Goal: Task Accomplishment & Management: Complete application form

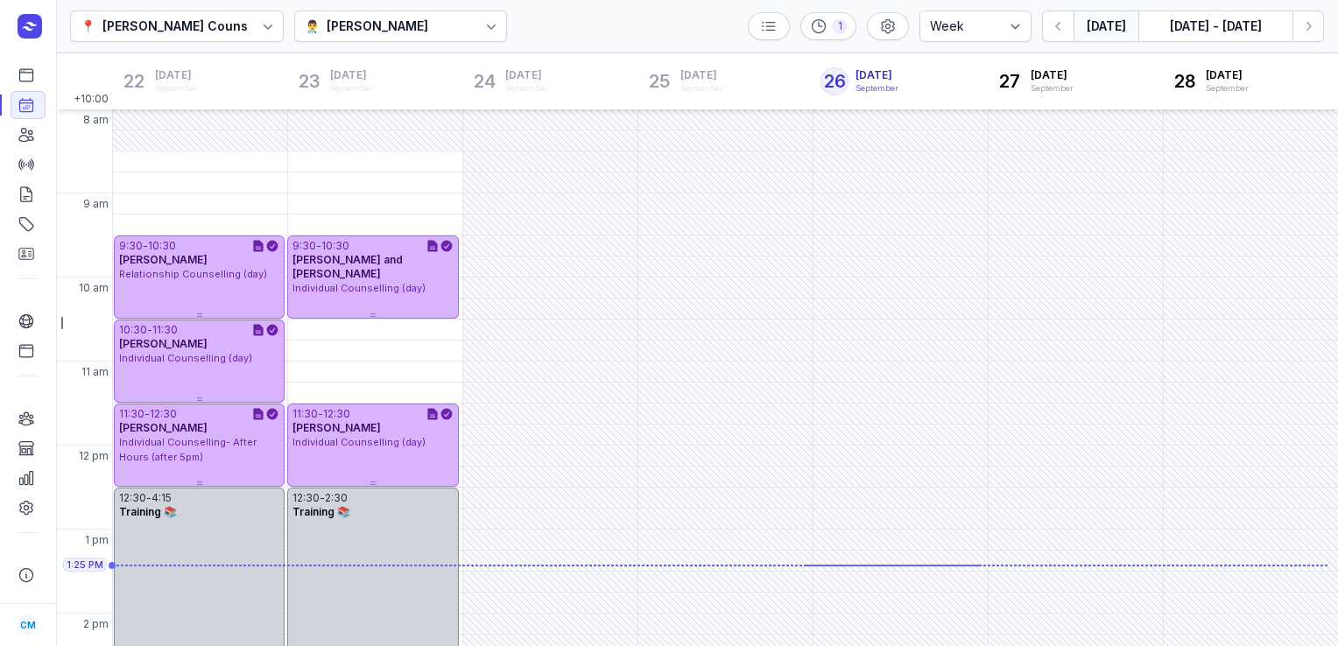
select select "week"
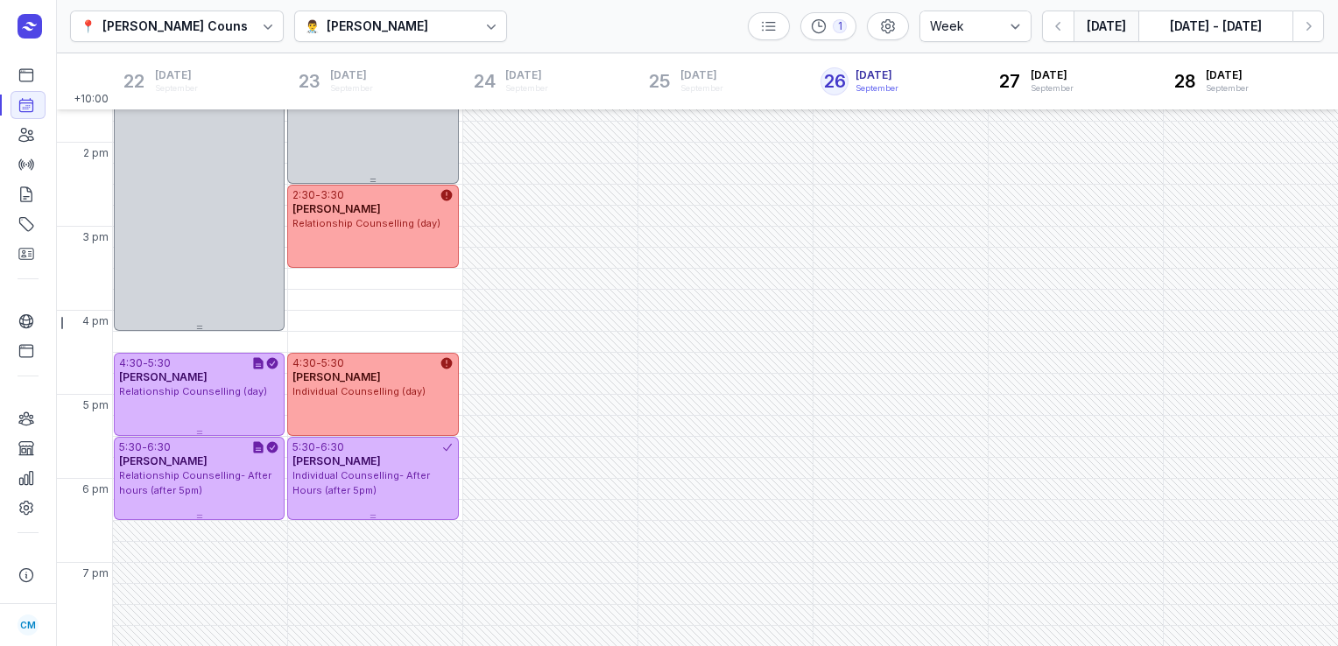
click at [423, 19] on div "[PERSON_NAME]" at bounding box center [378, 26] width 102 height 21
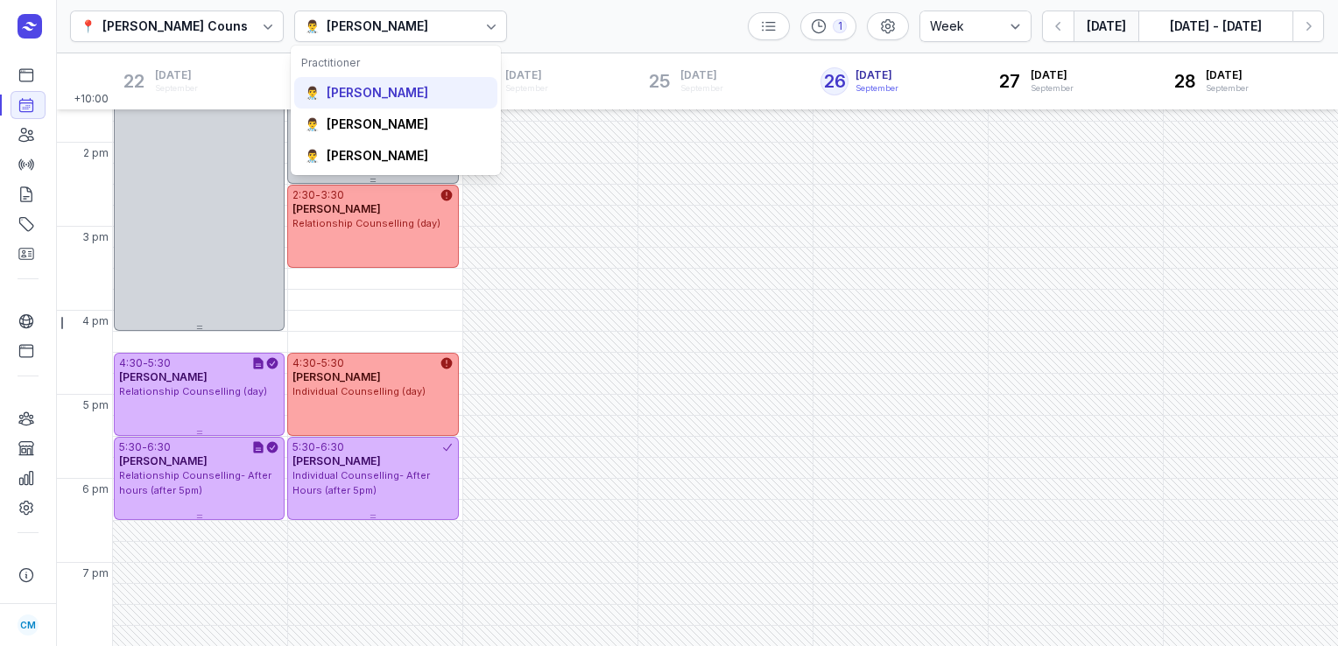
click at [403, 88] on div "[PERSON_NAME]" at bounding box center [378, 93] width 102 height 18
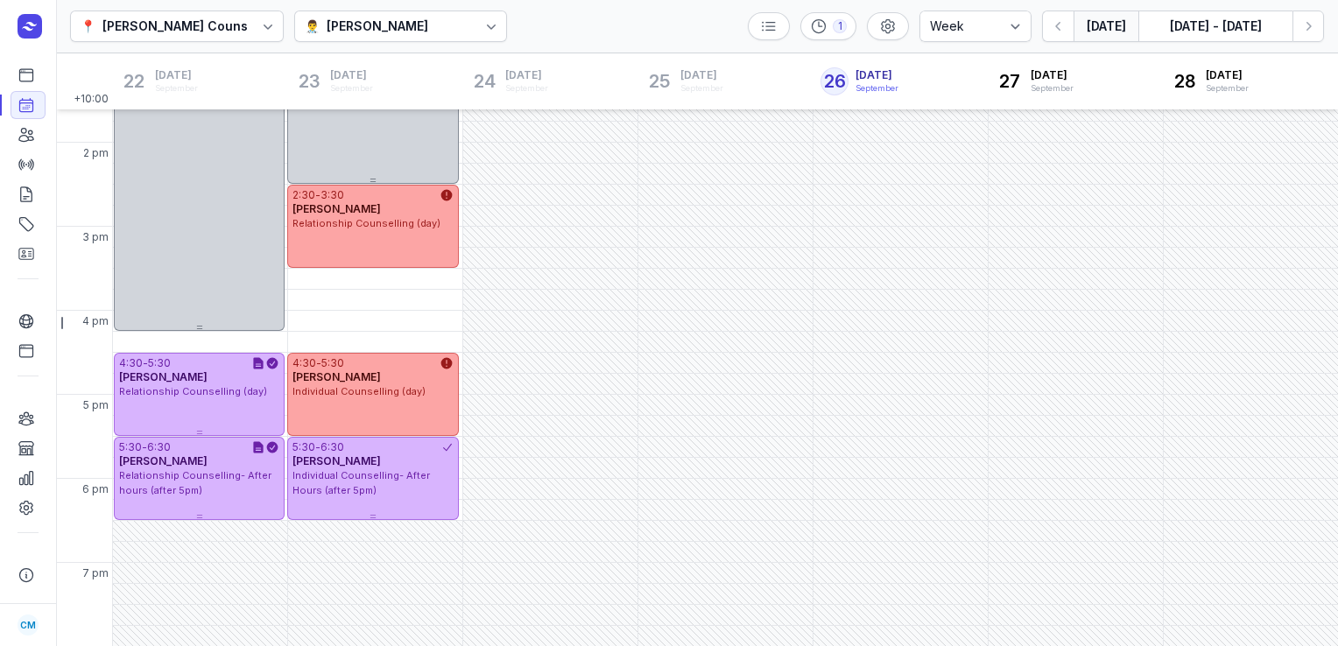
click at [1086, 30] on button "[DATE]" at bounding box center [1106, 27] width 65 height 32
click at [1111, 36] on button "[DATE]" at bounding box center [1106, 27] width 65 height 32
click at [1109, 15] on button "[DATE]" at bounding box center [1106, 27] width 65 height 32
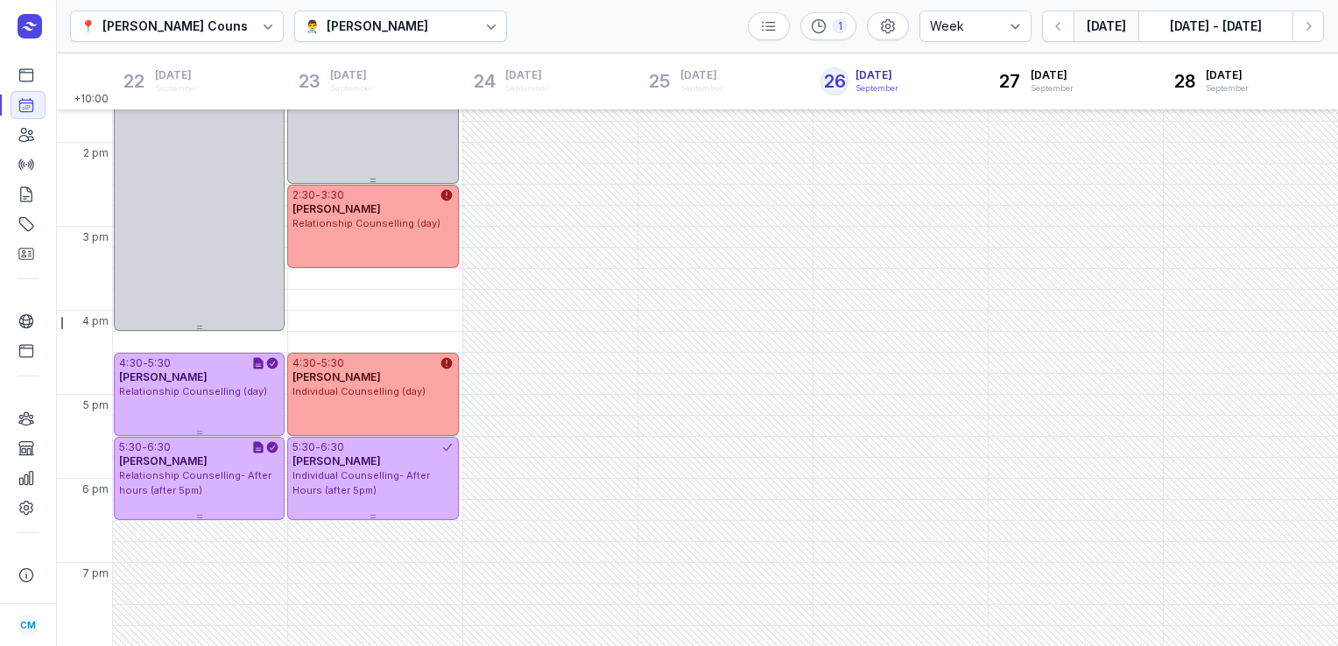
click at [447, 11] on div "👨‍⚕️ [PERSON_NAME]" at bounding box center [401, 27] width 214 height 32
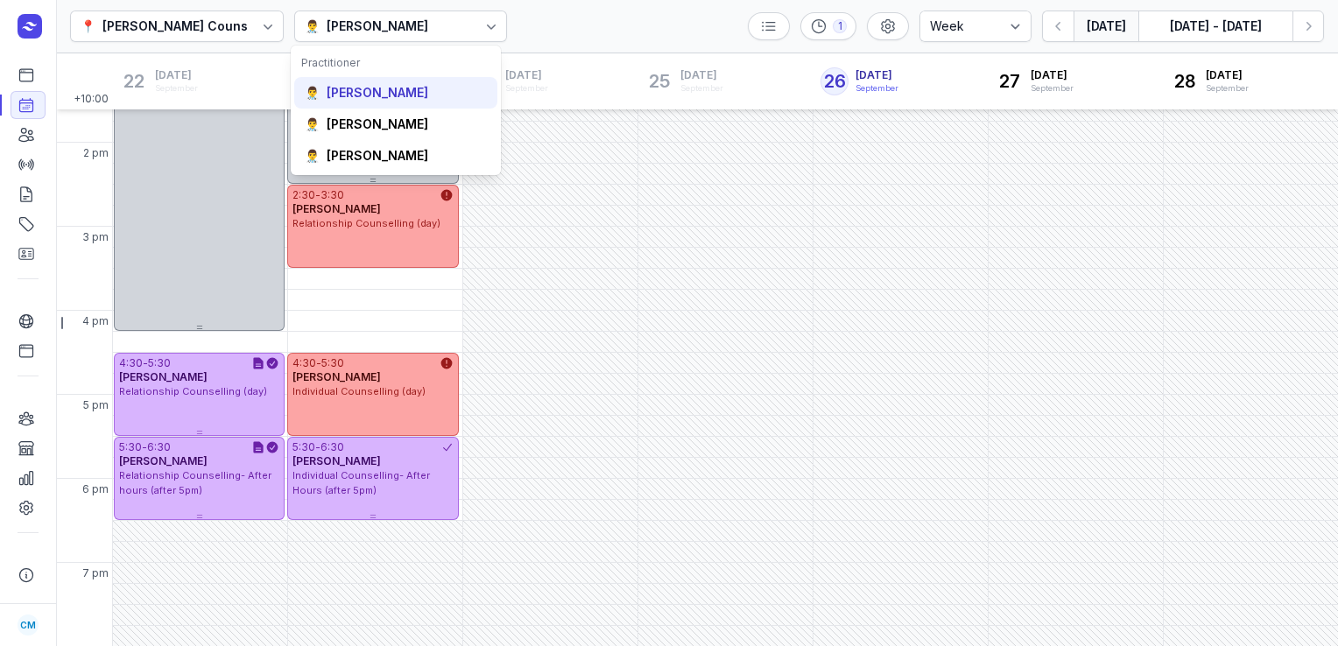
click at [418, 89] on div "[PERSON_NAME]" at bounding box center [378, 93] width 102 height 18
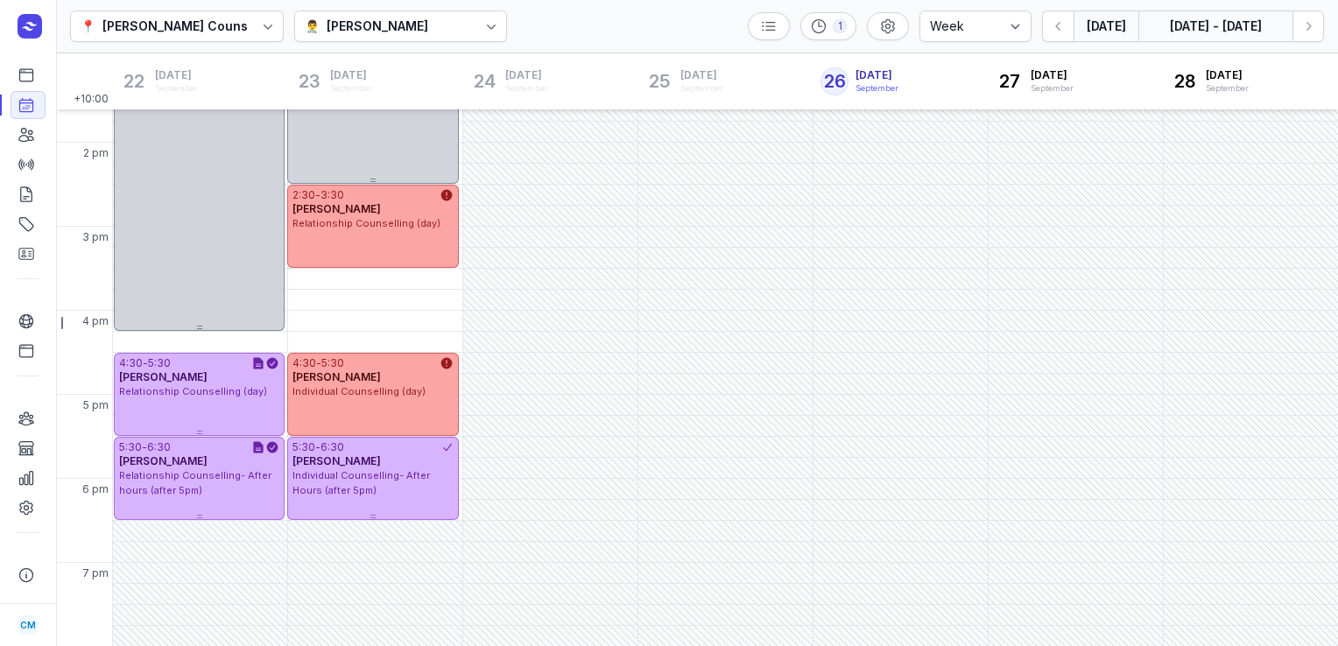
click at [1177, 18] on button "[DATE] - [DATE]" at bounding box center [1216, 27] width 154 height 32
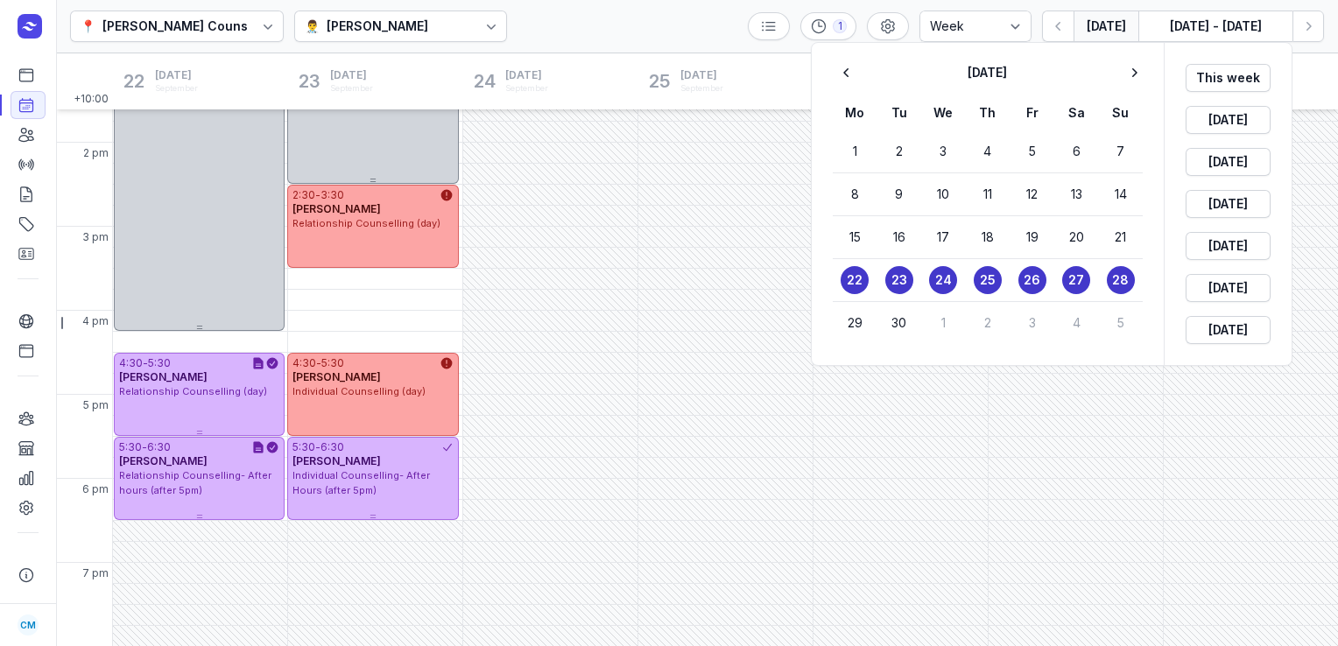
click at [1295, 27] on div at bounding box center [669, 323] width 1338 height 646
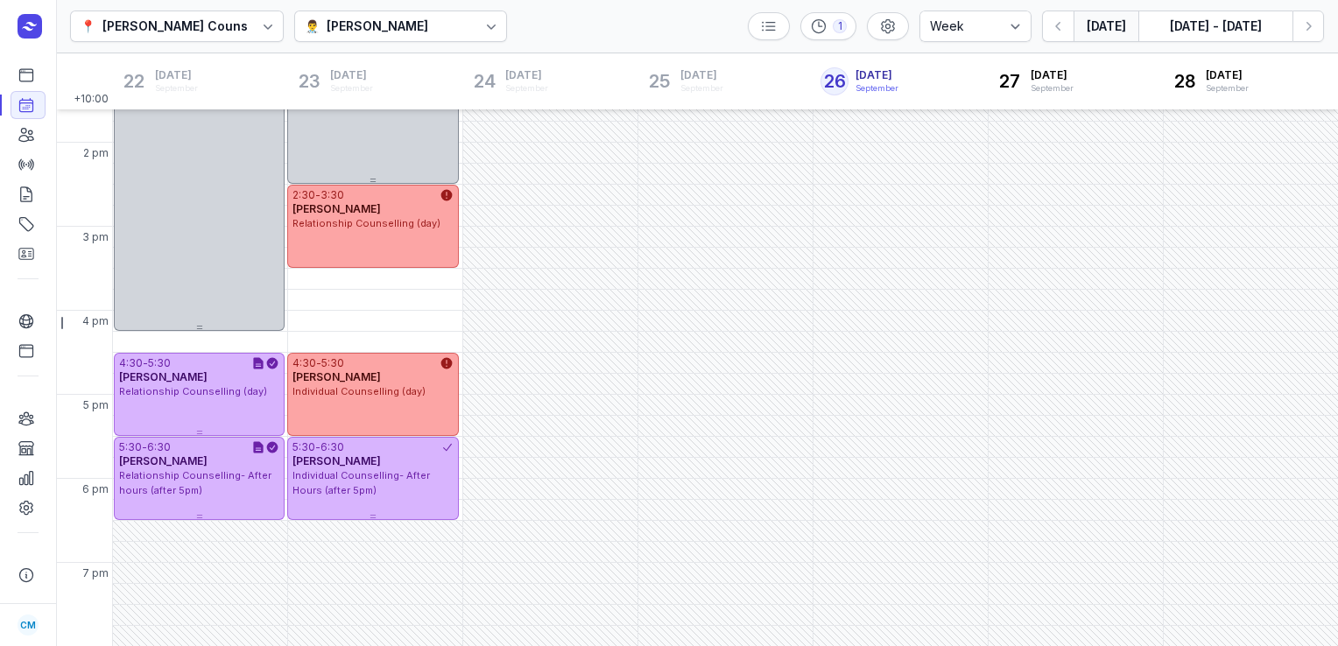
click at [1295, 27] on button "Next week" at bounding box center [1309, 27] width 32 height 32
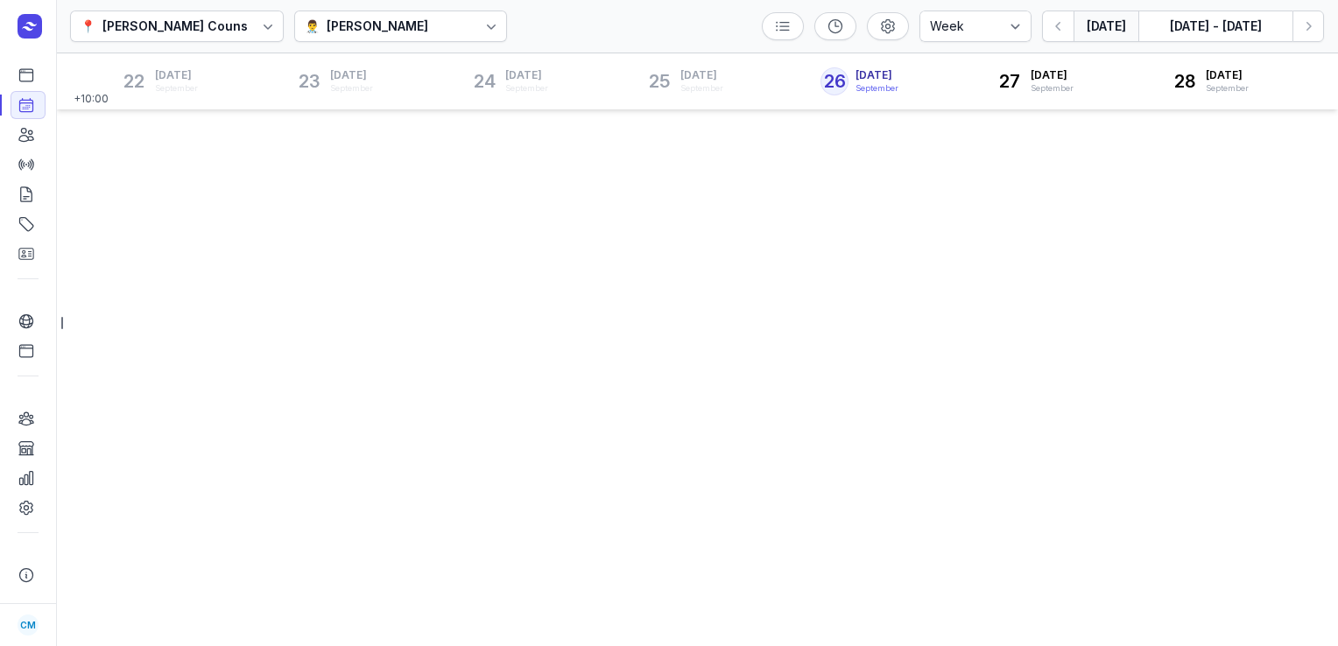
select select "week"
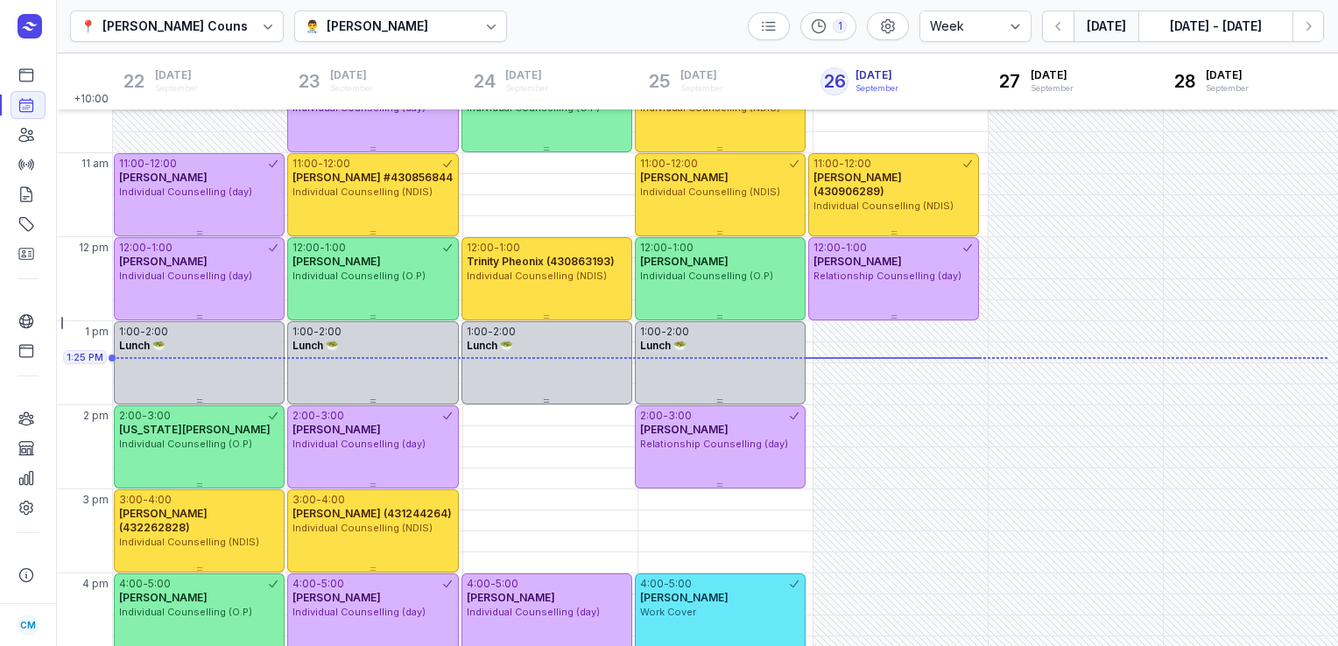
scroll to position [236, 0]
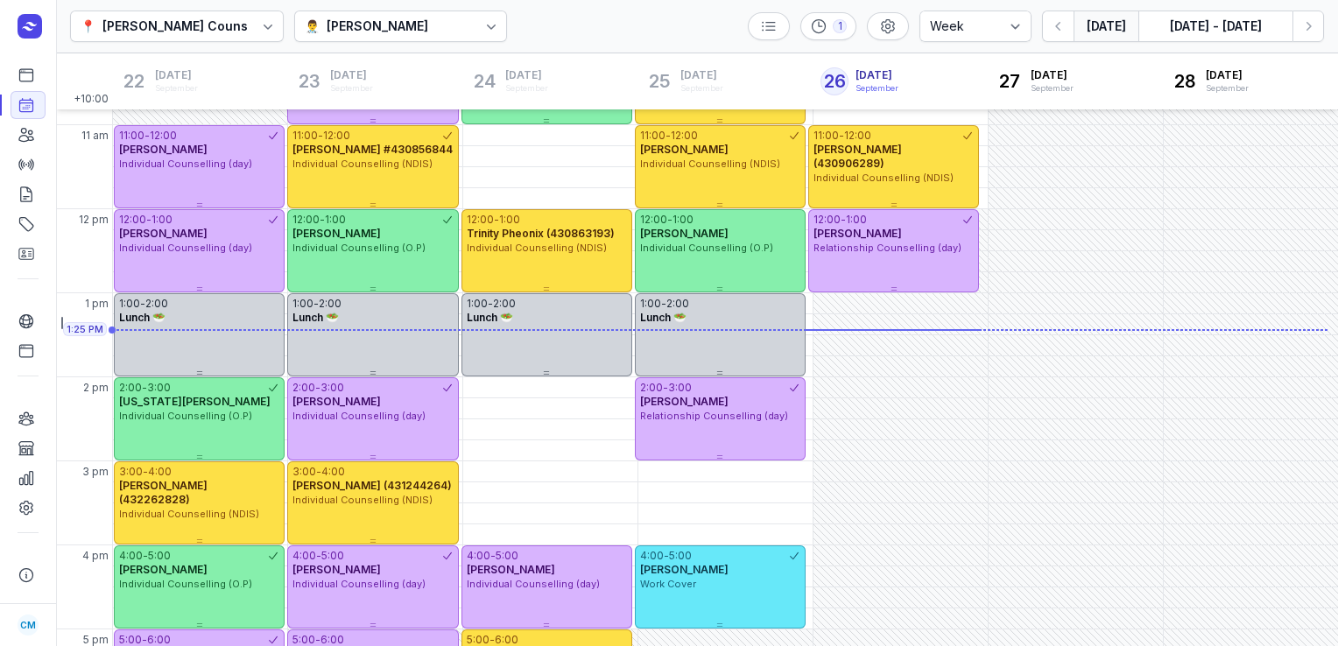
click at [1109, 18] on button "[DATE]" at bounding box center [1106, 27] width 65 height 32
click at [1307, 27] on icon "button" at bounding box center [1309, 27] width 18 height 18
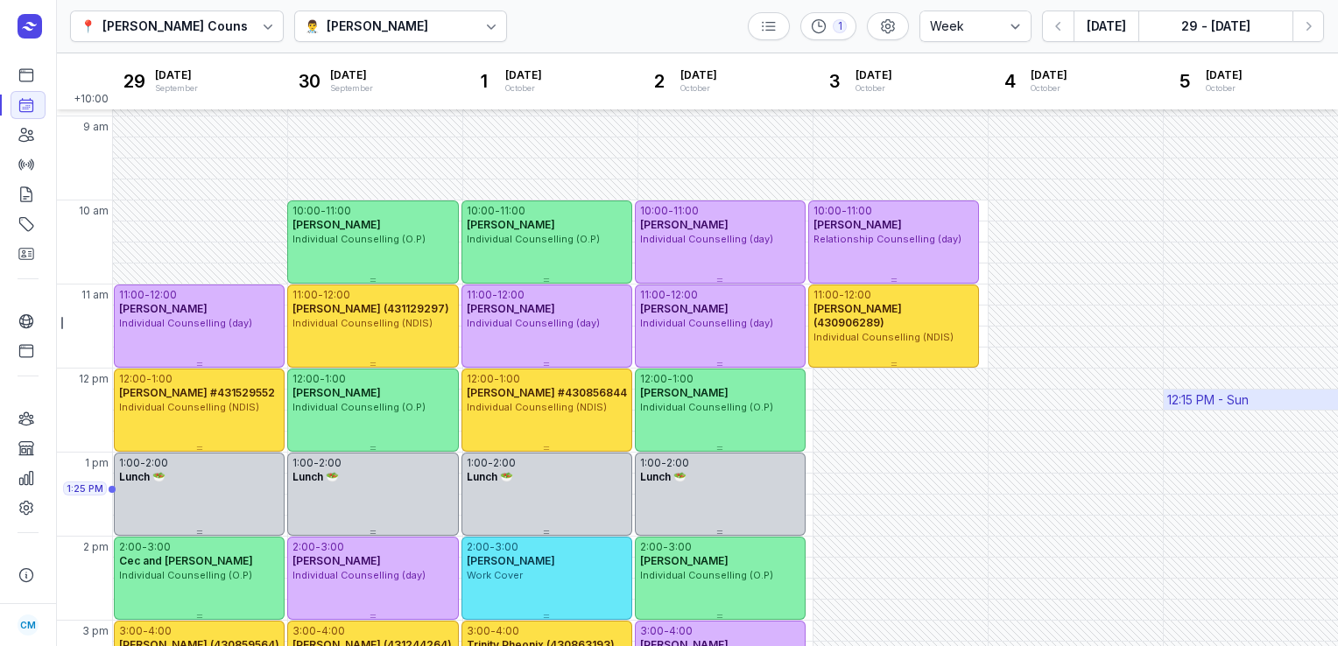
scroll to position [75, 0]
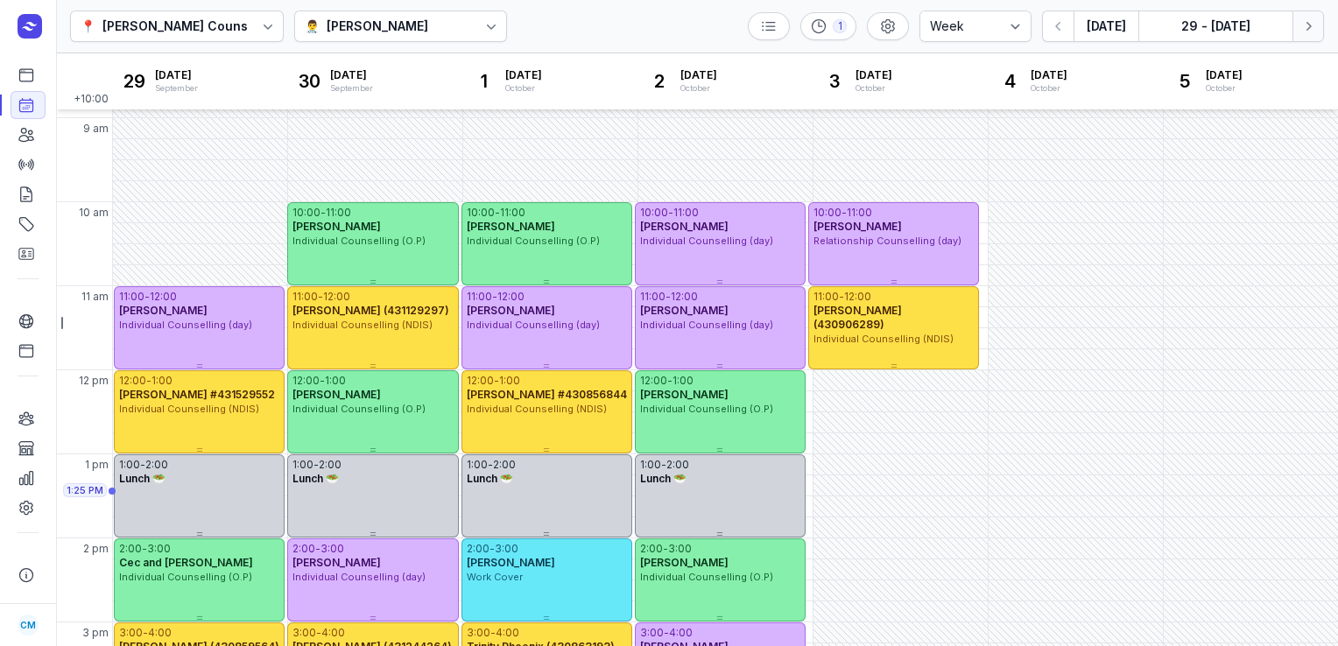
click at [1318, 31] on button "Next week" at bounding box center [1309, 27] width 32 height 32
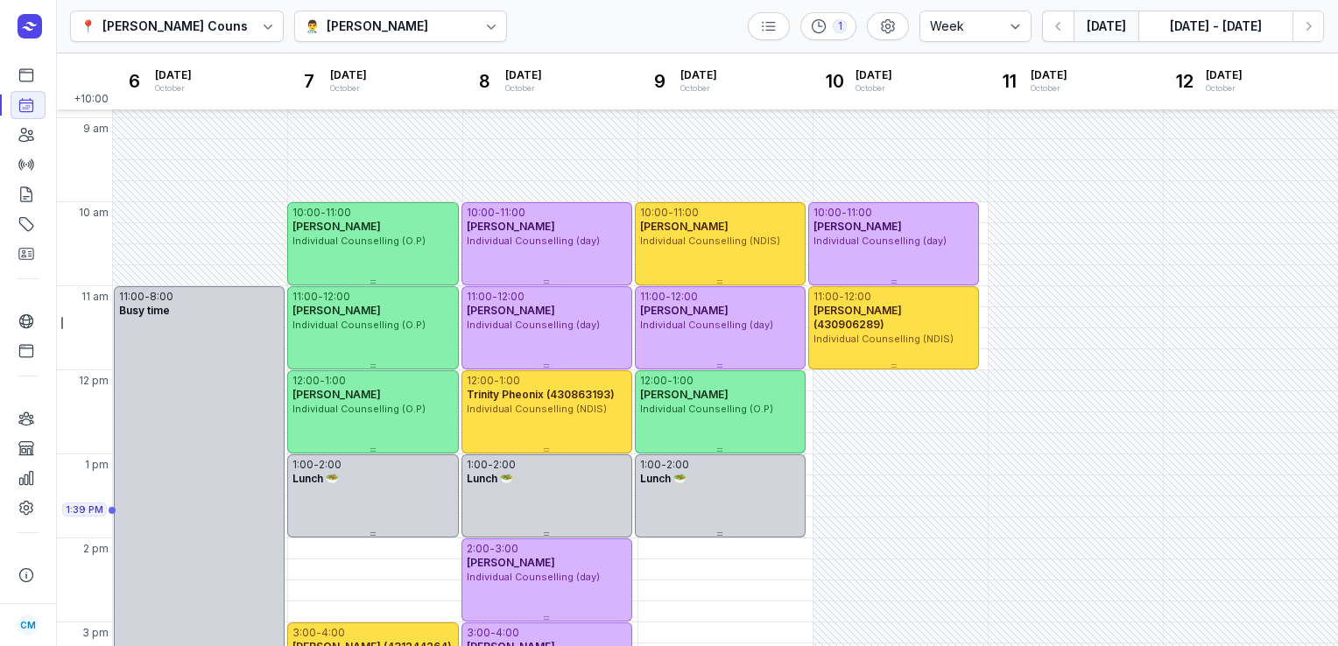
click at [1107, 33] on button "[DATE]" at bounding box center [1106, 27] width 65 height 32
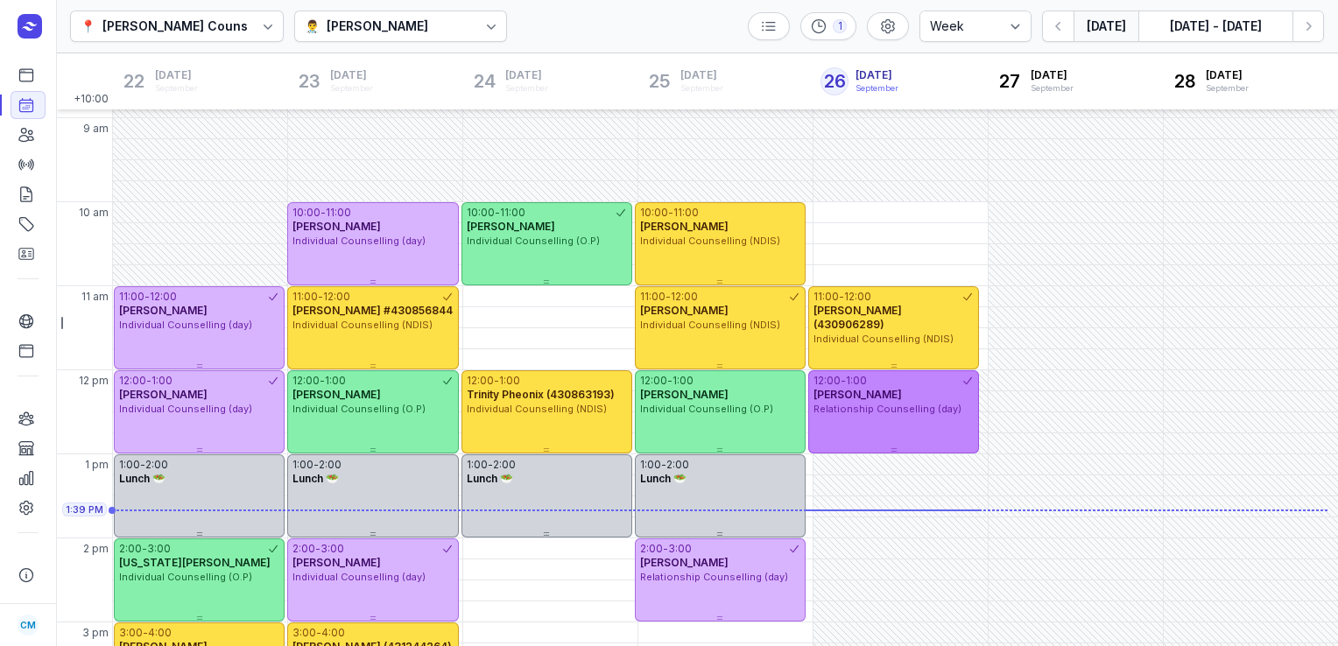
click at [932, 392] on div "Shenelle Forbes" at bounding box center [894, 395] width 160 height 14
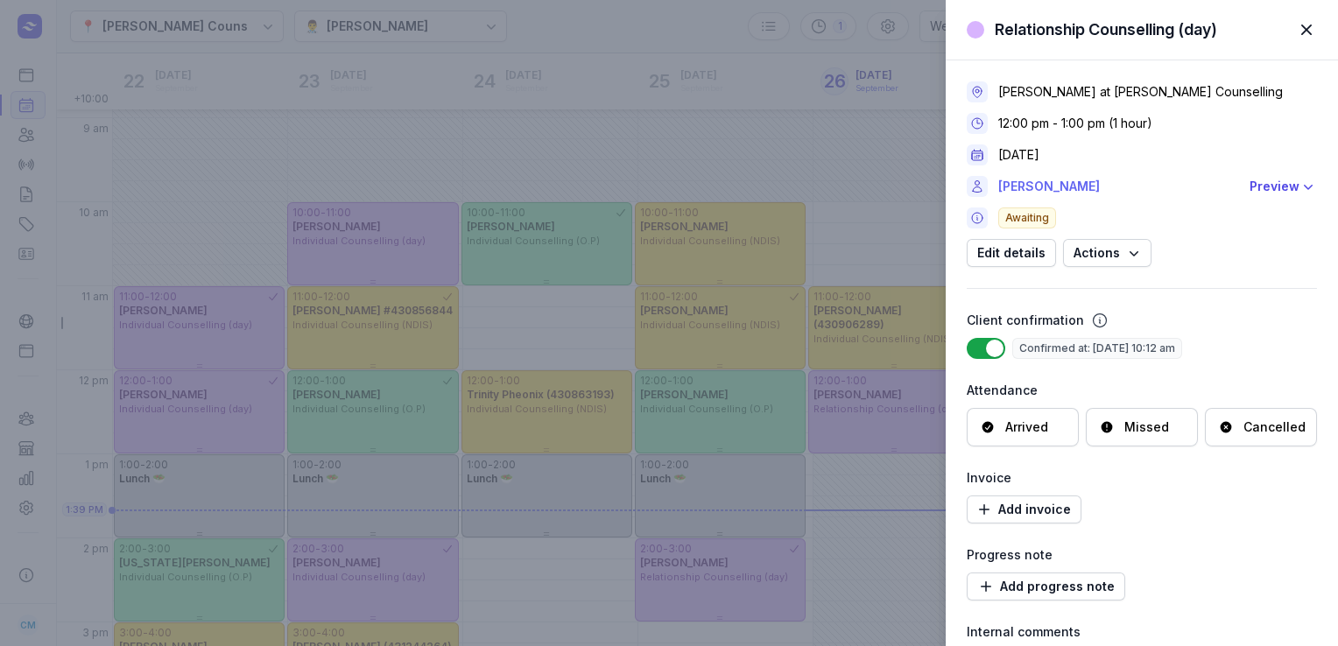
click at [1052, 192] on link "Shenelle Forbes" at bounding box center [1119, 186] width 241 height 21
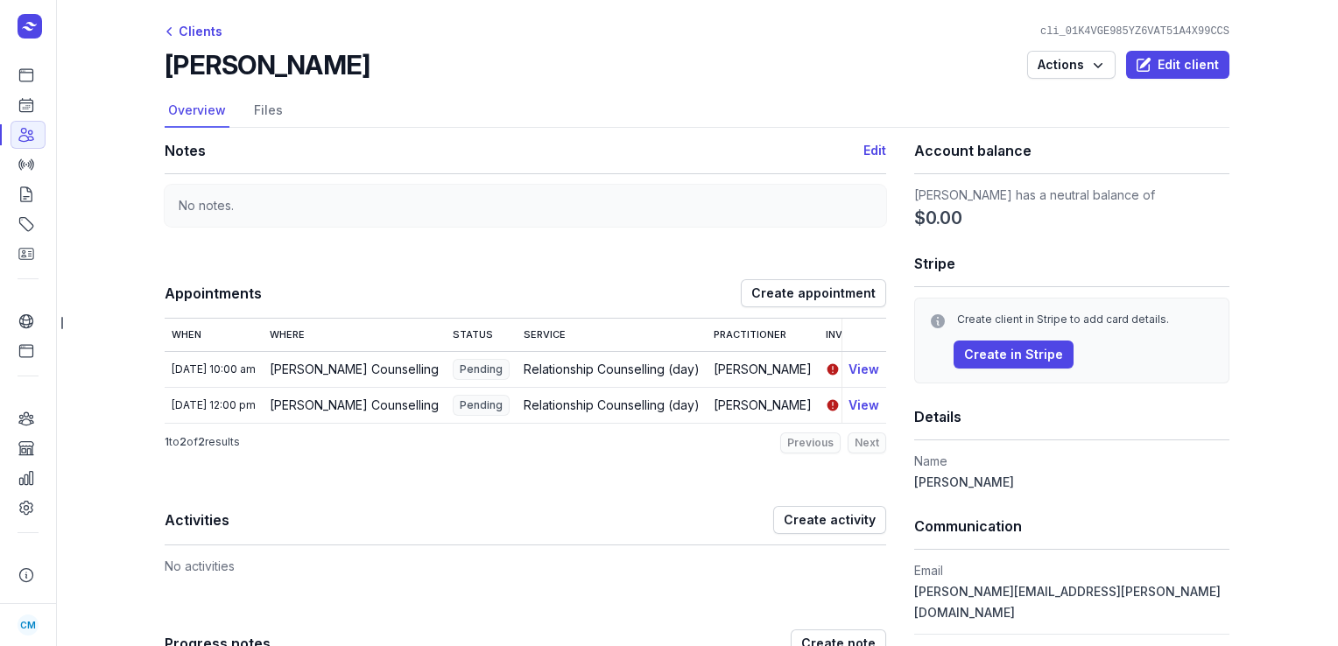
scroll to position [374, 0]
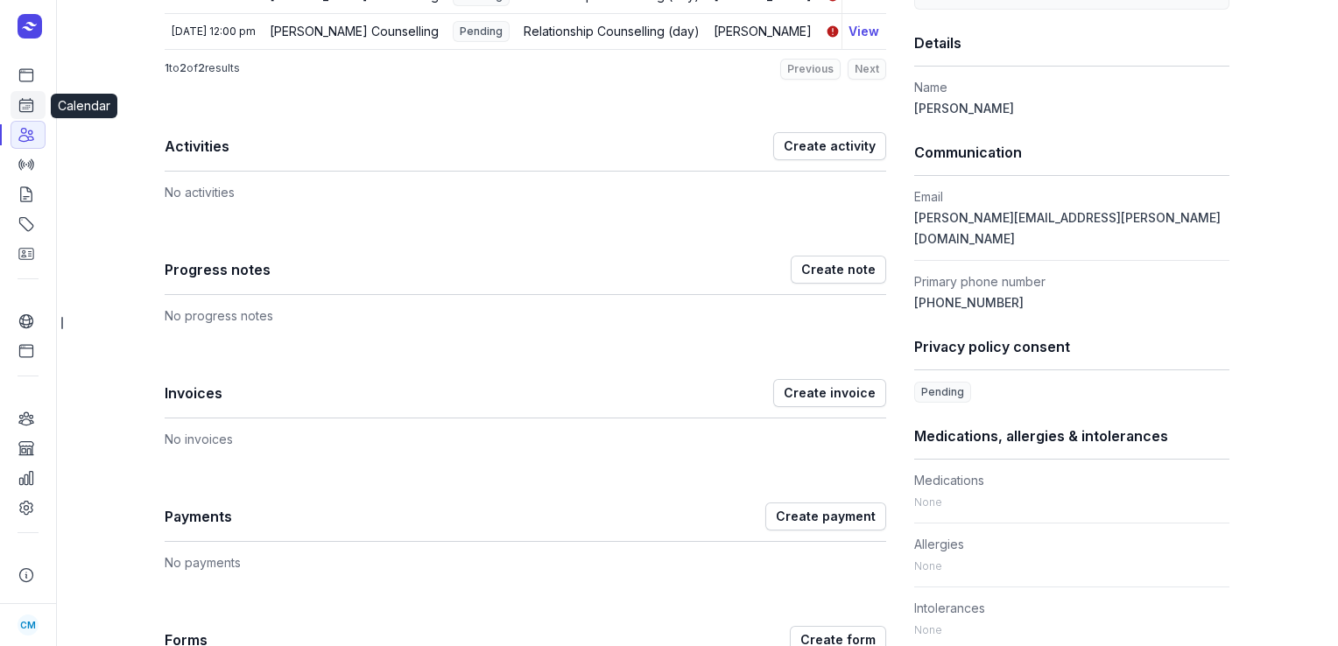
click at [28, 109] on icon at bounding box center [26, 105] width 13 height 13
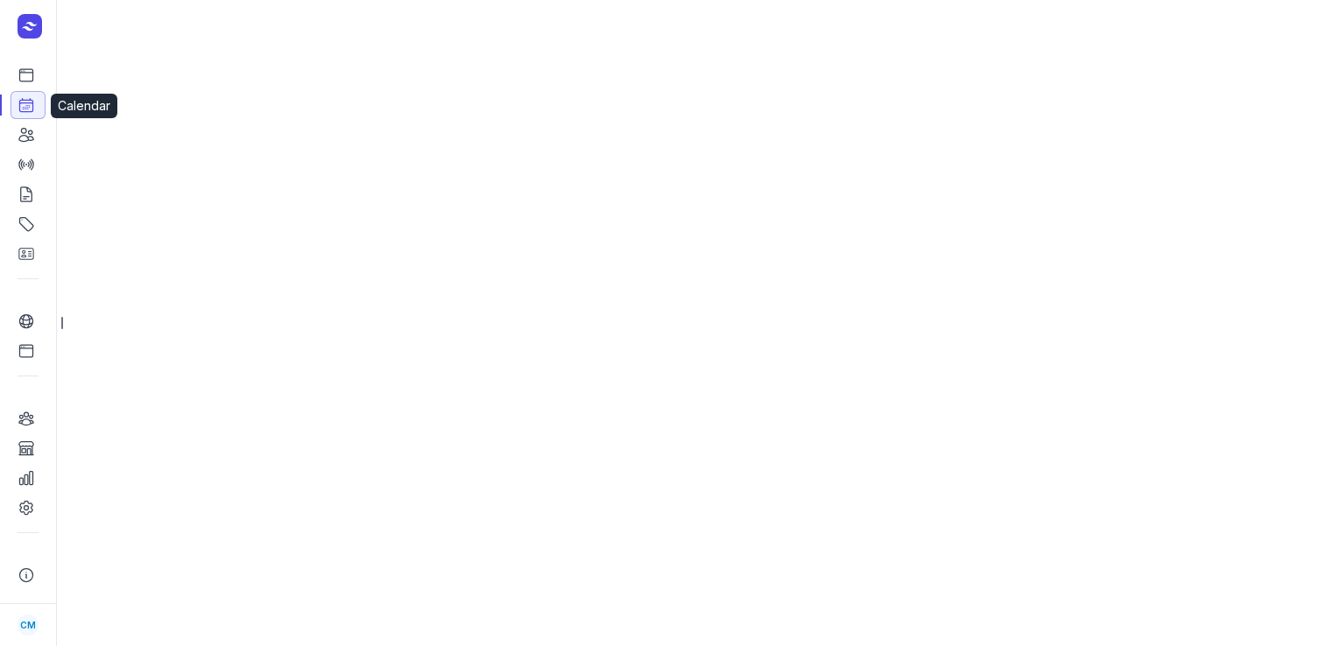
select select "week"
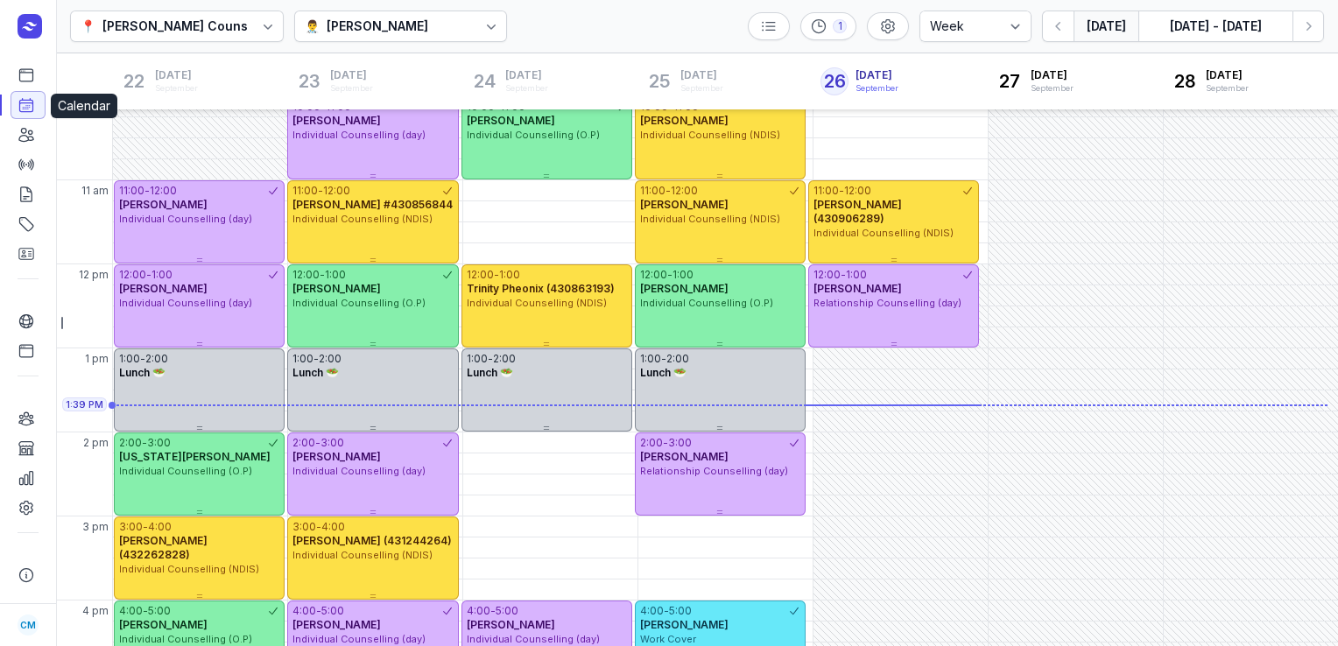
scroll to position [257, 0]
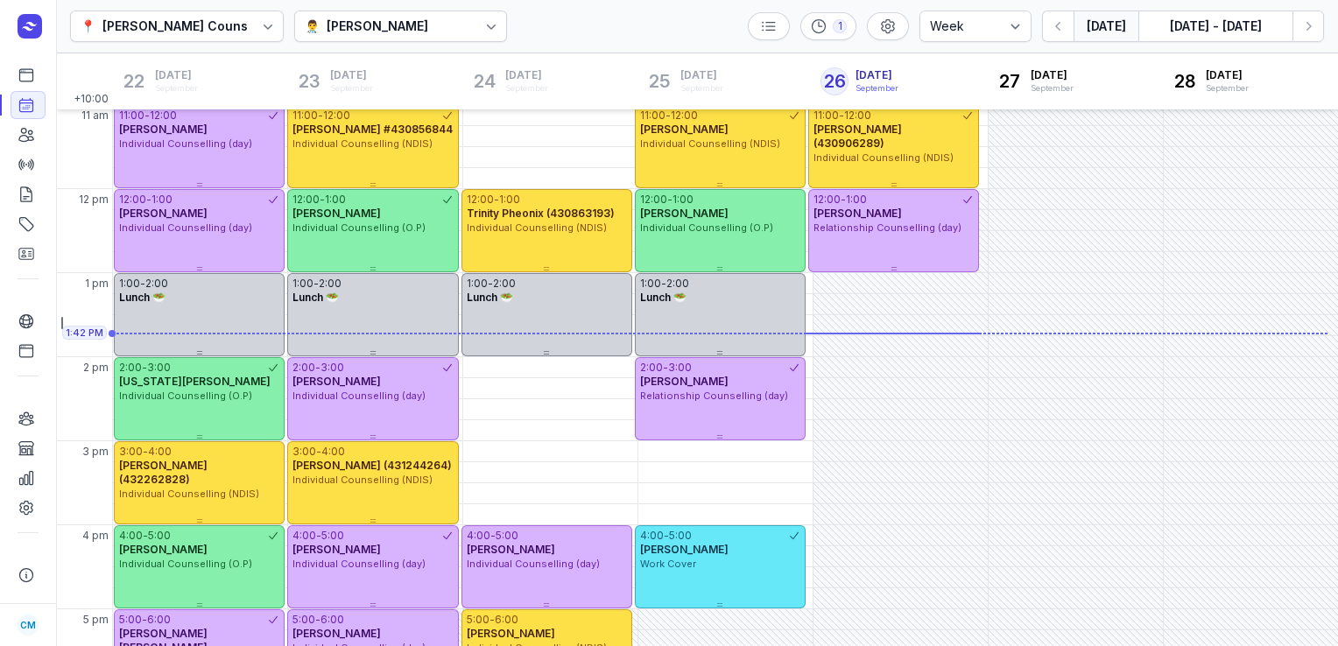
click at [417, 25] on div "[PERSON_NAME]" at bounding box center [378, 26] width 102 height 21
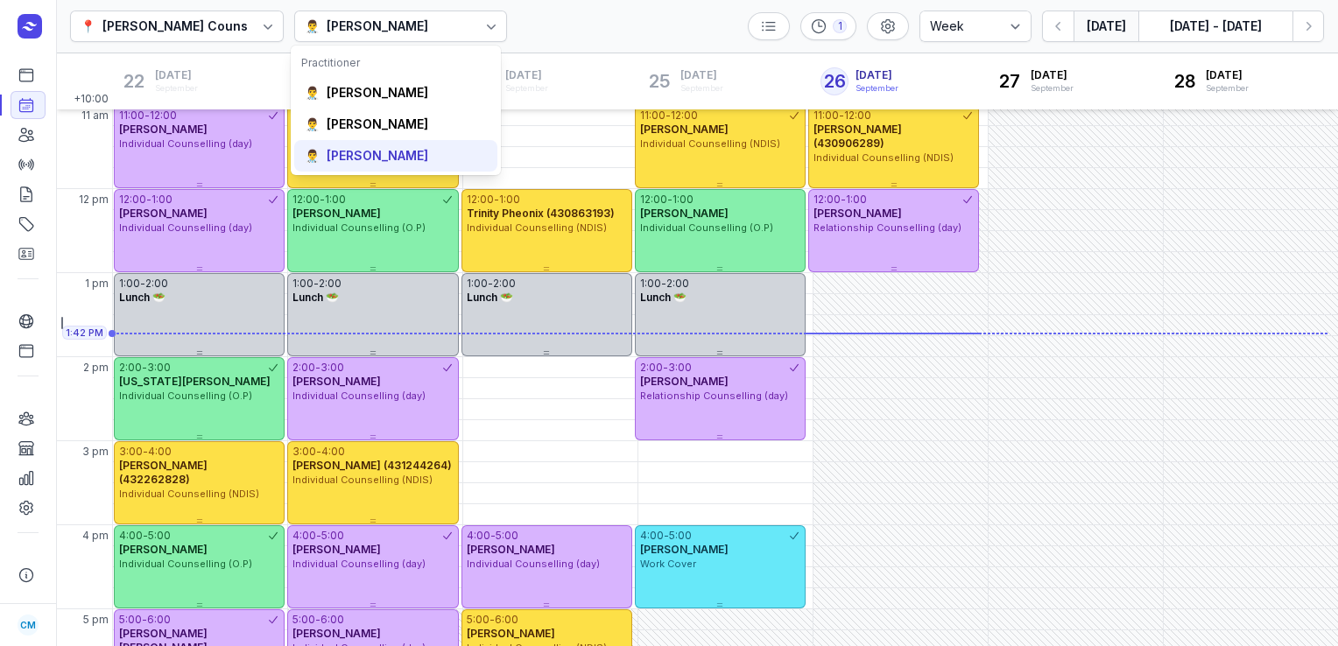
click at [386, 160] on div "[PERSON_NAME]" at bounding box center [378, 156] width 102 height 18
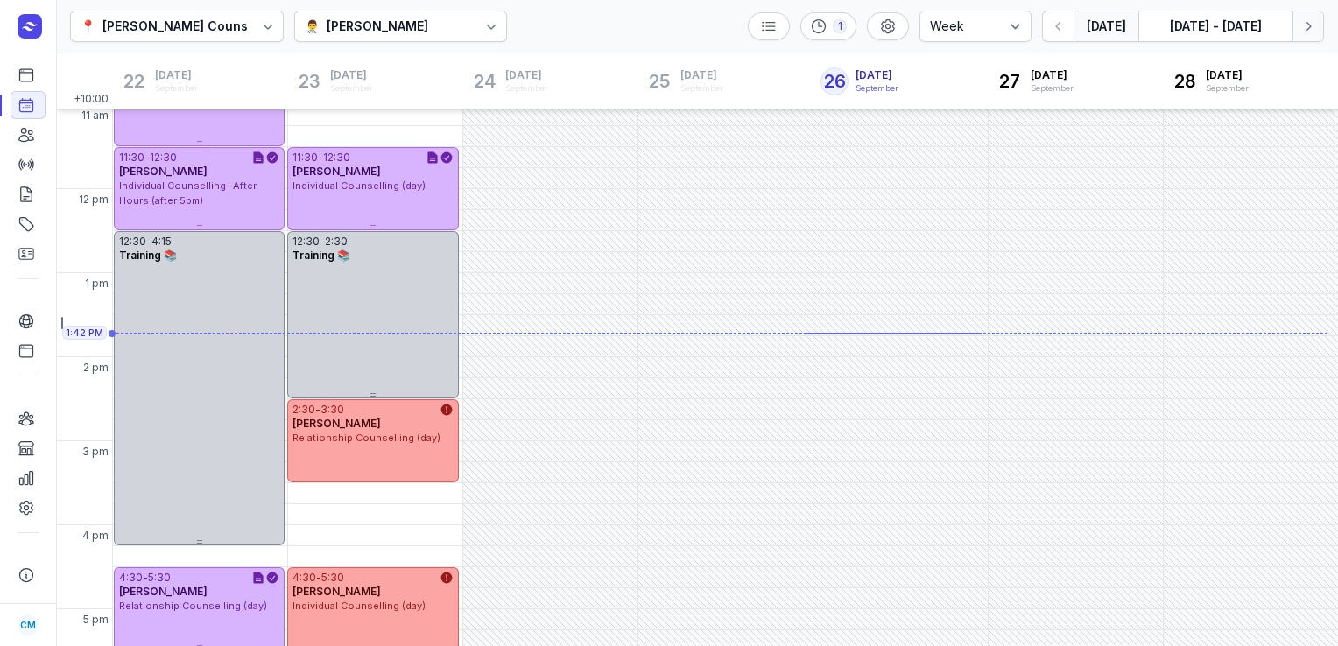
click at [1301, 29] on icon "button" at bounding box center [1309, 27] width 18 height 18
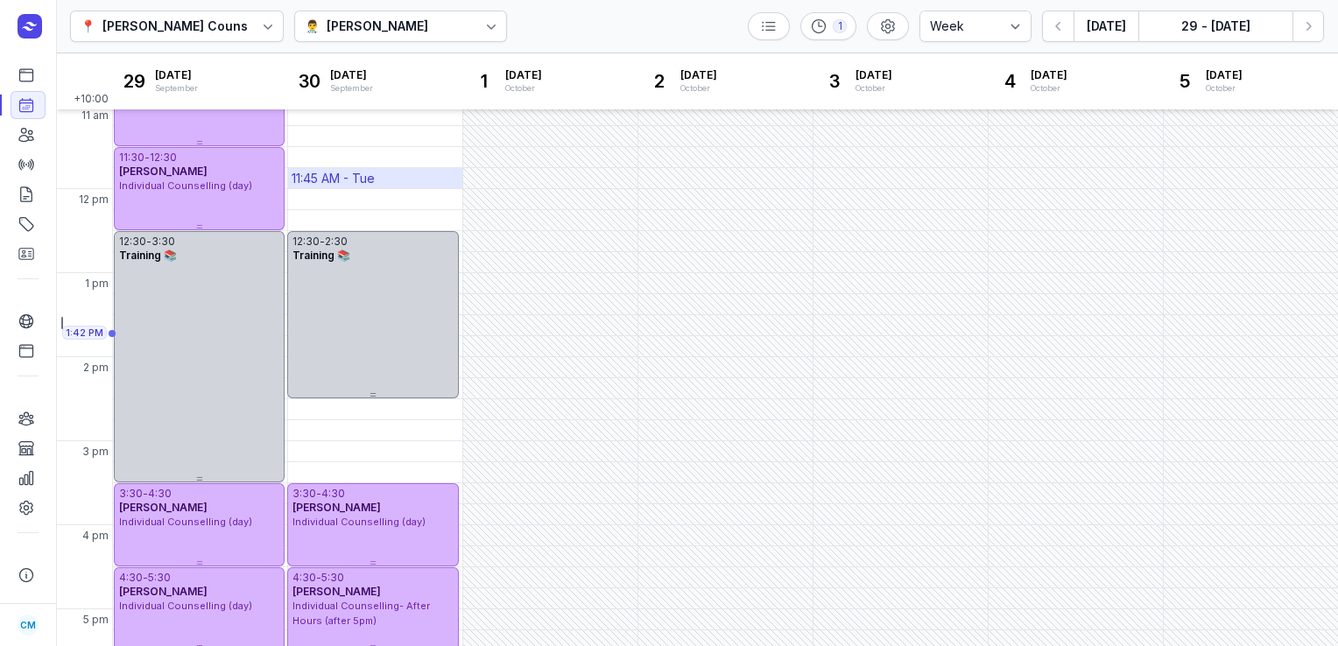
scroll to position [47, 0]
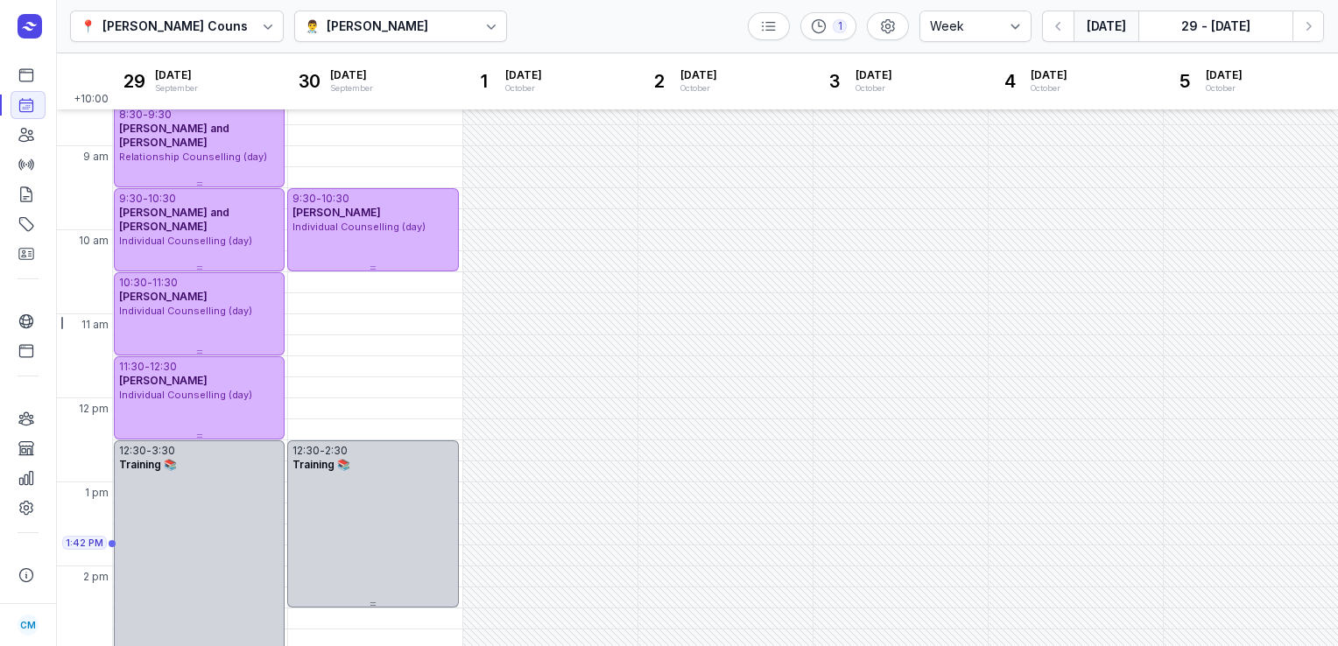
click at [1104, 22] on button "[DATE]" at bounding box center [1106, 27] width 65 height 32
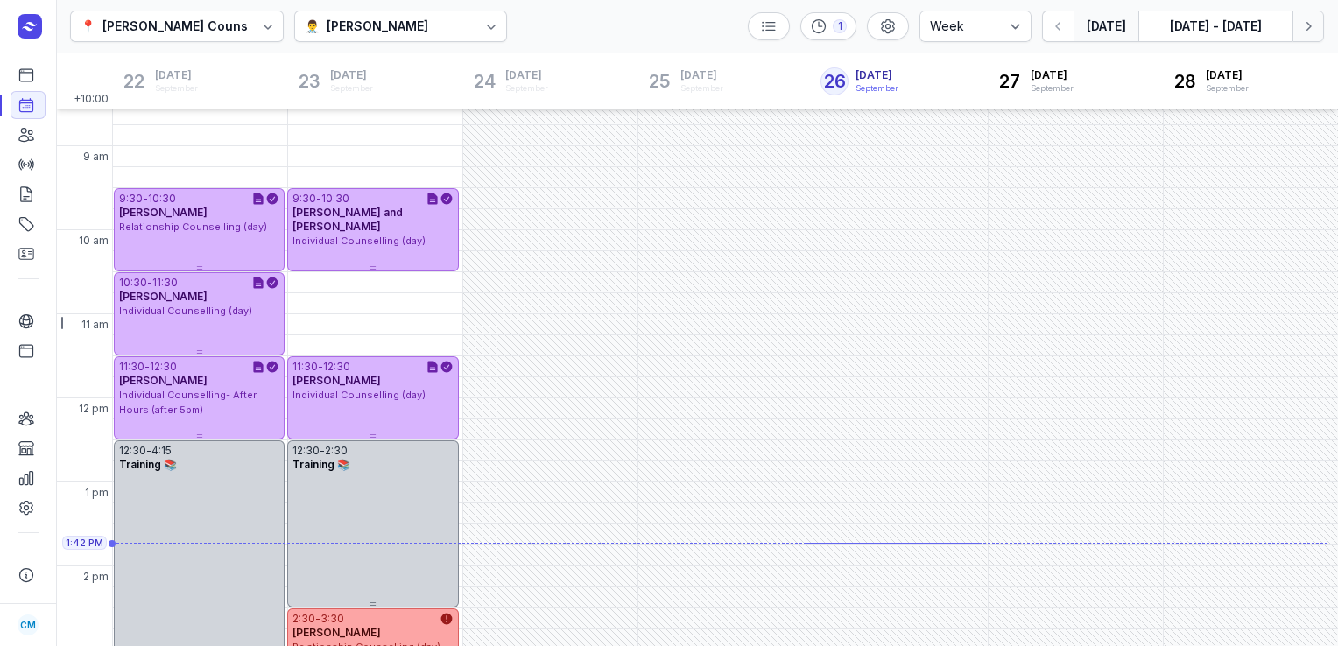
click at [1317, 20] on button "Next week" at bounding box center [1309, 27] width 32 height 32
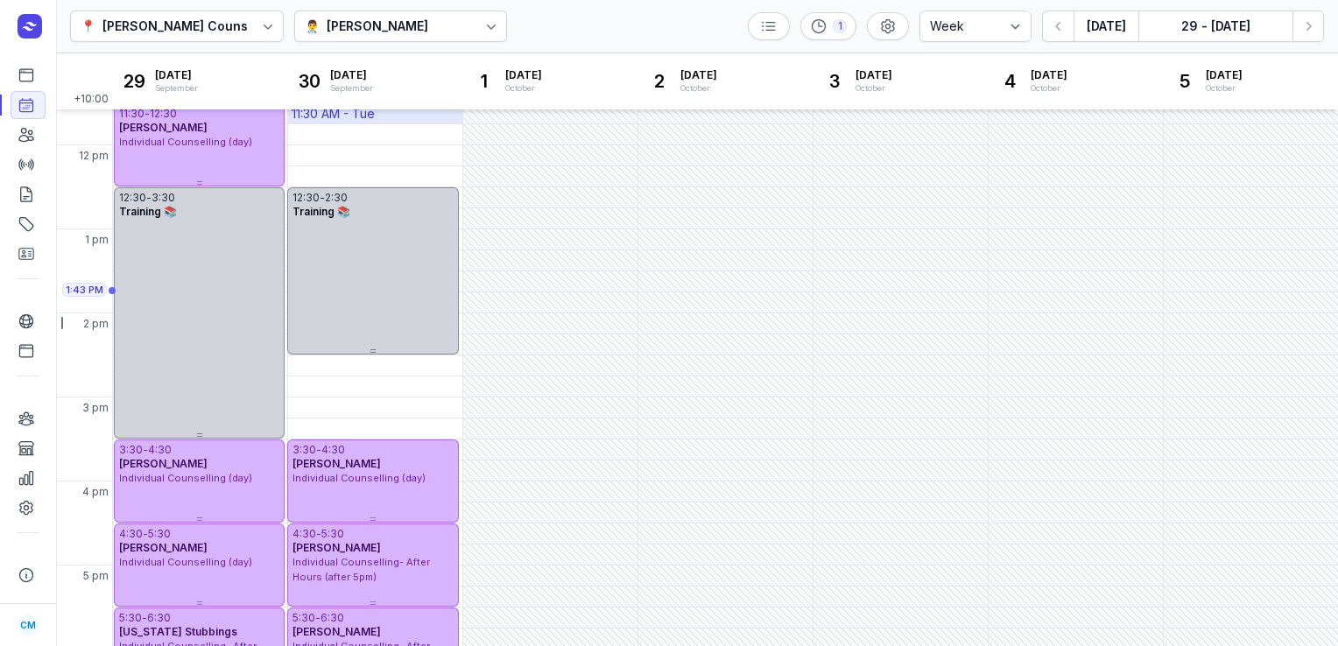
scroll to position [301, 0]
click at [25, 135] on icon at bounding box center [27, 135] width 18 height 18
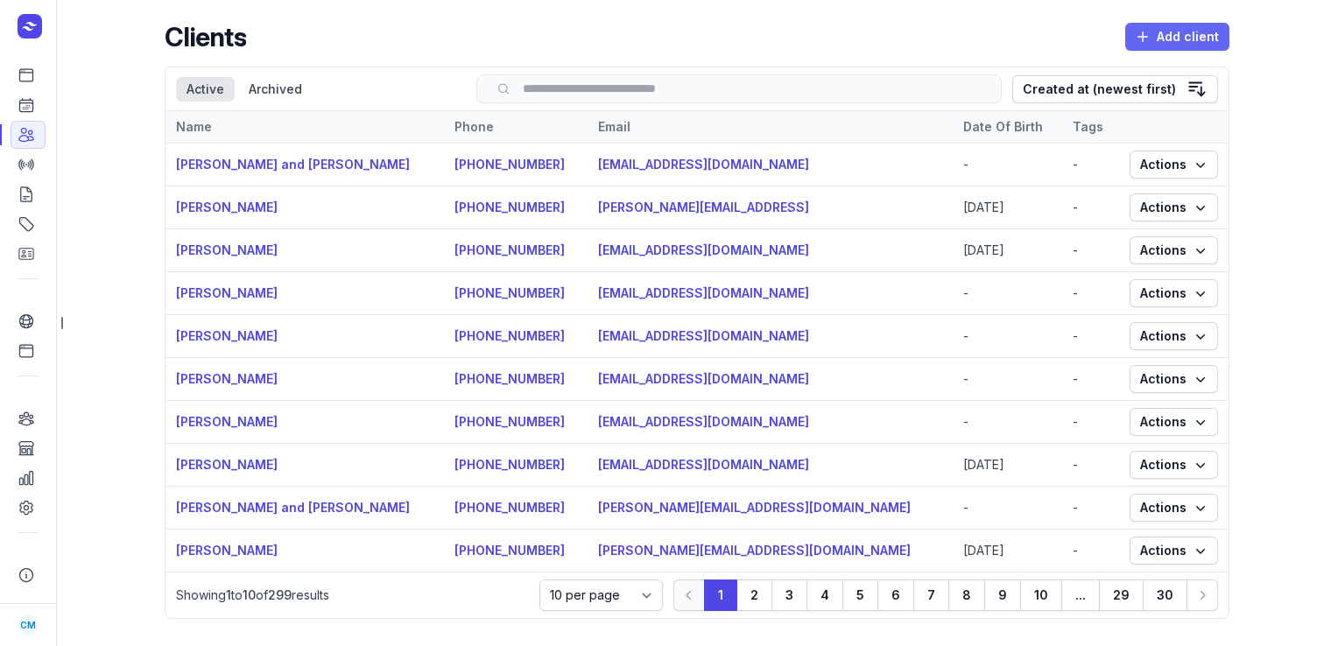
click at [1159, 36] on span "Add client" at bounding box center [1177, 36] width 83 height 21
select select
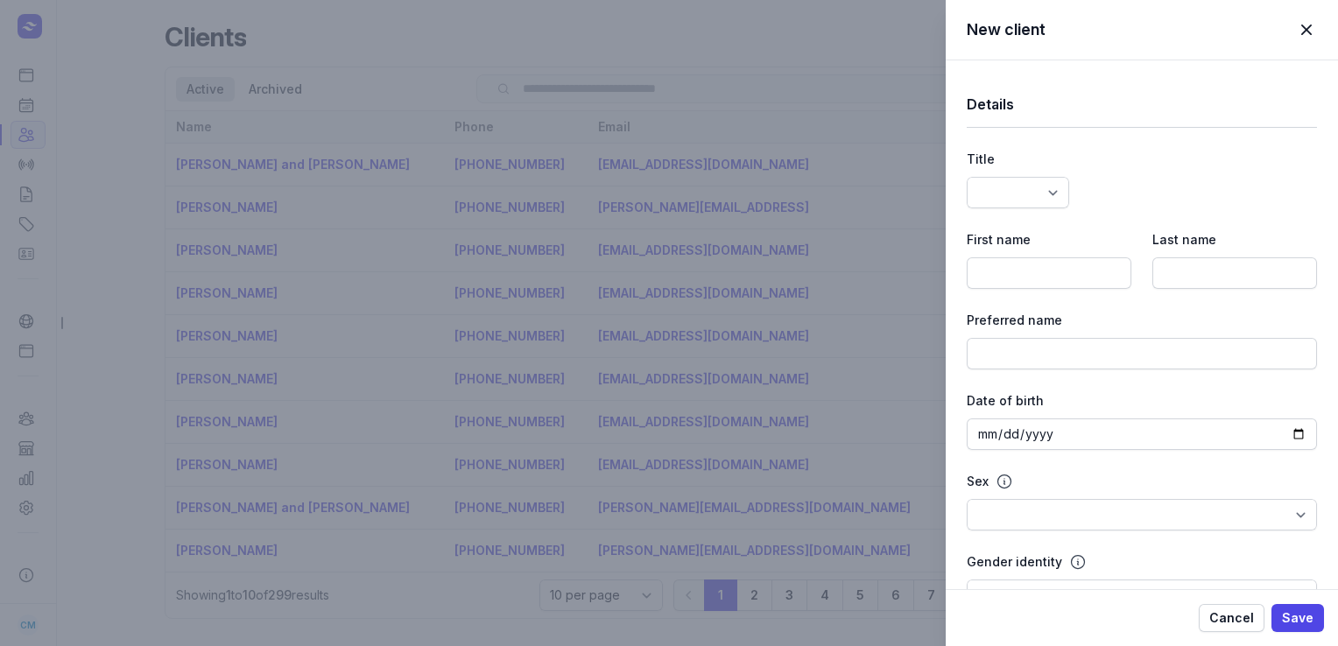
select select
click at [1043, 273] on input at bounding box center [1049, 274] width 165 height 32
type input "Charlotte"
click at [1191, 277] on input at bounding box center [1235, 274] width 165 height 32
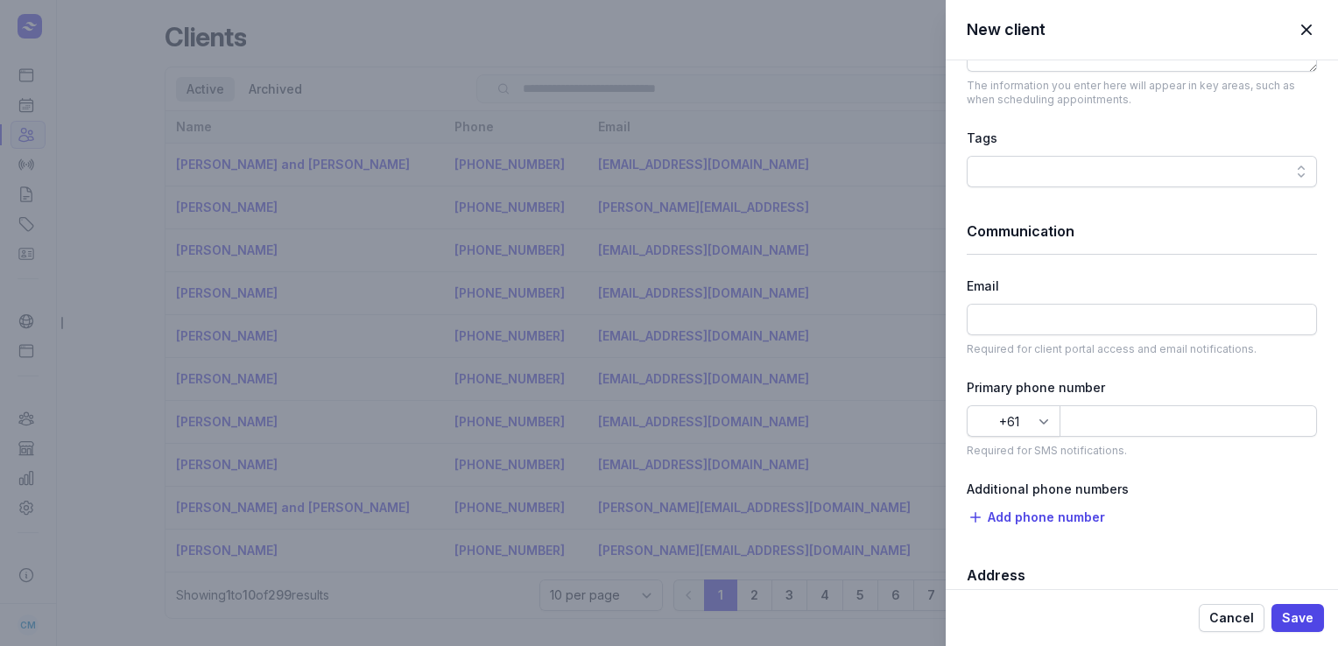
scroll to position [848, 0]
type input "Pointon"
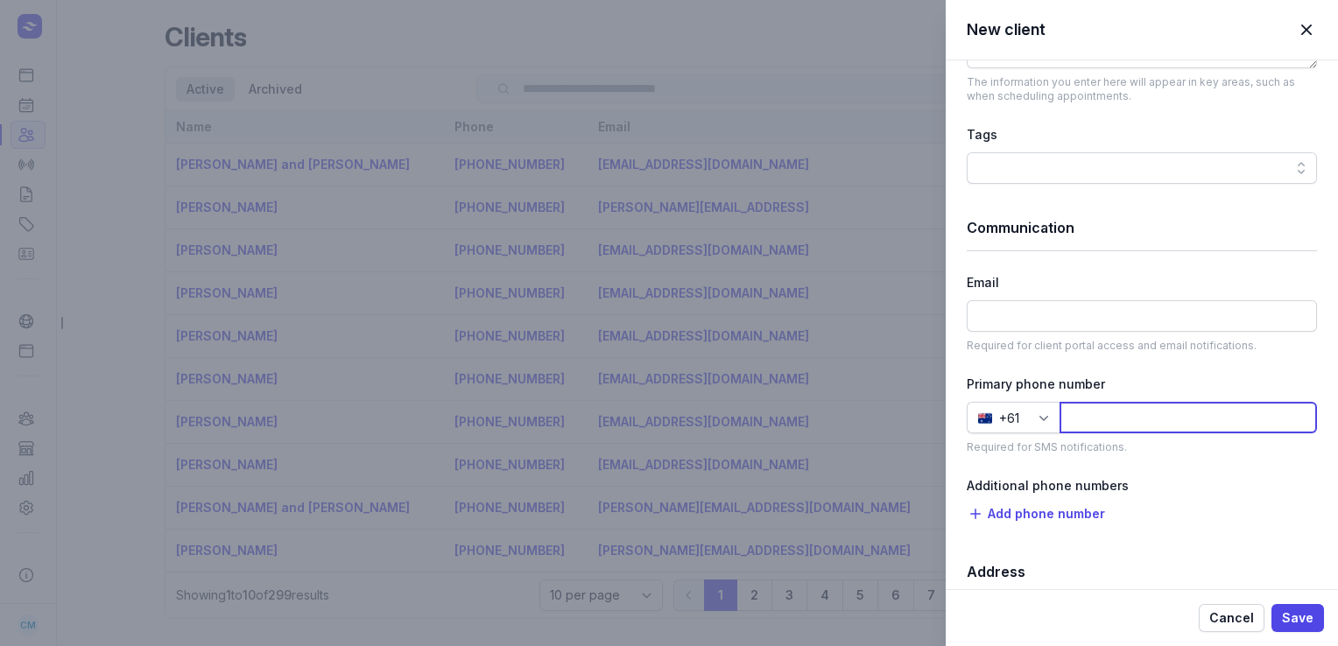
click at [1087, 403] on input at bounding box center [1189, 418] width 258 height 32
type input "411676199"
click at [1309, 612] on span "Save" at bounding box center [1298, 618] width 32 height 21
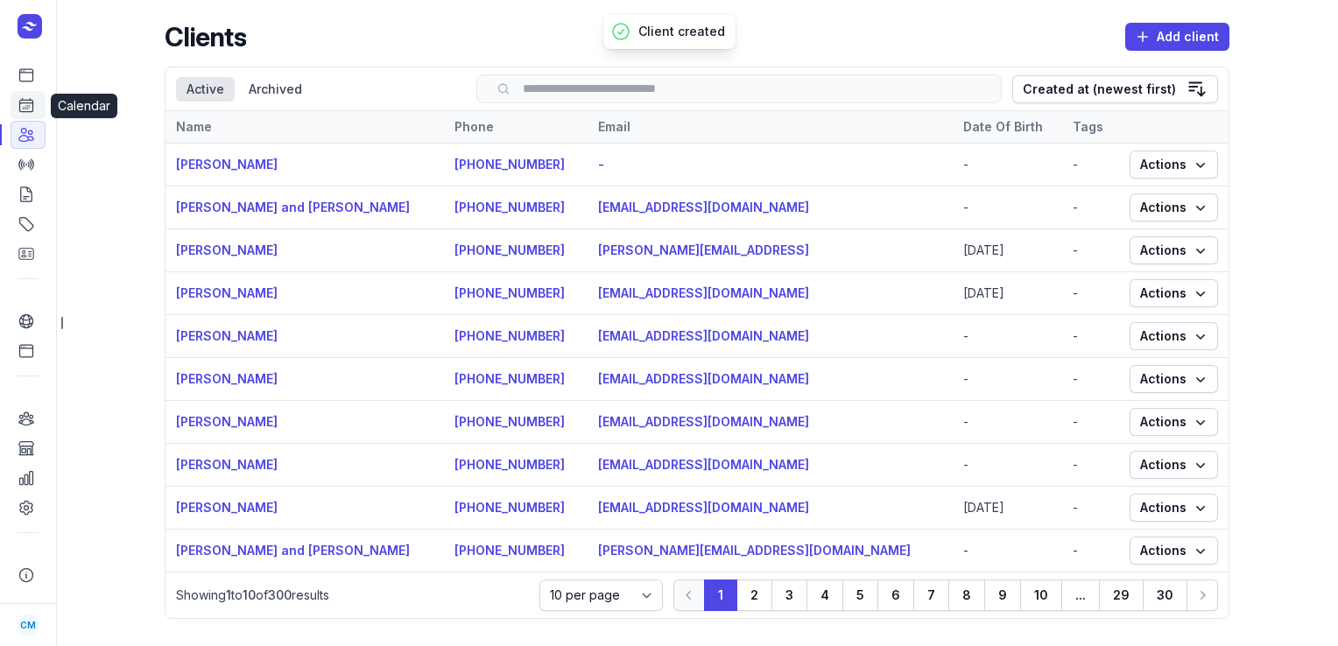
click at [40, 110] on link "Calendar" at bounding box center [28, 105] width 35 height 28
select select "week"
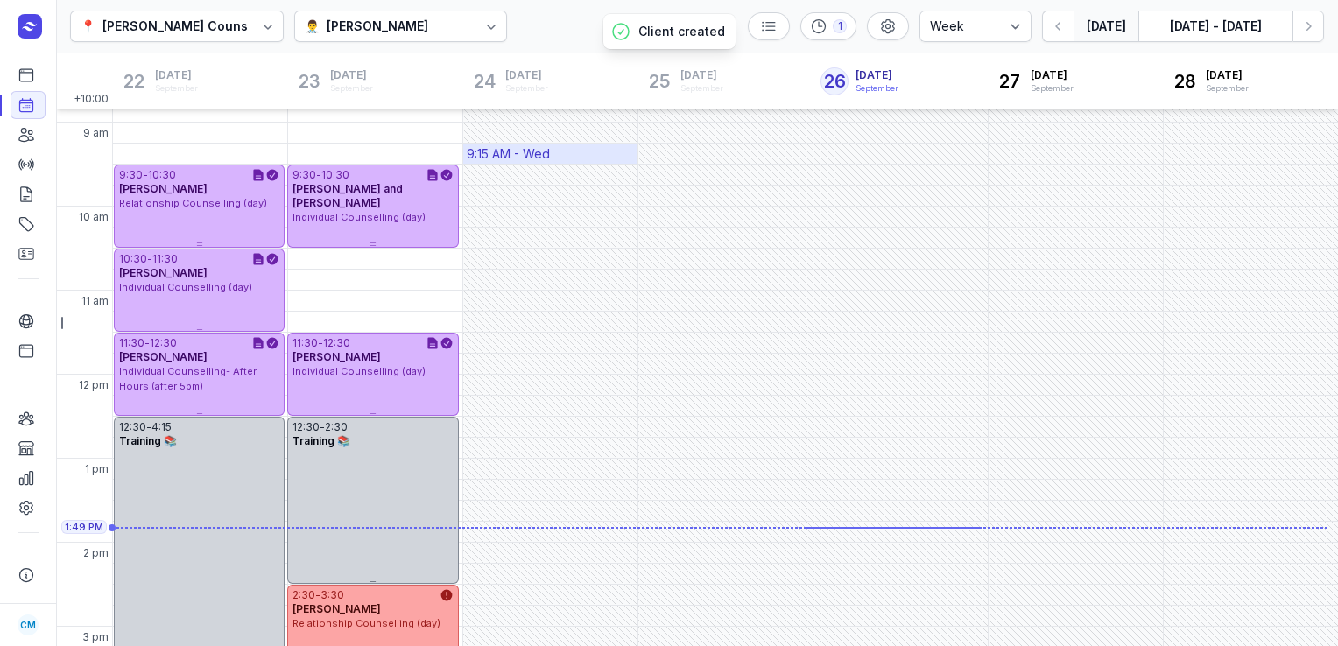
scroll to position [270, 0]
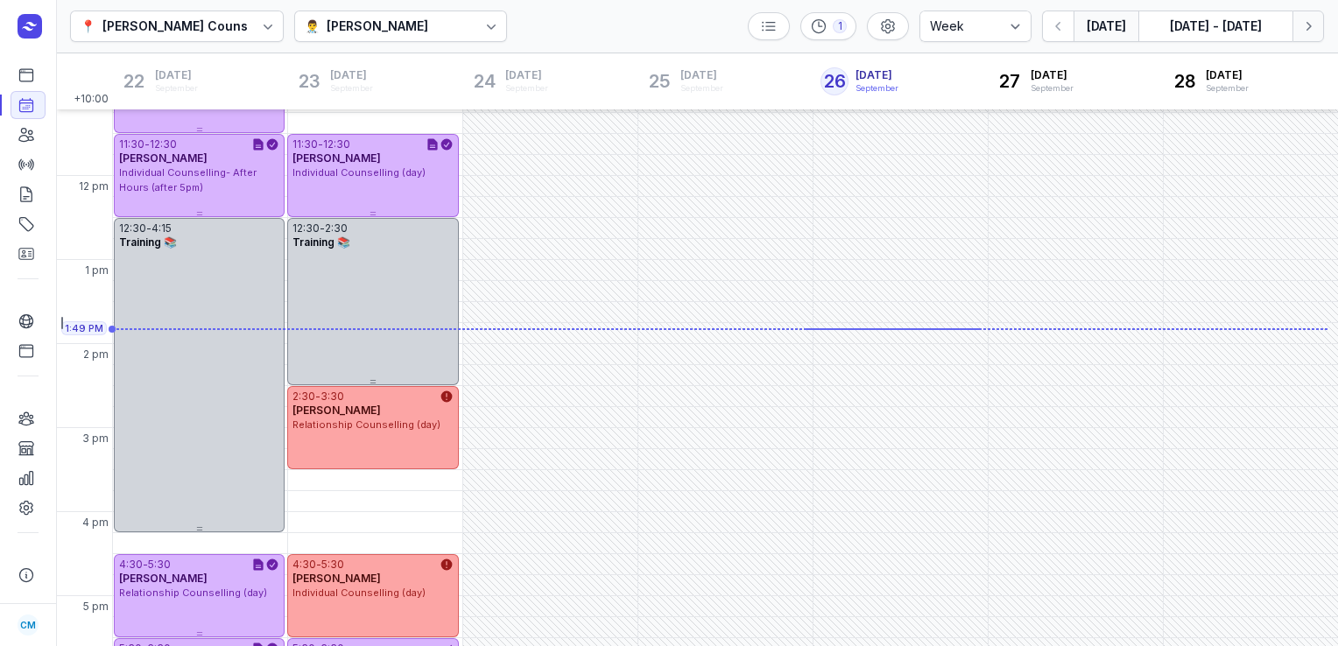
click at [1300, 26] on icon "button" at bounding box center [1309, 27] width 18 height 18
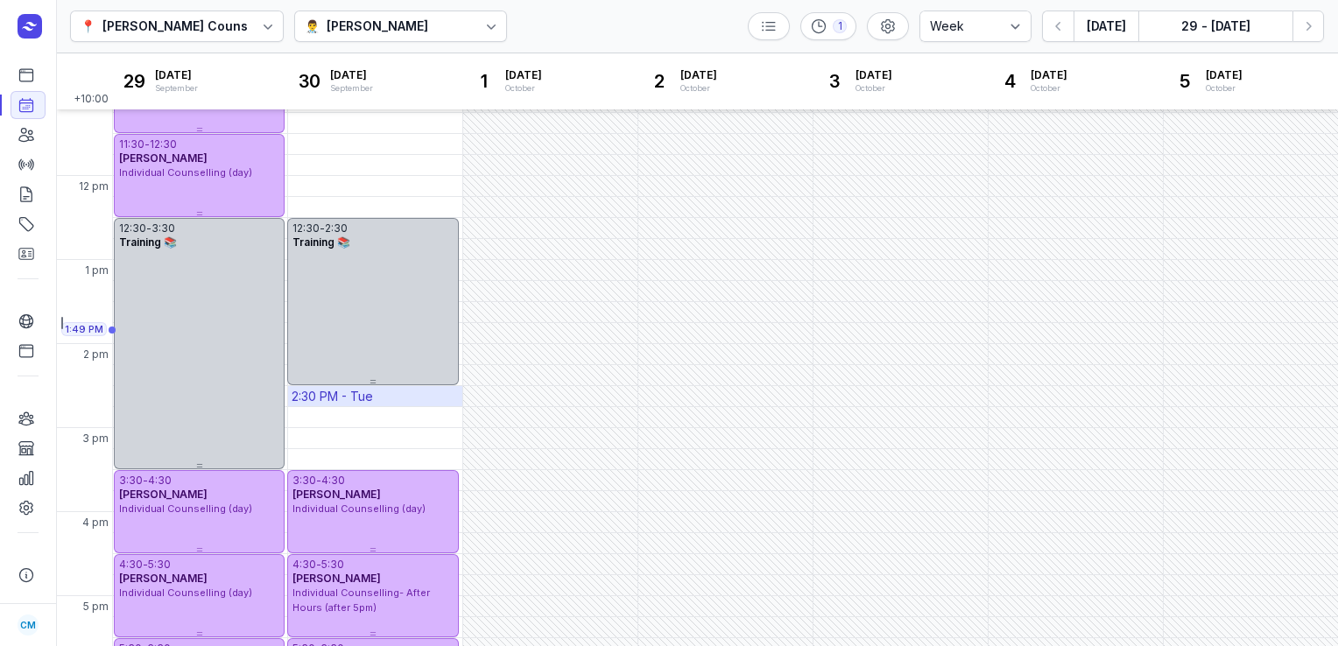
click at [406, 399] on div "2:30 PM - Tue" at bounding box center [375, 396] width 174 height 20
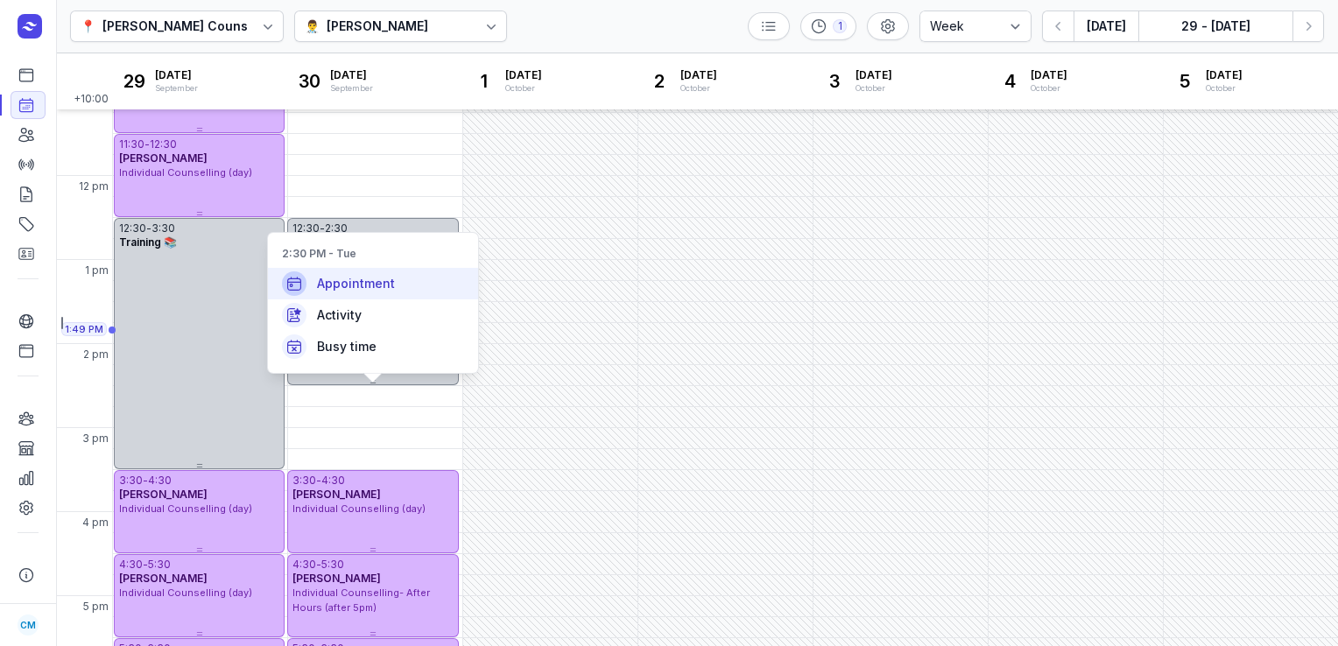
click at [409, 296] on div "Appointment" at bounding box center [373, 284] width 210 height 32
select select
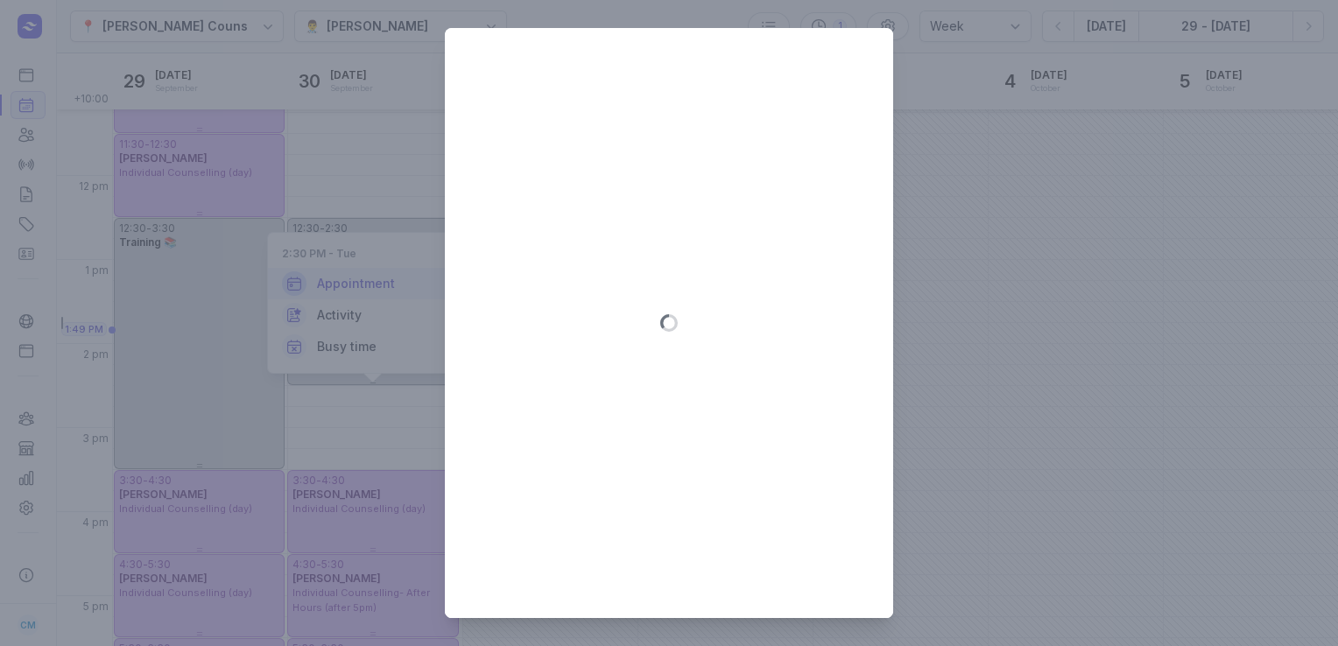
type input "2025-09-30"
select select "14:30"
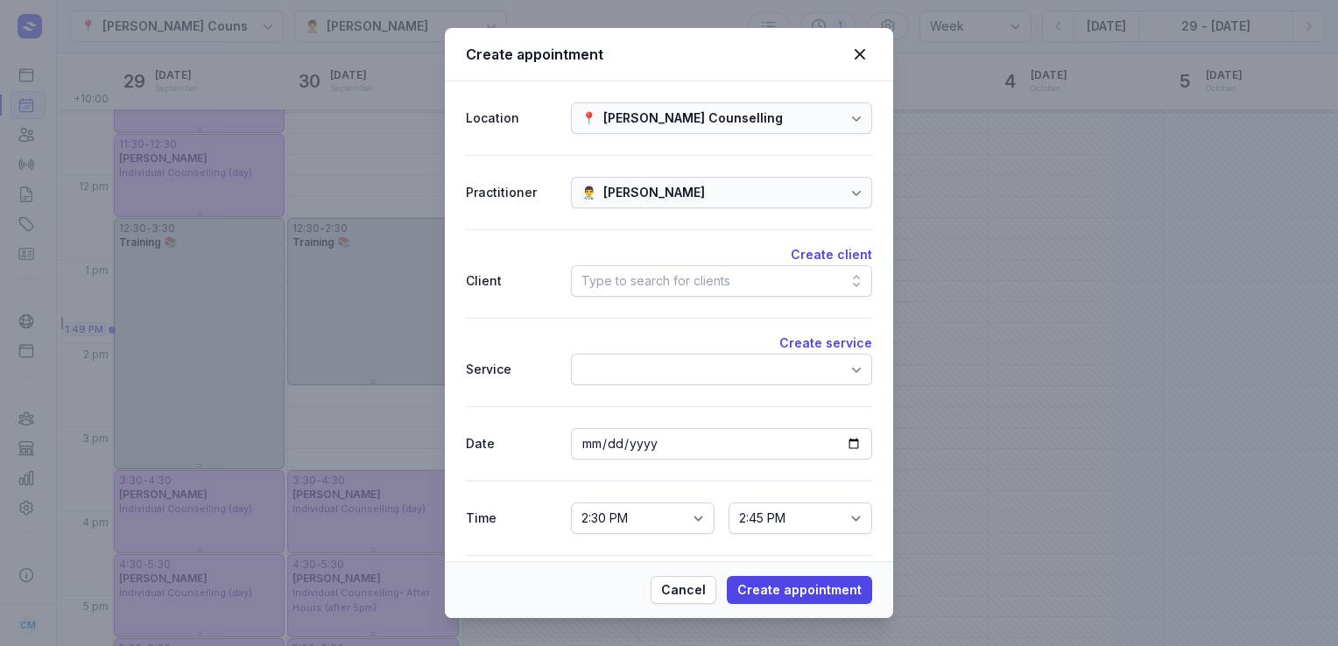
click at [615, 272] on div "Type to search for clients" at bounding box center [656, 281] width 149 height 21
type input "r"
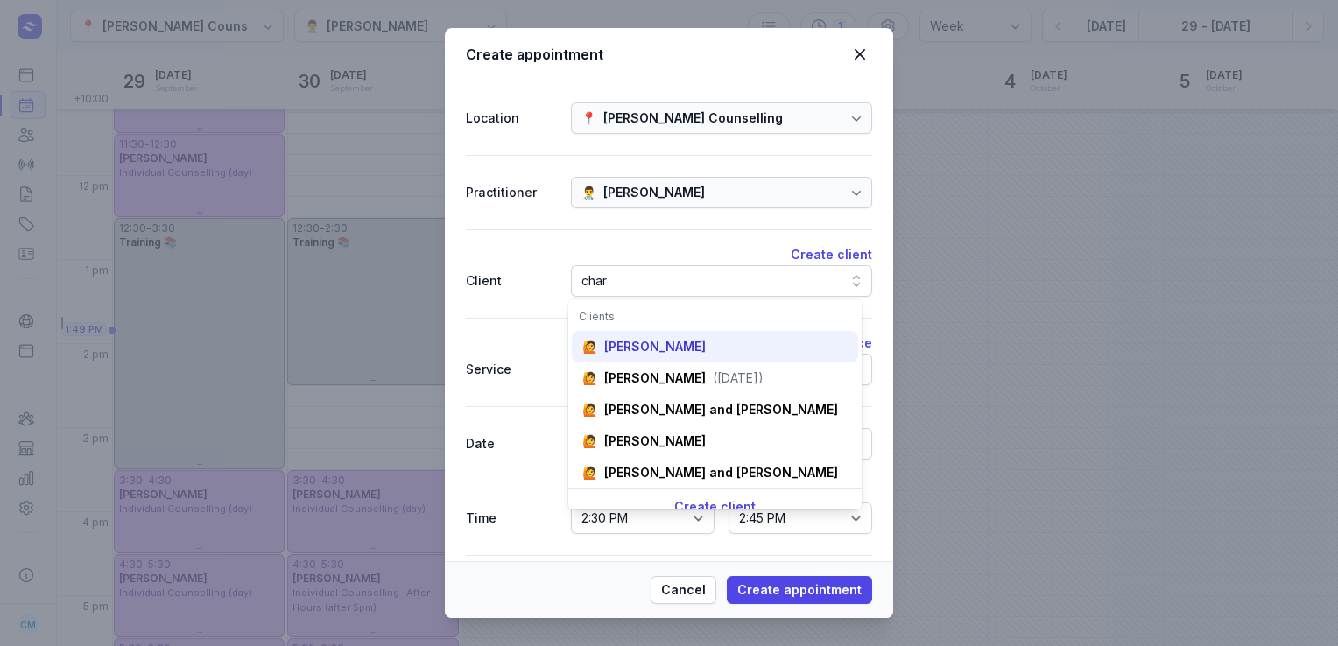
type input "char"
click at [641, 338] on div "Charlotte Pointon" at bounding box center [655, 347] width 102 height 18
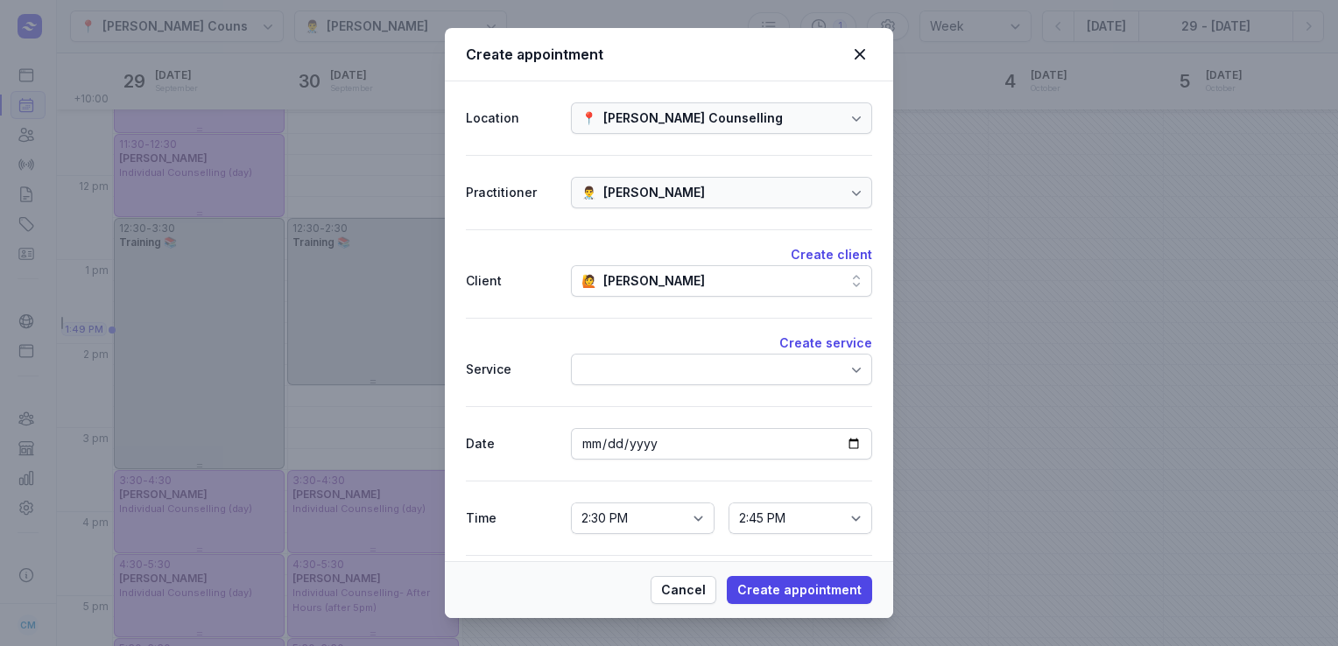
click at [641, 357] on div at bounding box center [721, 370] width 301 height 32
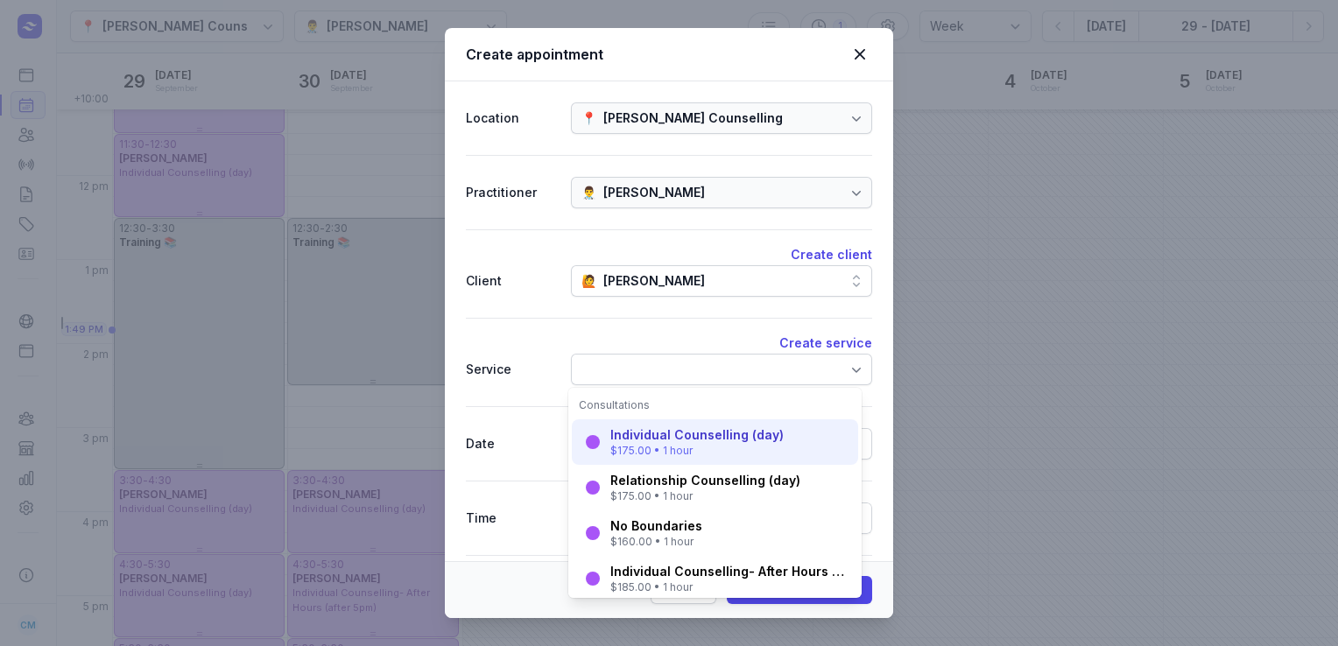
click at [648, 436] on div "Individual Counselling (day)" at bounding box center [697, 436] width 173 height 18
select select "15:30"
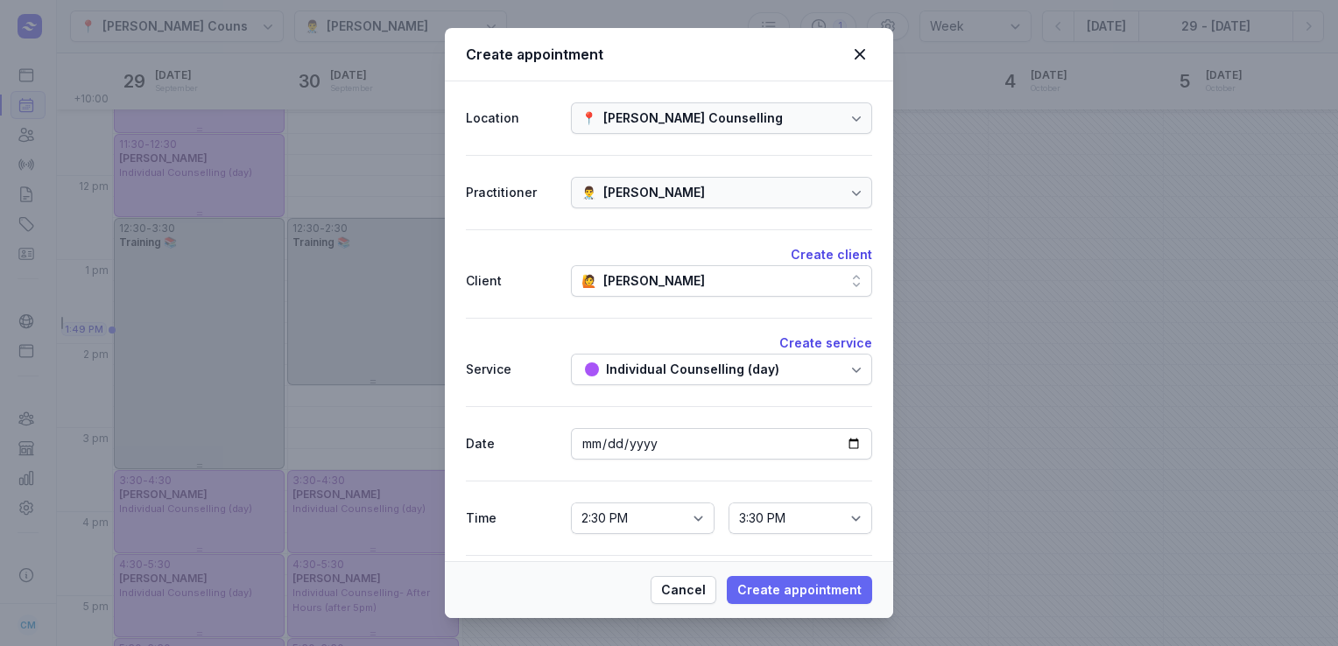
click at [815, 596] on span "Create appointment" at bounding box center [800, 590] width 124 height 21
select select
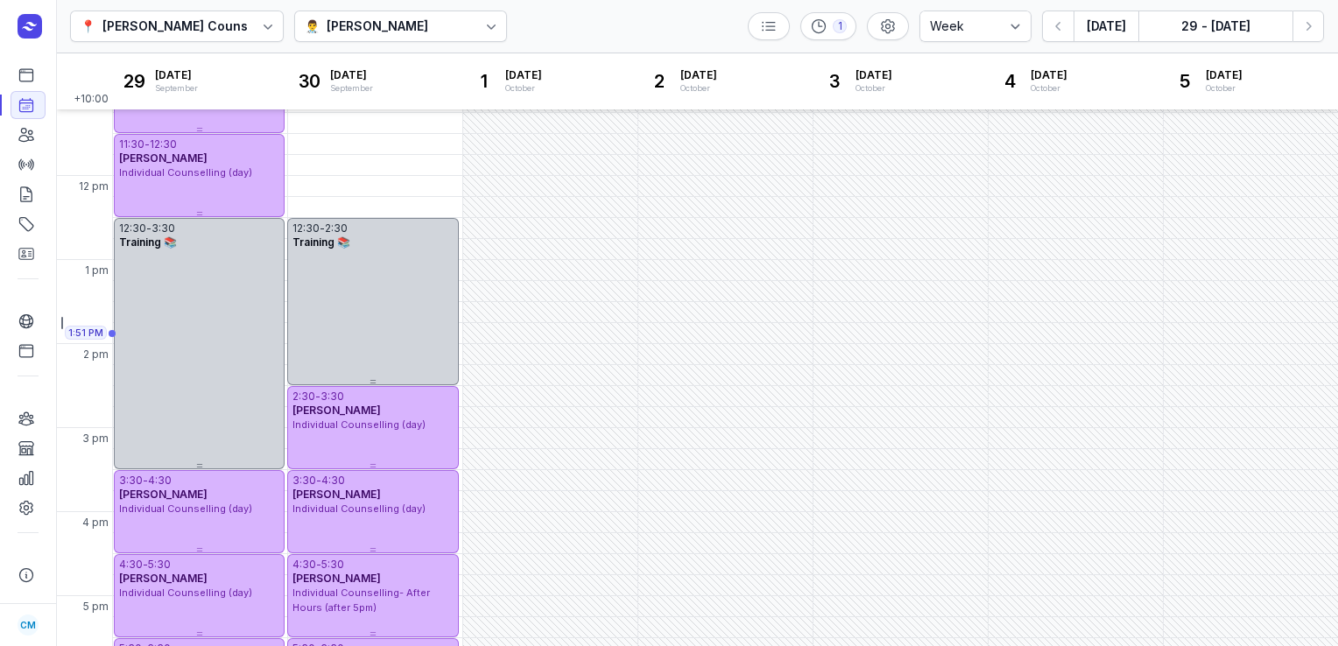
click at [426, 12] on div "👨‍⚕️ Charlee Manaley" at bounding box center [401, 27] width 214 height 32
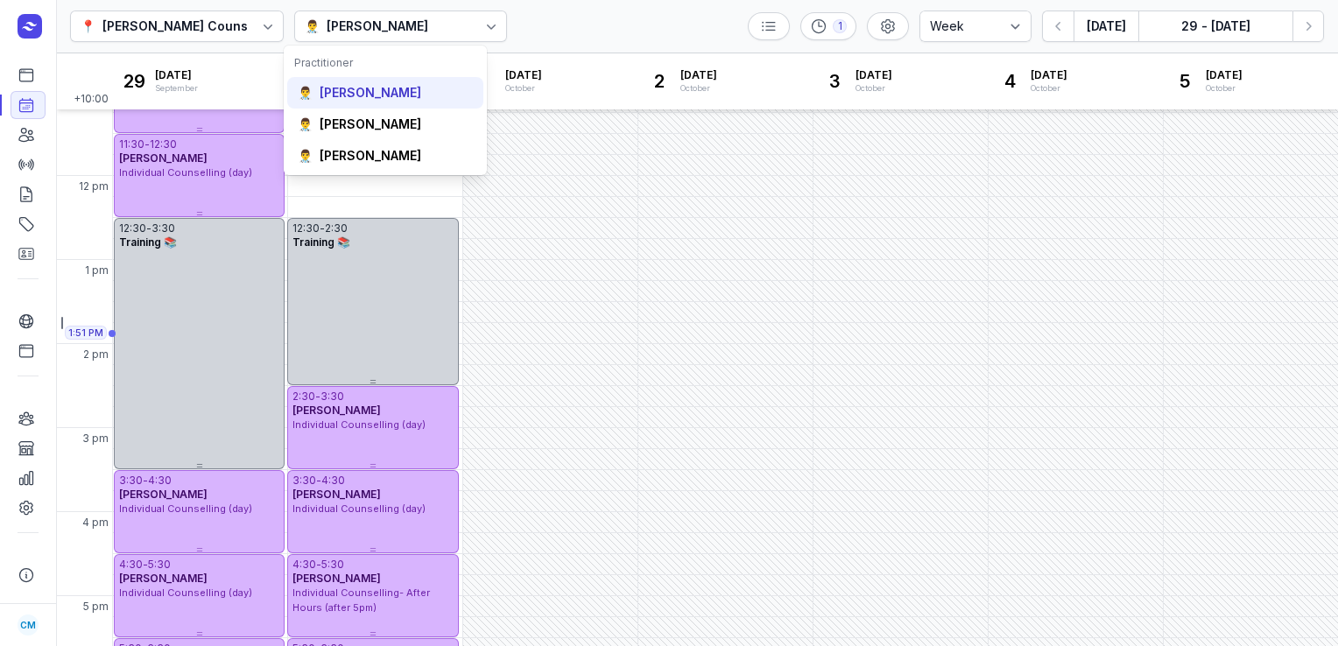
click at [375, 95] on div "[PERSON_NAME]" at bounding box center [371, 93] width 102 height 18
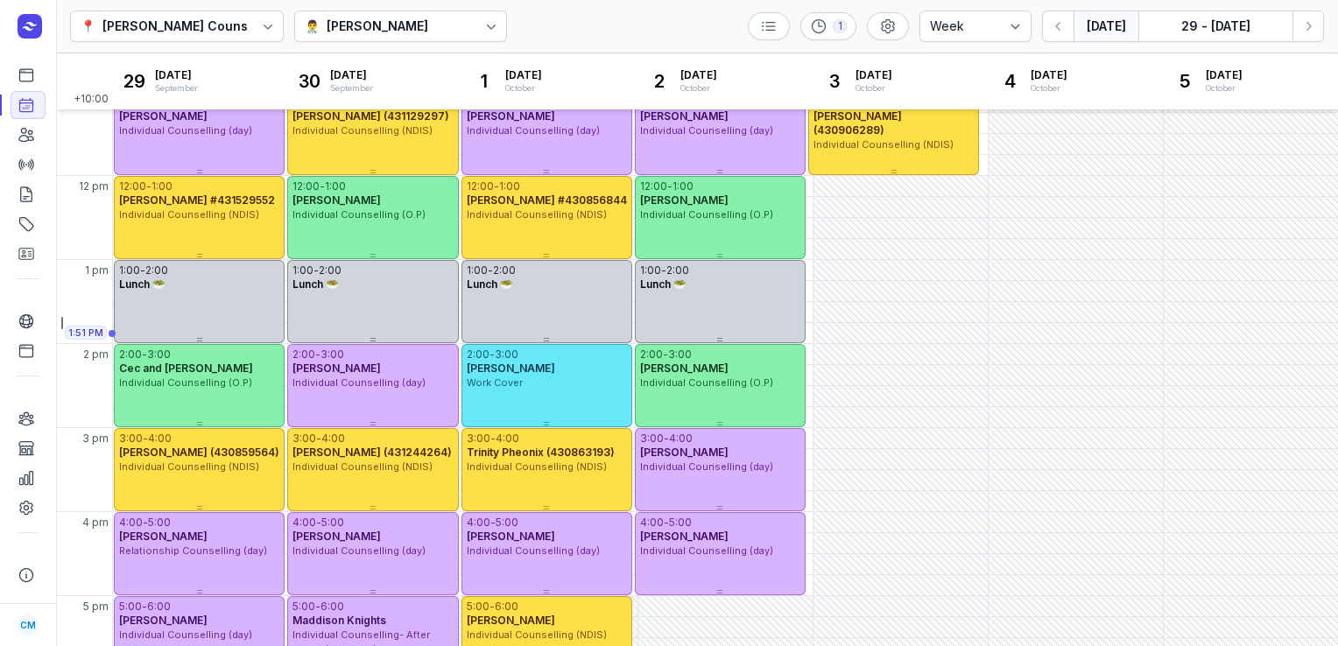
click at [1104, 28] on button "[DATE]" at bounding box center [1106, 27] width 65 height 32
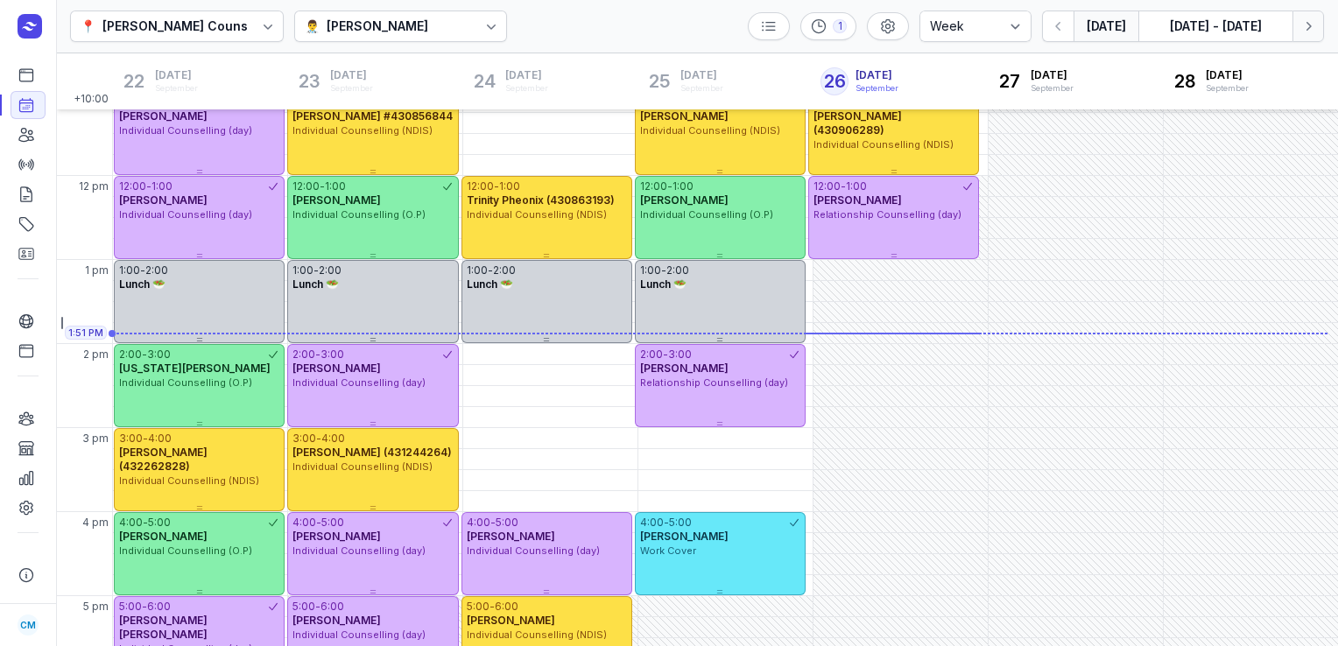
click at [1310, 22] on icon "button" at bounding box center [1309, 27] width 18 height 18
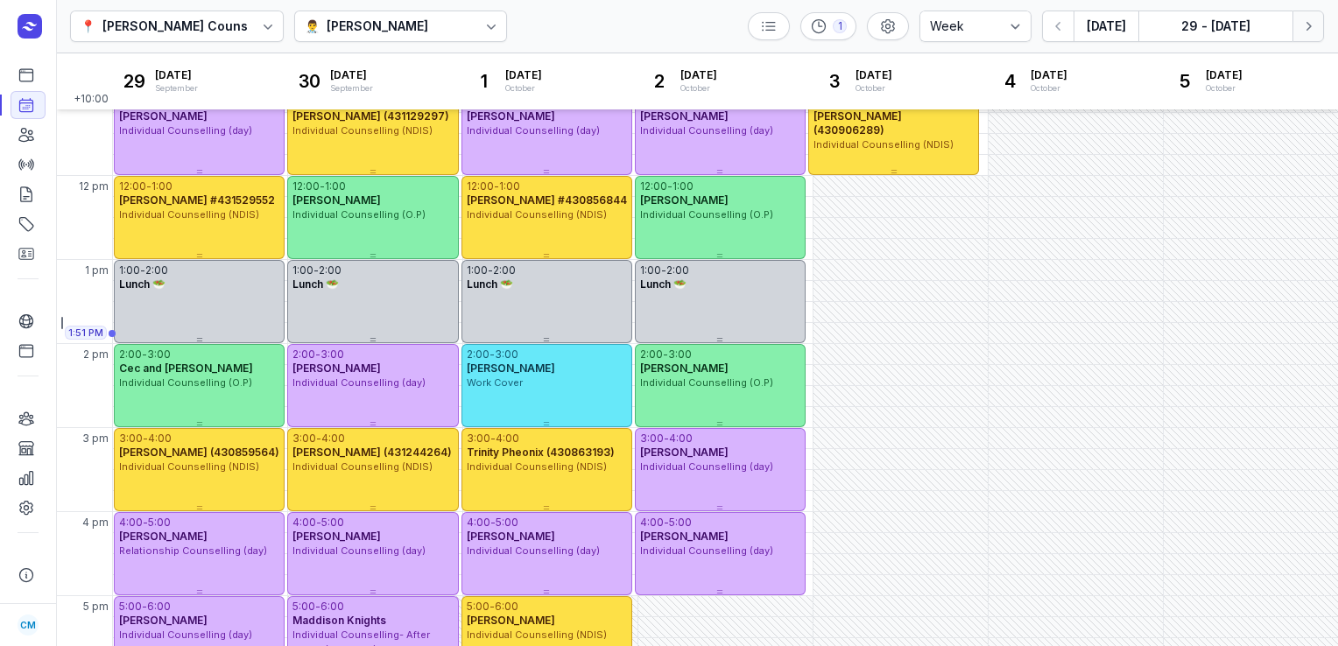
click at [1310, 22] on icon "button" at bounding box center [1309, 27] width 18 height 18
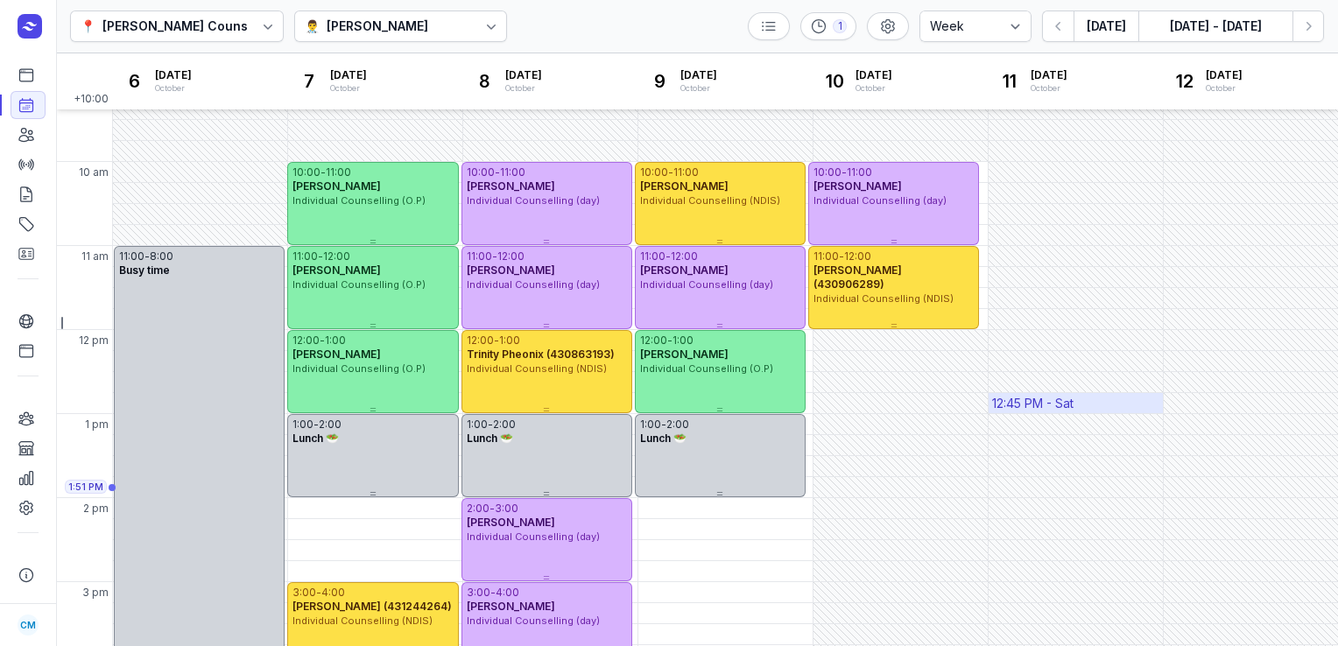
scroll to position [111, 0]
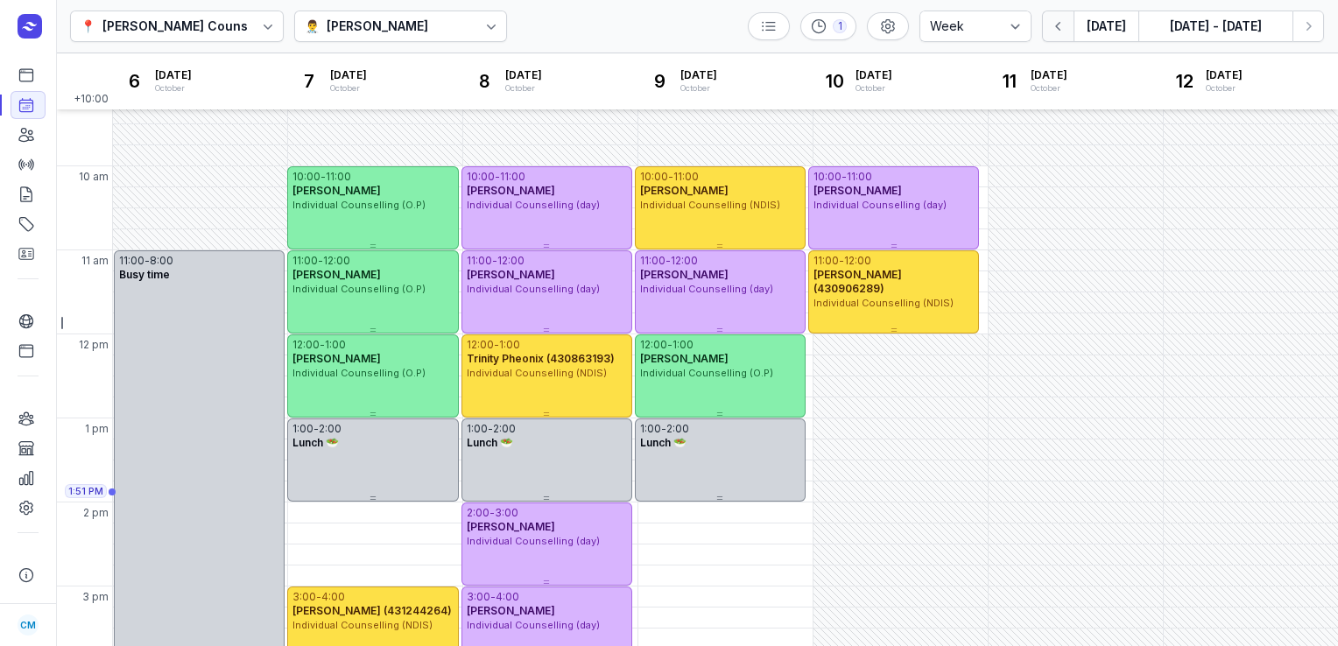
click at [1055, 20] on icon "button" at bounding box center [1059, 27] width 18 height 18
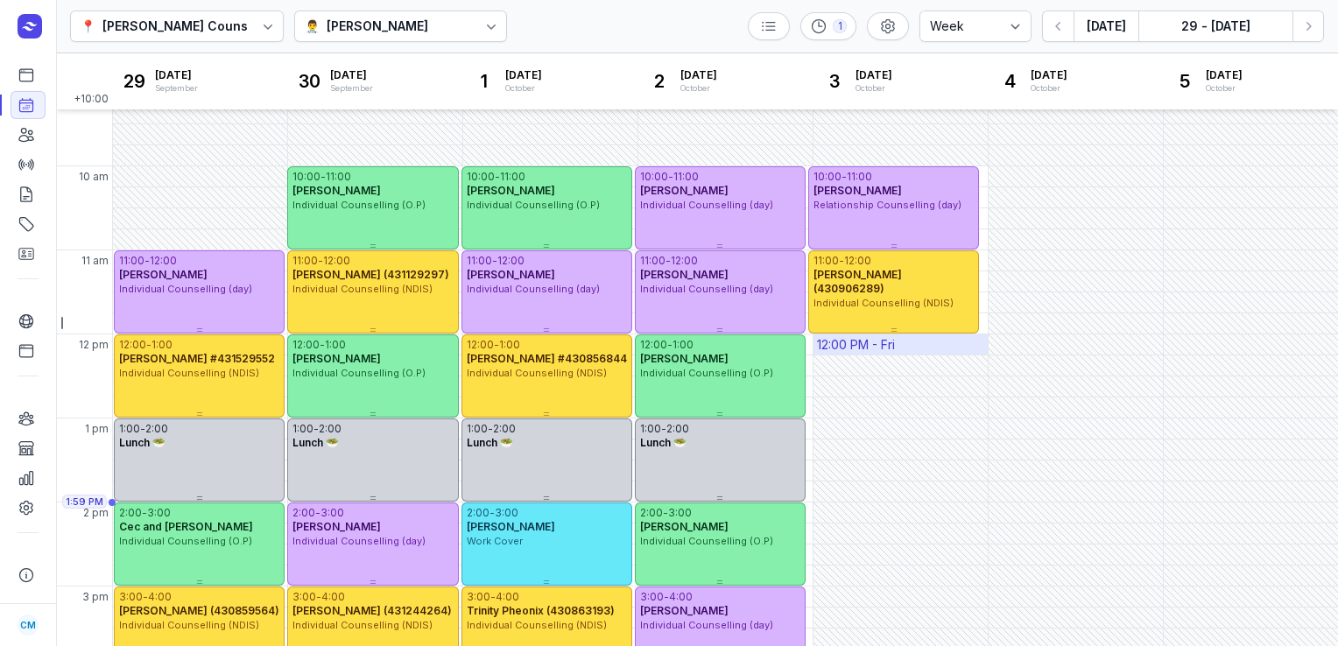
click at [1042, 11] on button "button" at bounding box center [1058, 27] width 32 height 32
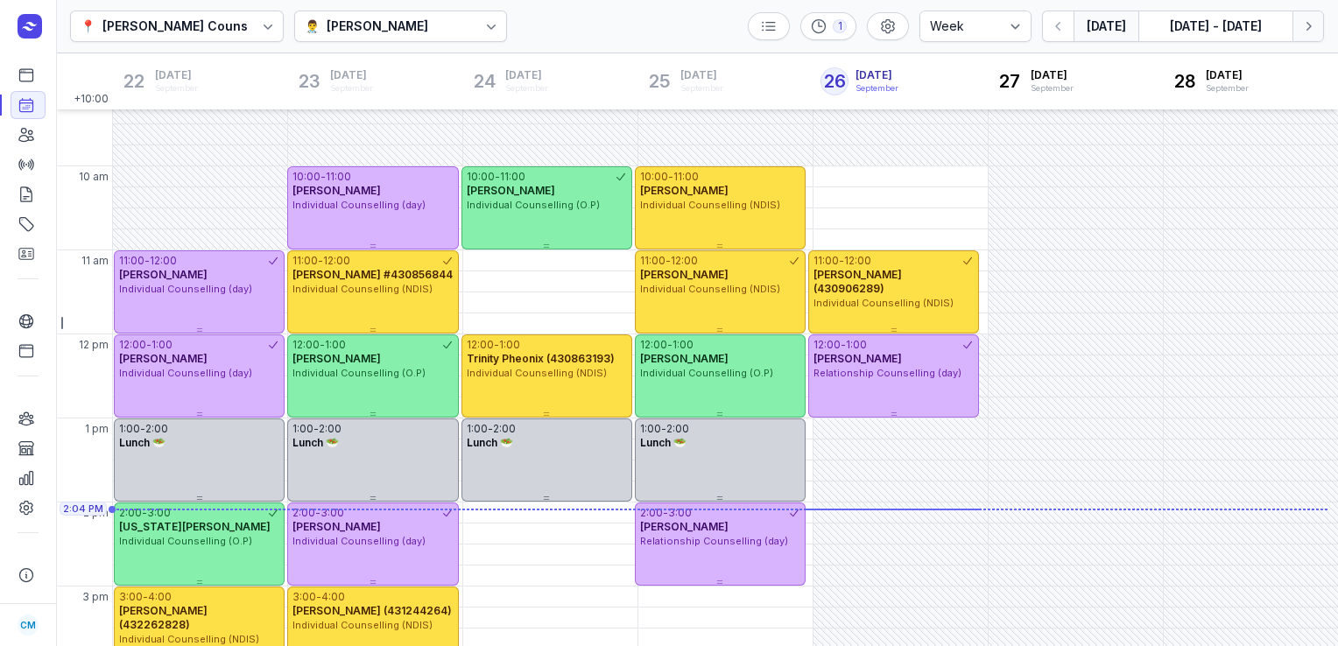
click at [1309, 30] on icon "button" at bounding box center [1309, 27] width 18 height 18
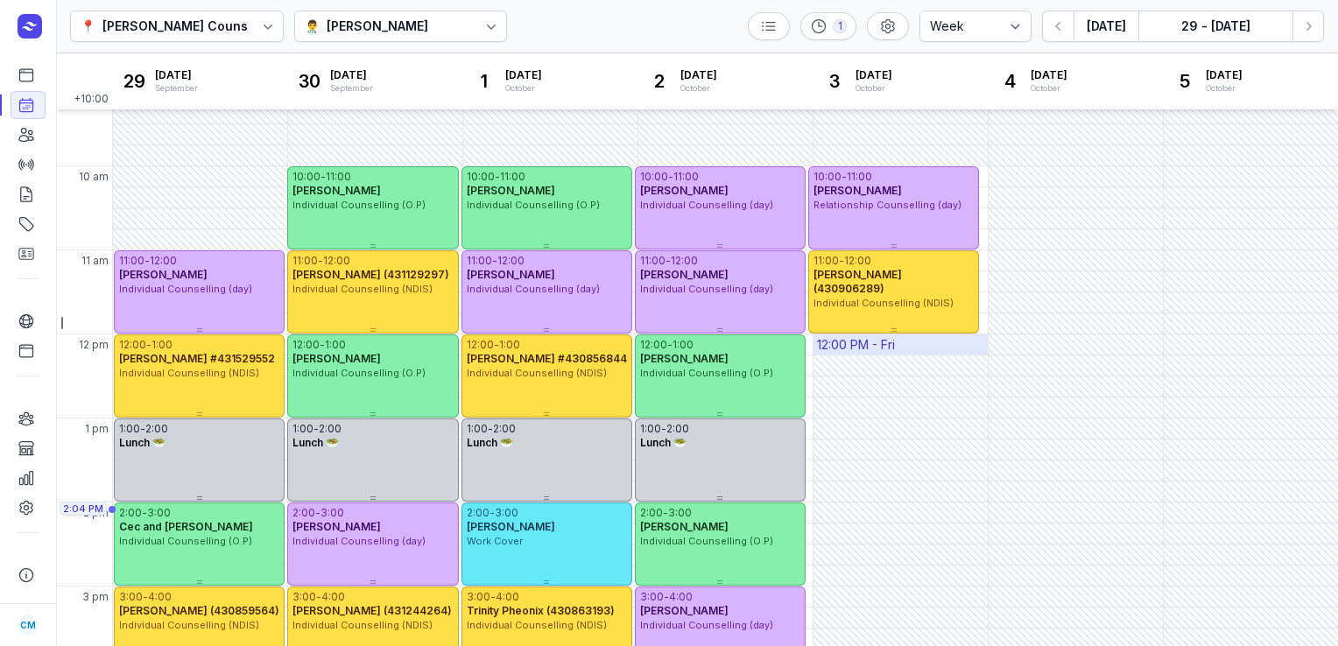
click at [939, 343] on div "12:00 PM - Fri" at bounding box center [901, 345] width 174 height 20
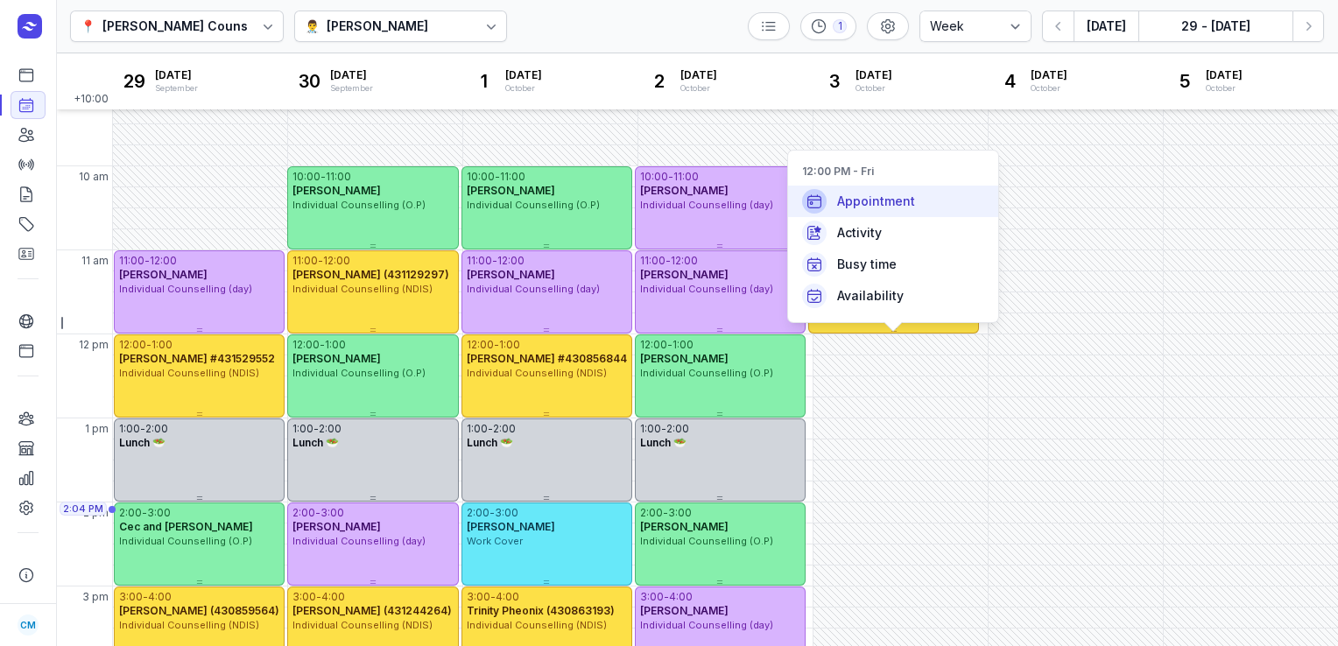
click at [884, 196] on span "Appointment" at bounding box center [876, 202] width 78 height 18
select select
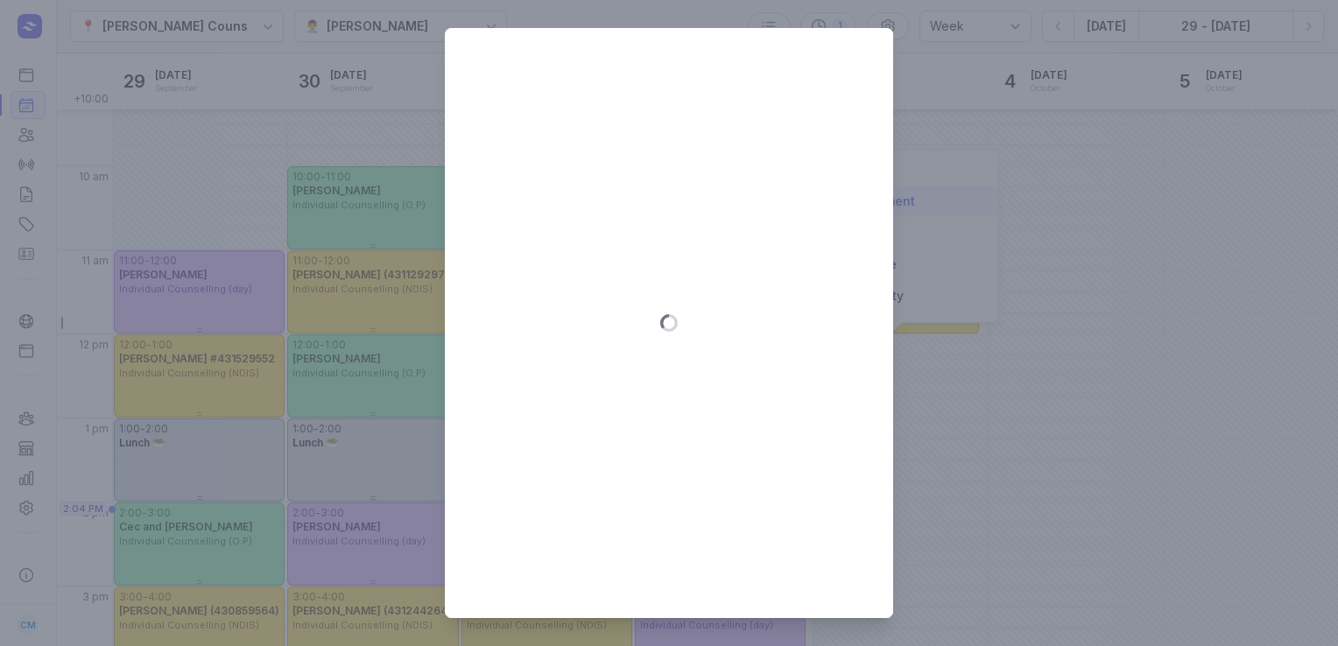
type input "2025-10-03"
select select "12:00"
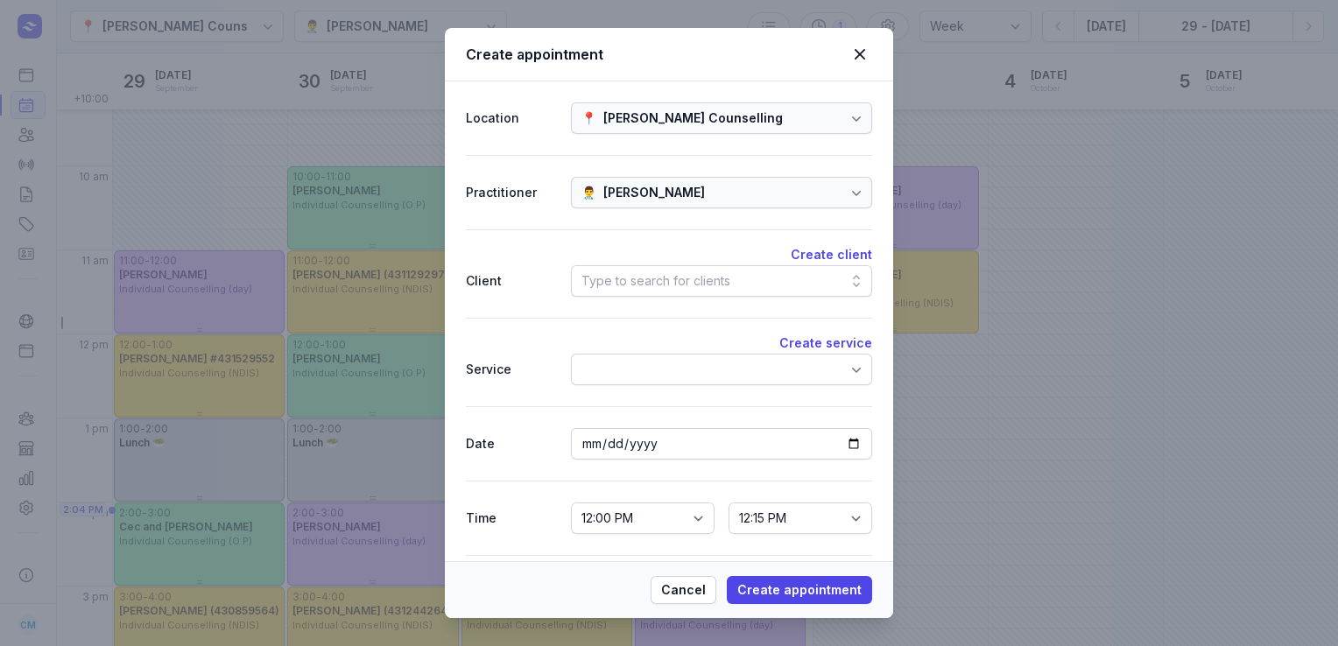
click at [653, 279] on div "Type to search for clients" at bounding box center [656, 281] width 149 height 21
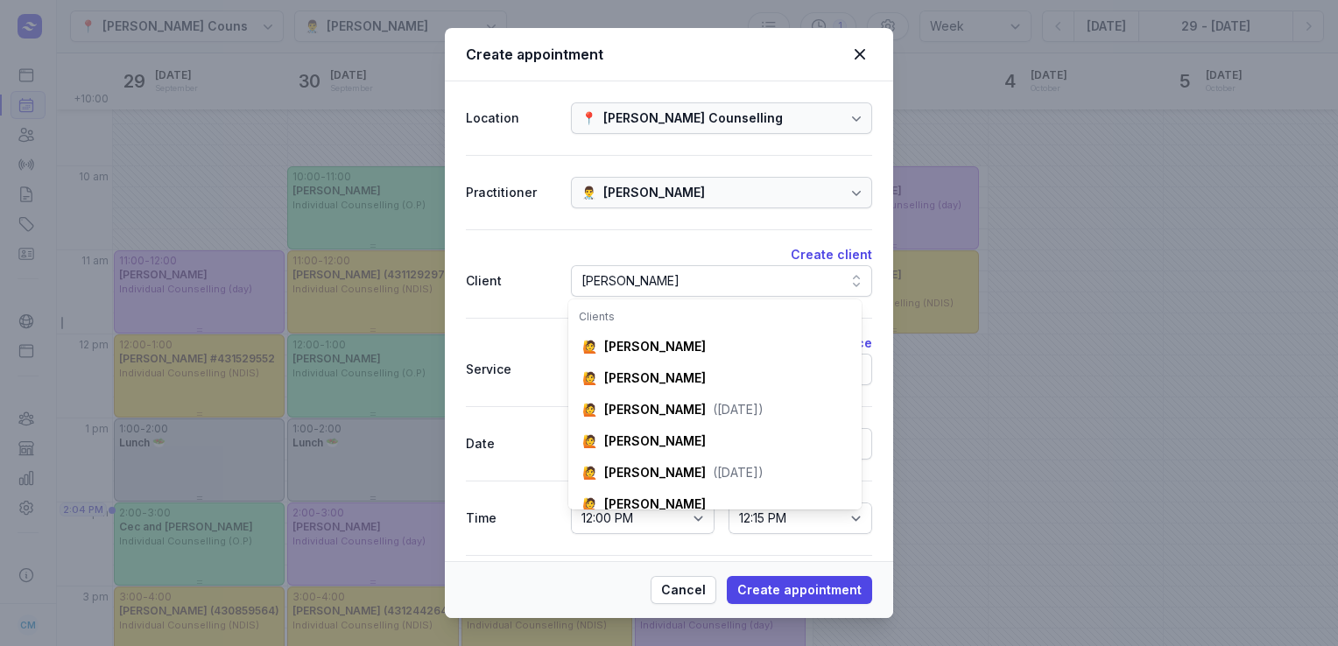
scroll to position [0, 25]
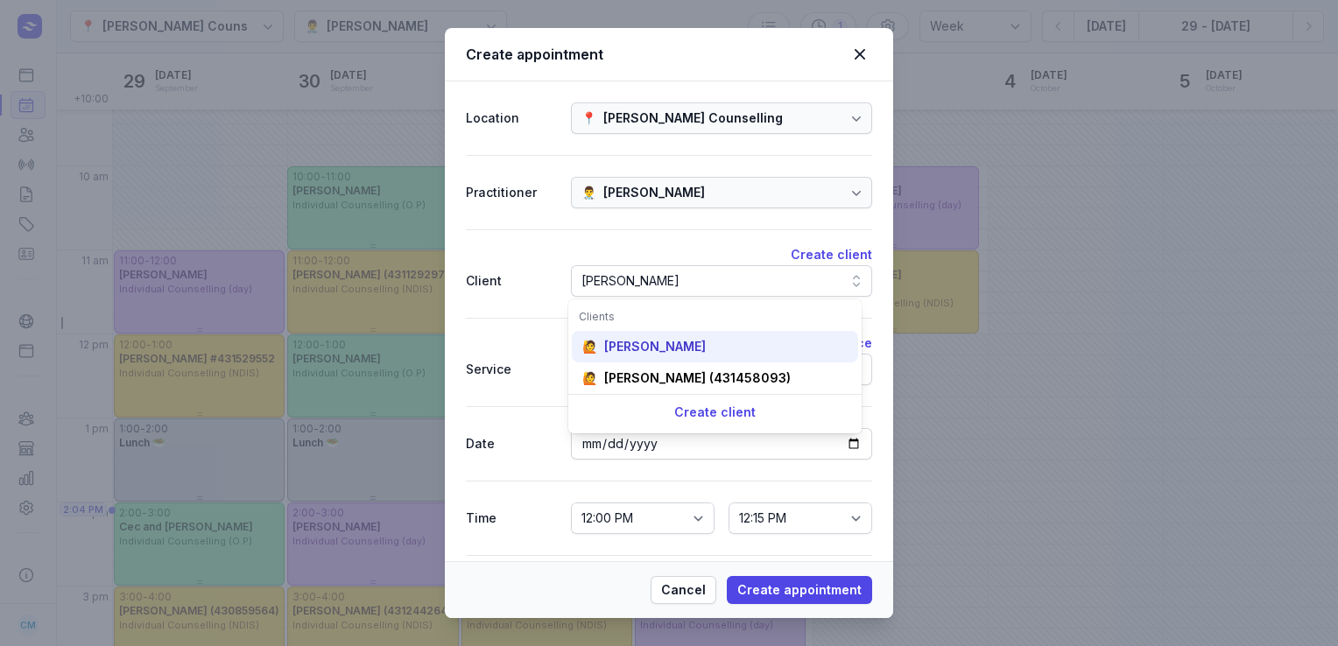
type input "anna"
click at [640, 349] on div "Anna Davies" at bounding box center [655, 347] width 102 height 18
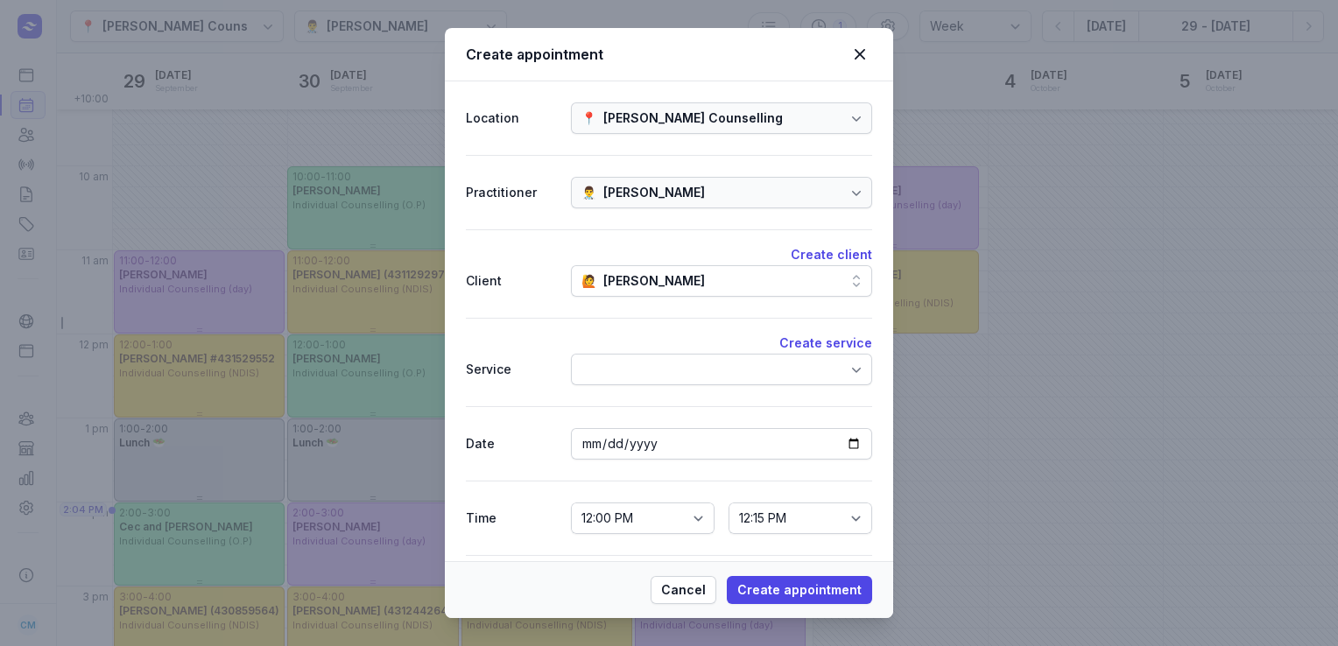
click at [641, 375] on div at bounding box center [721, 370] width 301 height 32
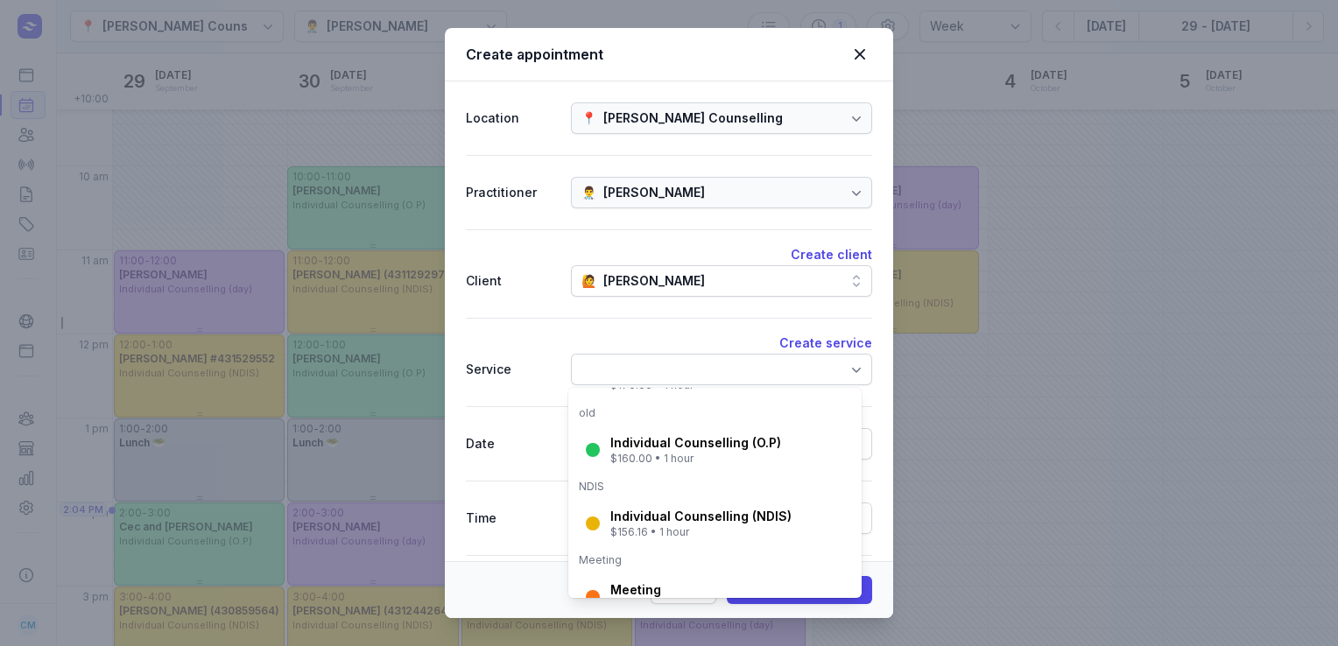
scroll to position [301, 0]
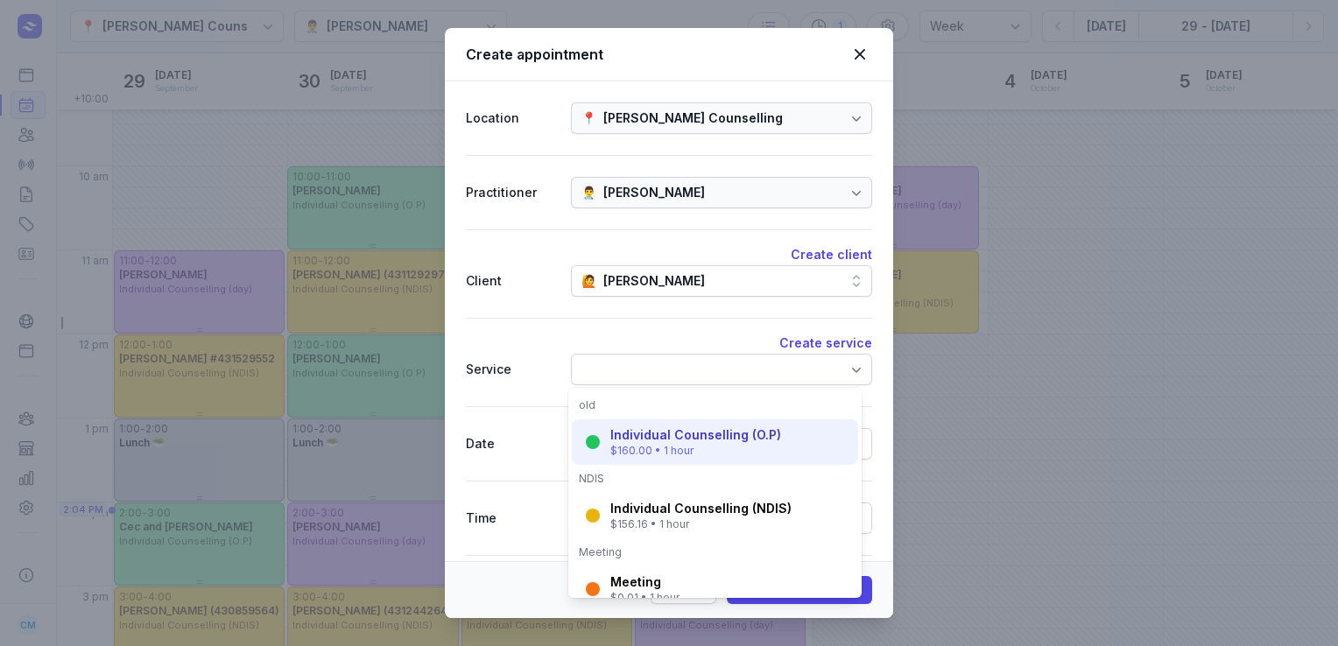
click at [642, 447] on div "$160.00 • 1 hour" at bounding box center [696, 451] width 171 height 14
select select "13:00"
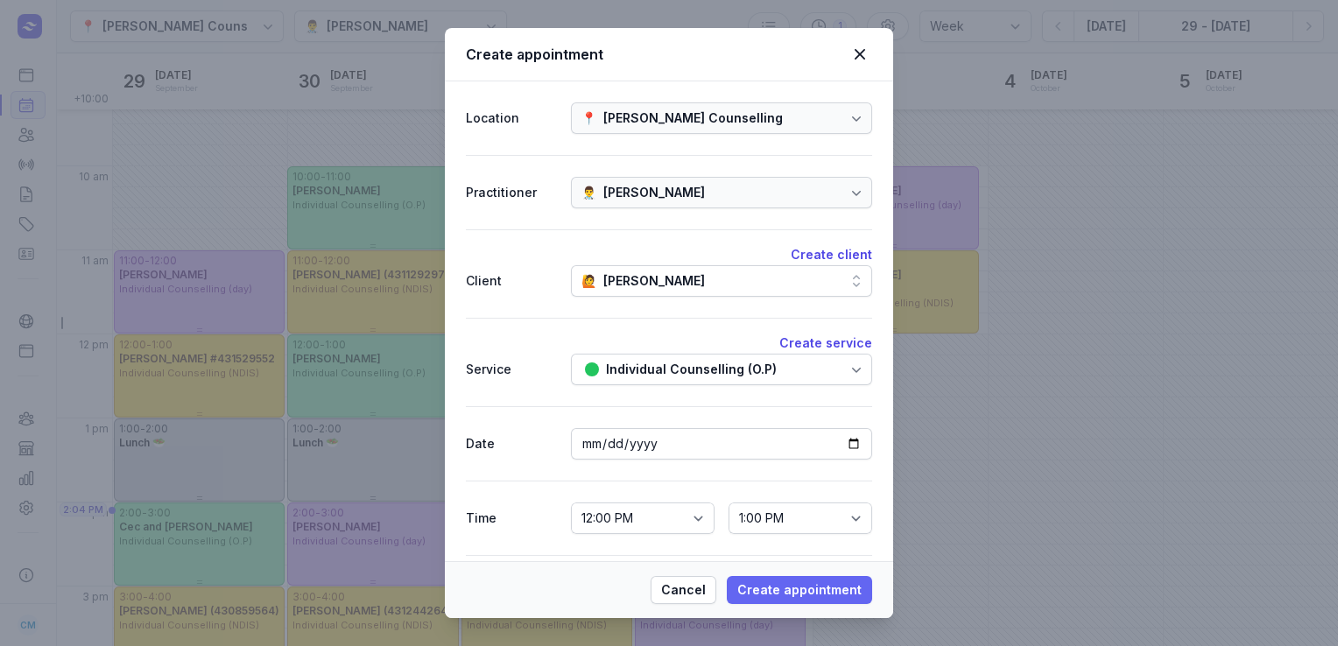
click at [773, 592] on span "Create appointment" at bounding box center [800, 590] width 124 height 21
select select
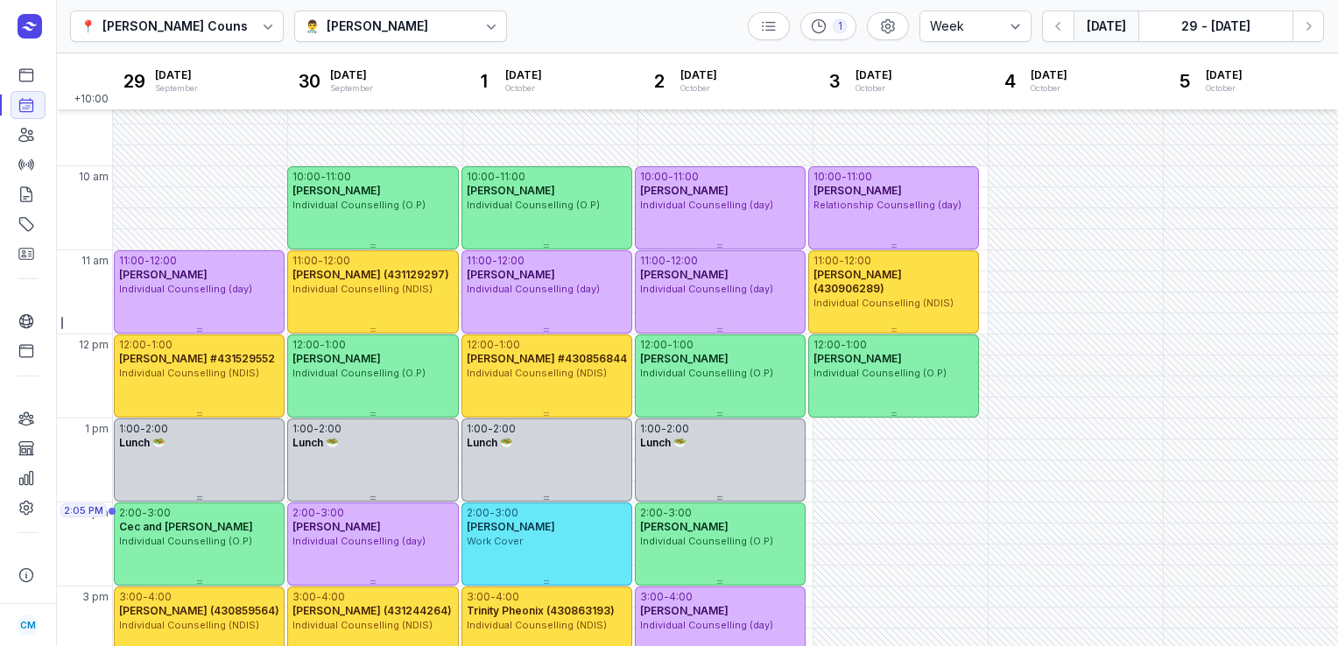
click at [1096, 25] on button "[DATE]" at bounding box center [1106, 27] width 65 height 32
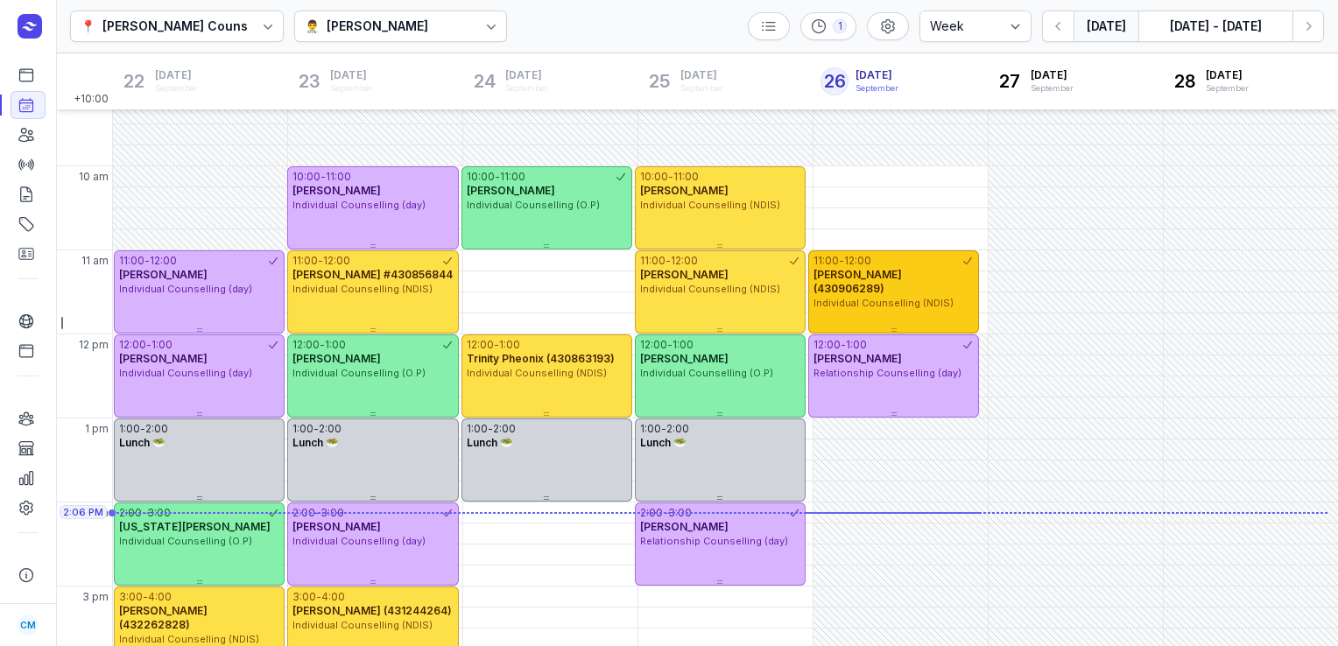
click at [818, 279] on span "Bellinda Allen (430906289)" at bounding box center [858, 281] width 88 height 27
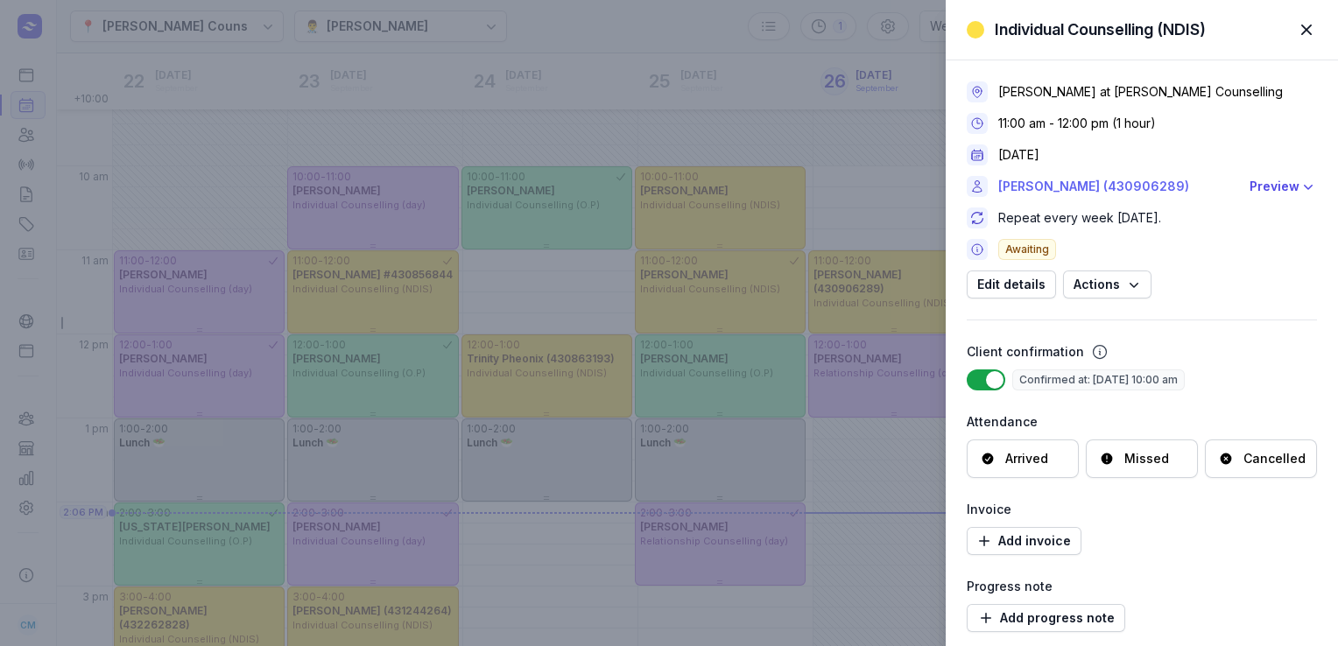
click at [1057, 189] on link "Bellinda Allen (430906289)" at bounding box center [1119, 186] width 241 height 21
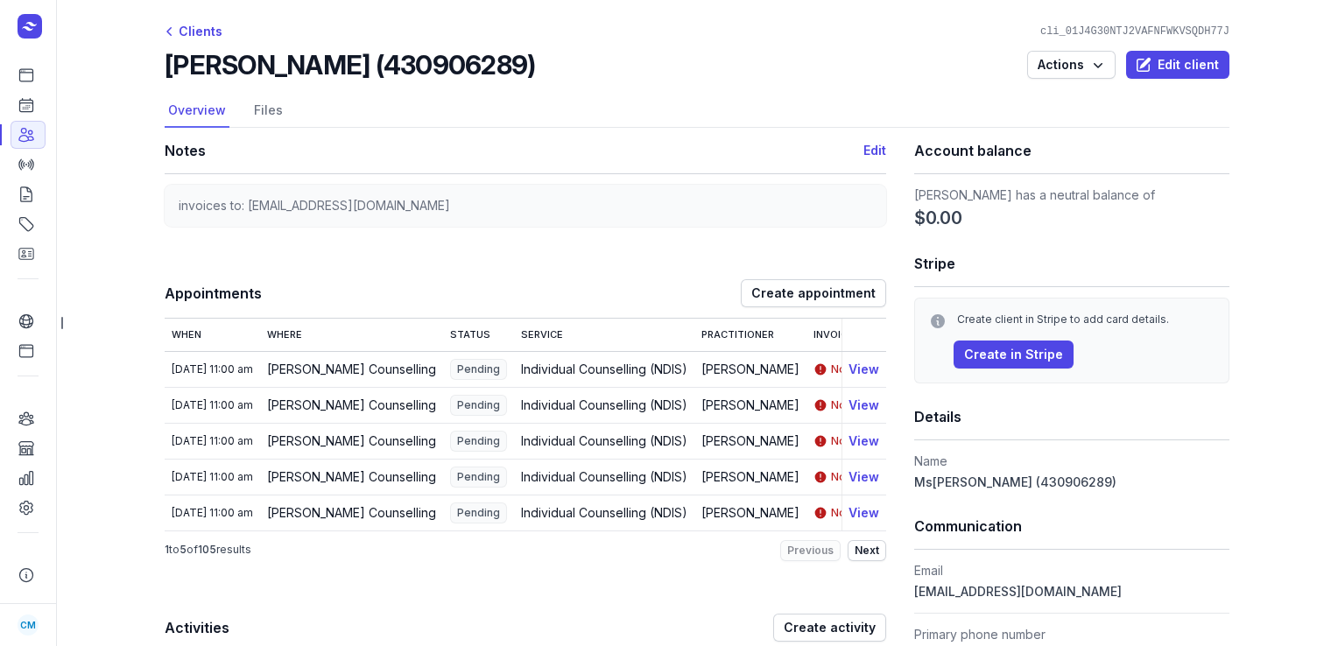
drag, startPoint x: 494, startPoint y: 58, endPoint x: 159, endPoint y: 60, distance: 334.6
click at [165, 60] on div "Bellinda Allen (430906289) Actions Edit client" at bounding box center [697, 65] width 1065 height 32
copy h2 "Bellinda Allen (430906289)"
click at [25, 110] on icon at bounding box center [27, 105] width 18 height 18
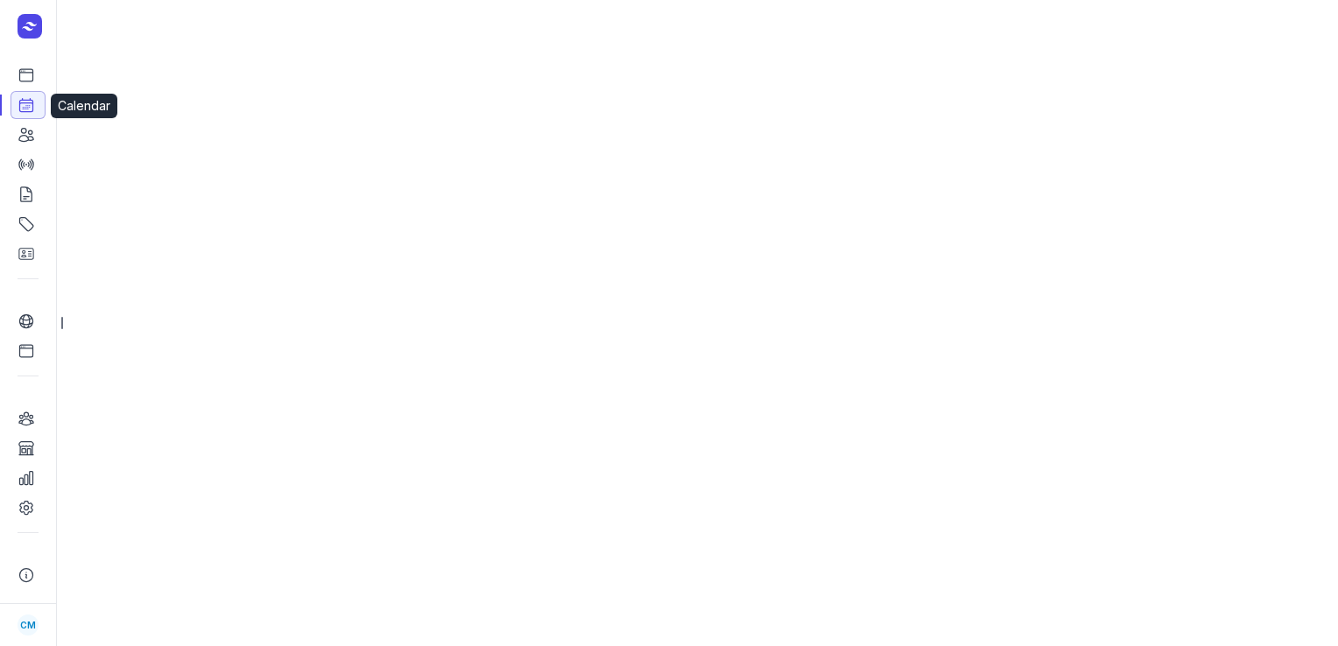
select select "week"
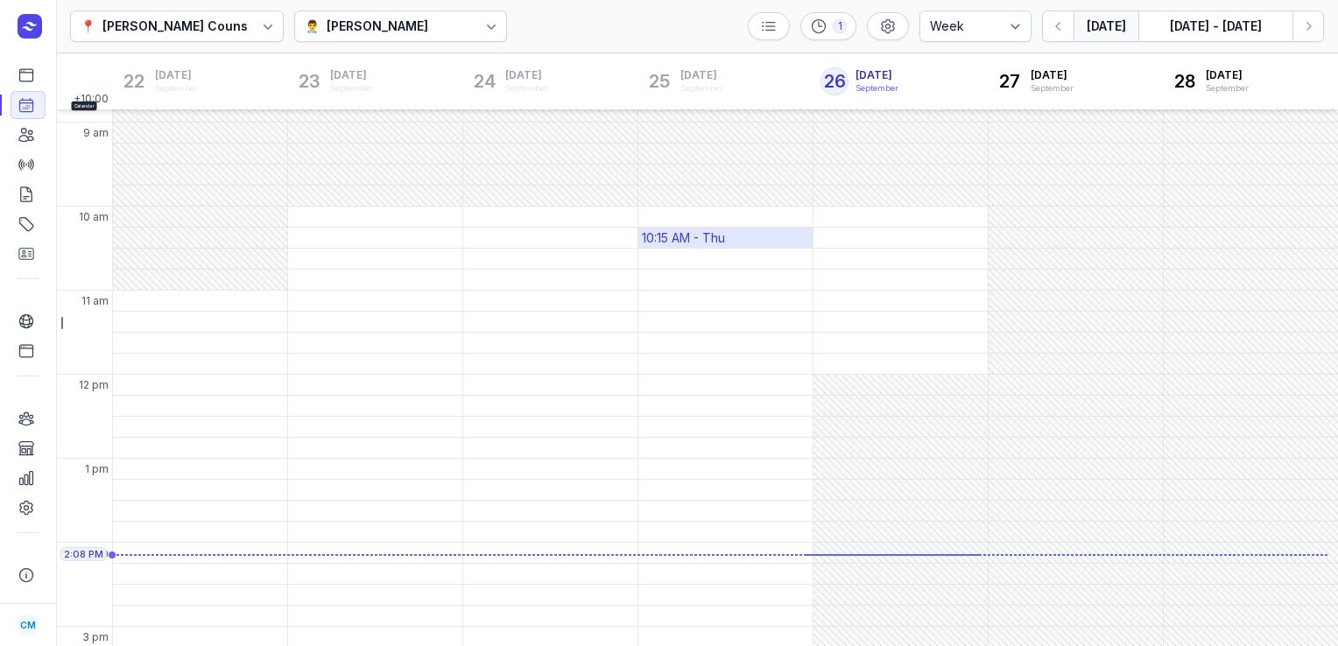
scroll to position [297, 0]
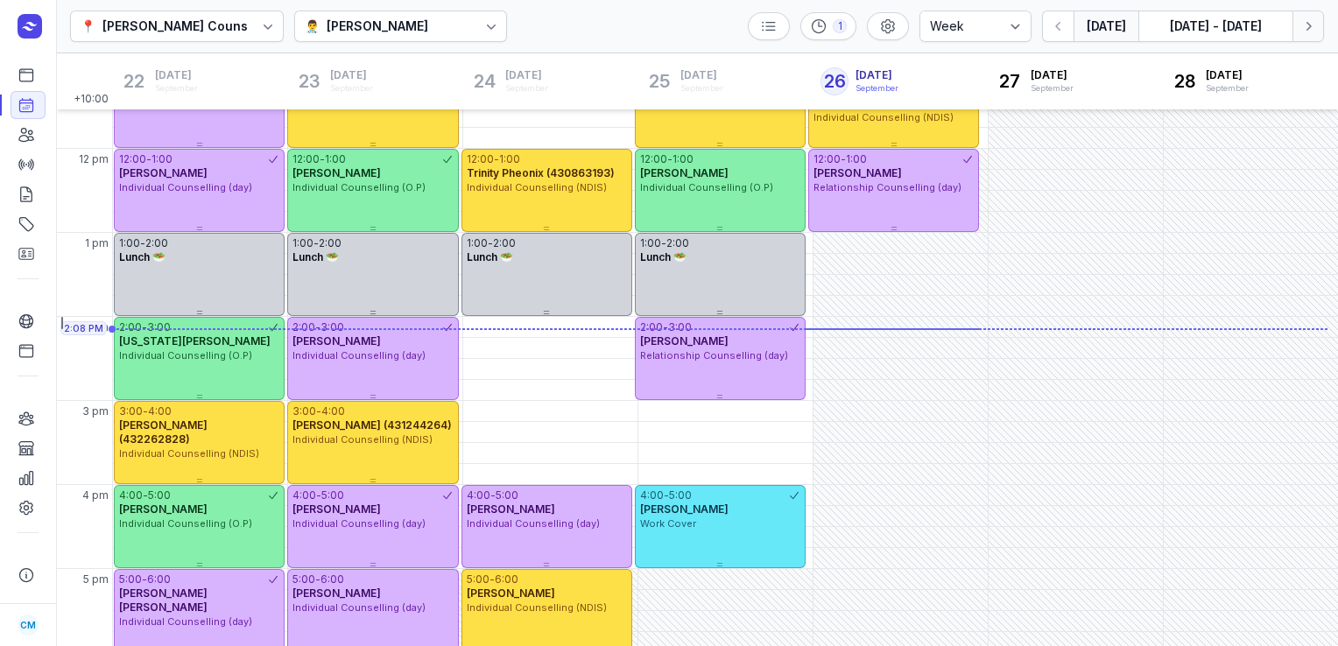
click at [1297, 33] on button "Next week" at bounding box center [1309, 27] width 32 height 32
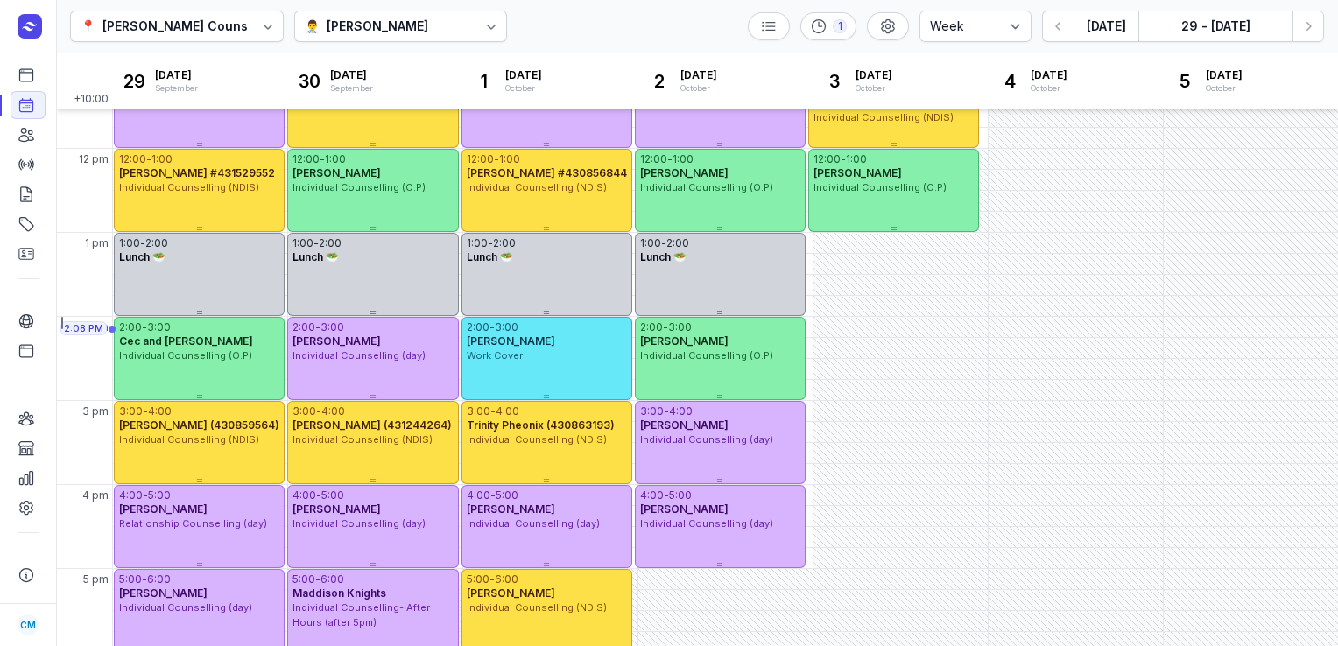
click at [484, 18] on icon at bounding box center [492, 27] width 18 height 18
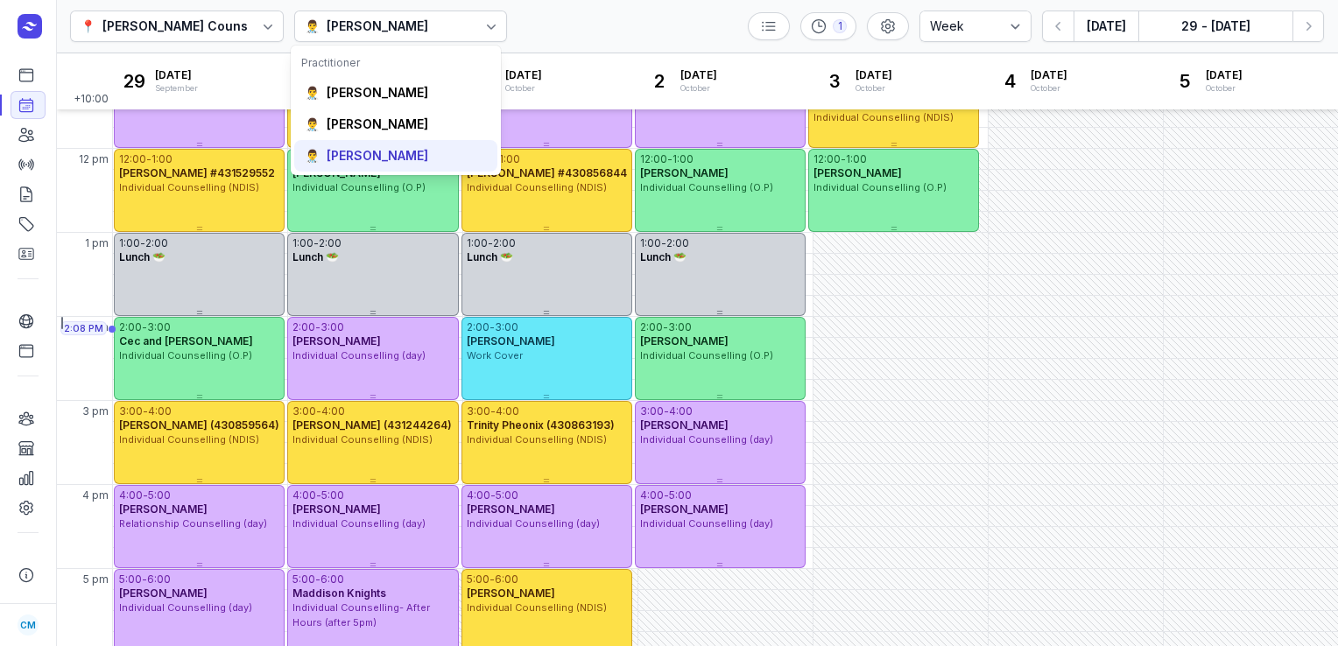
click at [371, 161] on div "[PERSON_NAME]" at bounding box center [378, 156] width 102 height 18
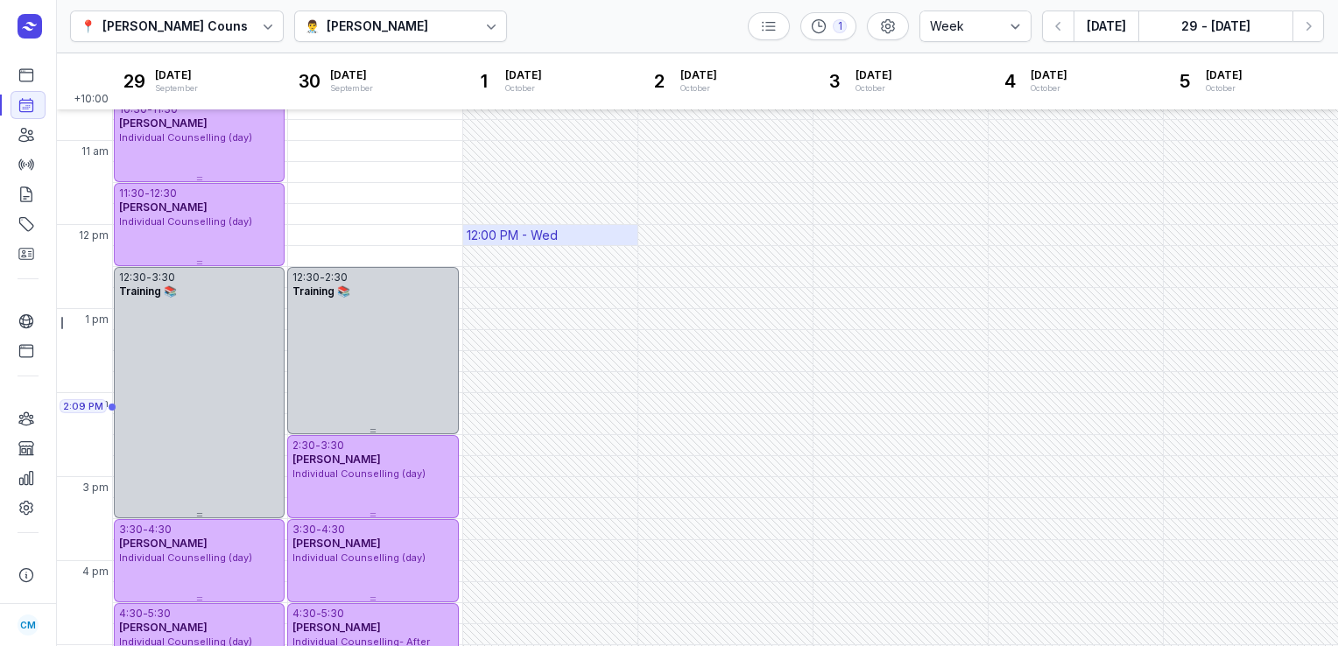
scroll to position [222, 0]
click at [376, 18] on div "[PERSON_NAME]" at bounding box center [378, 26] width 102 height 21
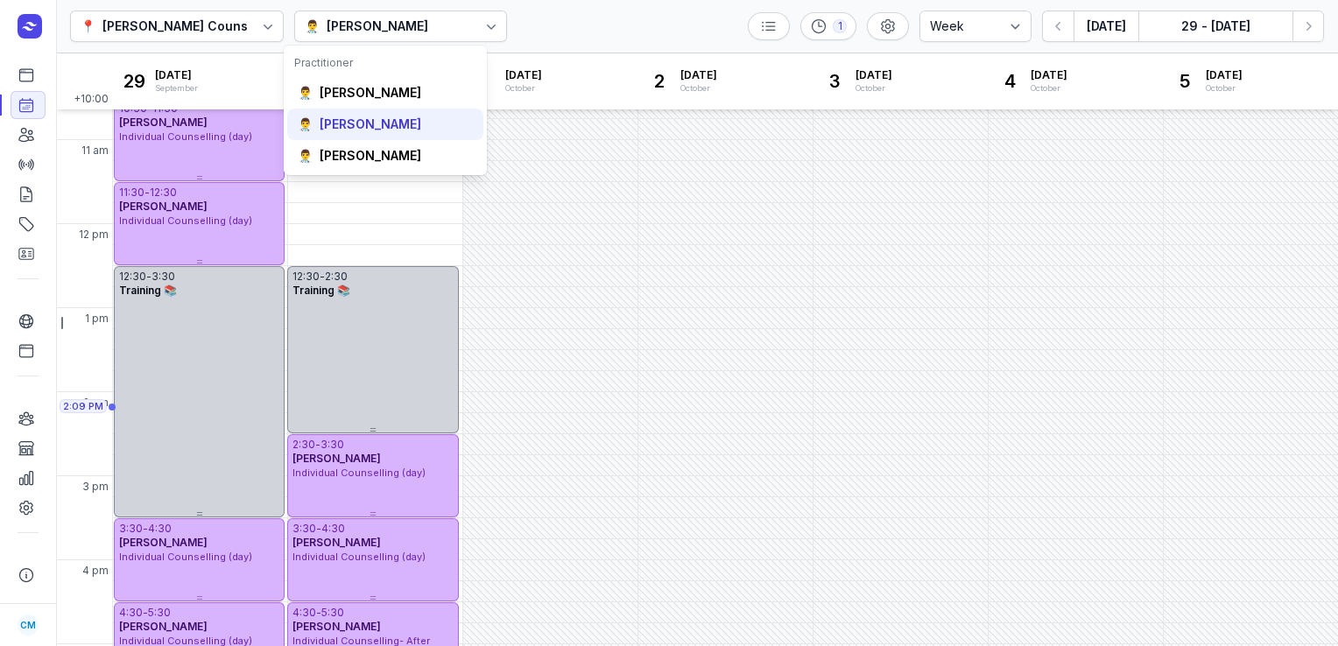
click at [372, 125] on div "[PERSON_NAME]" at bounding box center [371, 125] width 102 height 18
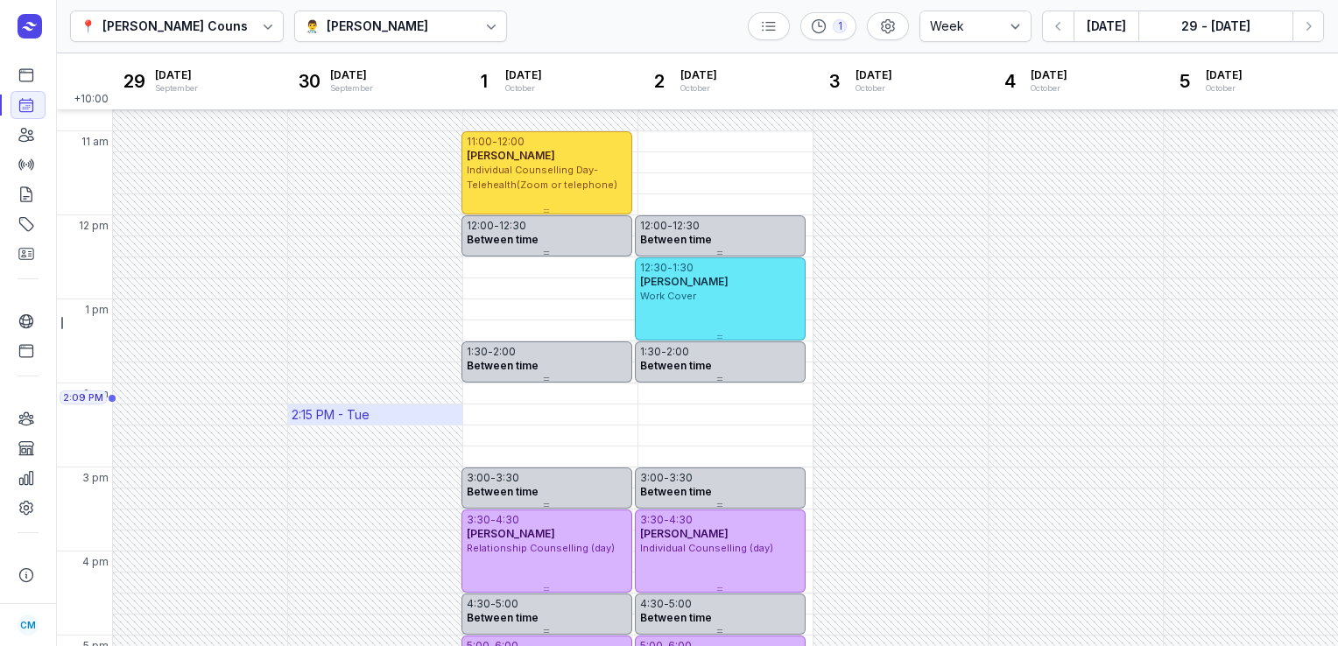
scroll to position [229, 0]
click at [1105, 26] on button "[DATE]" at bounding box center [1106, 27] width 65 height 32
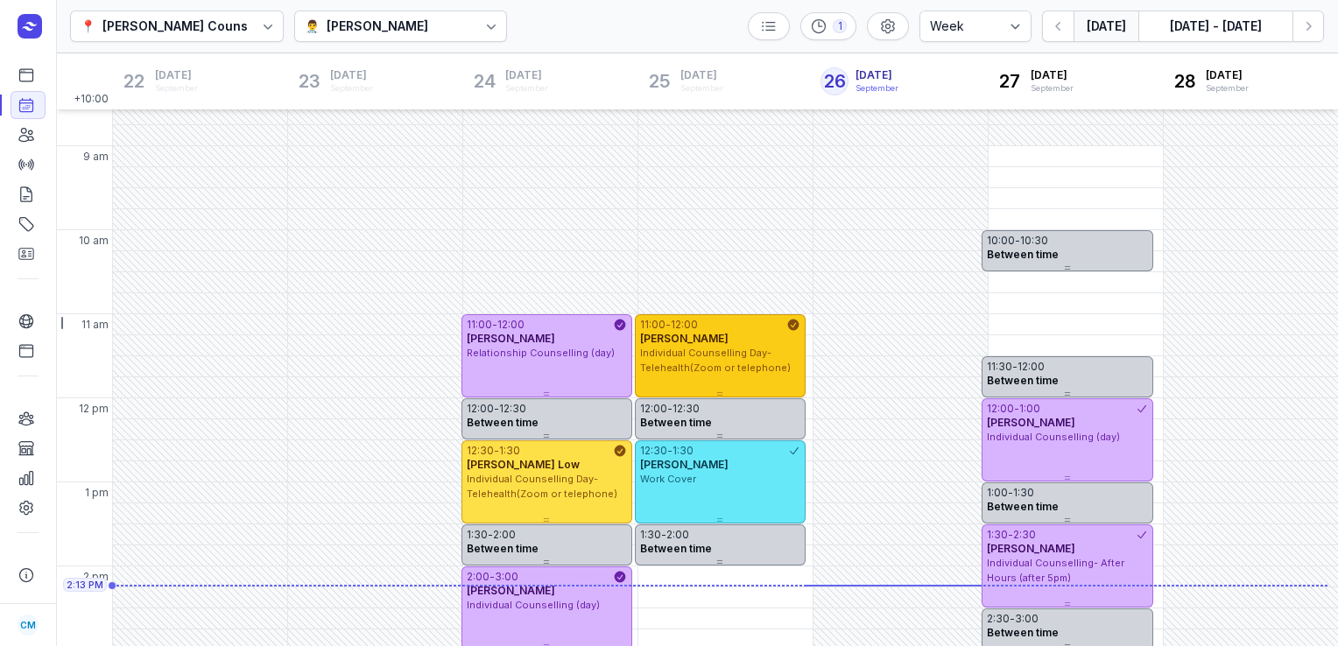
scroll to position [471, 0]
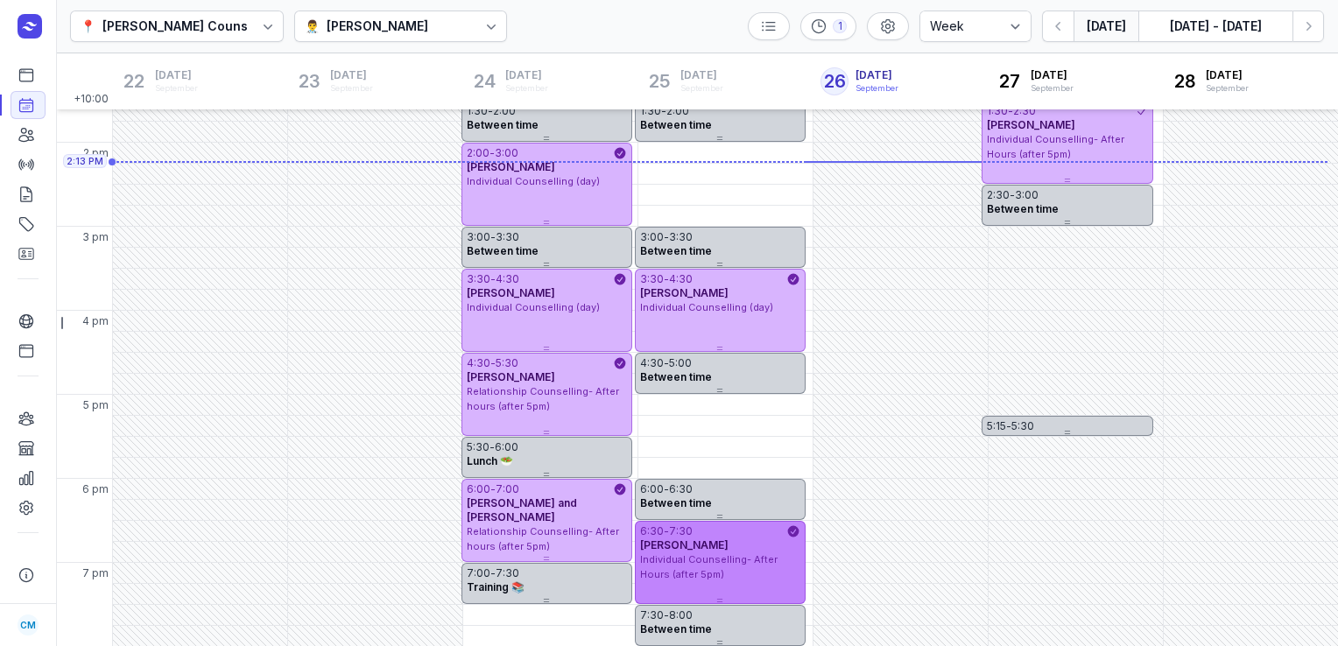
click at [686, 560] on span "Individual Counselling- After Hours (after 5pm)" at bounding box center [709, 567] width 138 height 27
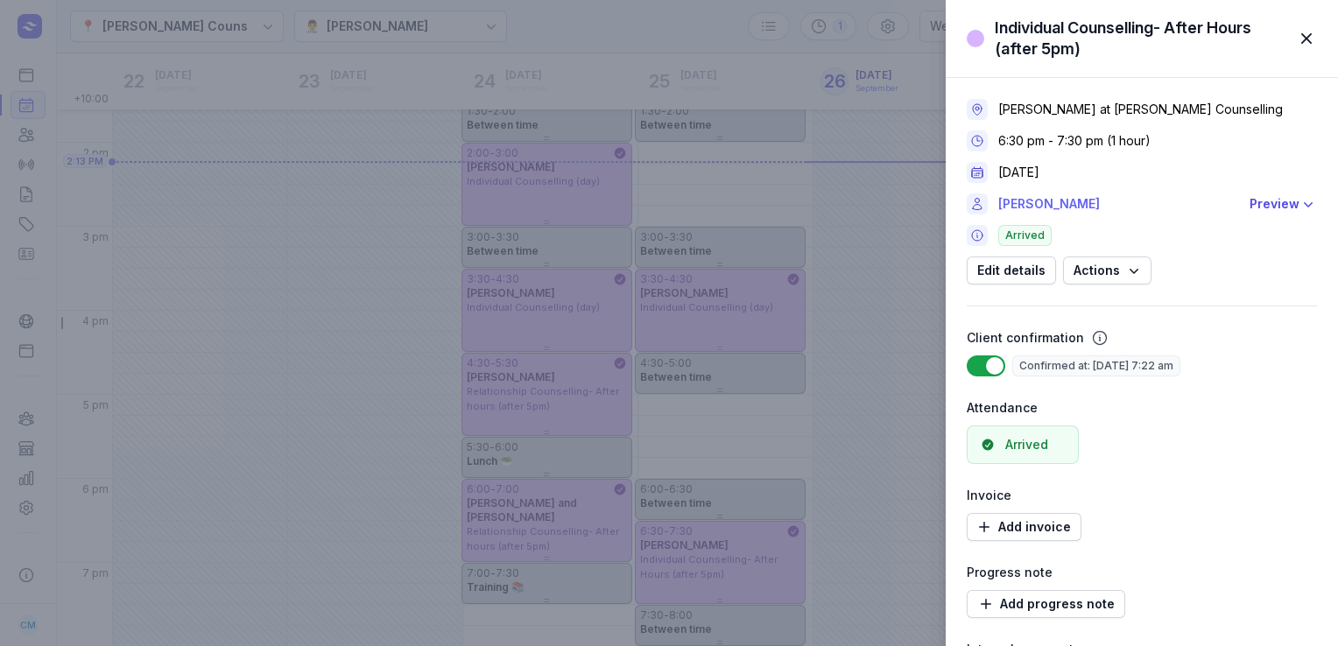
click at [1042, 201] on link "chris stanley" at bounding box center [1119, 204] width 241 height 21
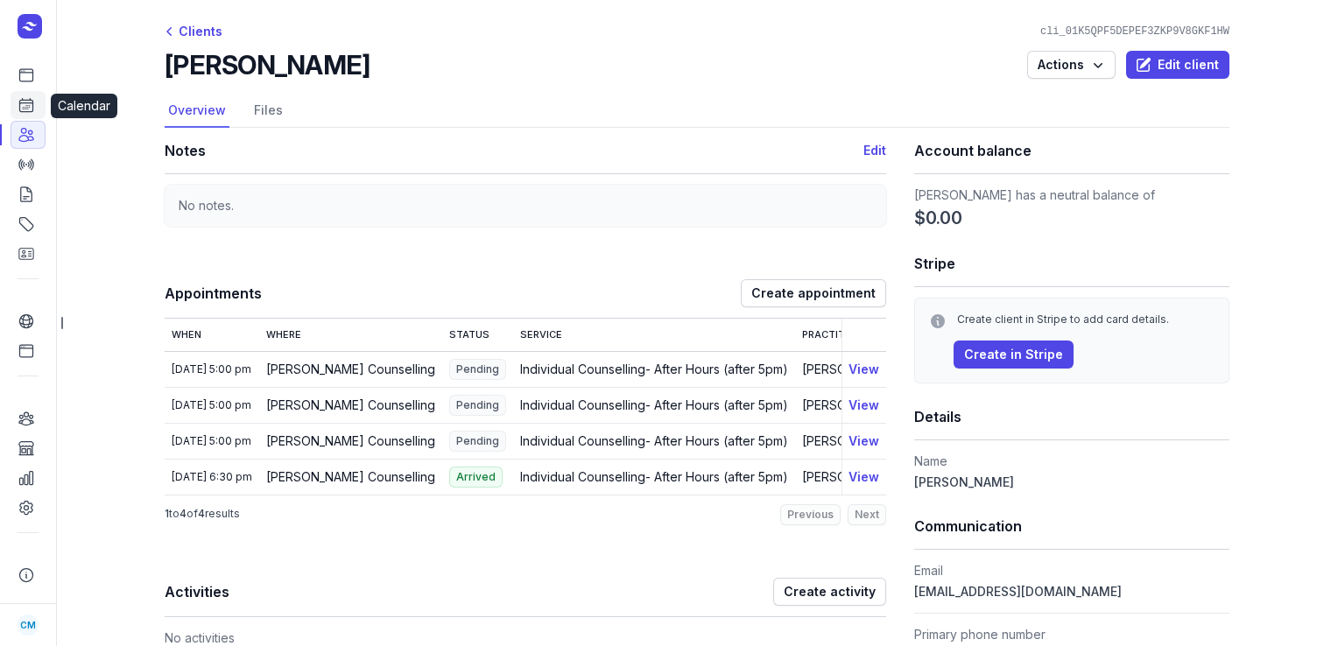
click at [20, 105] on icon at bounding box center [27, 105] width 18 height 18
select select "week"
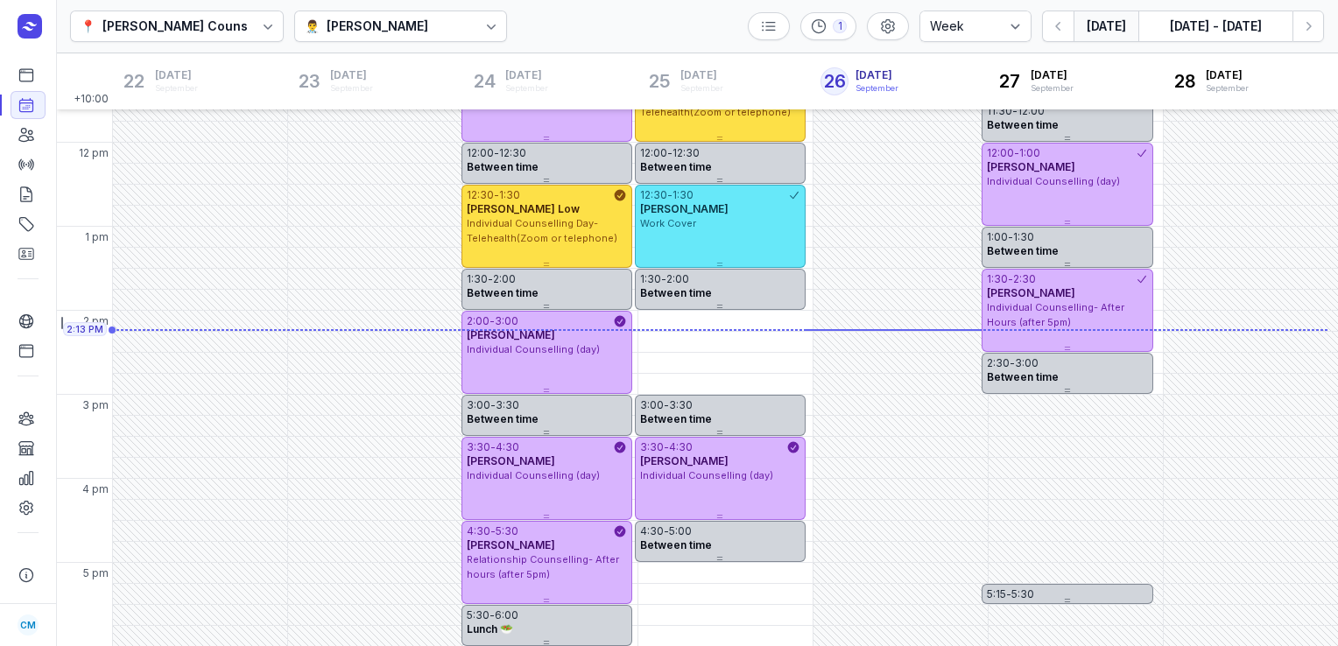
scroll to position [304, 0]
click at [1314, 25] on icon "button" at bounding box center [1309, 27] width 18 height 18
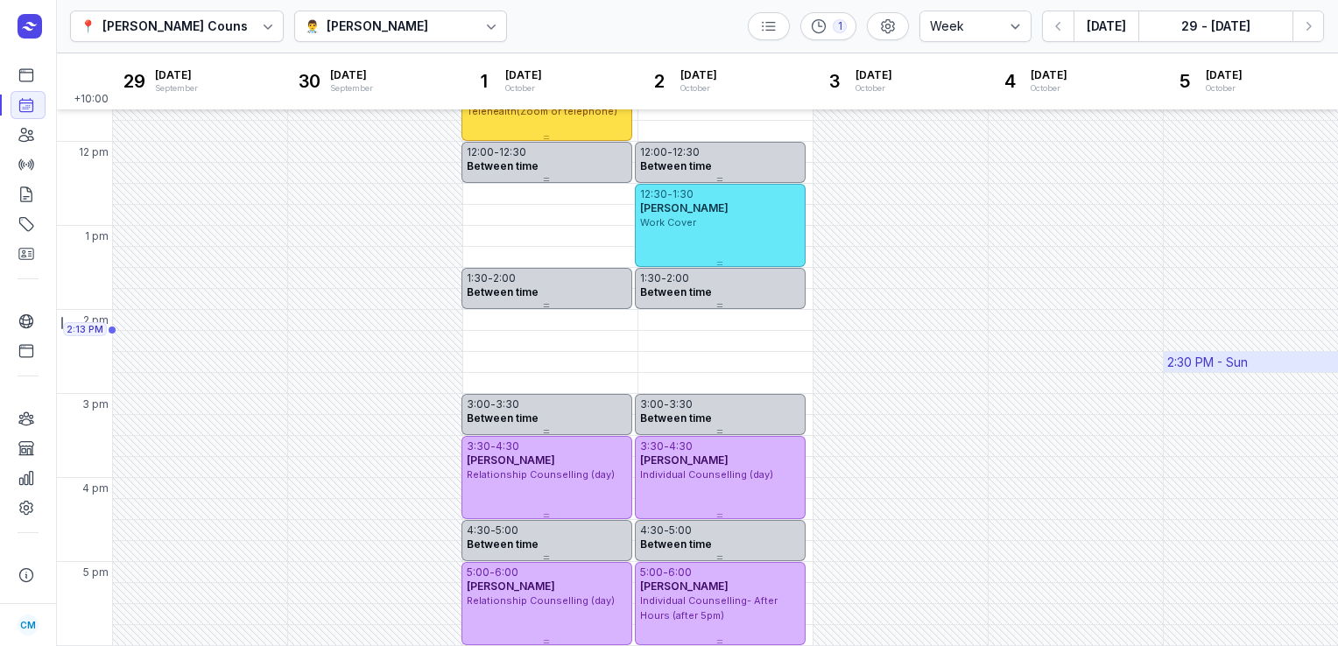
scroll to position [471, 0]
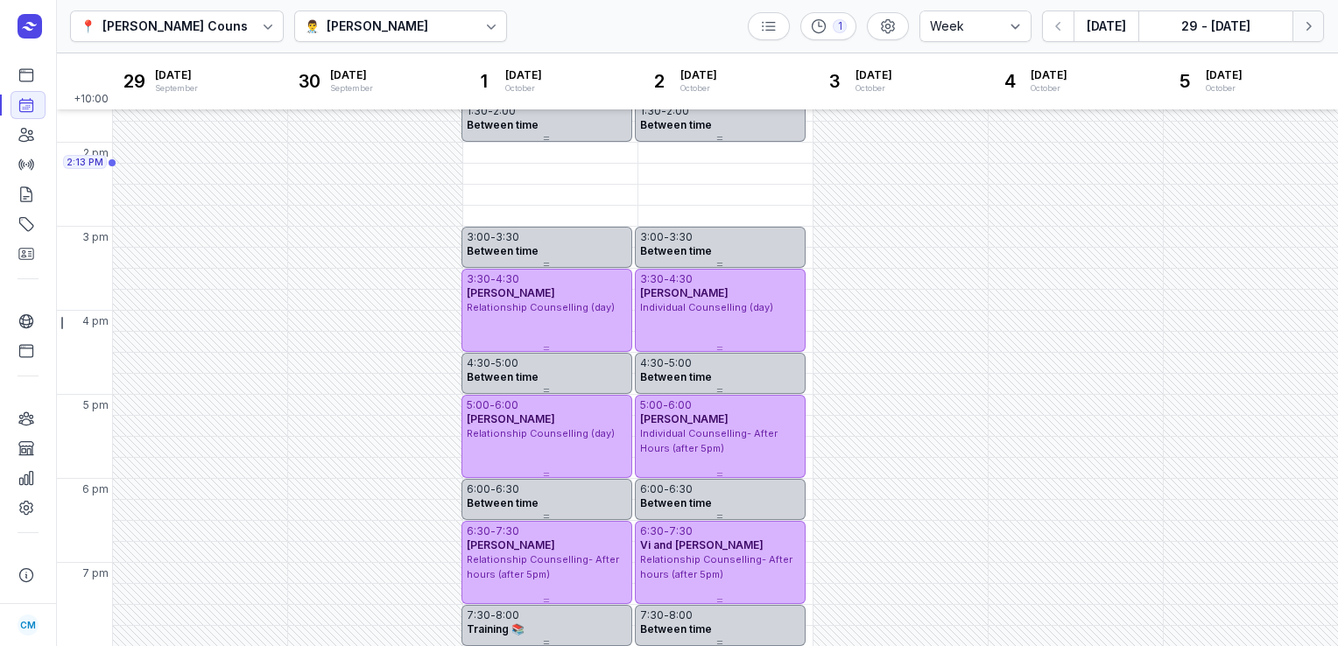
click at [1308, 19] on icon "button" at bounding box center [1309, 27] width 18 height 18
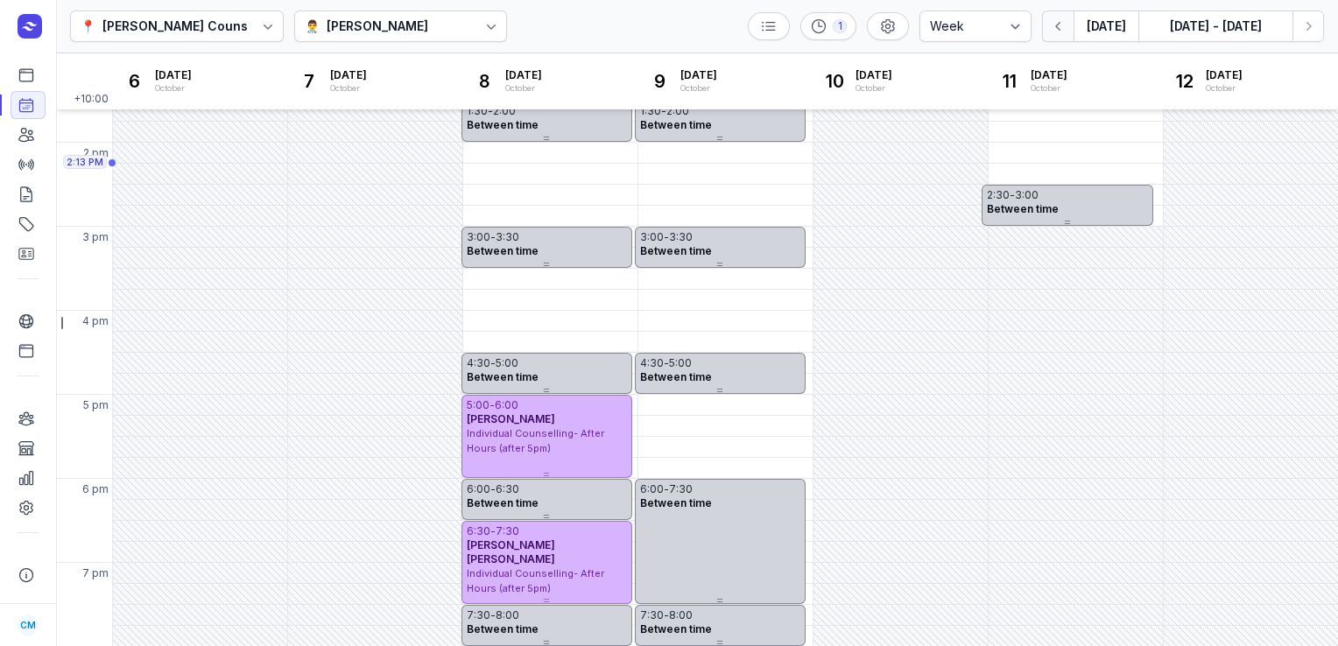
click at [1054, 33] on icon "button" at bounding box center [1059, 27] width 18 height 18
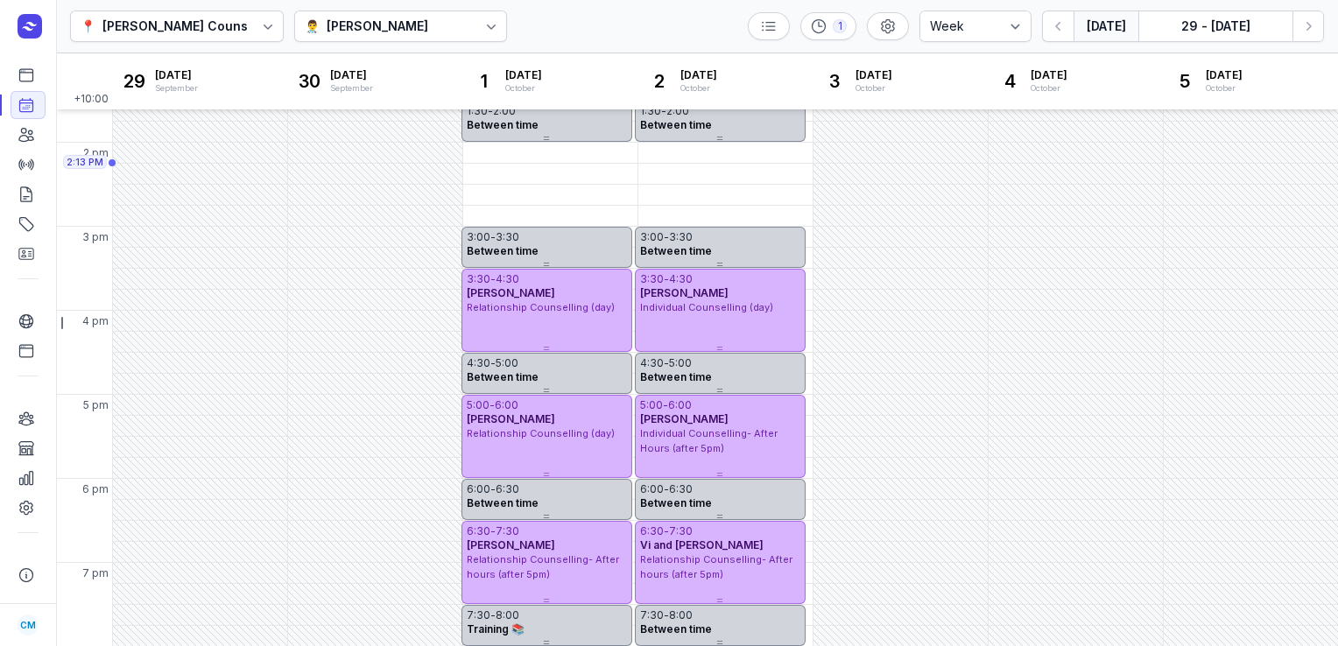
click at [1125, 24] on button "[DATE]" at bounding box center [1106, 27] width 65 height 32
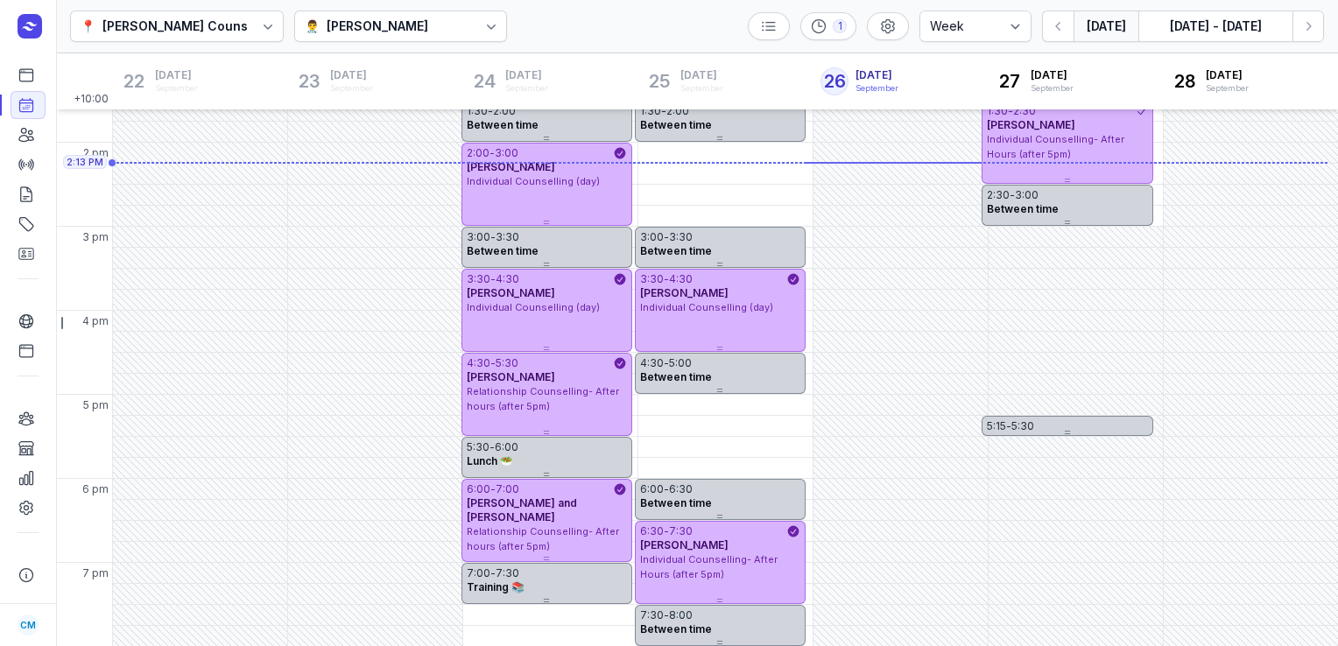
click at [413, 14] on div "👨‍⚕️ Tanya Fisher" at bounding box center [401, 27] width 214 height 32
click at [358, 158] on div "[PERSON_NAME]" at bounding box center [358, 156] width 102 height 18
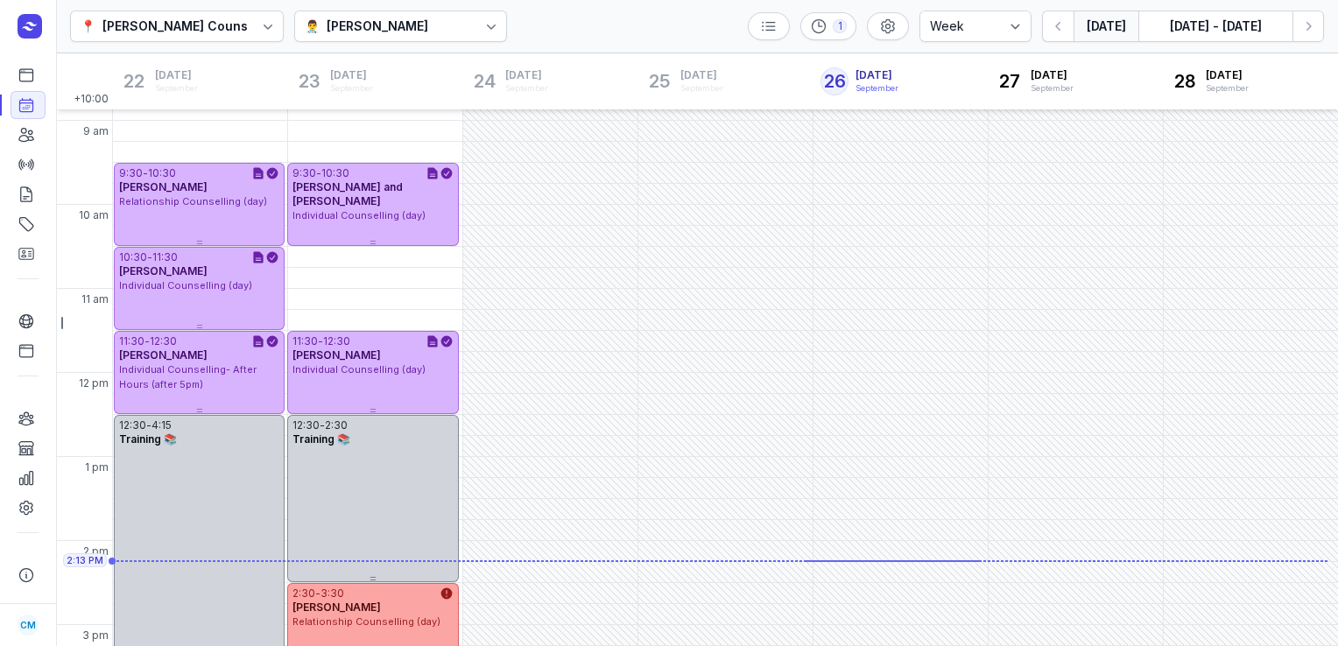
scroll to position [51, 0]
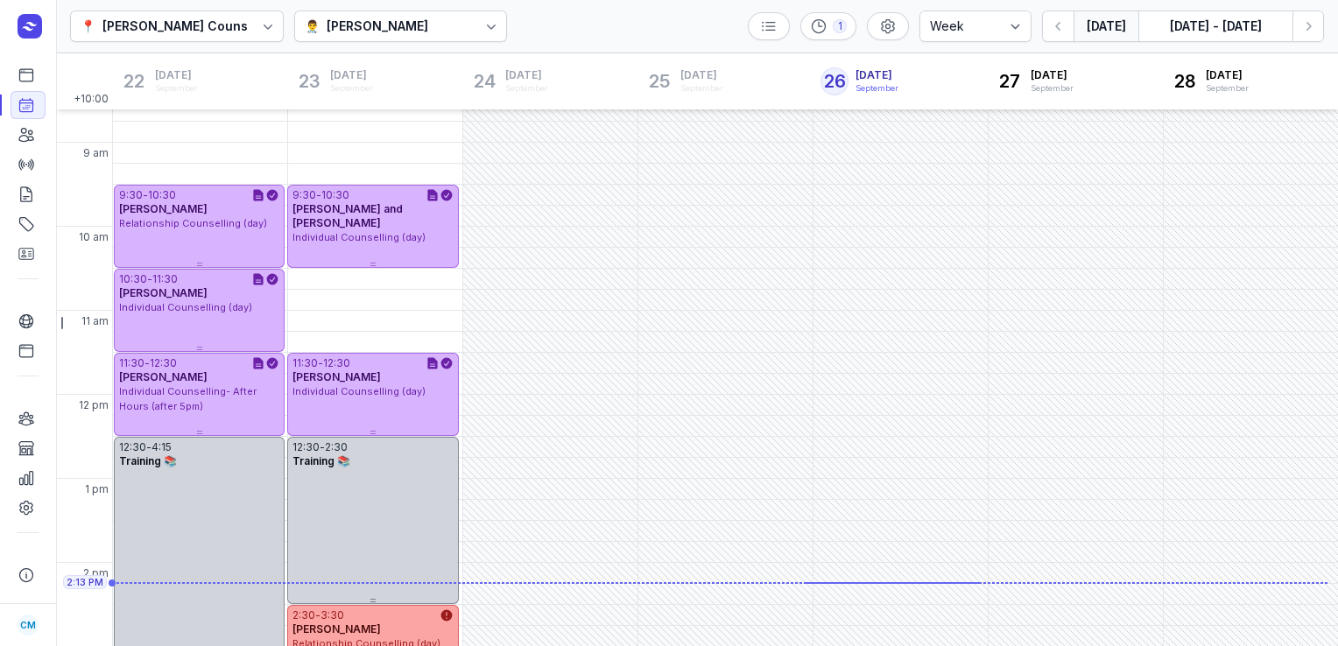
click at [1093, 25] on button "[DATE]" at bounding box center [1106, 27] width 65 height 32
click at [476, 18] on div at bounding box center [492, 27] width 32 height 32
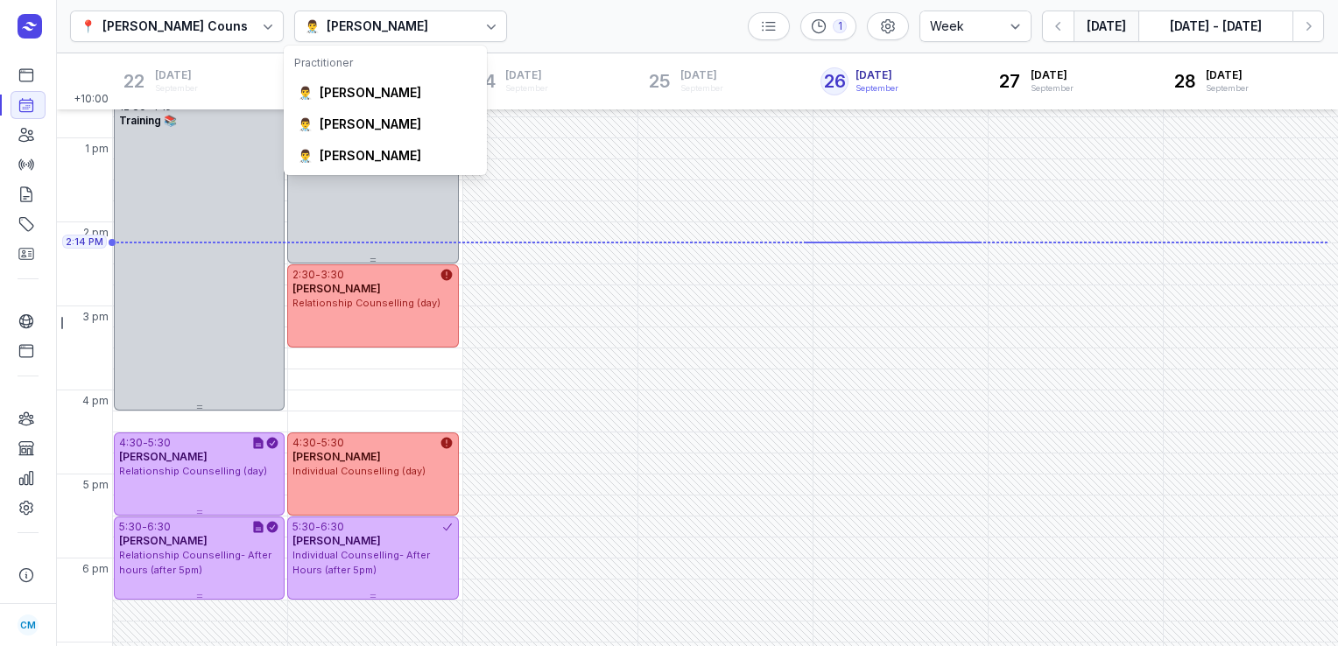
scroll to position [391, 0]
click at [415, 95] on div "[PERSON_NAME]" at bounding box center [371, 93] width 102 height 18
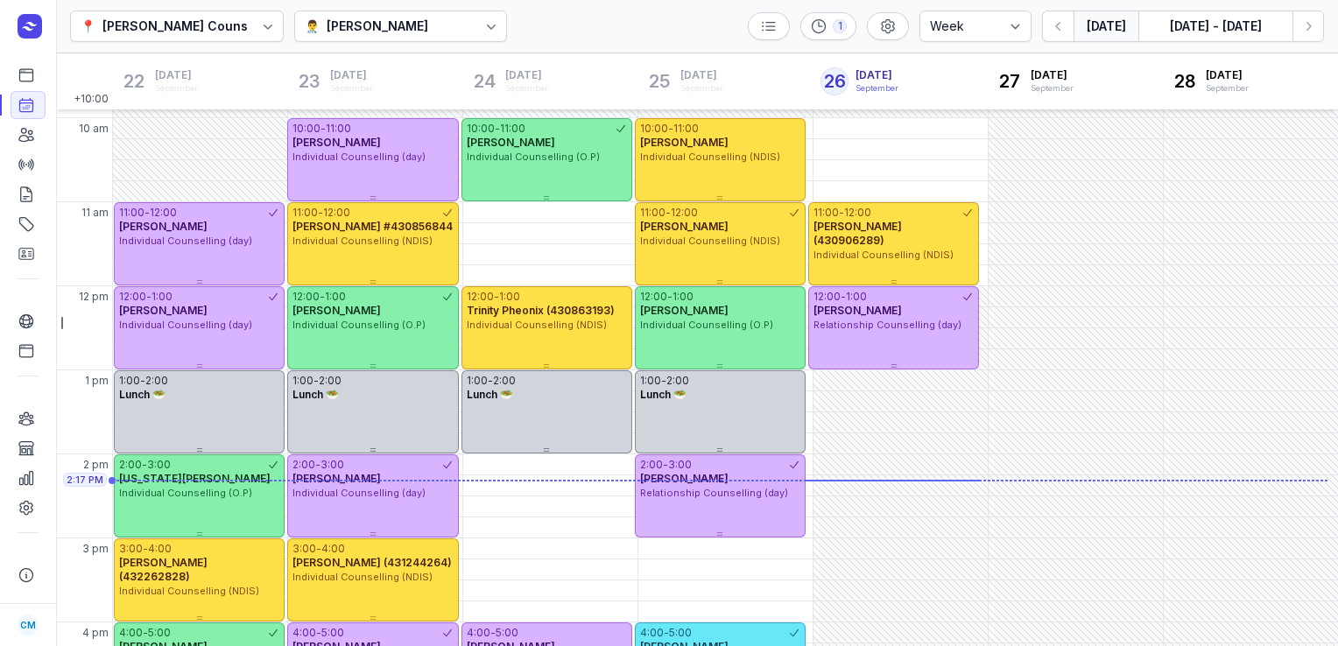
scroll to position [149, 0]
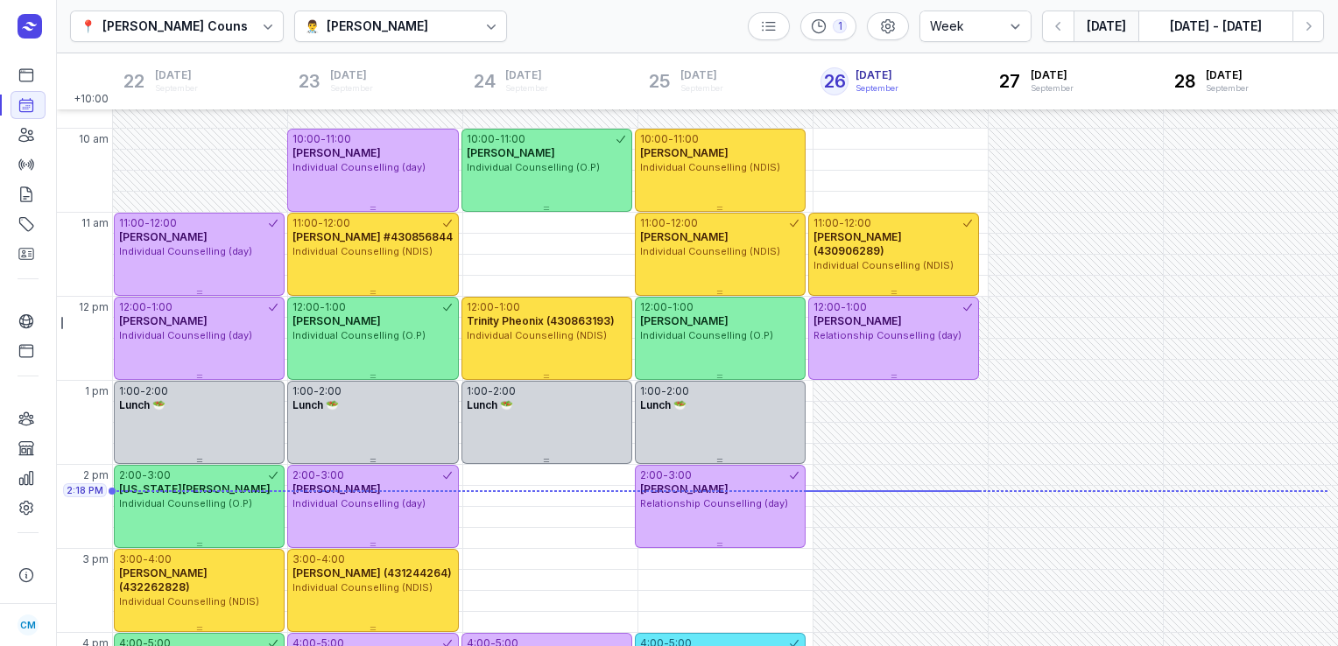
click at [461, 26] on div "👨‍⚕️ [PERSON_NAME]" at bounding box center [401, 27] width 214 height 32
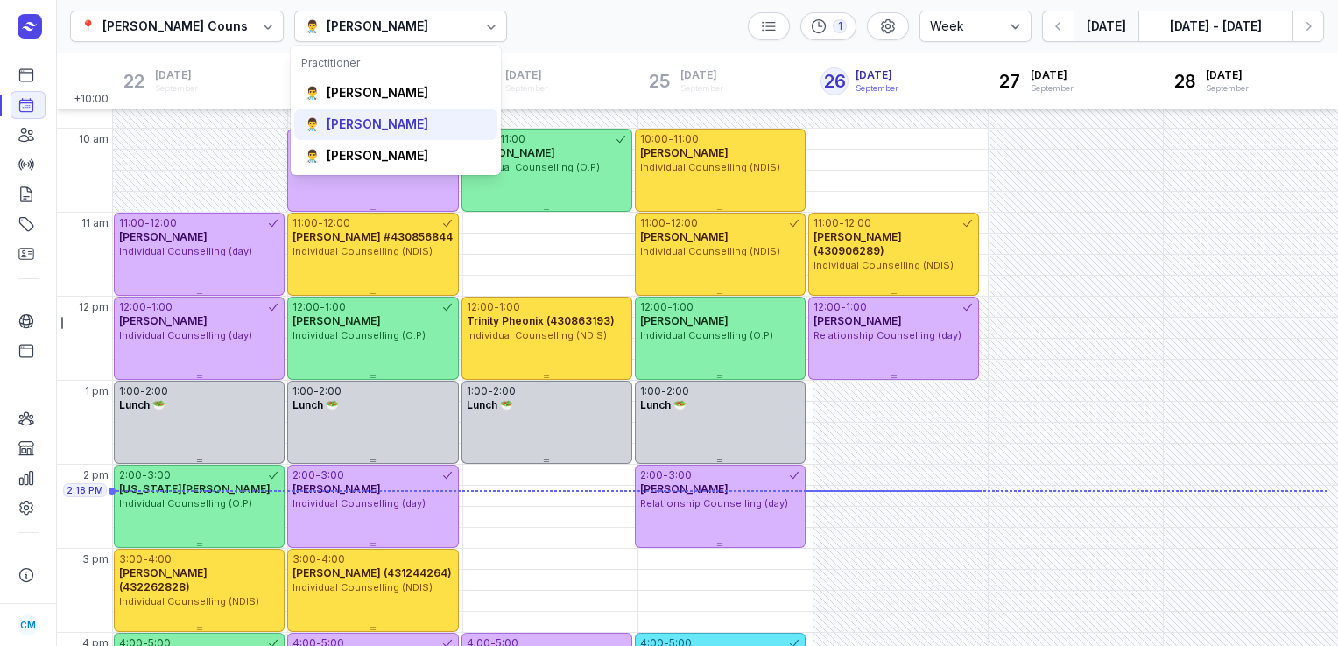
click at [416, 119] on div "👨‍⚕️ Tanya Fisher" at bounding box center [395, 125] width 203 height 32
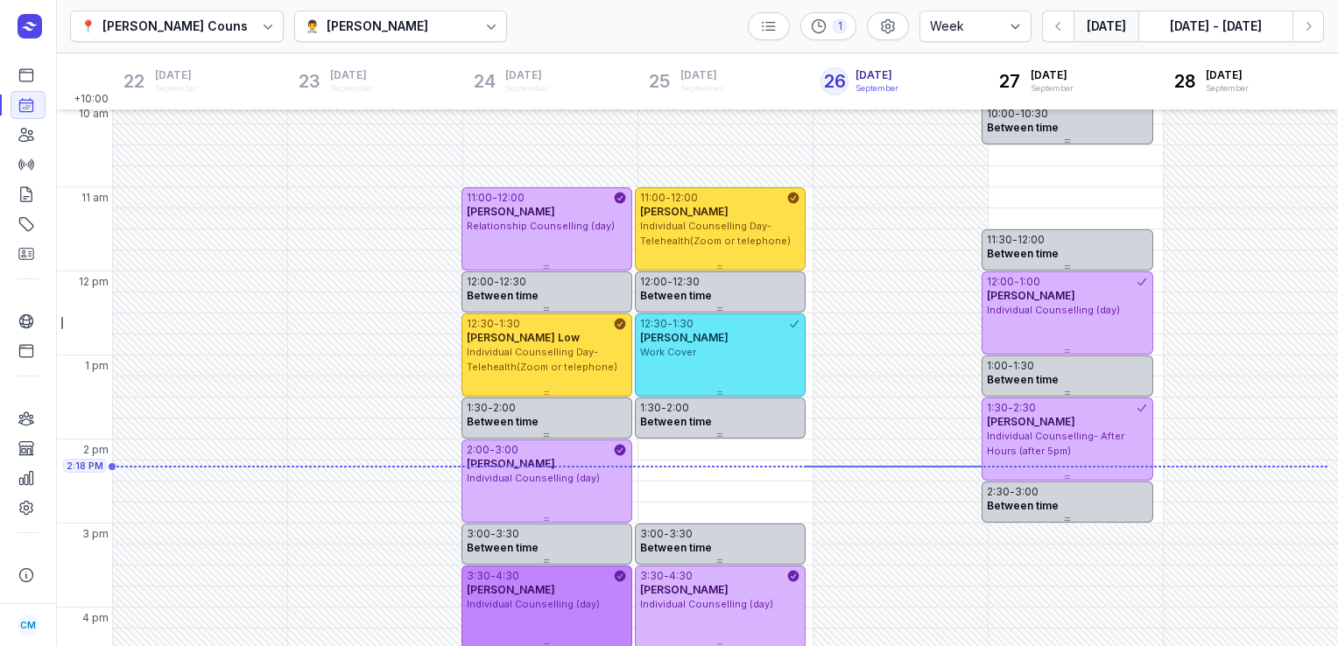
scroll to position [183, 0]
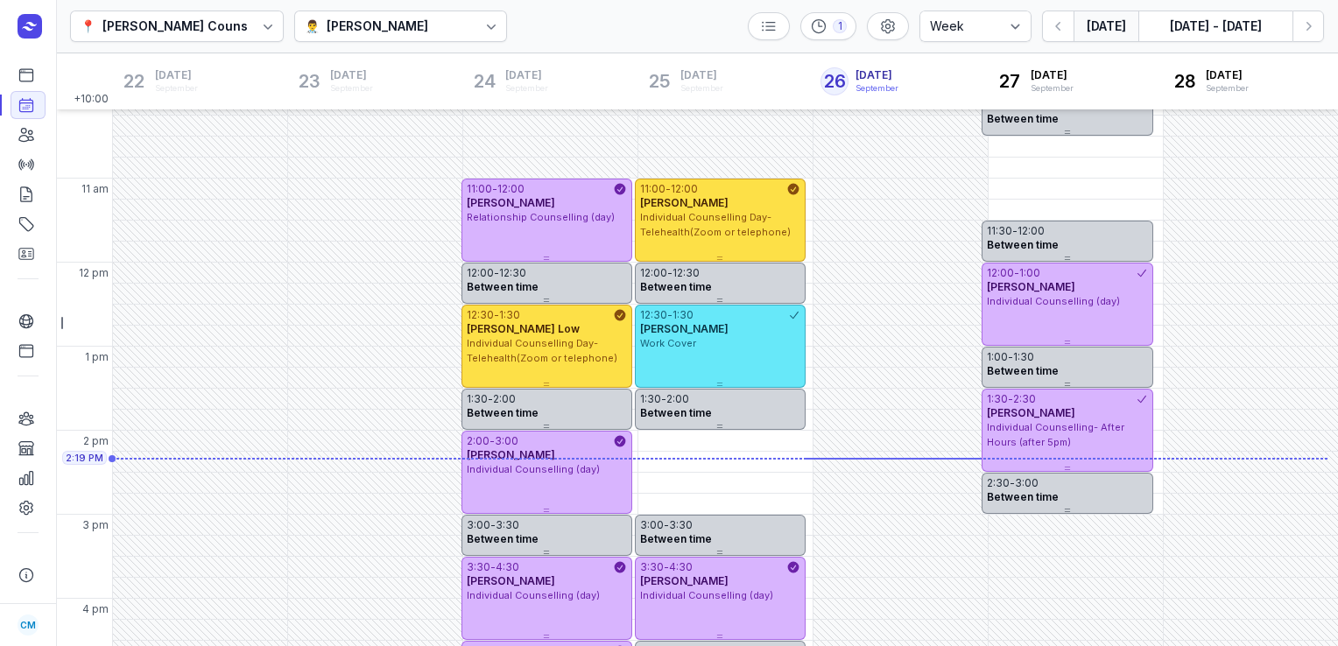
click at [483, 26] on icon at bounding box center [492, 27] width 18 height 18
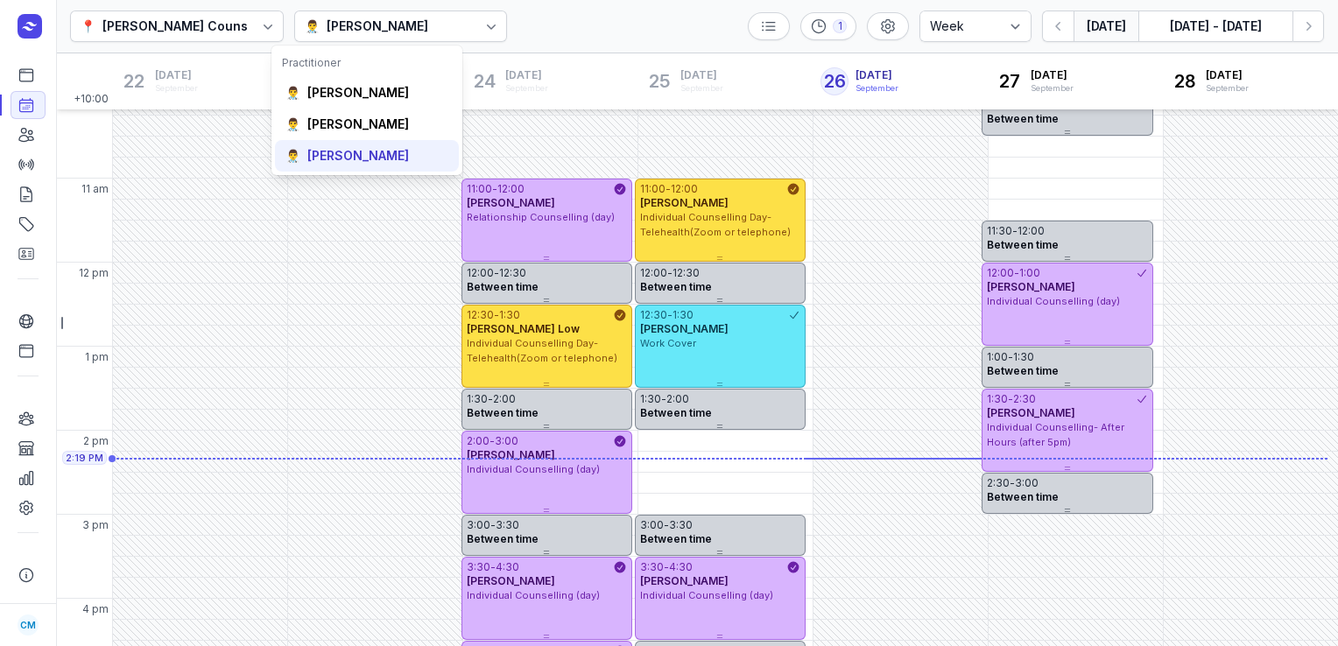
click at [364, 160] on div "[PERSON_NAME]" at bounding box center [358, 156] width 102 height 18
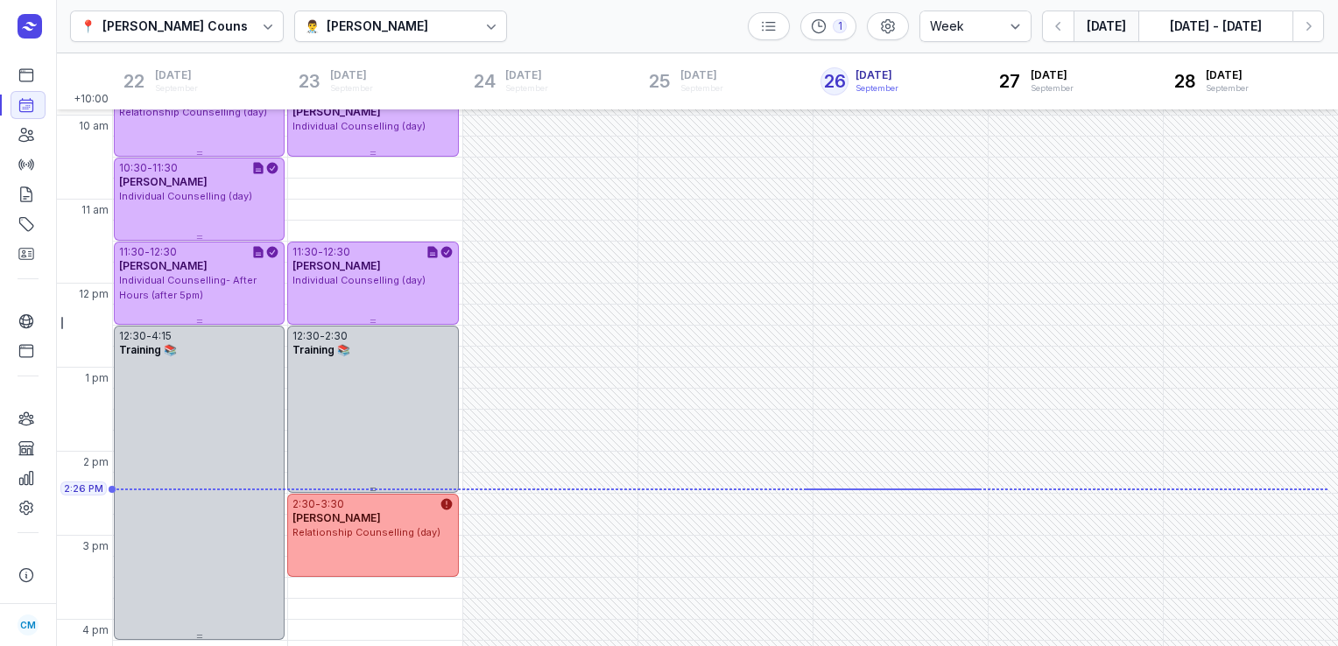
scroll to position [138, 0]
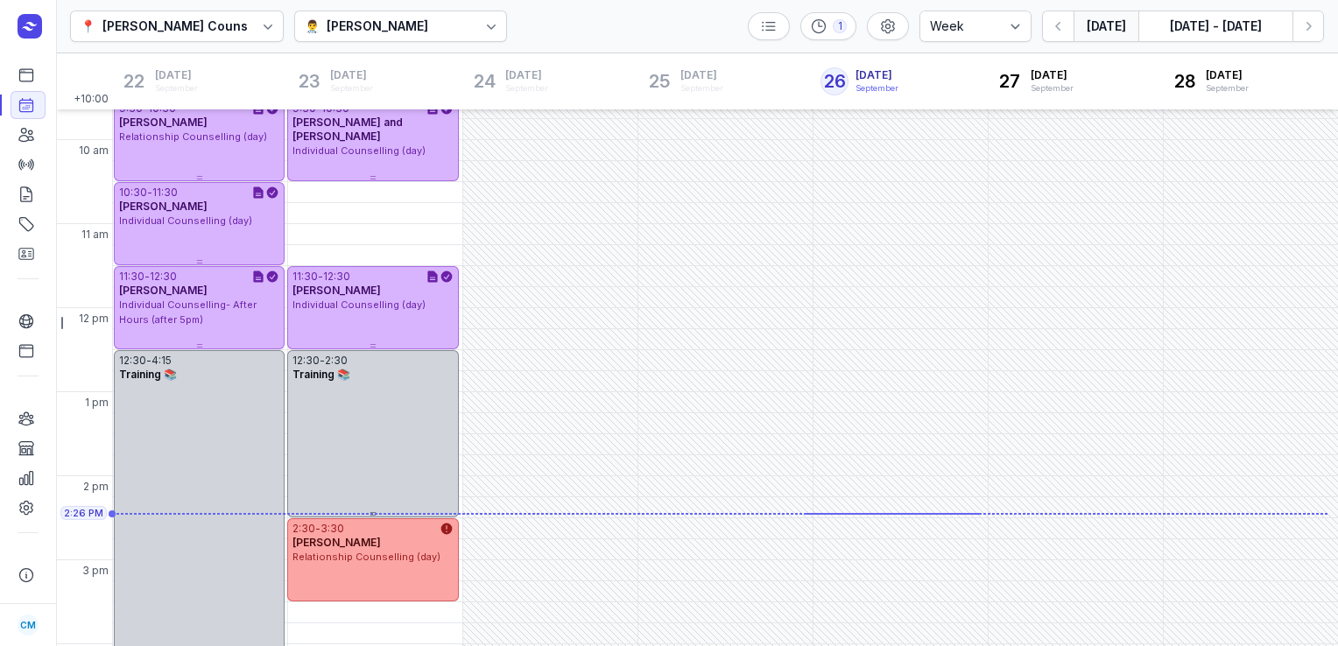
click at [186, 394] on div "12:30 - 4:15 Training 📚" at bounding box center [199, 507] width 171 height 314
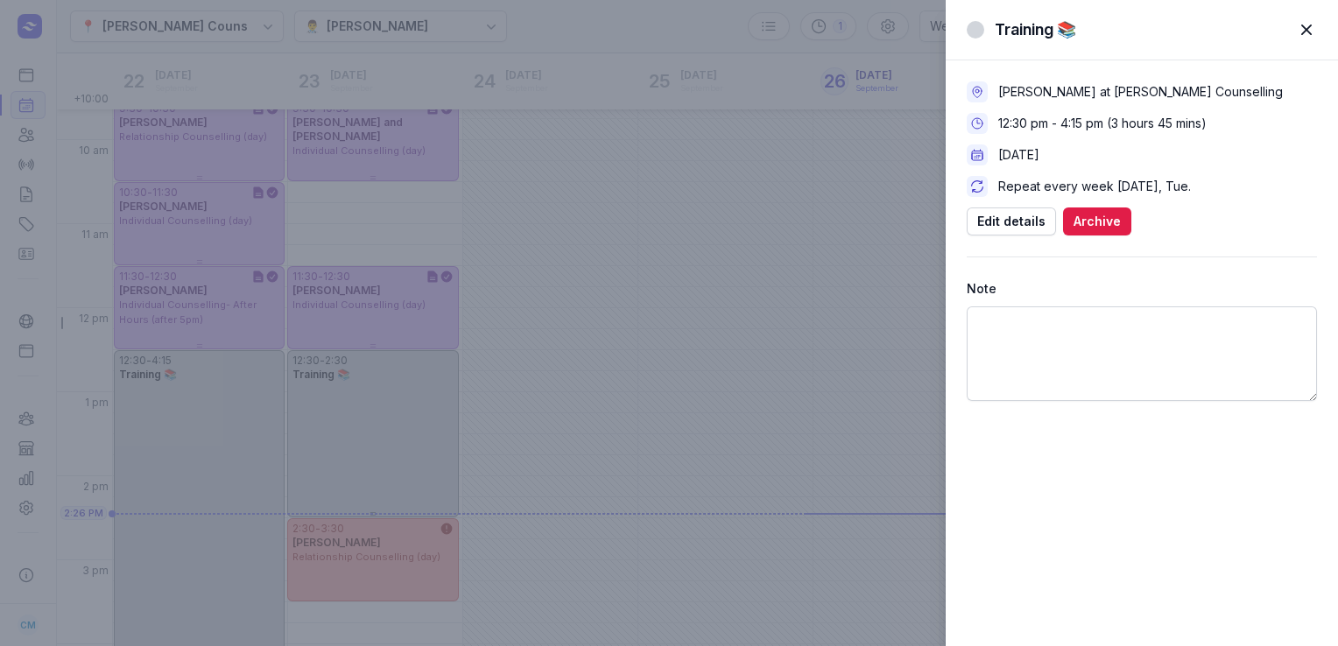
click at [1317, 32] on span "button" at bounding box center [1307, 30] width 39 height 39
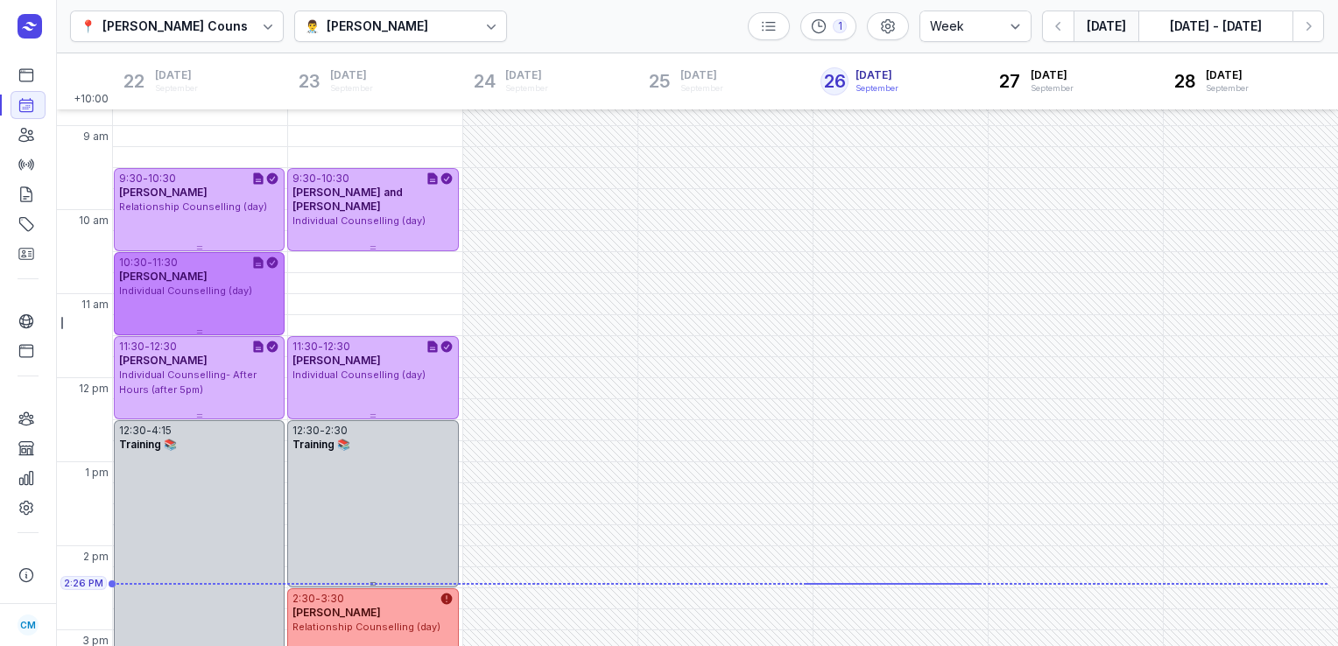
scroll to position [54, 0]
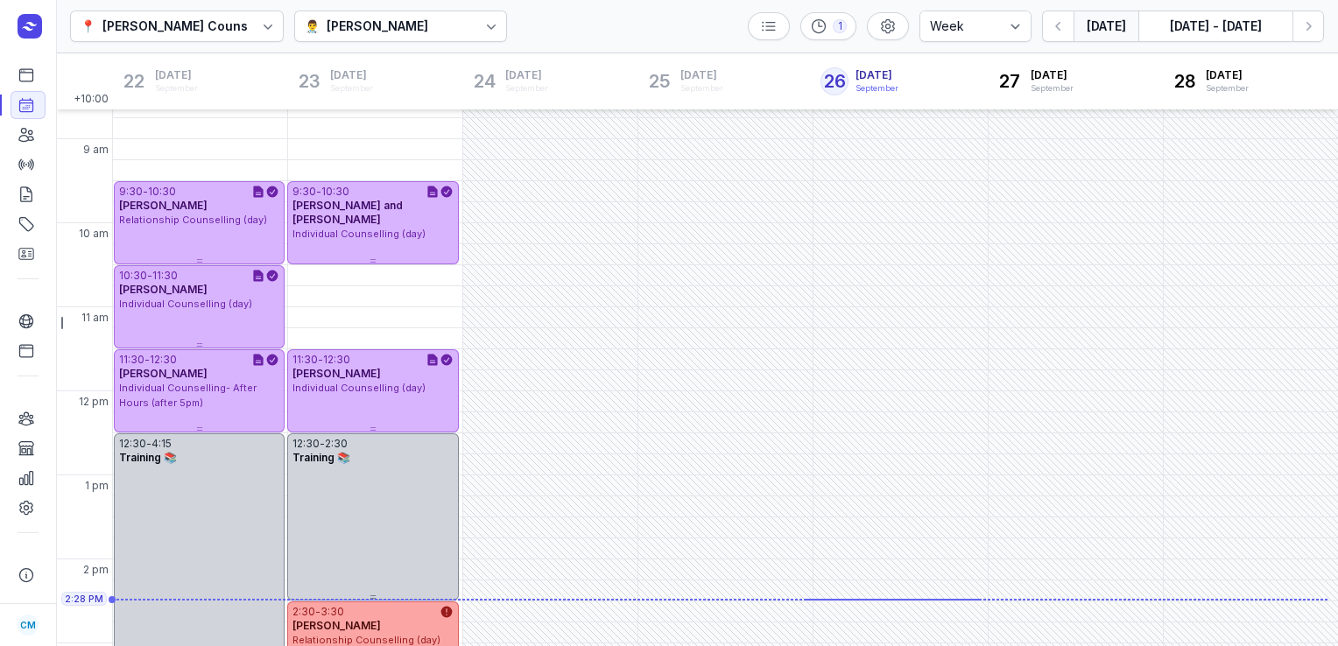
click at [413, 33] on div "[PERSON_NAME]" at bounding box center [378, 26] width 102 height 21
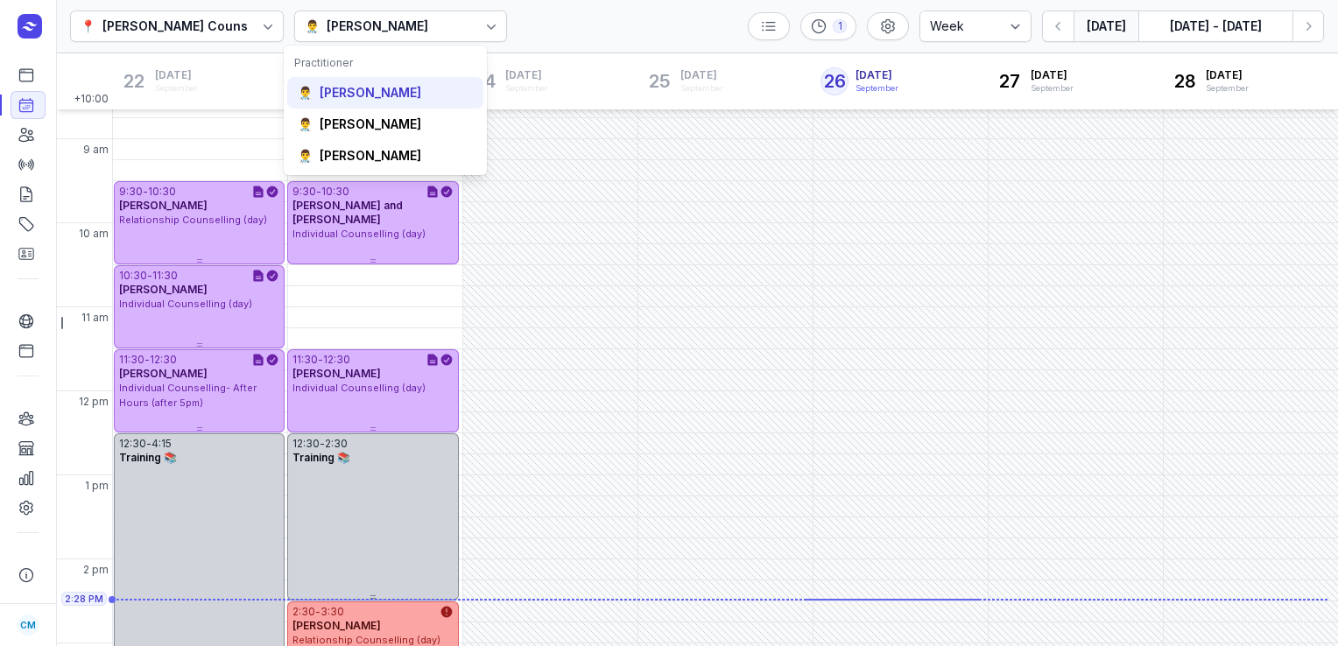
click at [407, 99] on div "[PERSON_NAME]" at bounding box center [371, 93] width 102 height 18
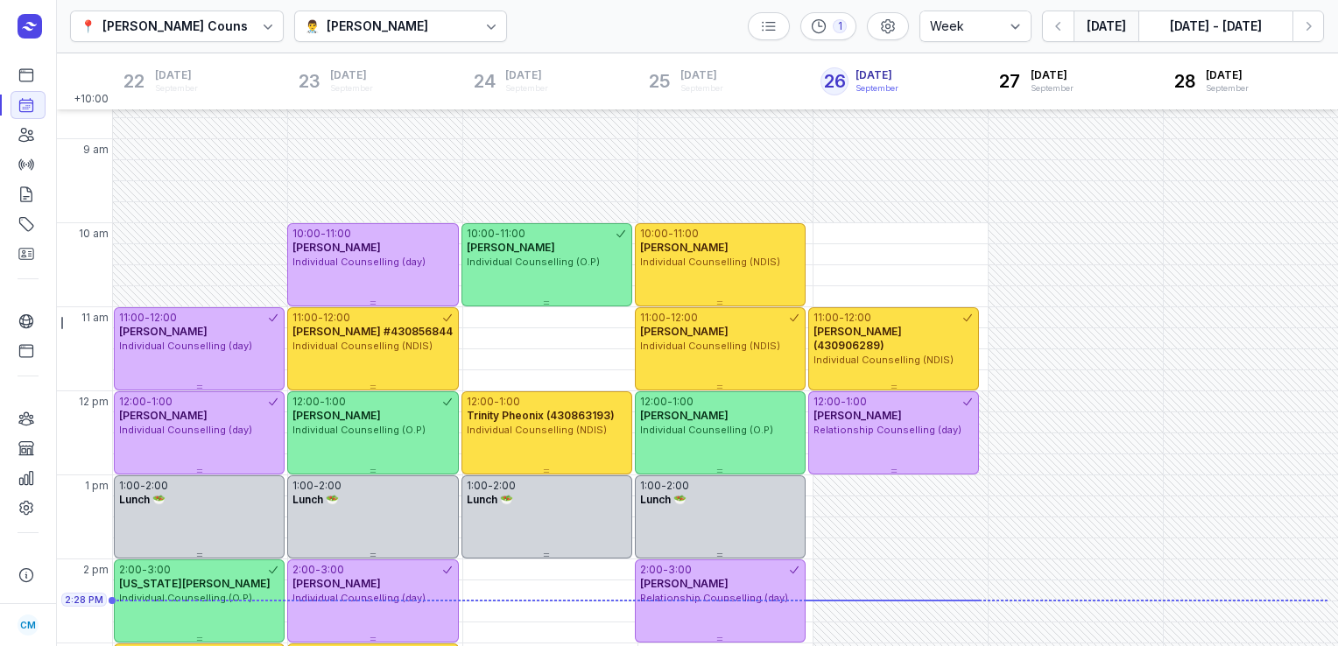
click at [451, 37] on div "👨‍⚕️ [PERSON_NAME]" at bounding box center [401, 27] width 214 height 32
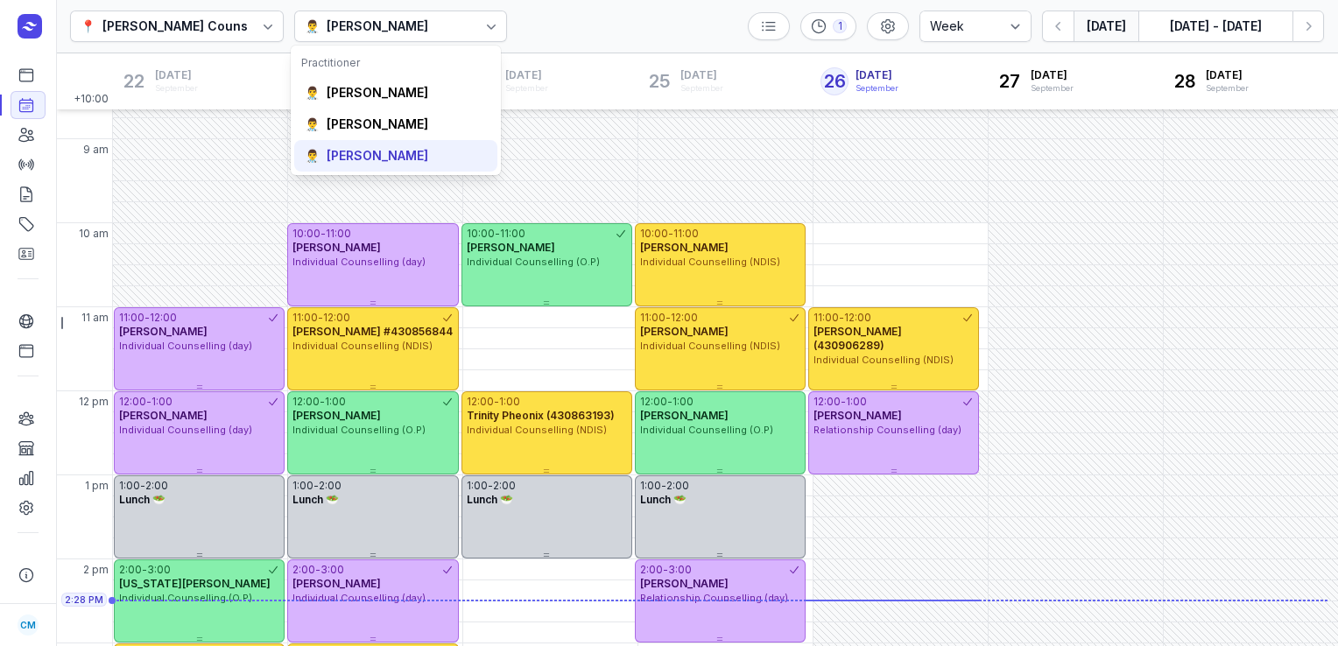
click at [398, 145] on div "👨‍⚕️ Charlee Manaley" at bounding box center [395, 156] width 203 height 32
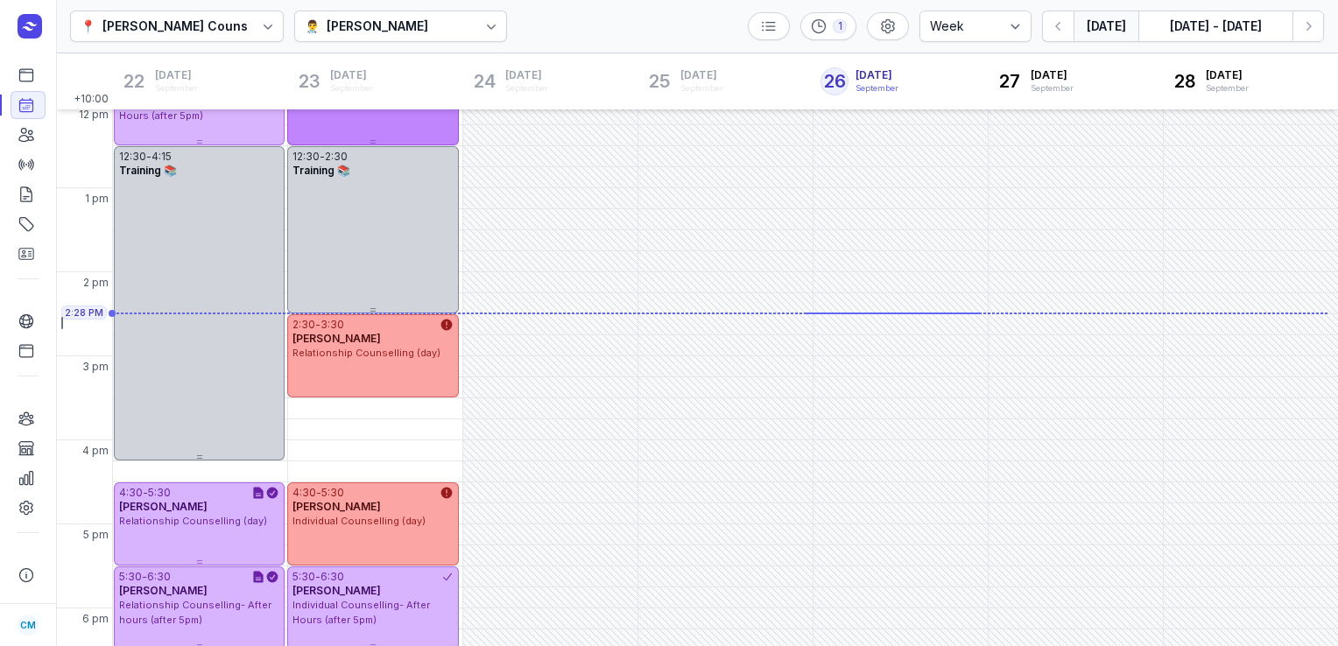
scroll to position [471, 0]
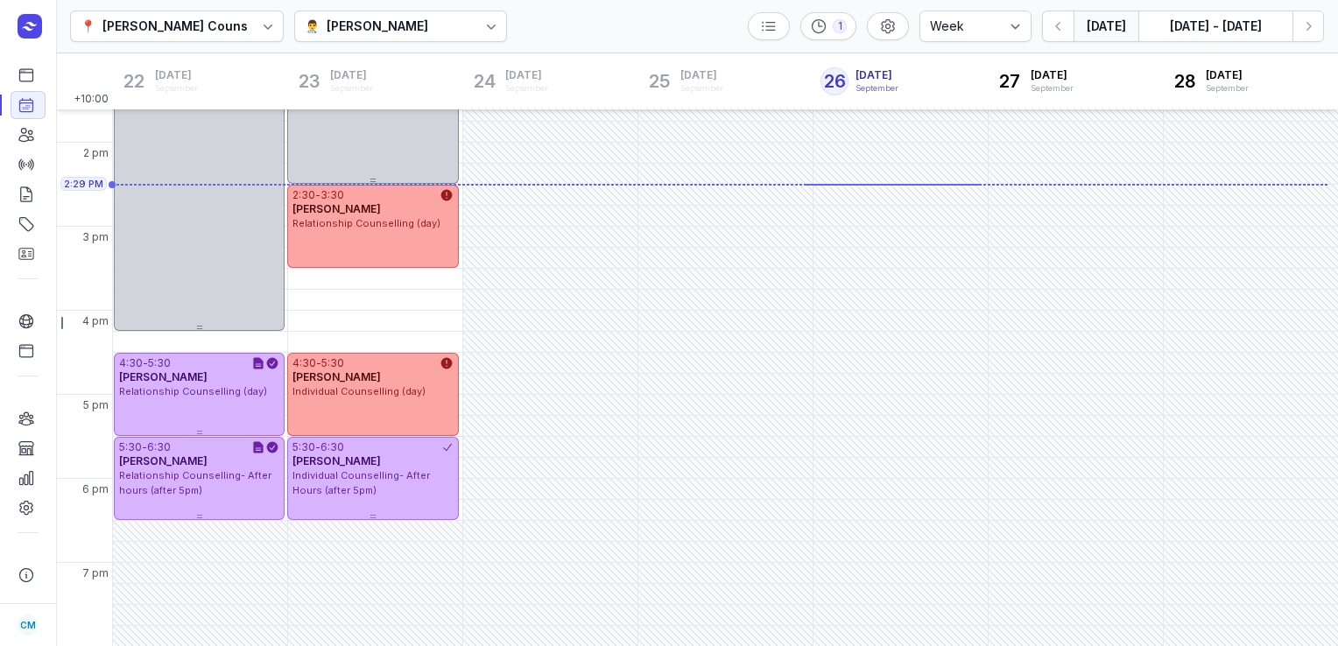
click at [454, 24] on div "👨‍⚕️ Charlee Manaley" at bounding box center [401, 27] width 214 height 32
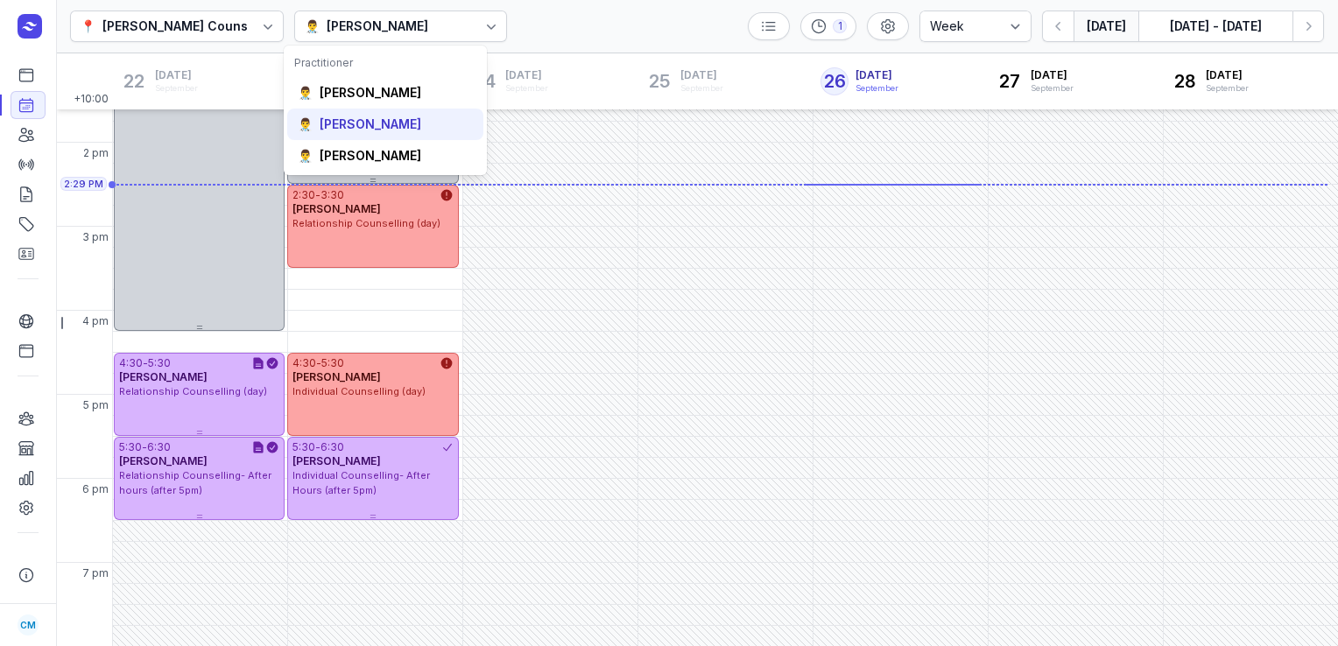
click at [399, 114] on div "👨‍⚕️ Tanya Fisher" at bounding box center [385, 125] width 196 height 32
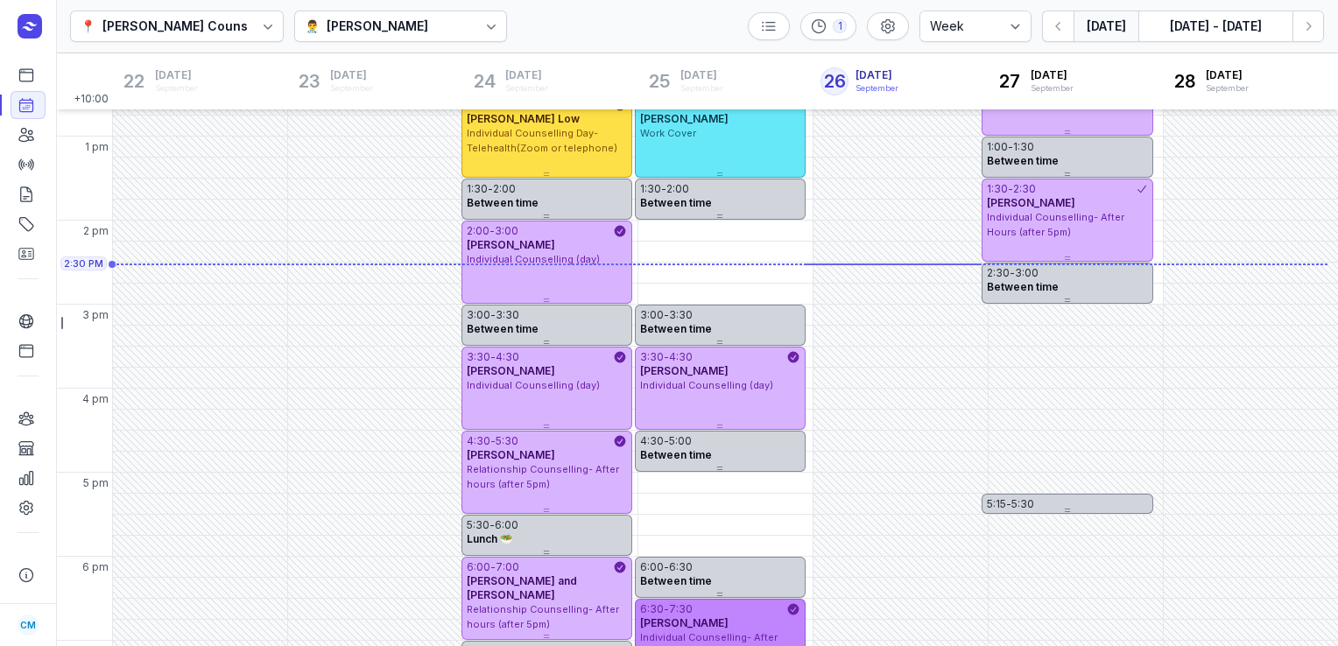
scroll to position [392, 0]
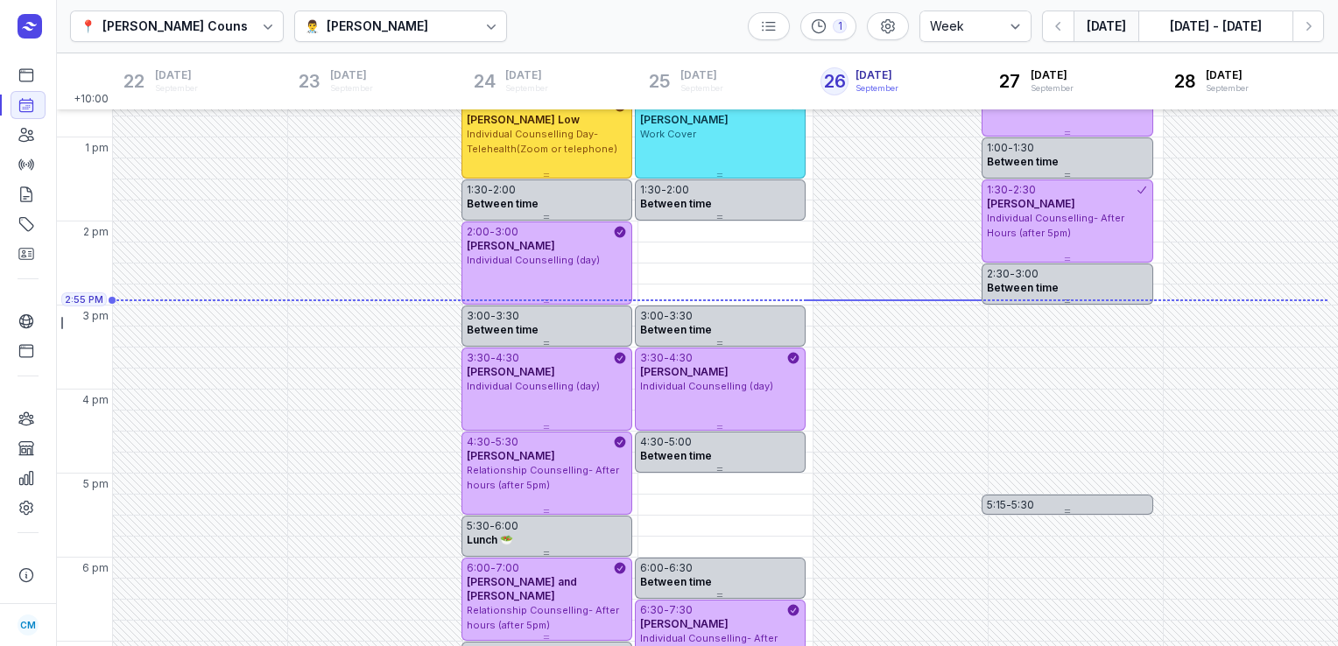
click at [347, 22] on div "[PERSON_NAME]" at bounding box center [378, 26] width 102 height 21
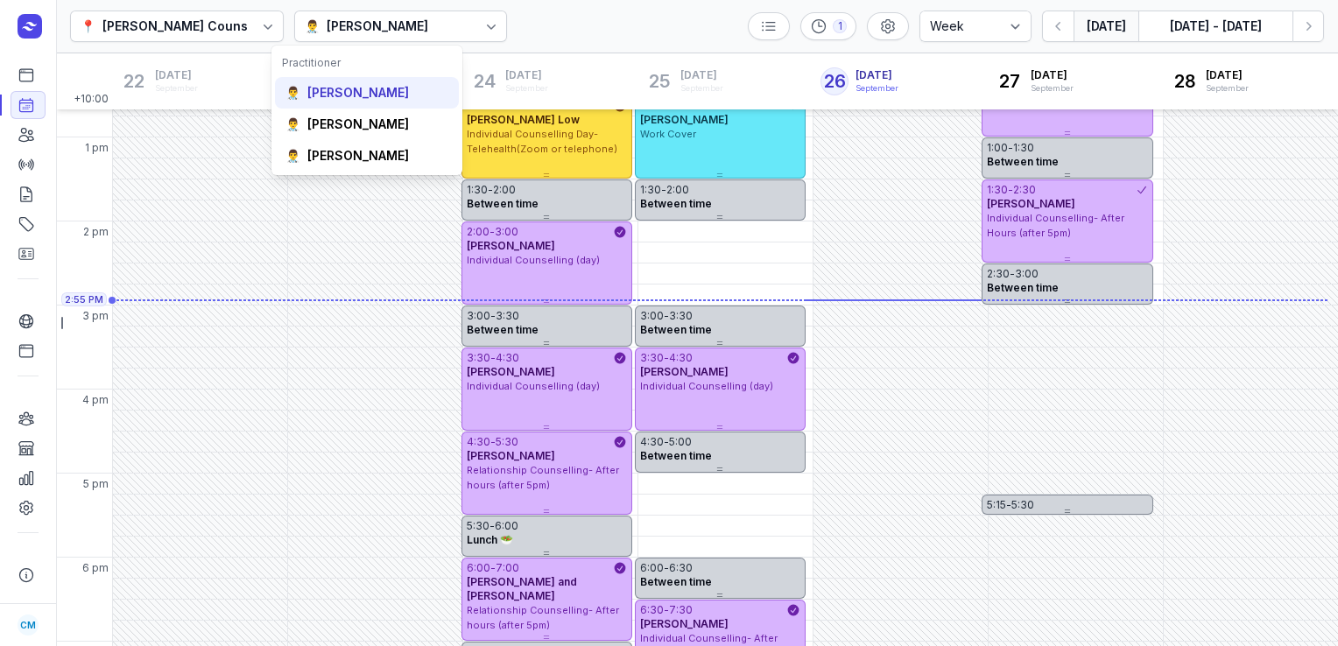
click at [359, 94] on div "[PERSON_NAME]" at bounding box center [358, 93] width 102 height 18
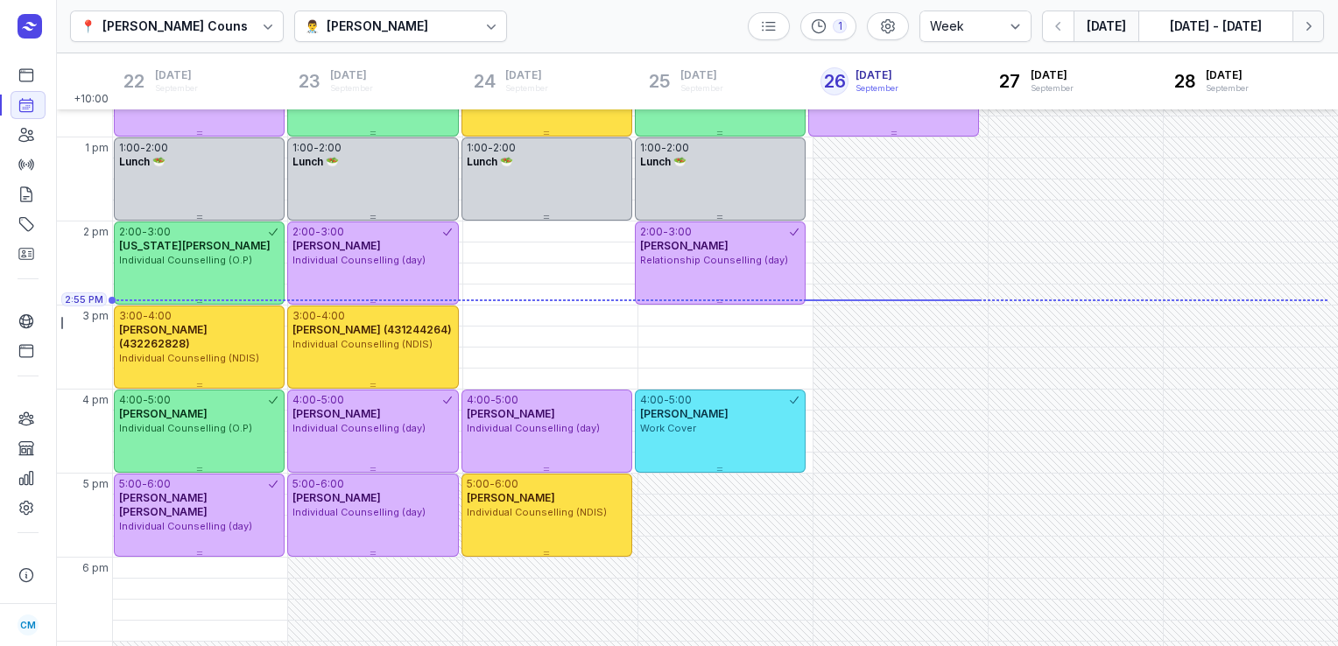
click at [1298, 26] on button "Next week" at bounding box center [1309, 27] width 32 height 32
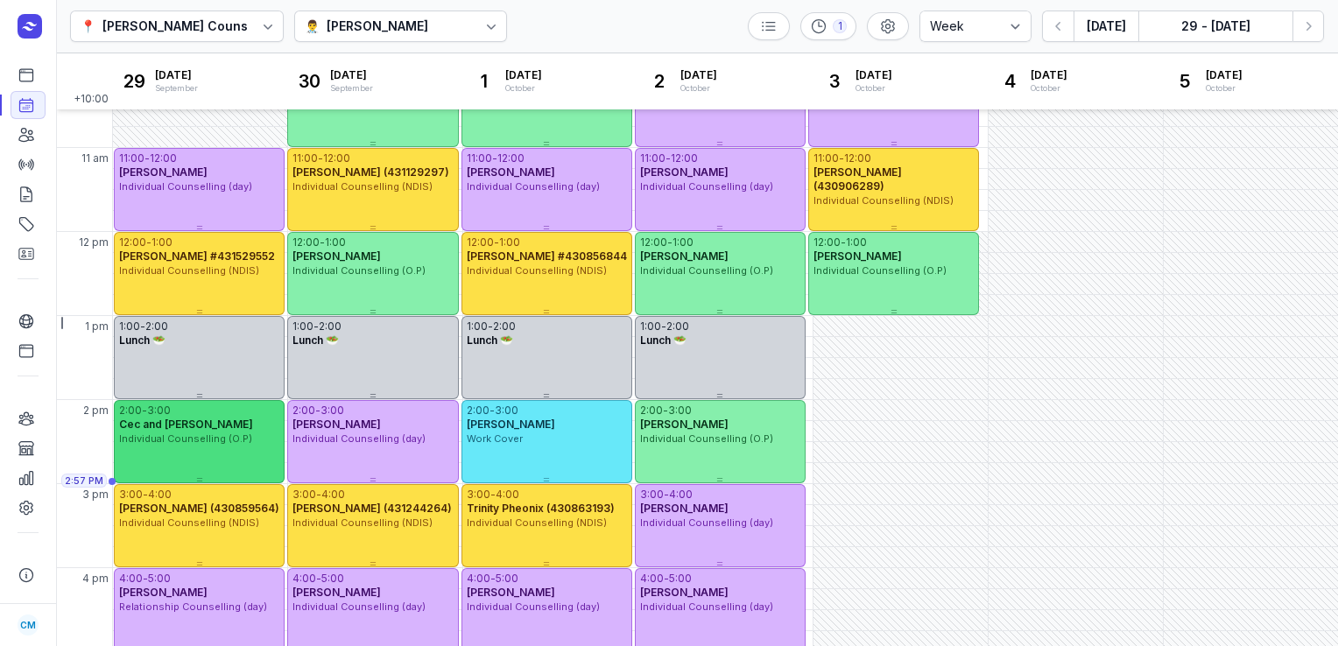
scroll to position [471, 0]
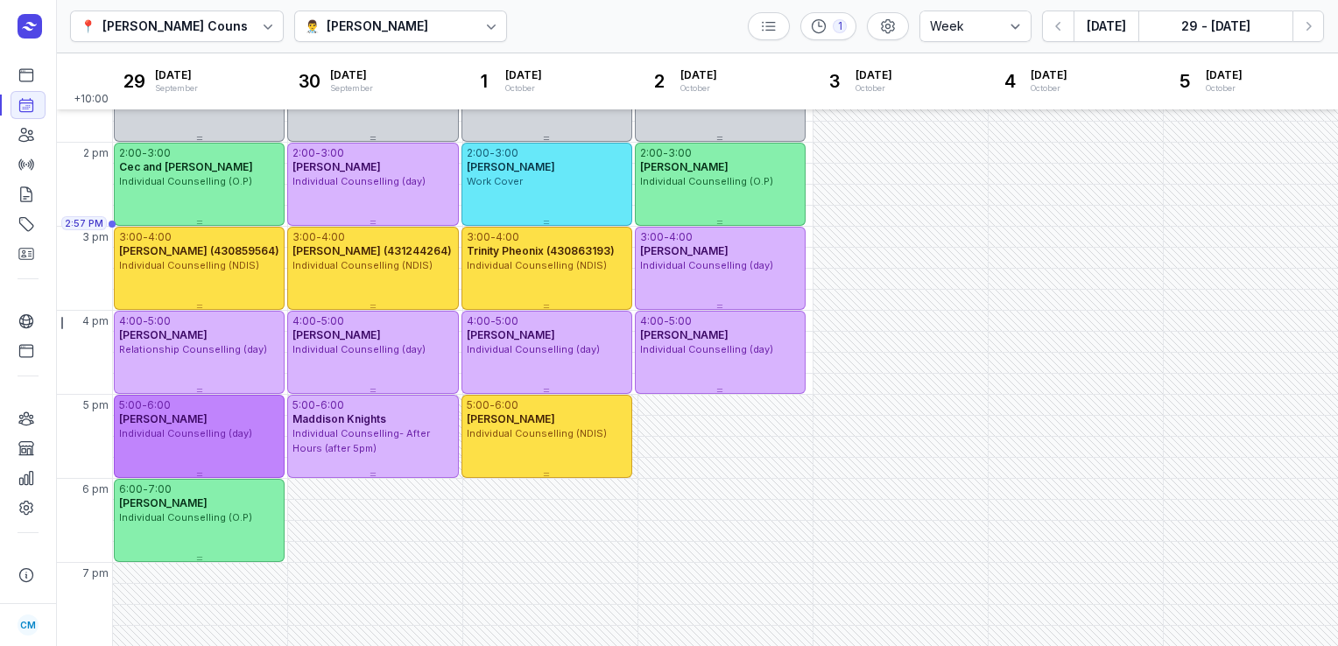
click at [238, 425] on div "Holly Seaton" at bounding box center [199, 420] width 160 height 14
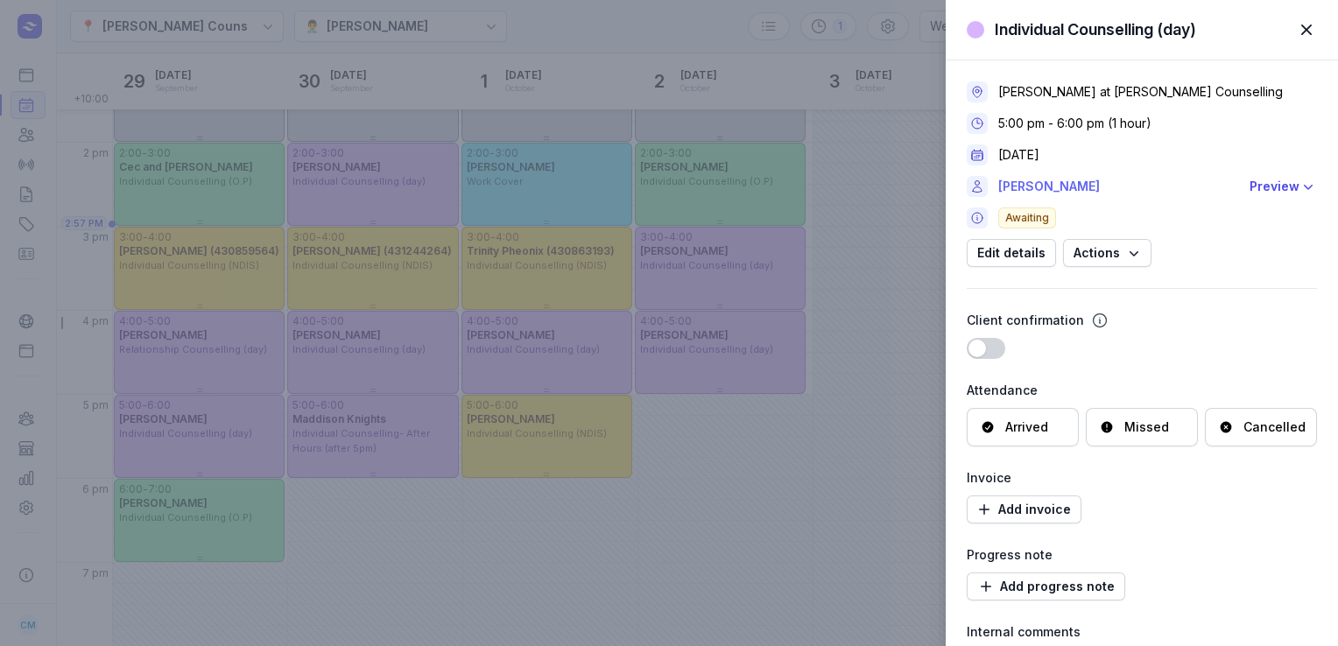
click at [1020, 184] on link "Holly Seaton" at bounding box center [1119, 186] width 241 height 21
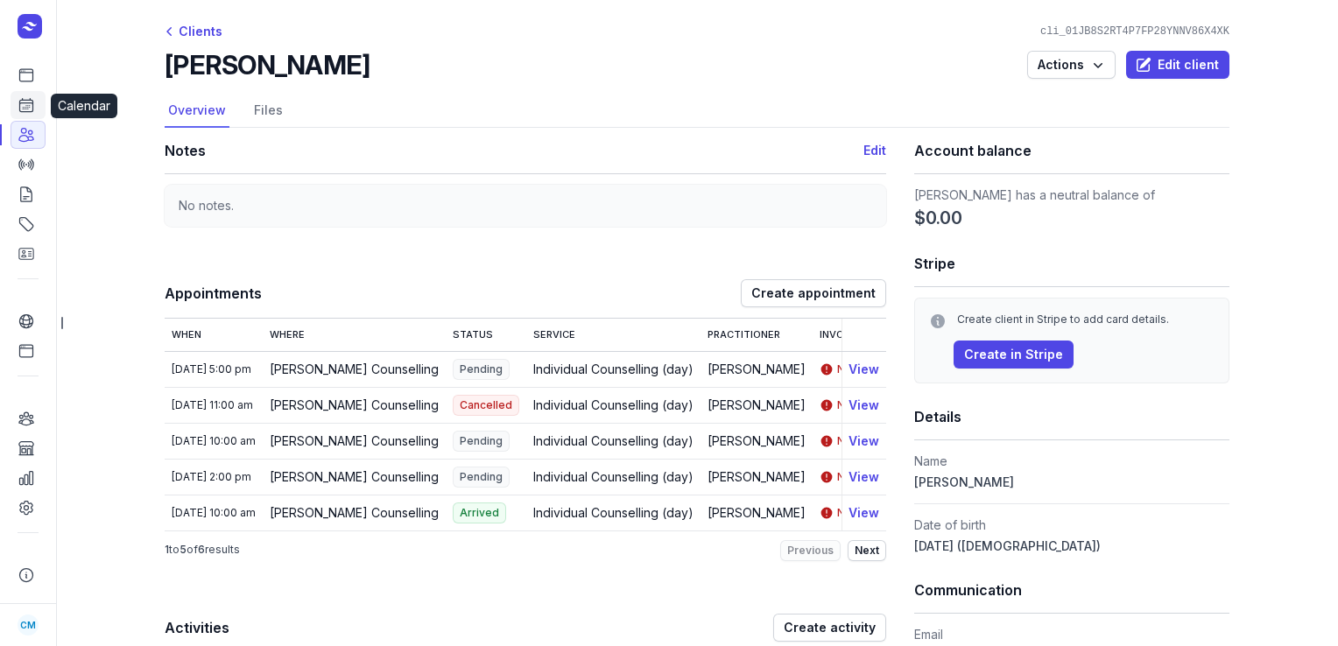
click at [31, 102] on icon at bounding box center [27, 105] width 18 height 18
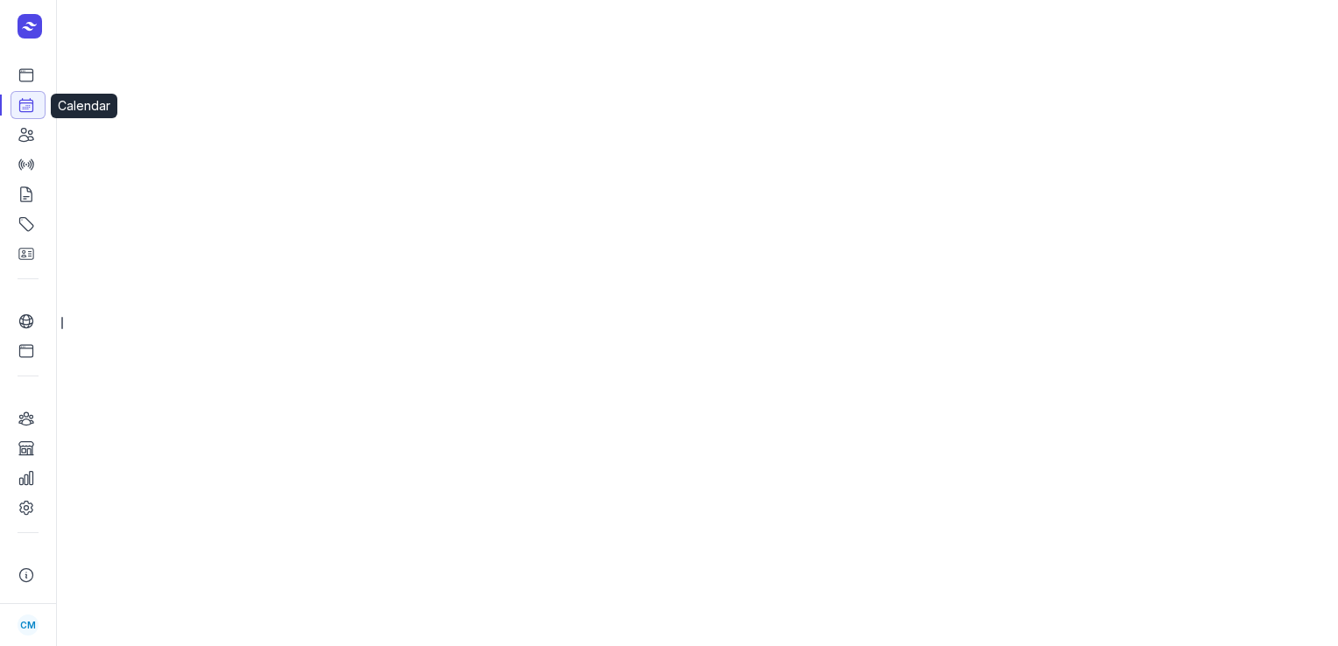
select select "week"
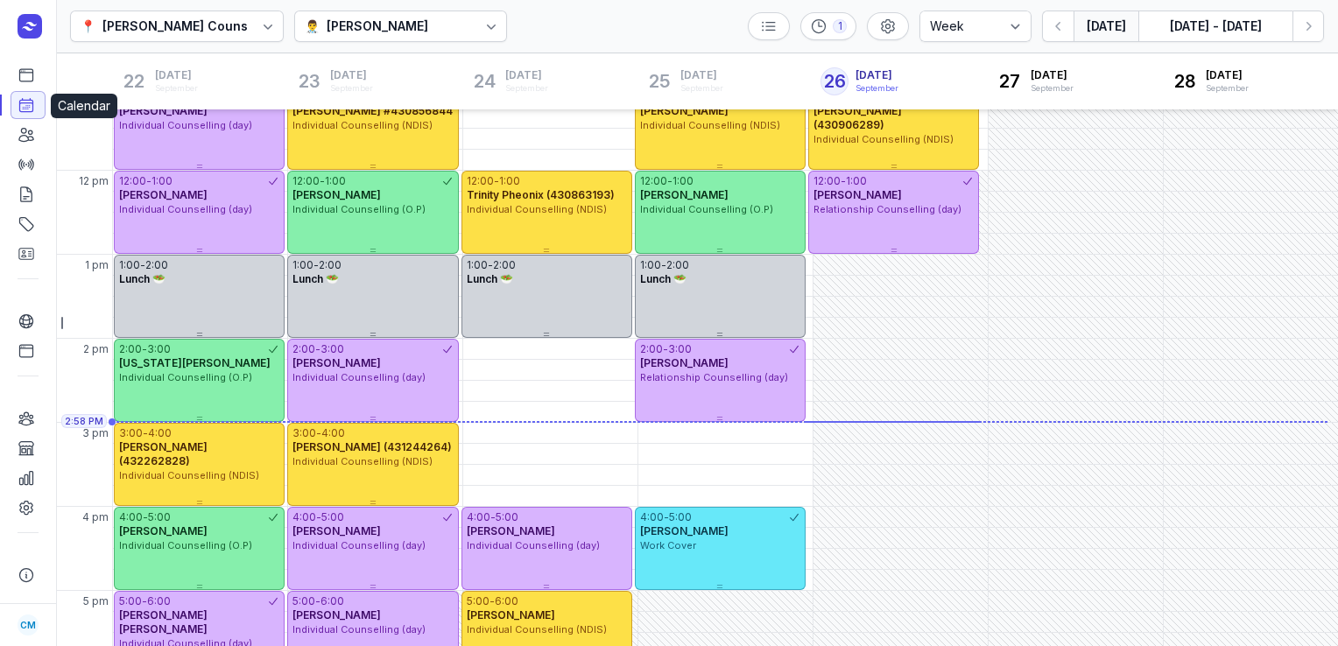
scroll to position [368, 0]
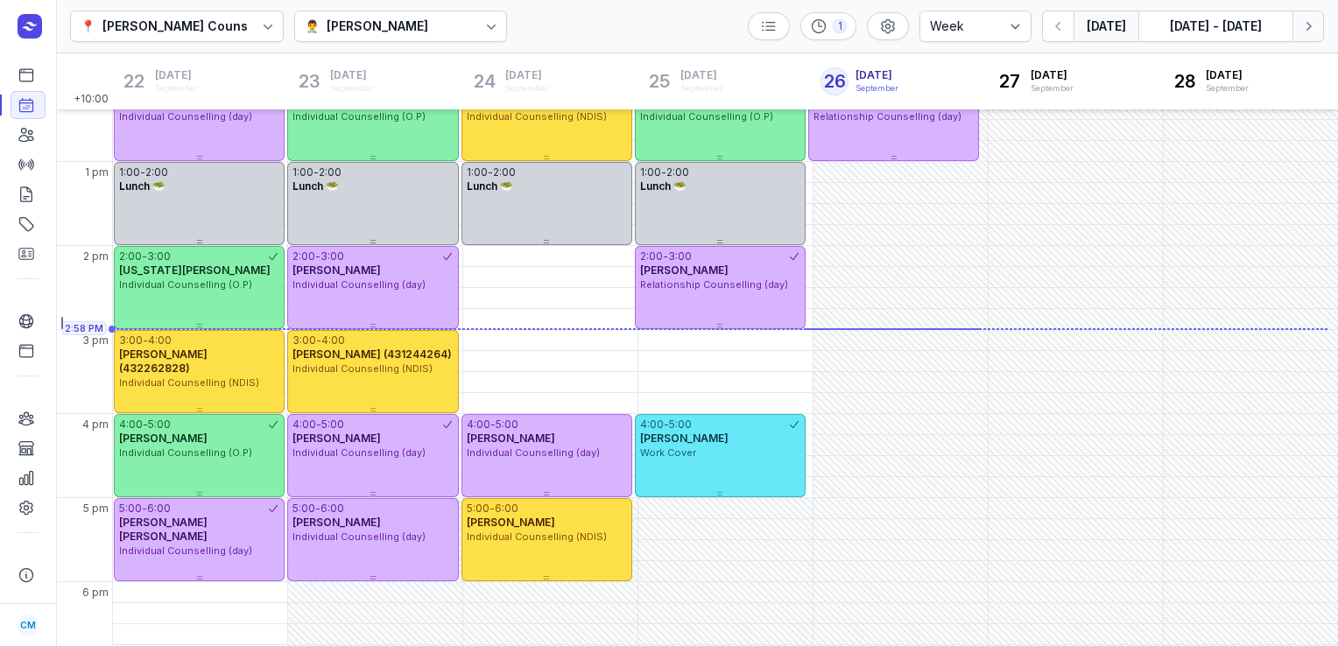
click at [1309, 30] on icon "button" at bounding box center [1309, 27] width 18 height 18
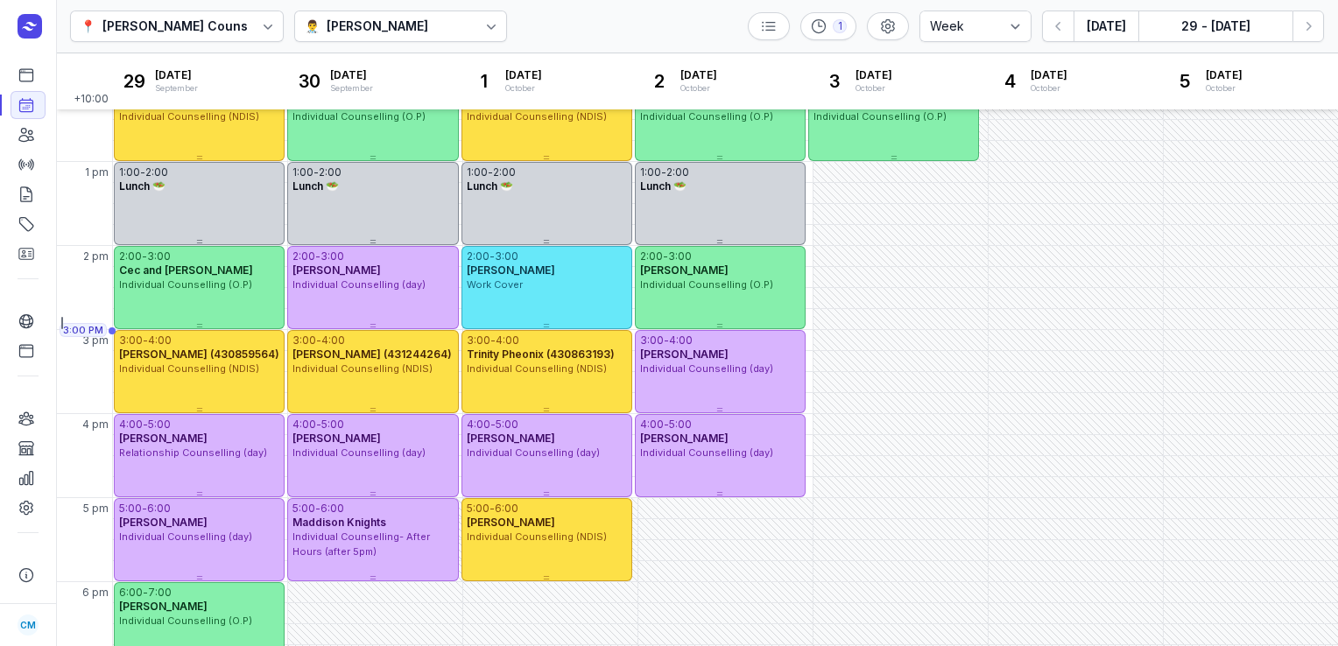
click at [431, 13] on div "👨‍⚕️ [PERSON_NAME]" at bounding box center [401, 27] width 214 height 32
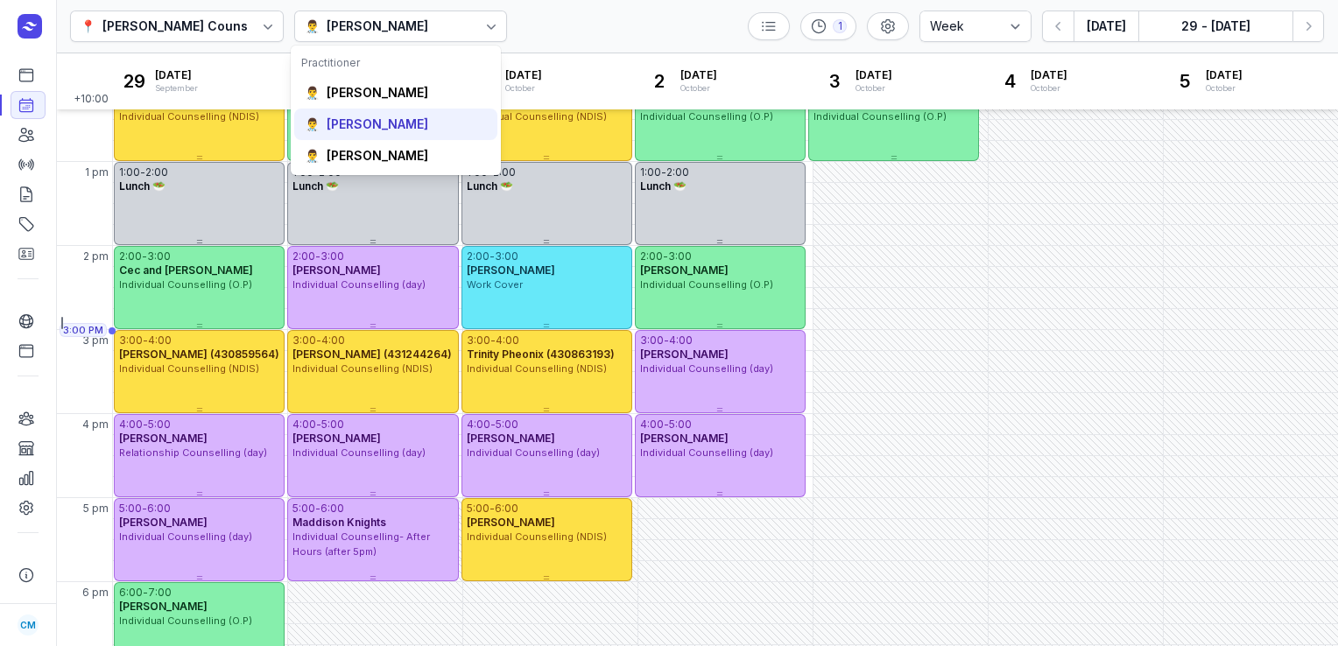
click at [389, 116] on div "[PERSON_NAME]" at bounding box center [378, 125] width 102 height 18
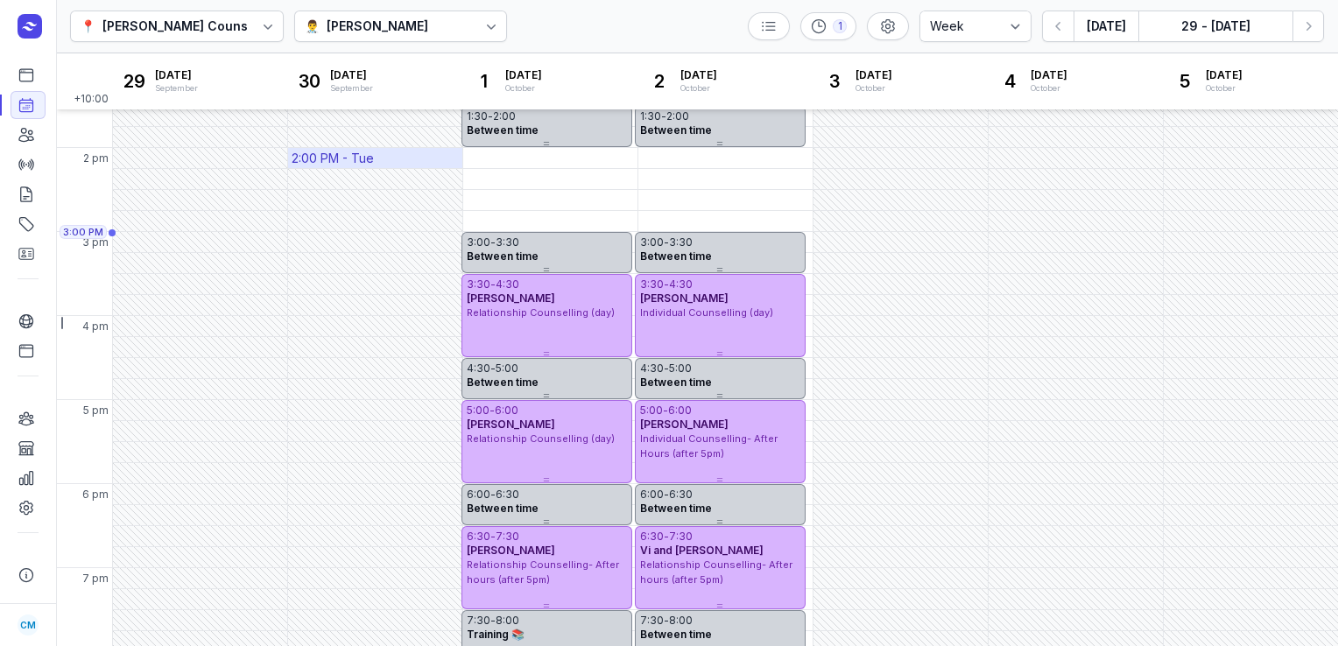
scroll to position [471, 0]
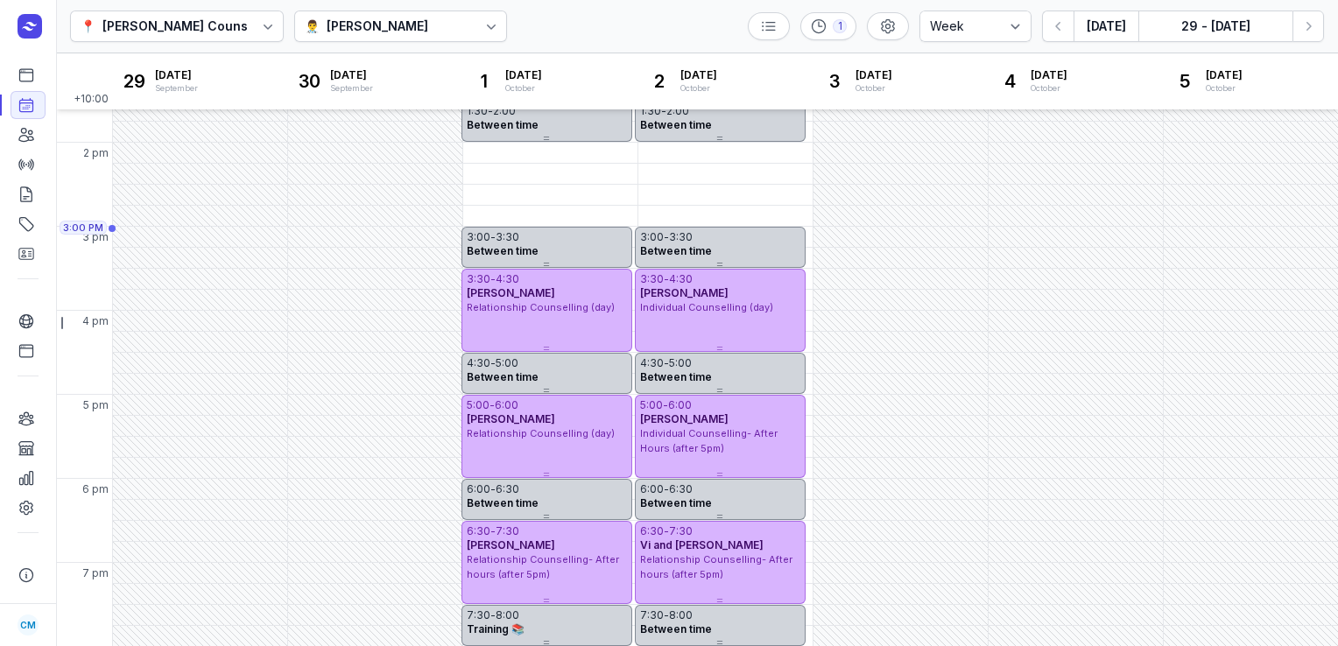
click at [382, 38] on div "👨‍⚕️ Tanya Fisher" at bounding box center [401, 27] width 214 height 32
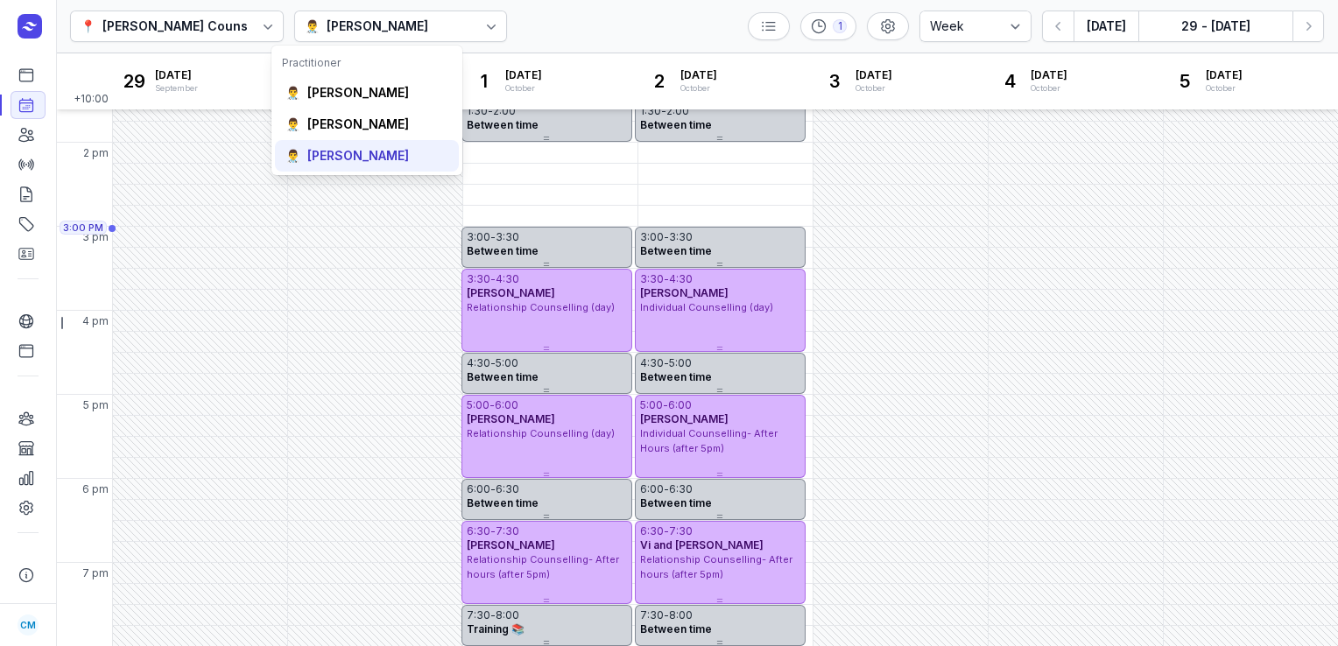
click at [356, 158] on div "[PERSON_NAME]" at bounding box center [358, 156] width 102 height 18
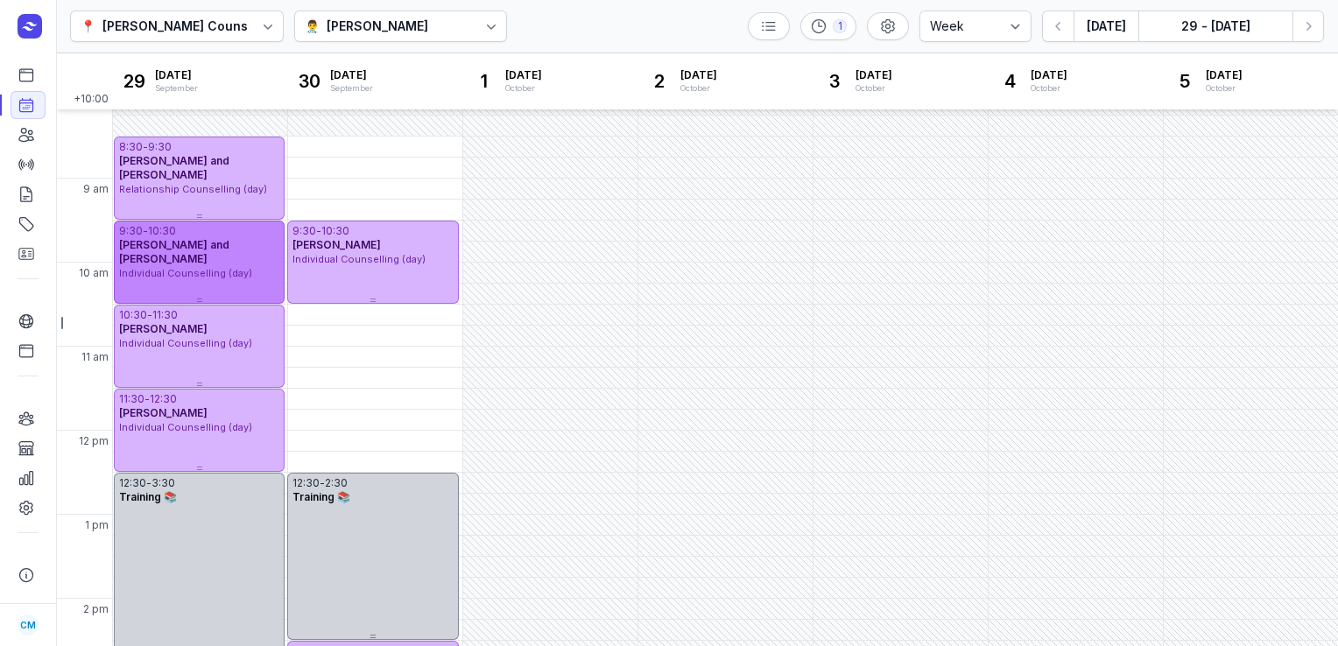
scroll to position [14, 0]
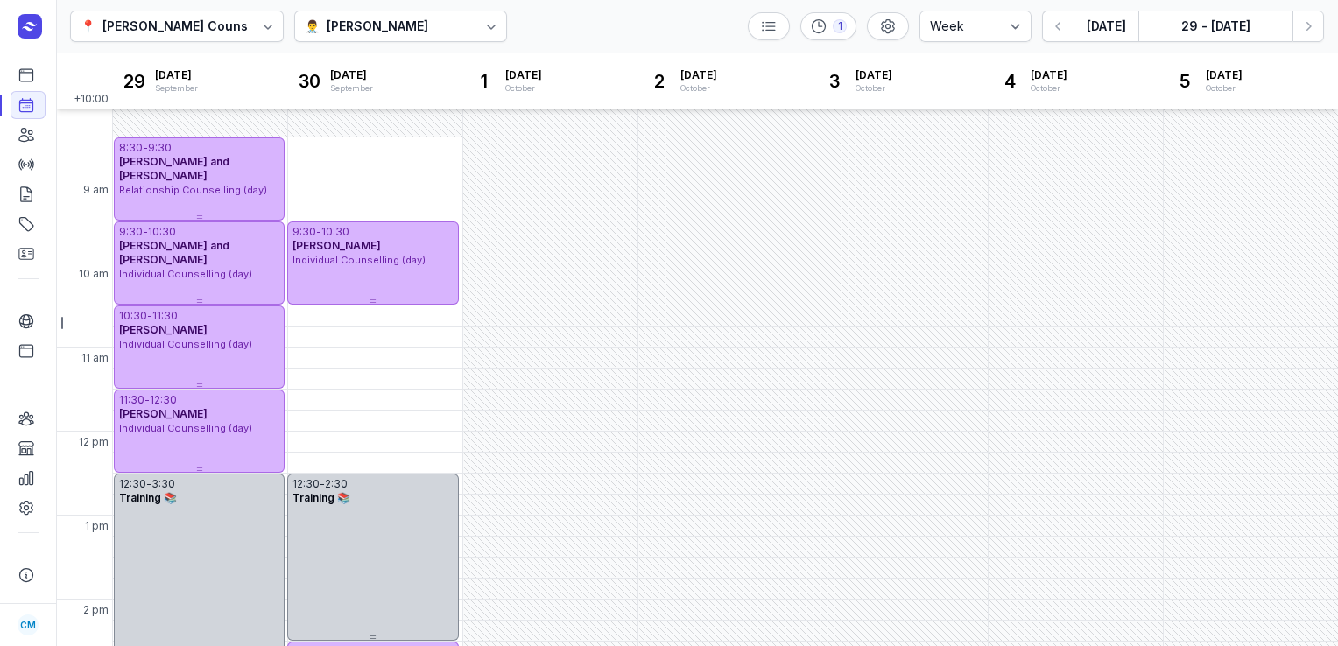
click at [439, 26] on div "👨‍⚕️ Charlee Manaley" at bounding box center [401, 27] width 214 height 32
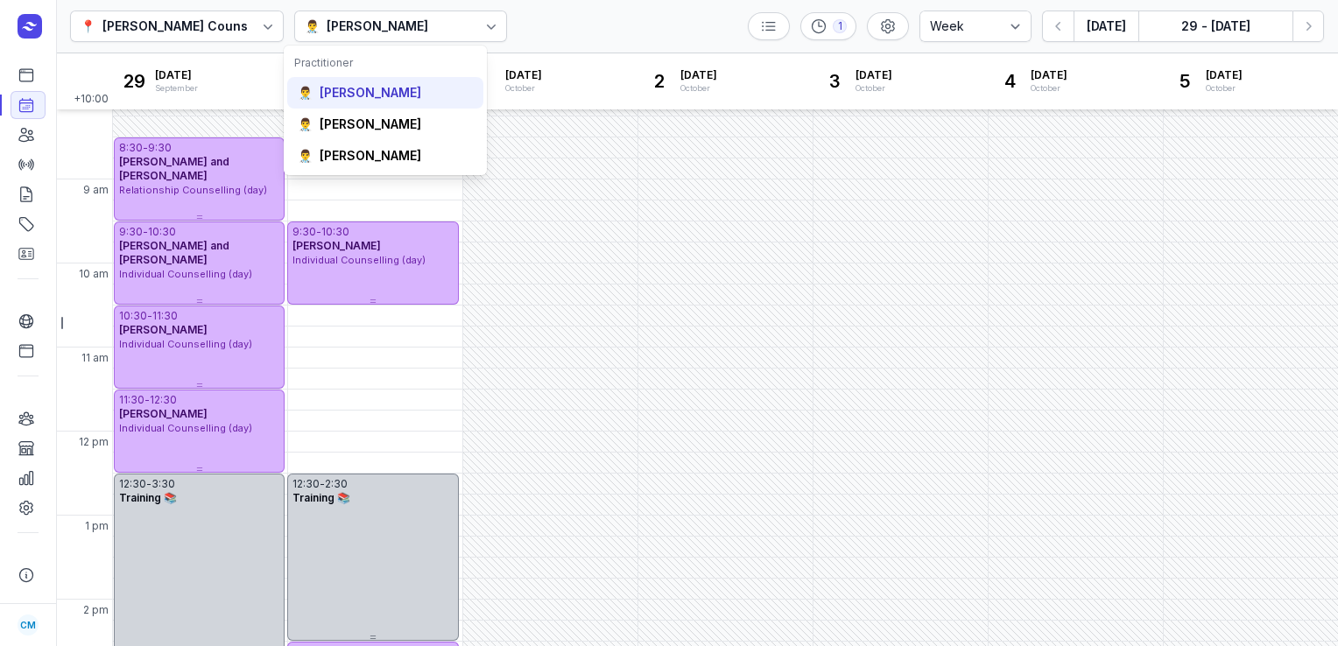
click at [410, 90] on div "[PERSON_NAME]" at bounding box center [371, 93] width 102 height 18
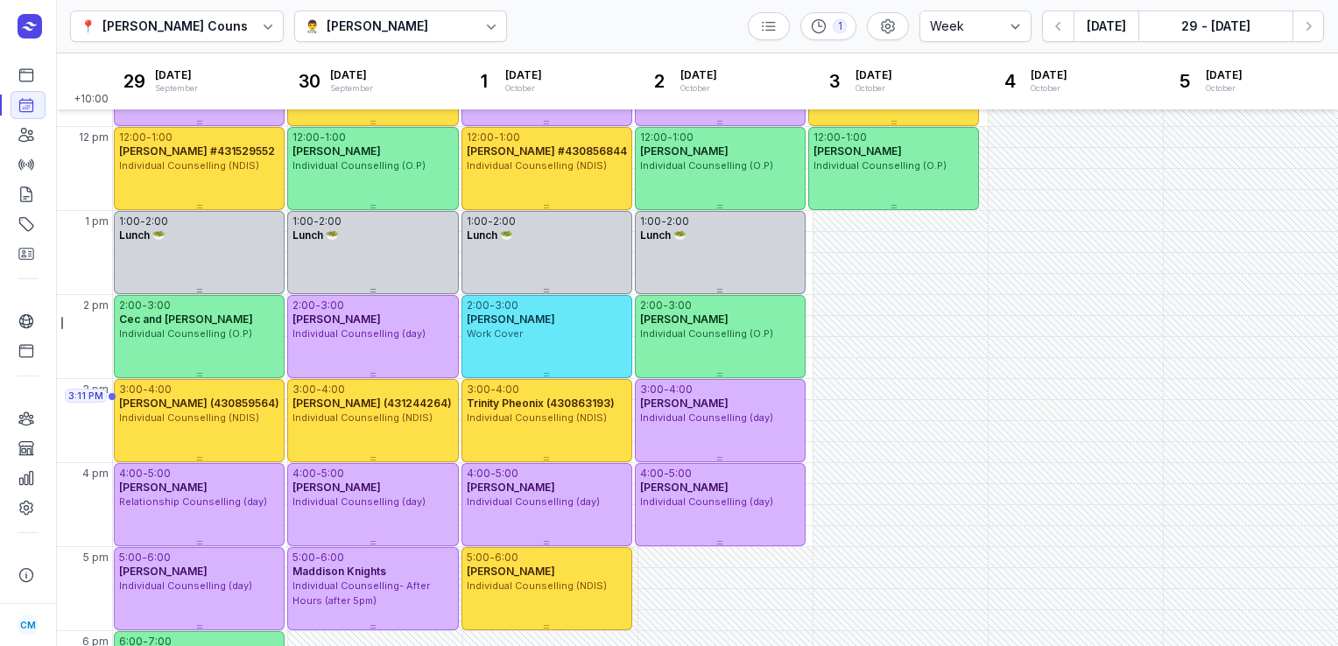
scroll to position [319, 0]
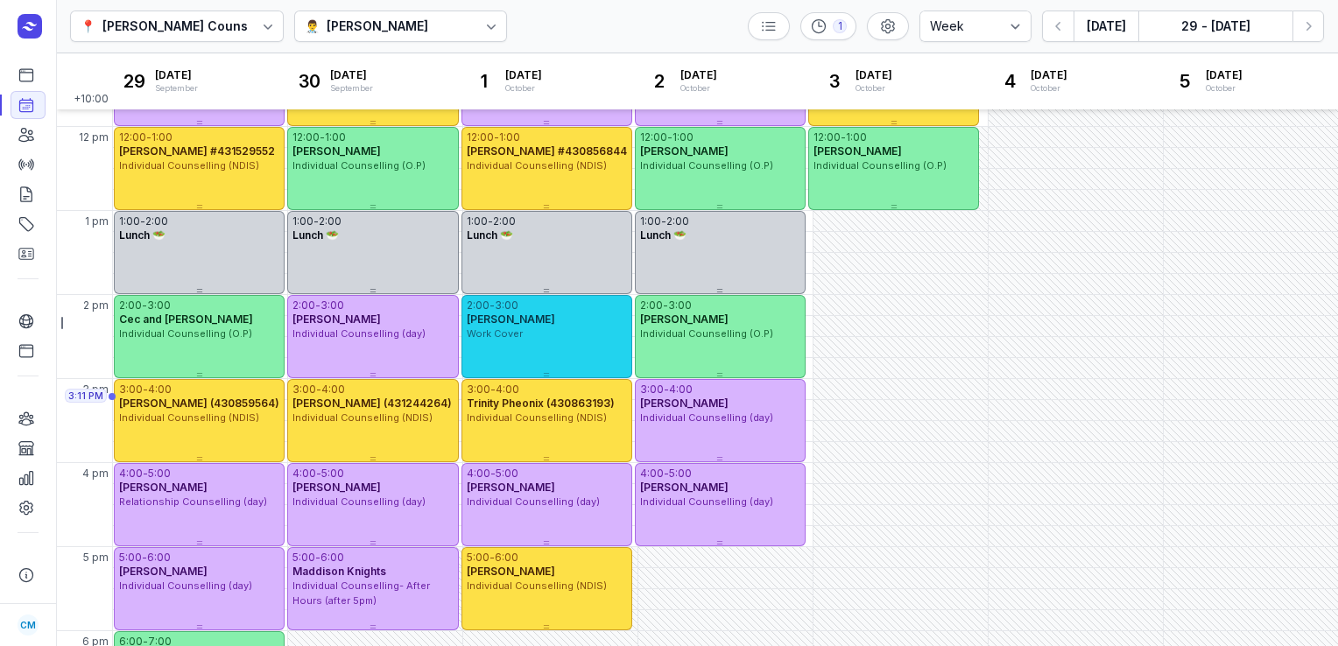
click at [564, 317] on div "Angela Ray" at bounding box center [547, 320] width 160 height 14
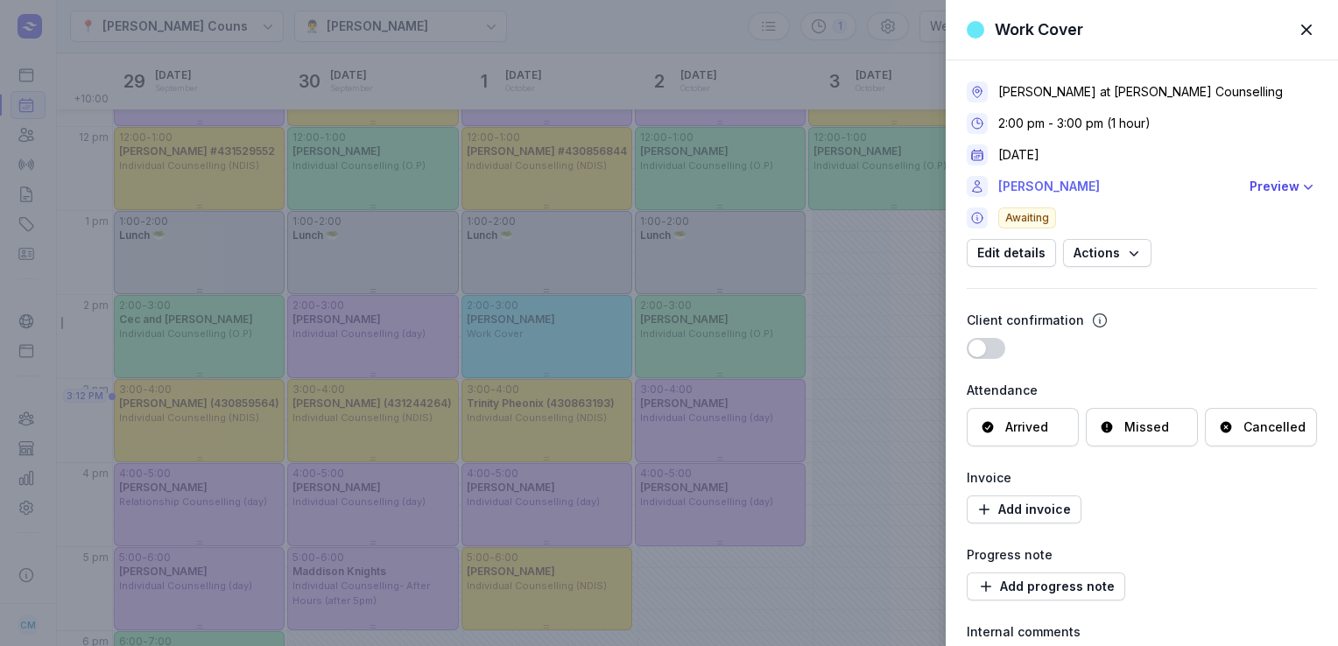
click at [1057, 177] on link "Angela Ray" at bounding box center [1119, 186] width 241 height 21
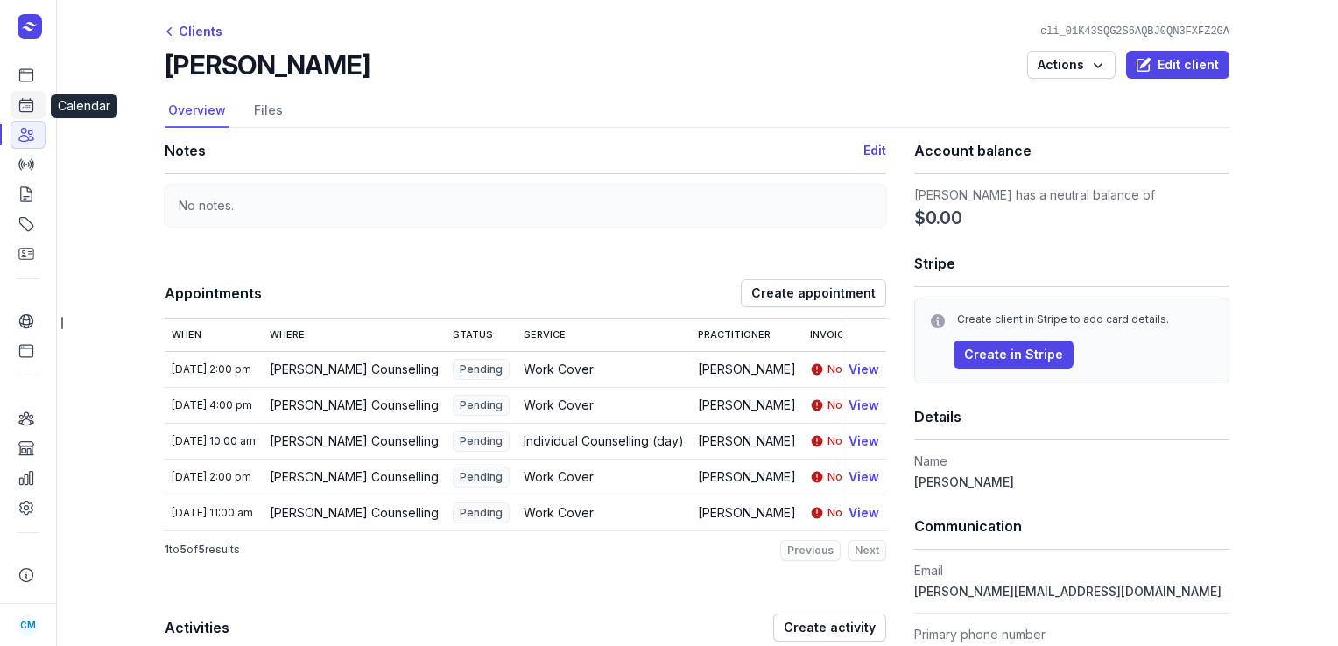
click at [32, 107] on icon at bounding box center [26, 105] width 13 height 13
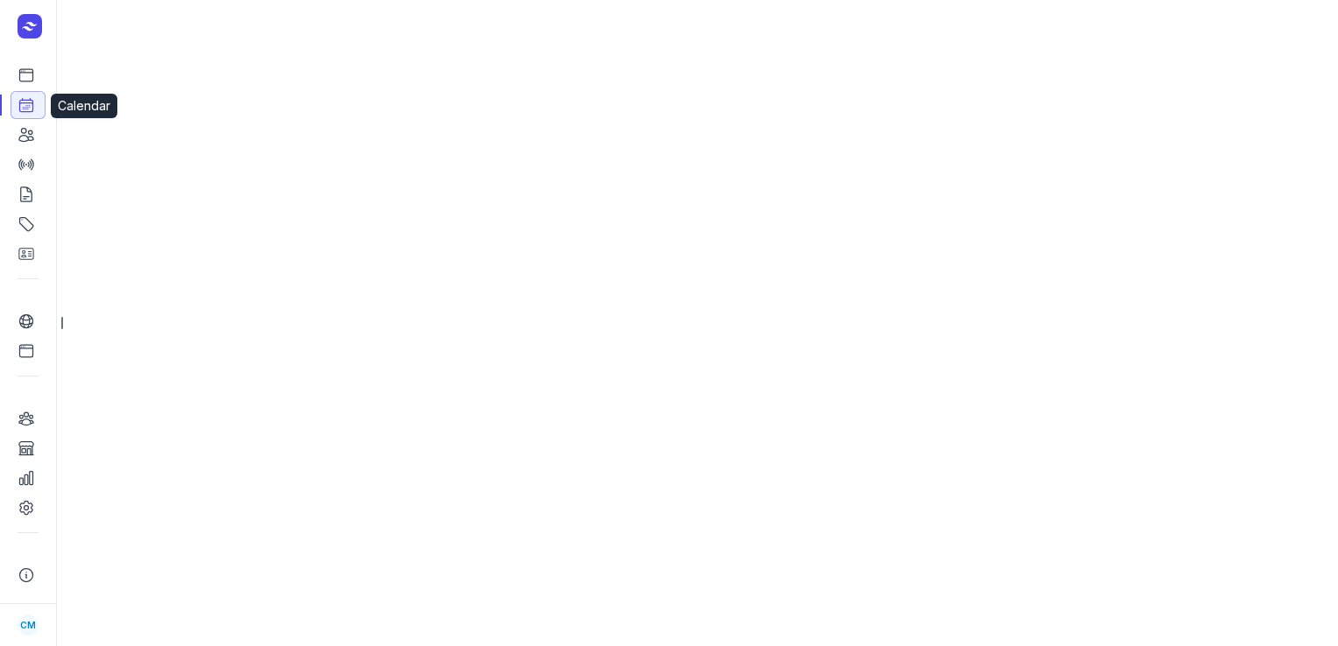
select select "week"
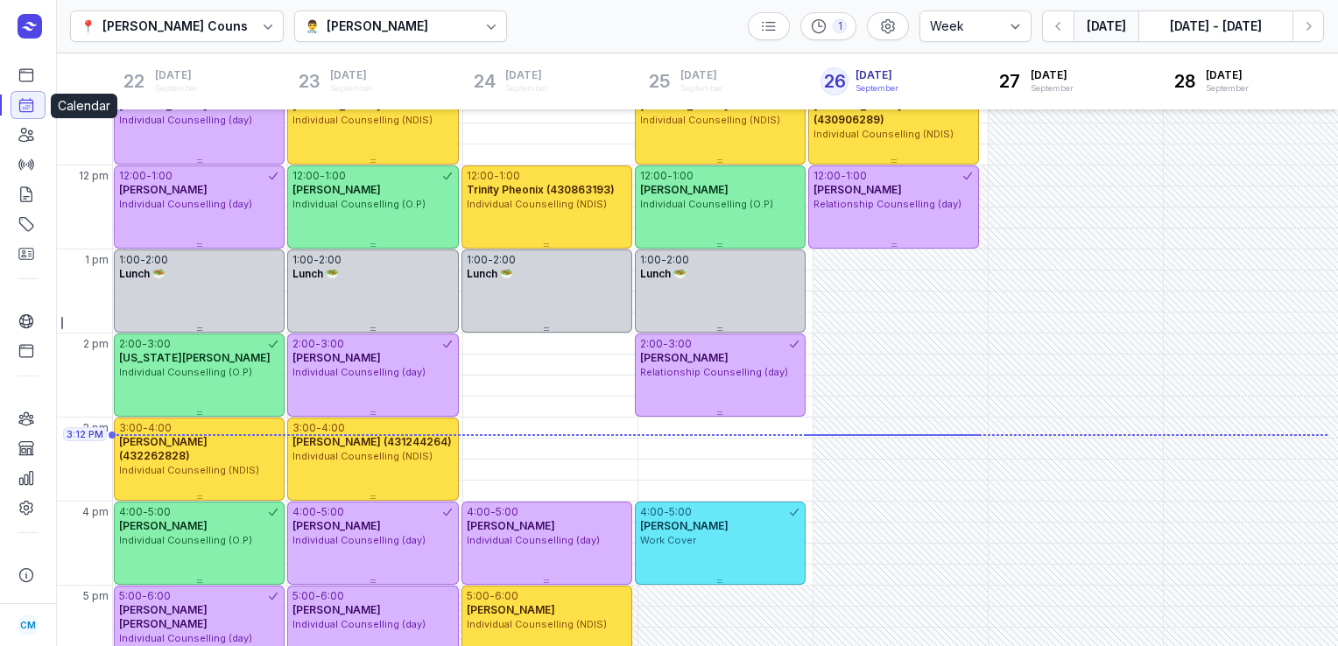
scroll to position [386, 0]
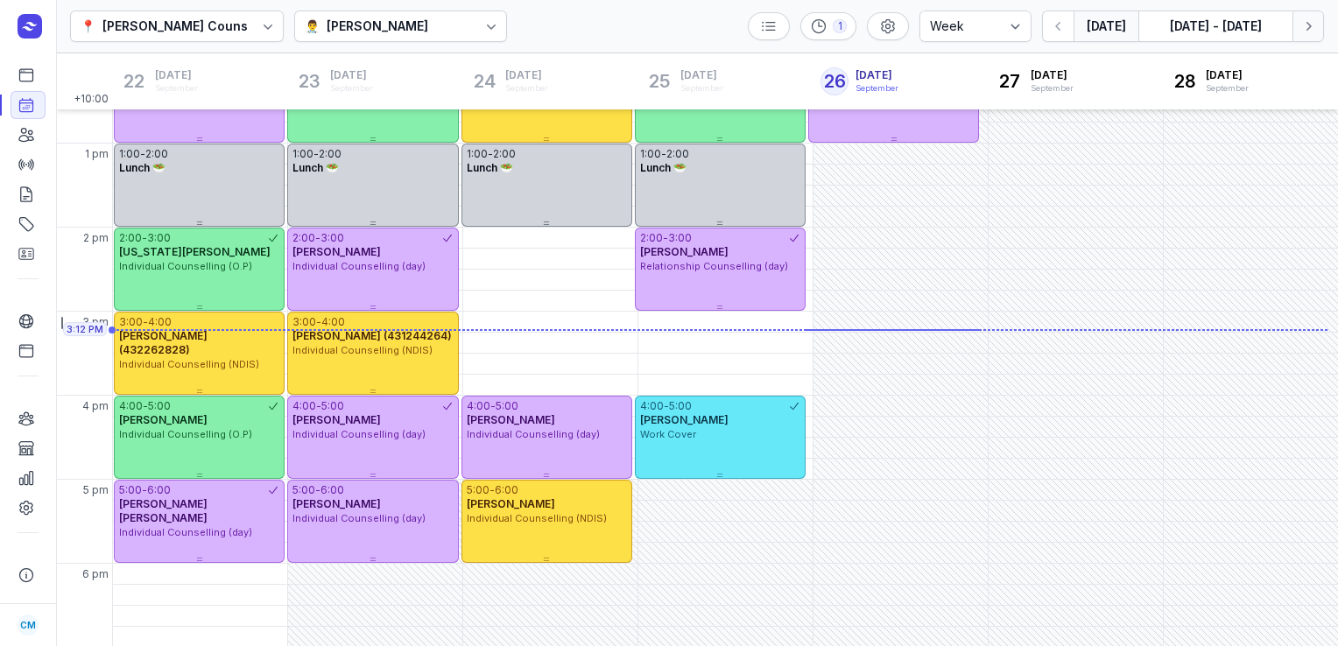
click at [1310, 25] on icon "button" at bounding box center [1309, 26] width 5 height 9
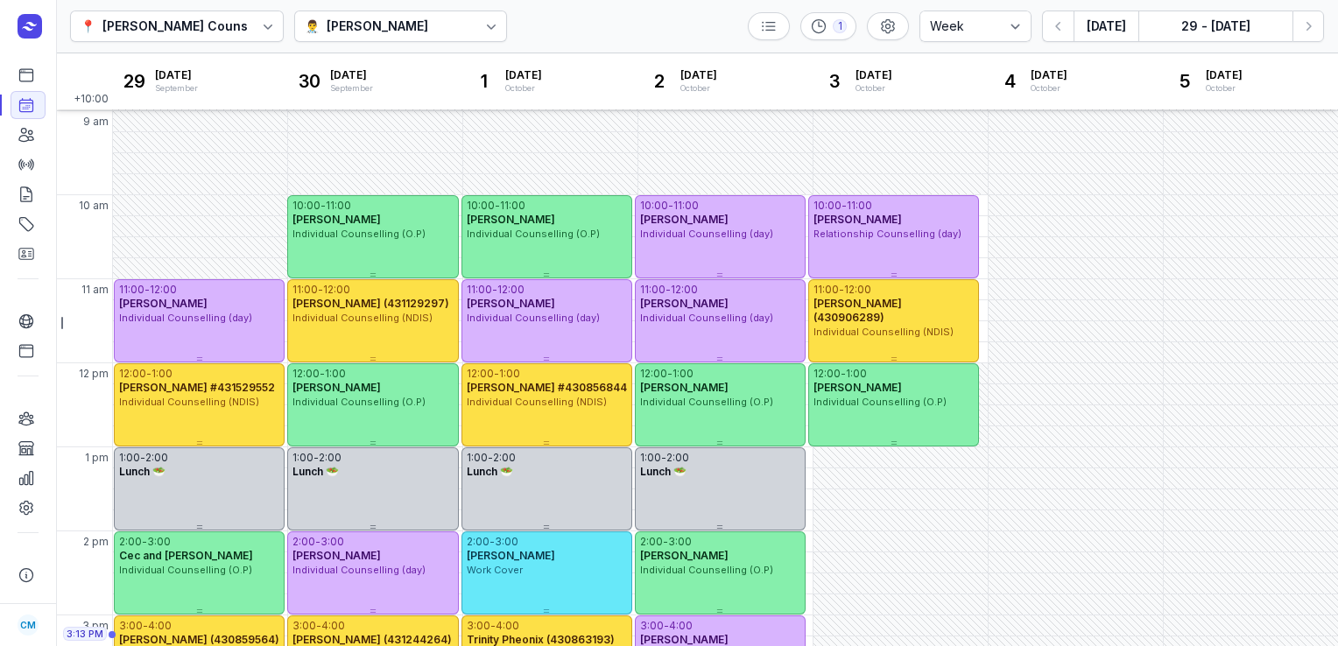
scroll to position [60, 0]
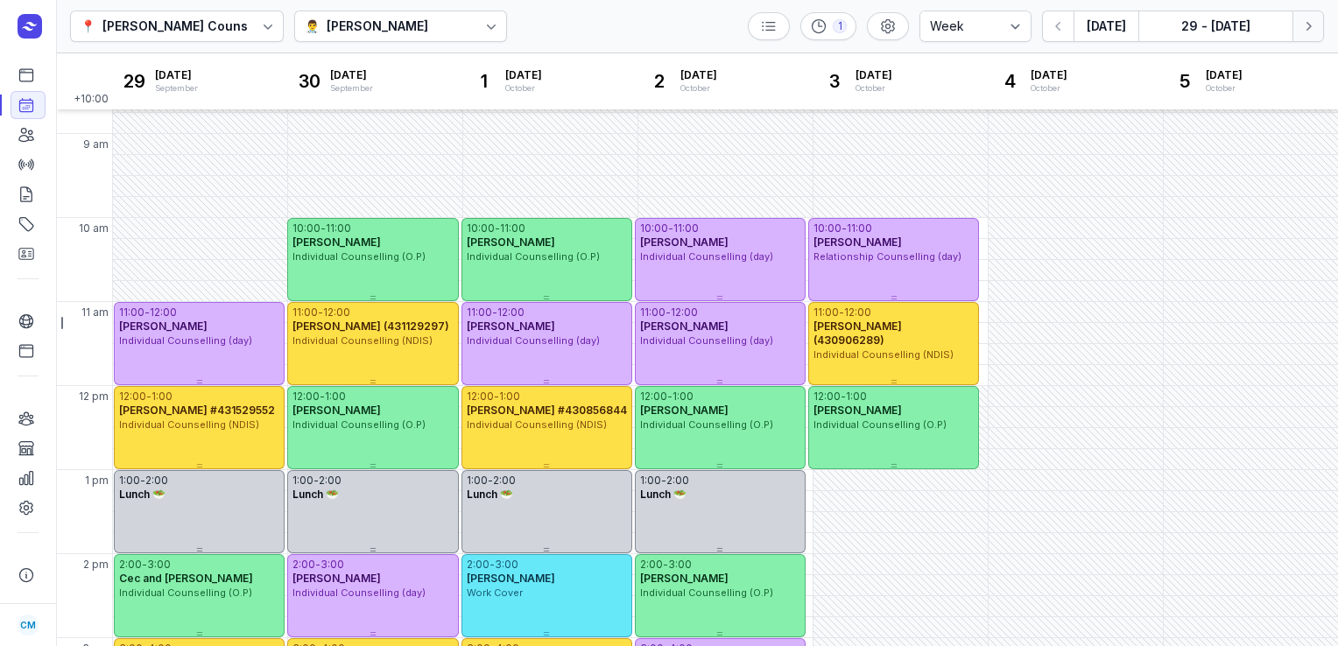
click at [1320, 28] on button "Next week" at bounding box center [1309, 27] width 32 height 32
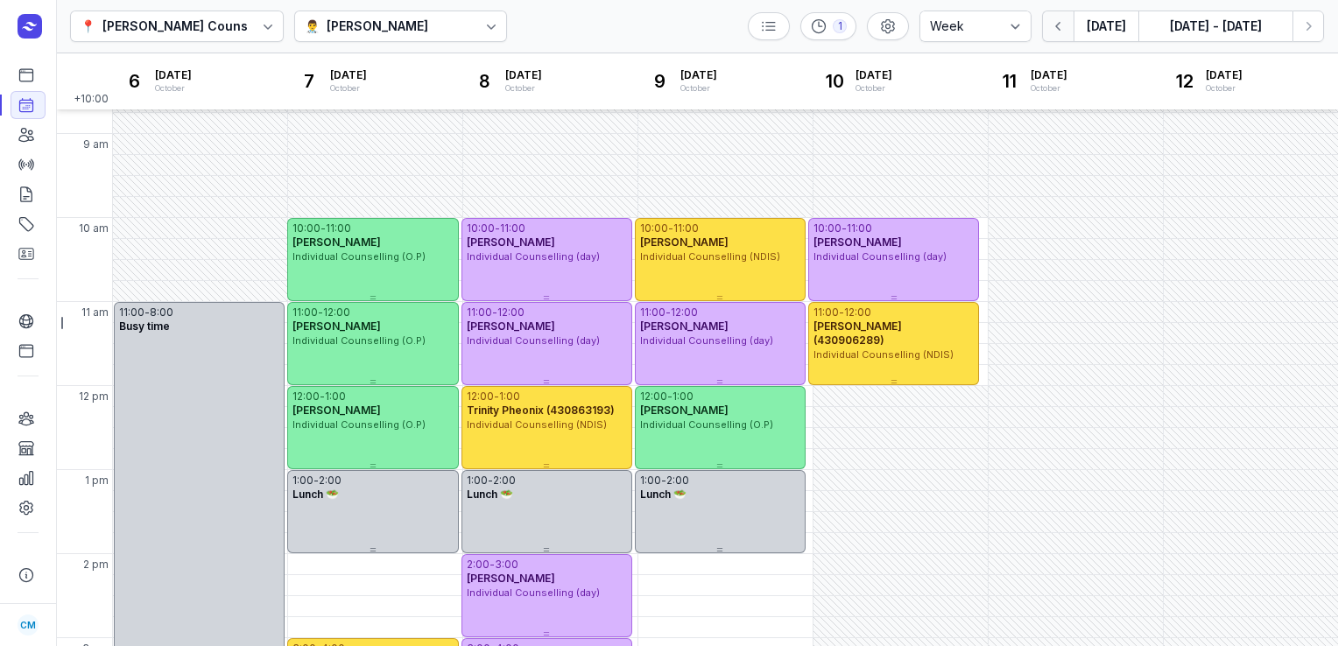
click at [1053, 23] on icon "button" at bounding box center [1059, 27] width 18 height 18
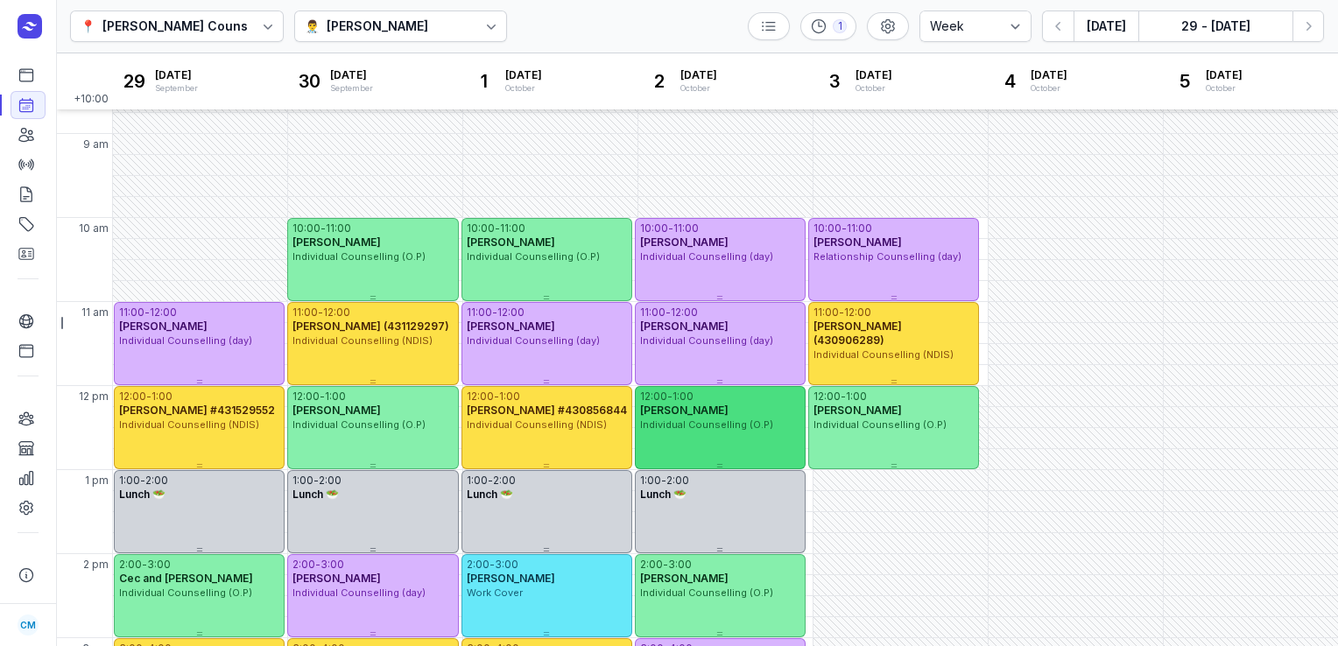
click at [694, 394] on div "1:00" at bounding box center [683, 397] width 21 height 14
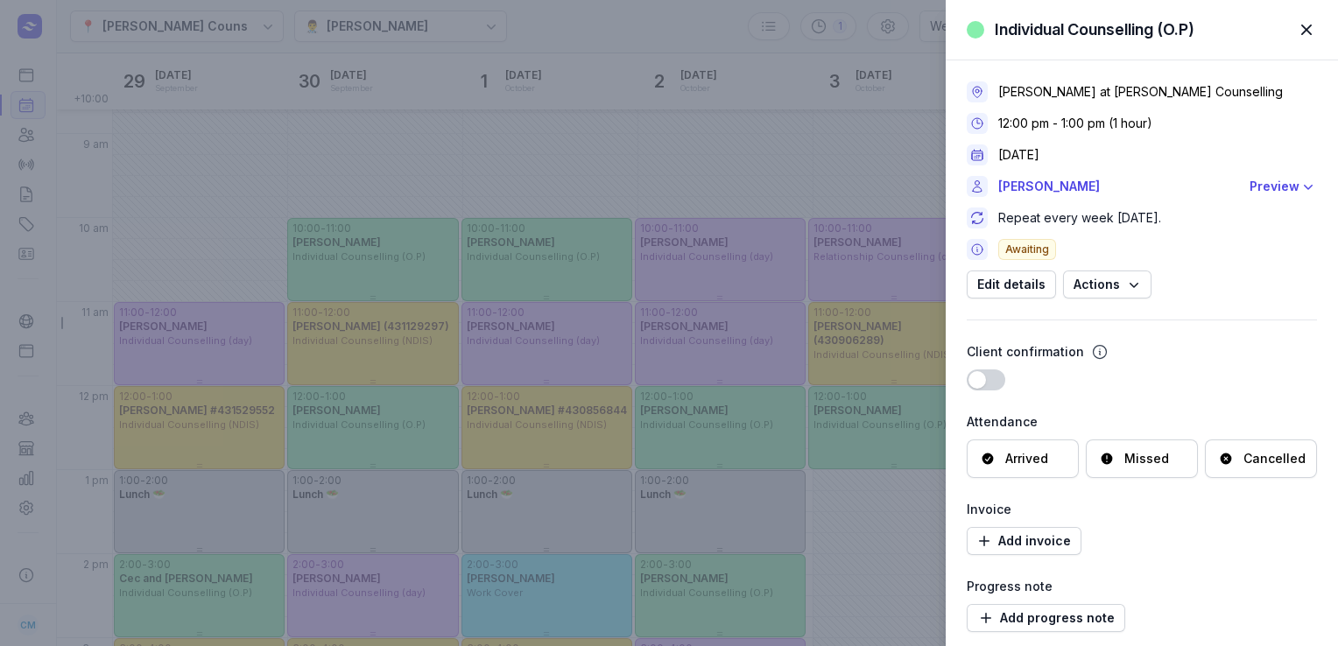
click at [1263, 454] on div "Cancelled" at bounding box center [1275, 459] width 62 height 18
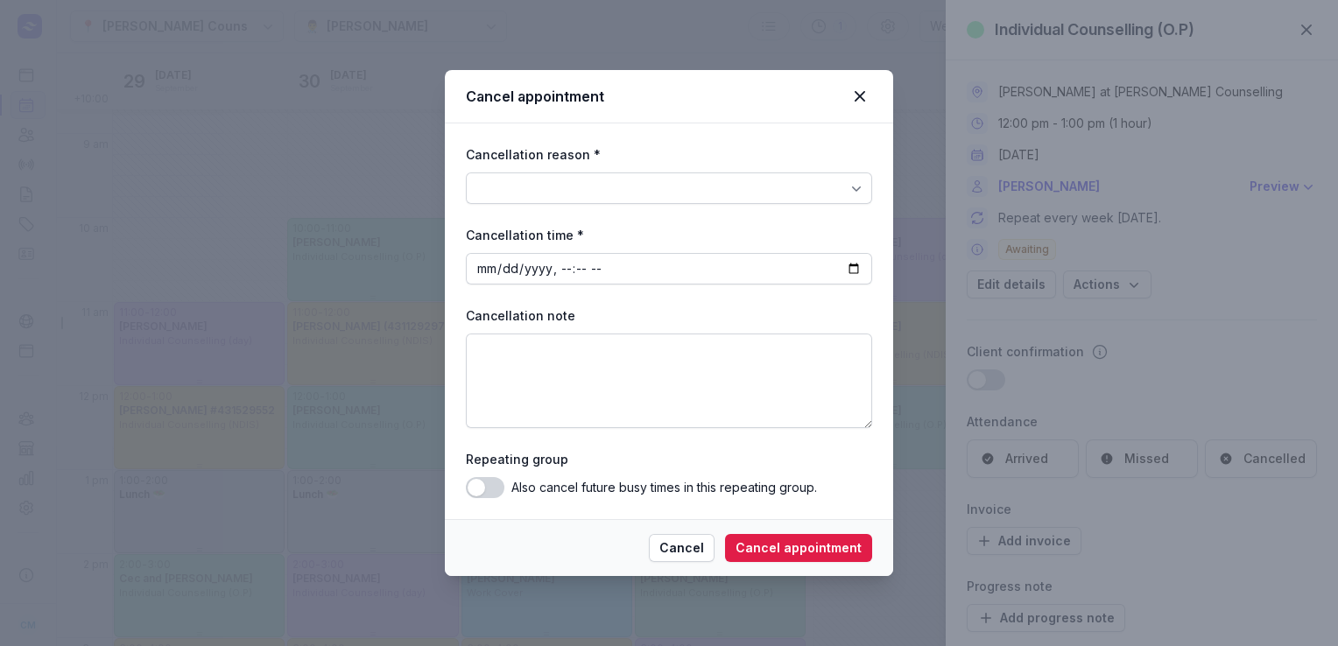
click at [821, 198] on div at bounding box center [669, 189] width 406 height 32
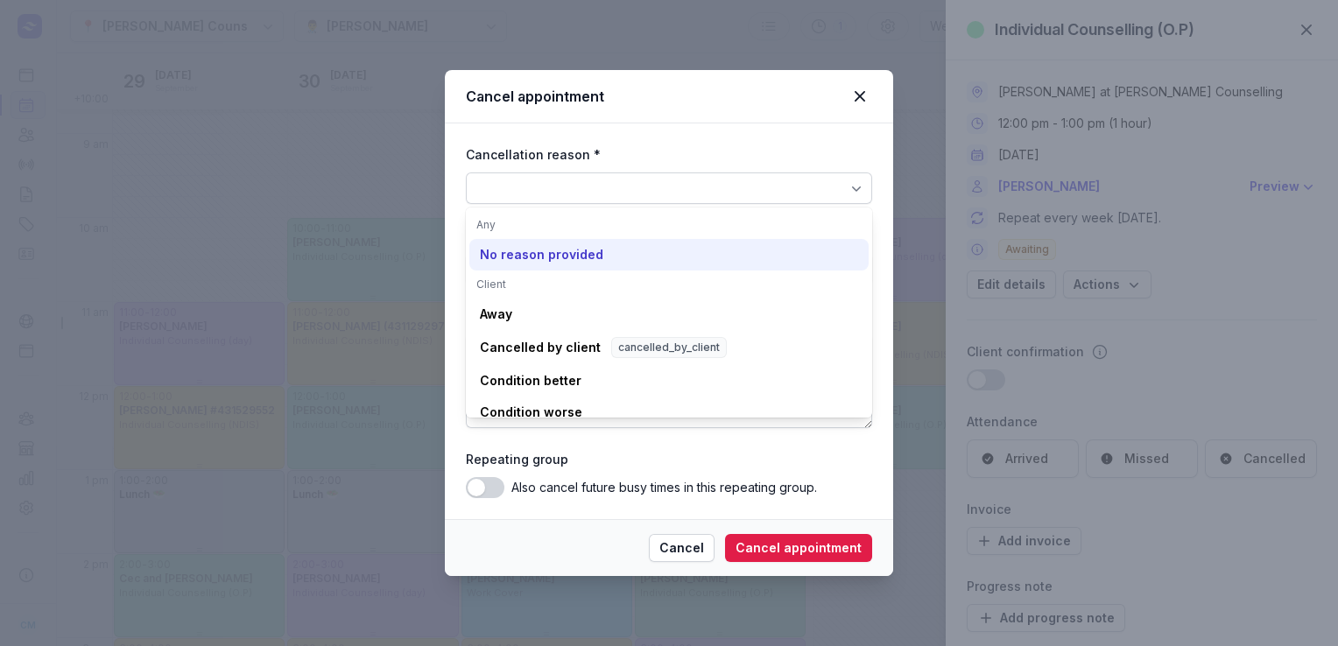
click at [696, 251] on div "No reason provided" at bounding box center [668, 255] width 399 height 32
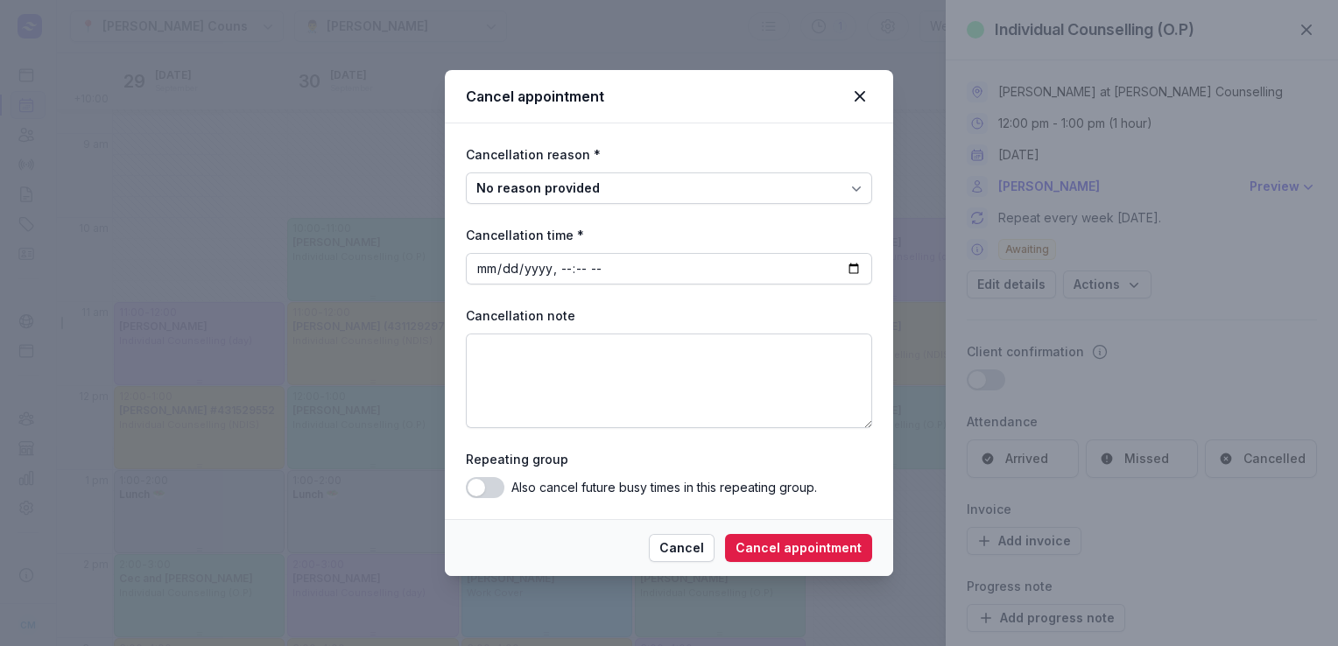
click at [475, 494] on button "Use setting" at bounding box center [485, 487] width 39 height 21
click at [805, 554] on span "Cancel appointment" at bounding box center [799, 548] width 126 height 21
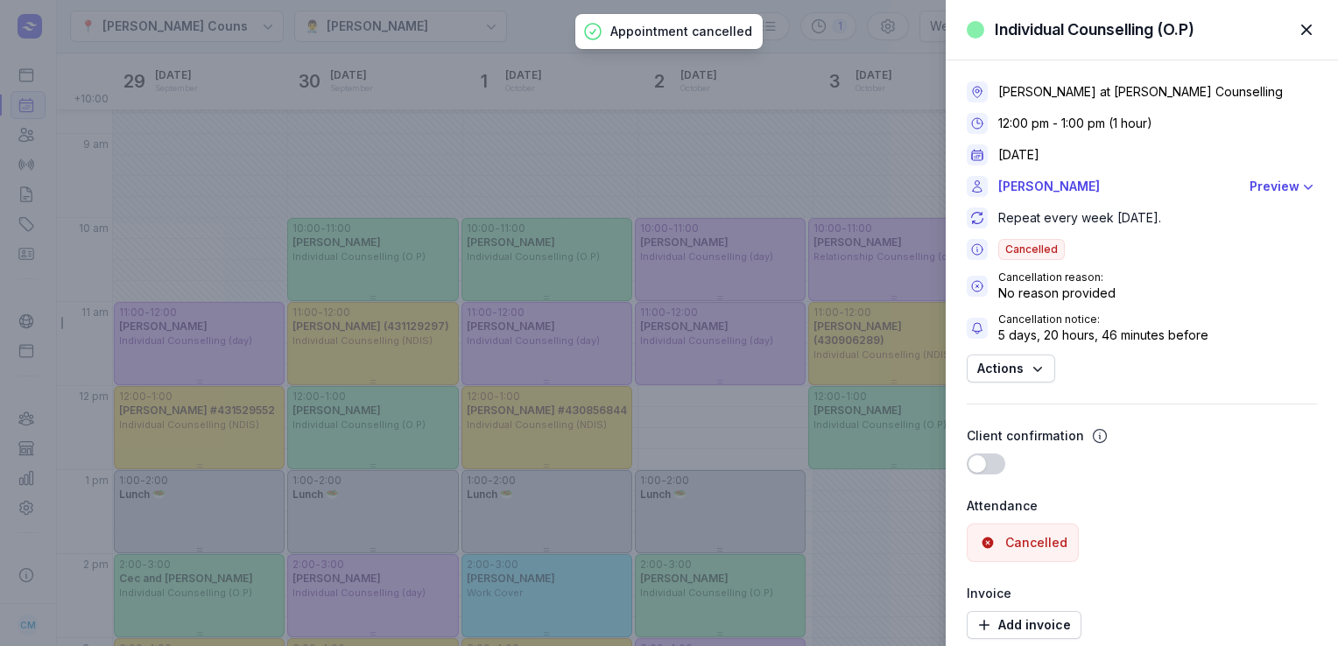
click at [1309, 23] on span "button" at bounding box center [1307, 30] width 39 height 39
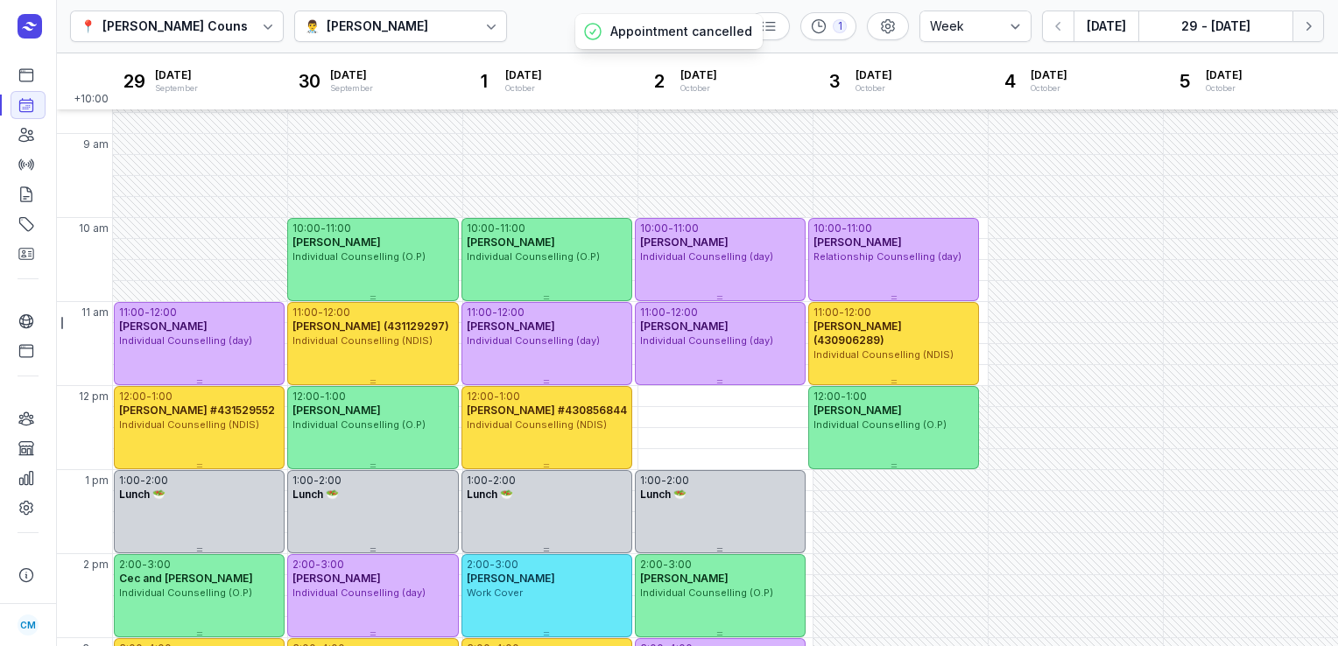
click at [1310, 24] on icon "button" at bounding box center [1309, 27] width 18 height 18
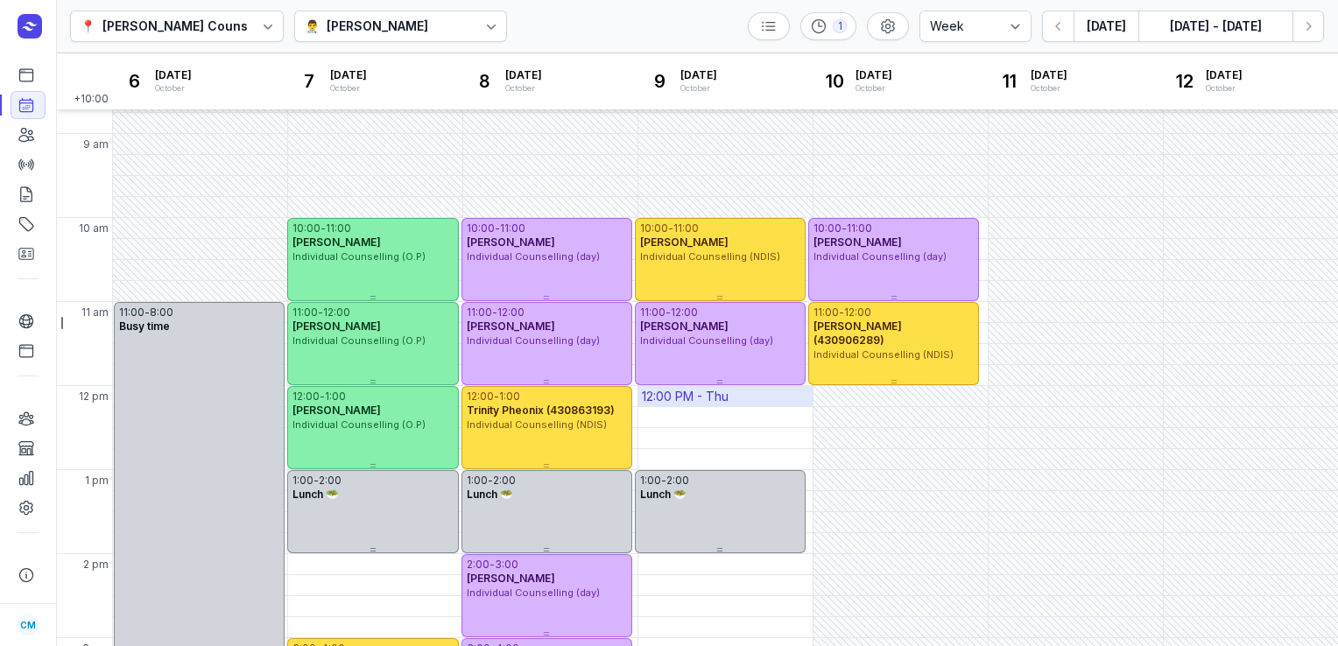
click at [694, 392] on div "12:00 PM - Thu" at bounding box center [685, 397] width 87 height 18
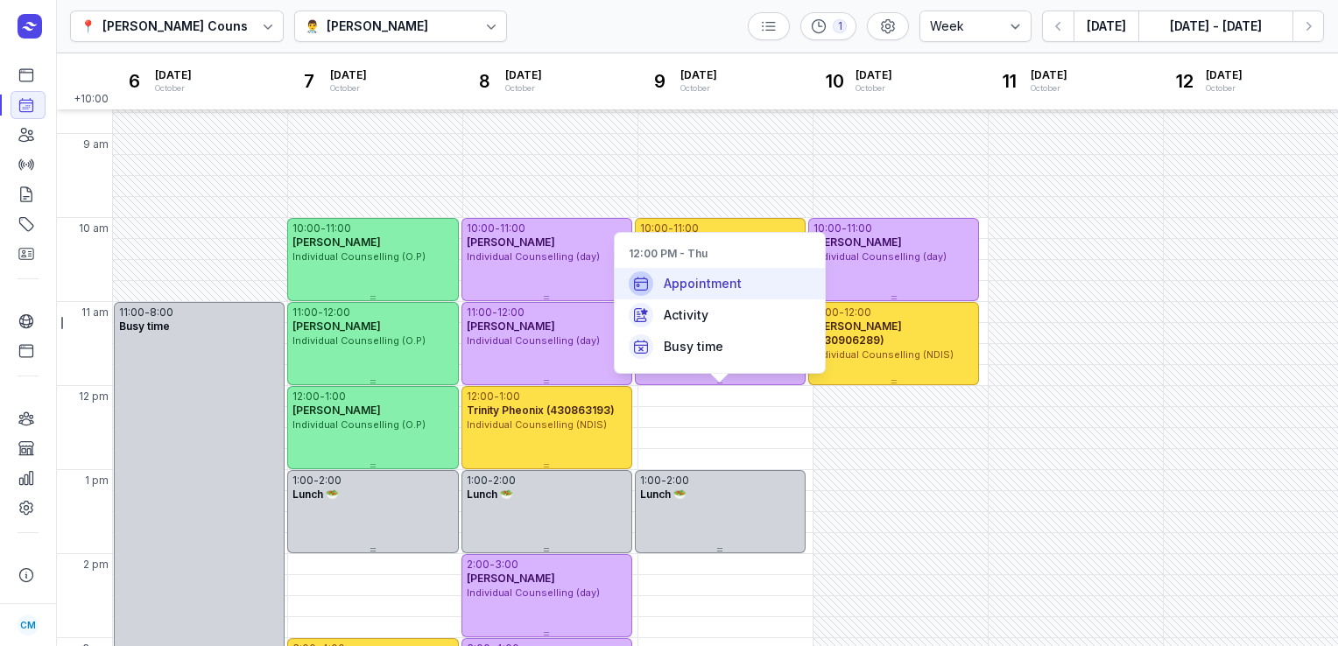
click at [690, 293] on span "Appointment" at bounding box center [703, 284] width 78 height 18
select select
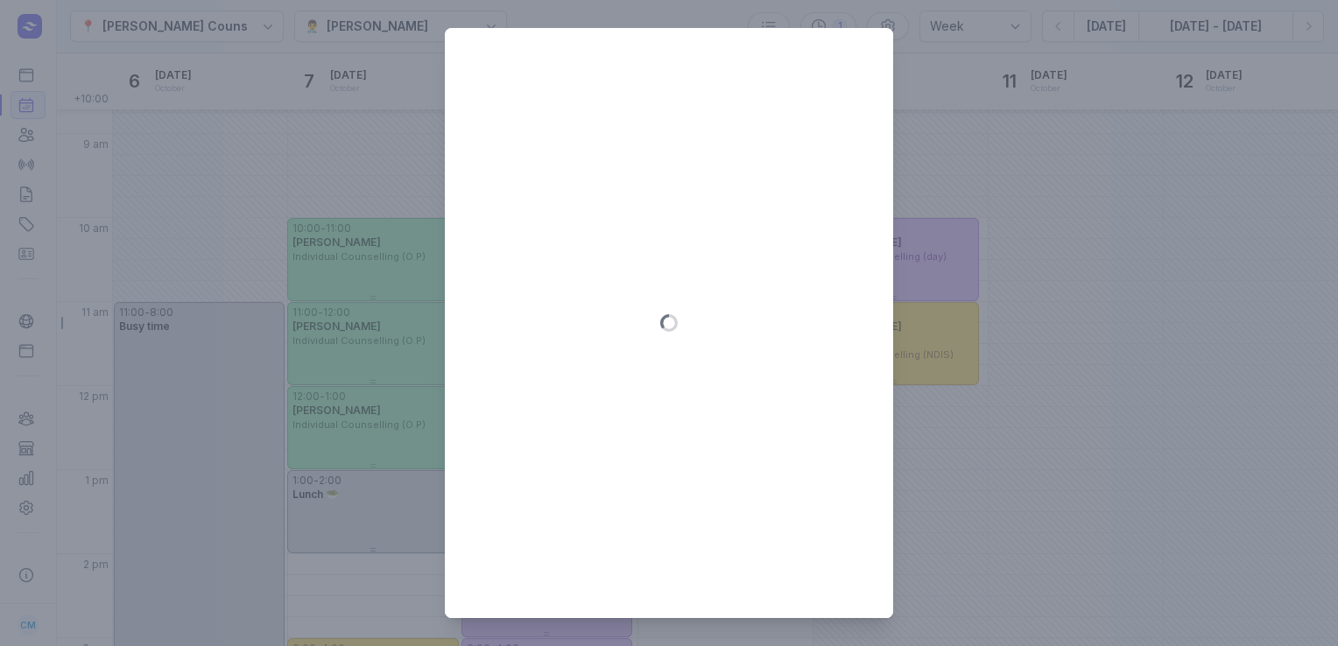
type input "2025-10-09"
select select "12:00"
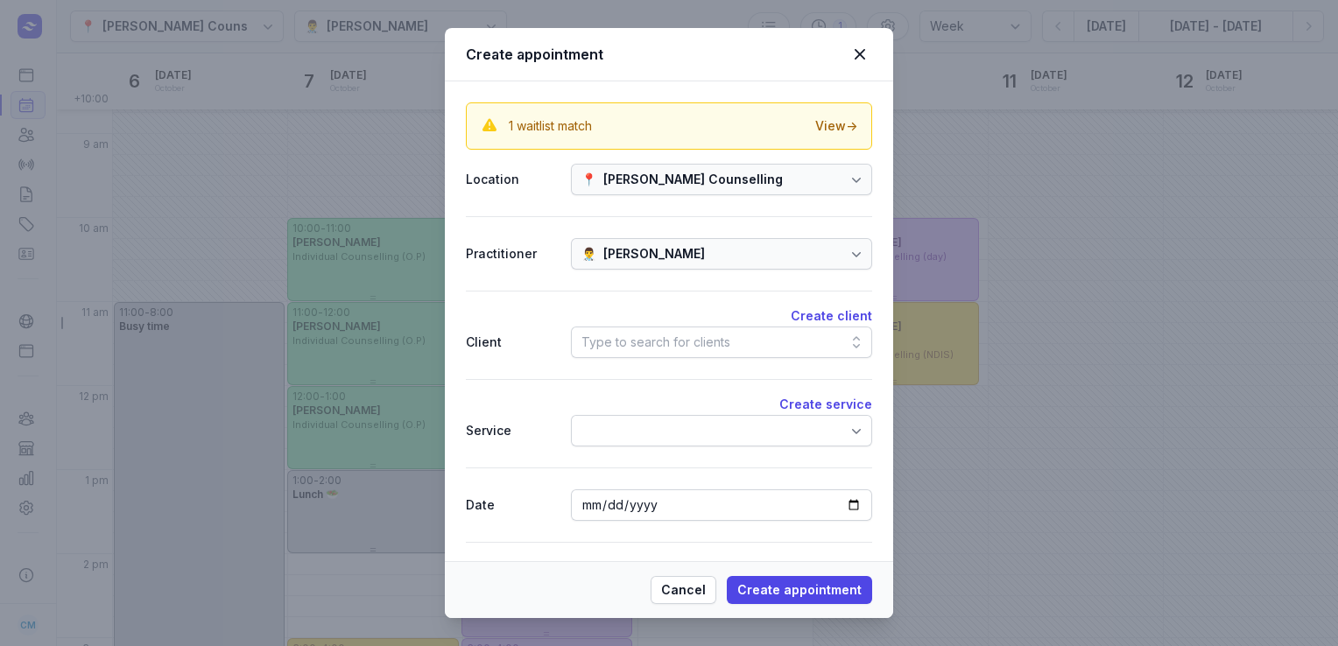
click at [628, 332] on div "Type to search for clients" at bounding box center [656, 342] width 149 height 21
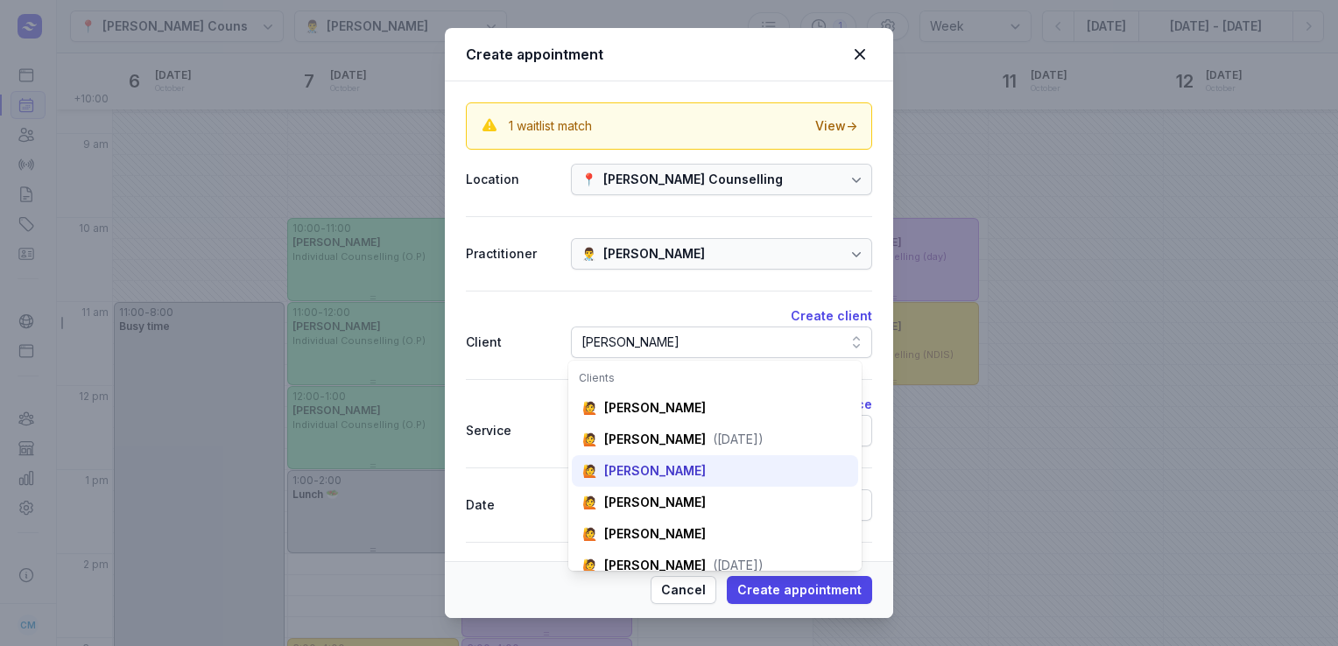
scroll to position [0, 22]
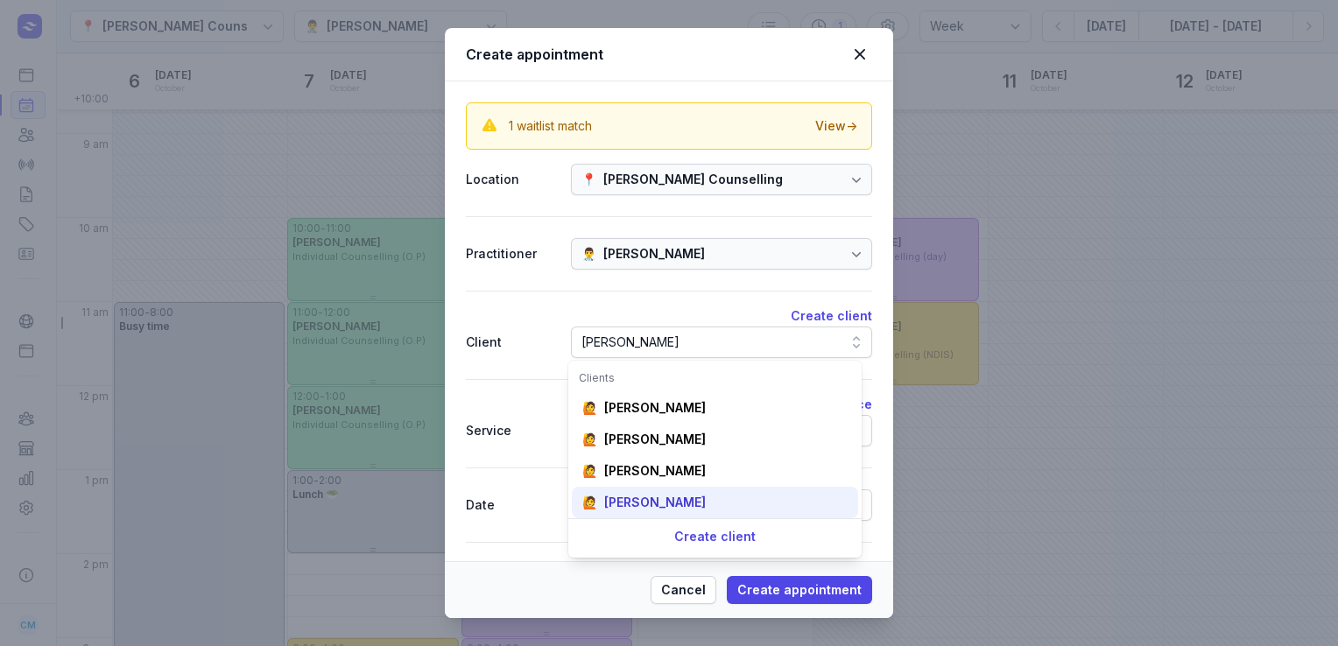
type input "dani"
click at [665, 494] on div "Danielle Garside" at bounding box center [655, 503] width 102 height 18
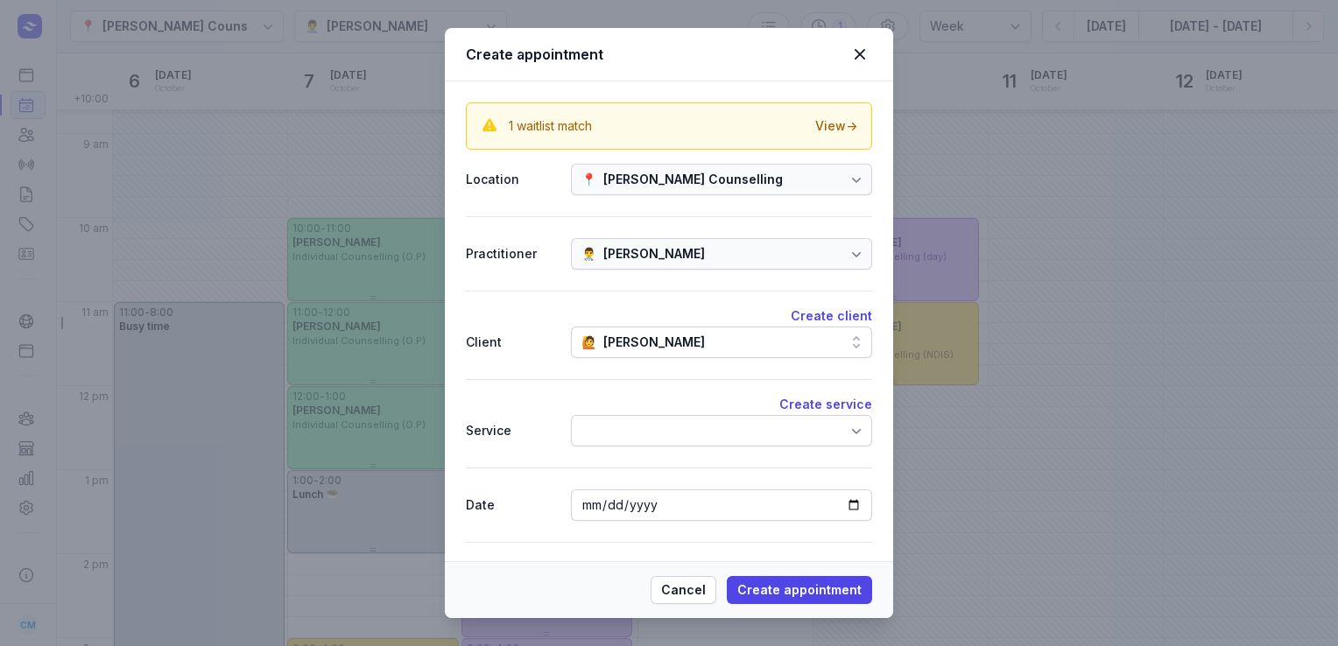
click at [655, 430] on div at bounding box center [721, 431] width 301 height 32
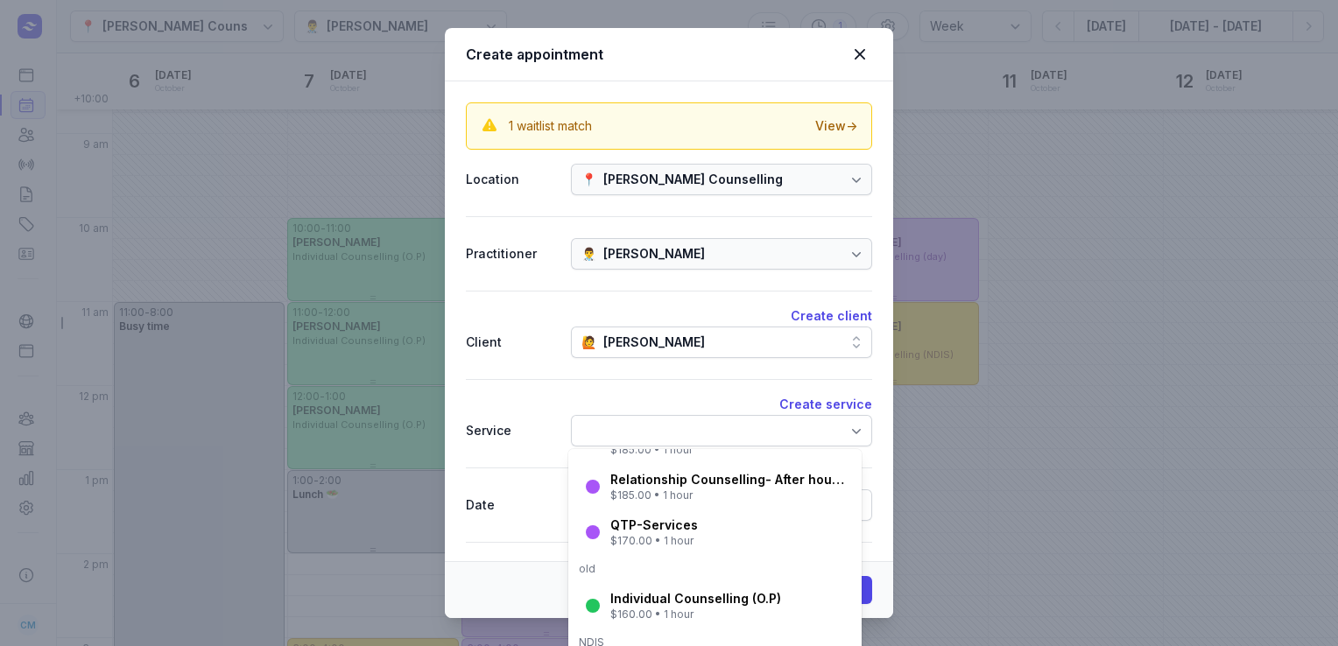
scroll to position [205, 0]
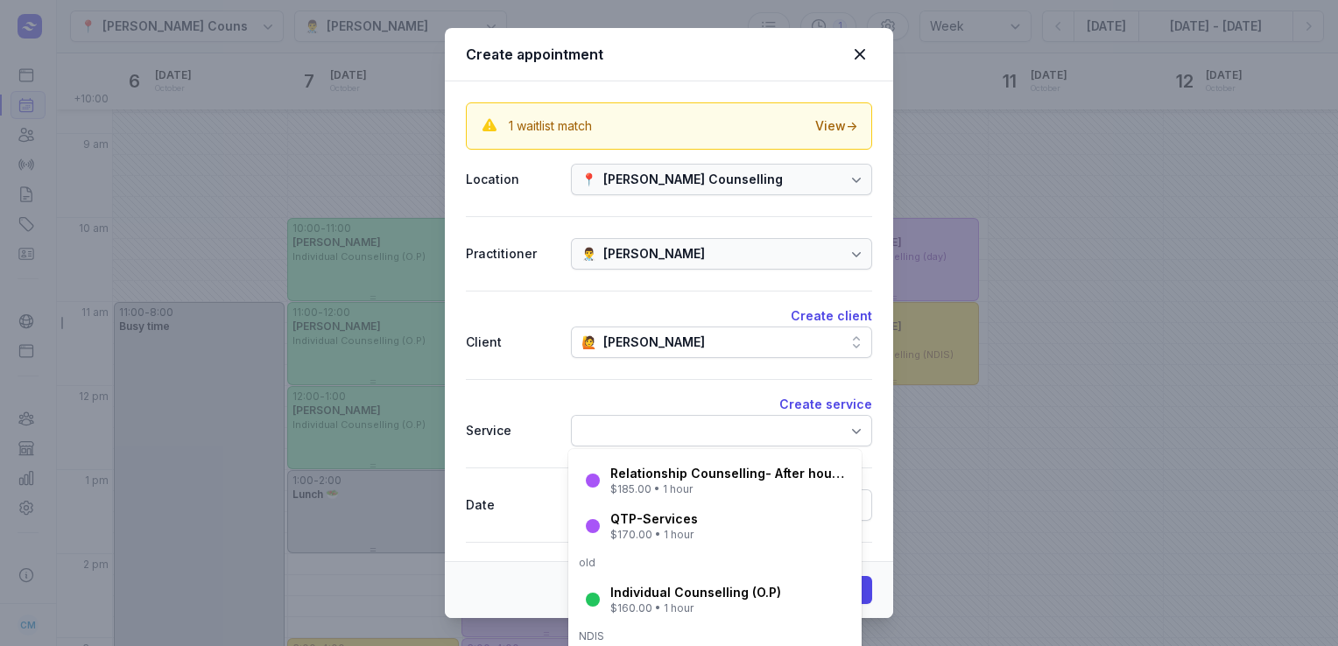
click at [638, 616] on div "Individual Counselling (O.P) $160.00 • 1 hour" at bounding box center [715, 600] width 286 height 46
select select "13:00"
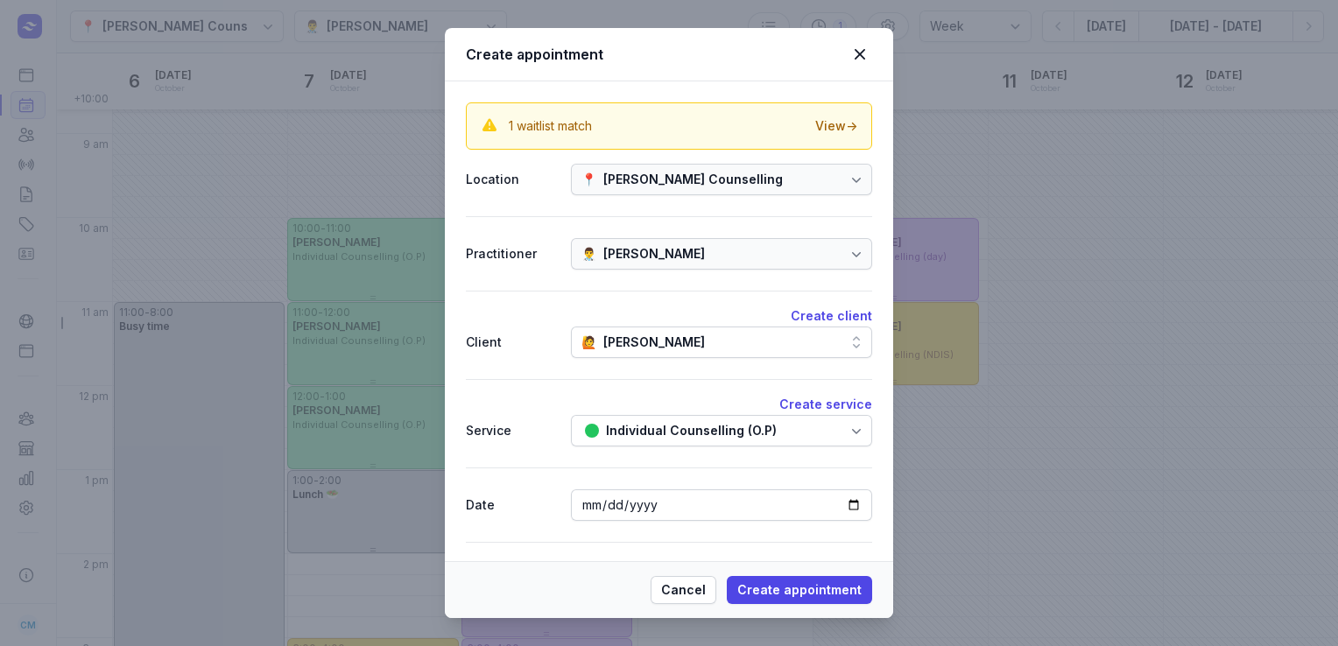
scroll to position [120, 0]
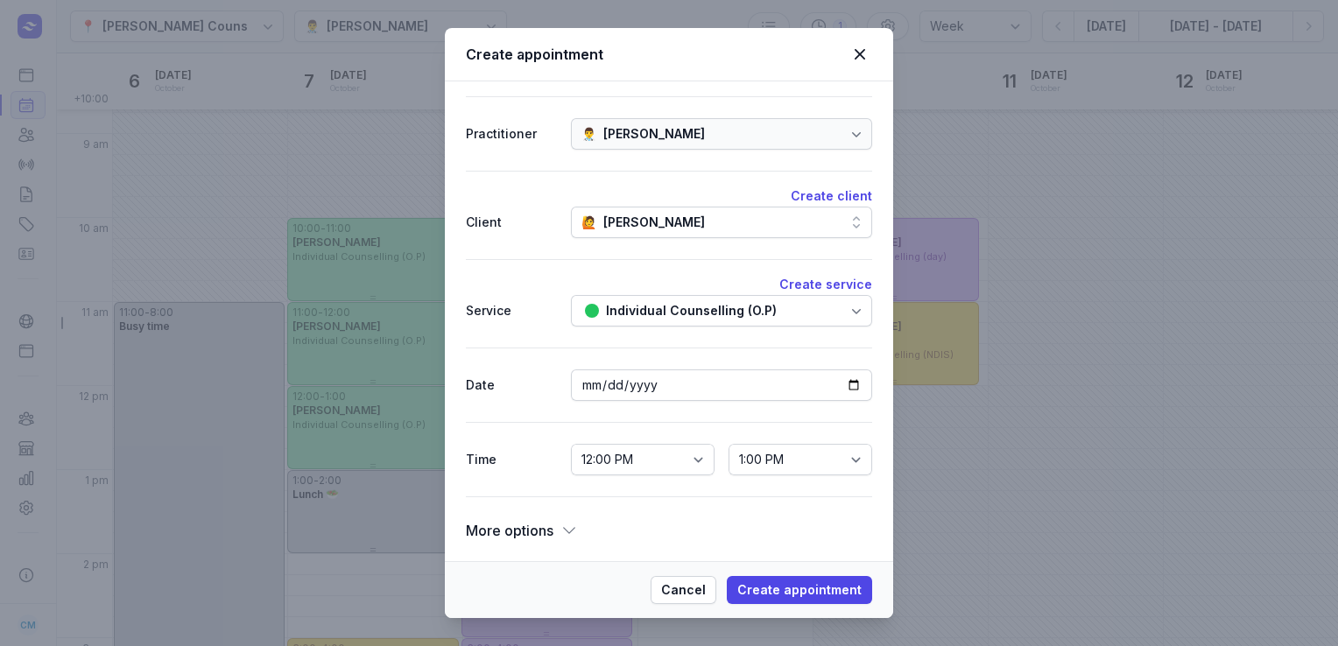
click at [556, 529] on div "More options" at bounding box center [522, 531] width 112 height 25
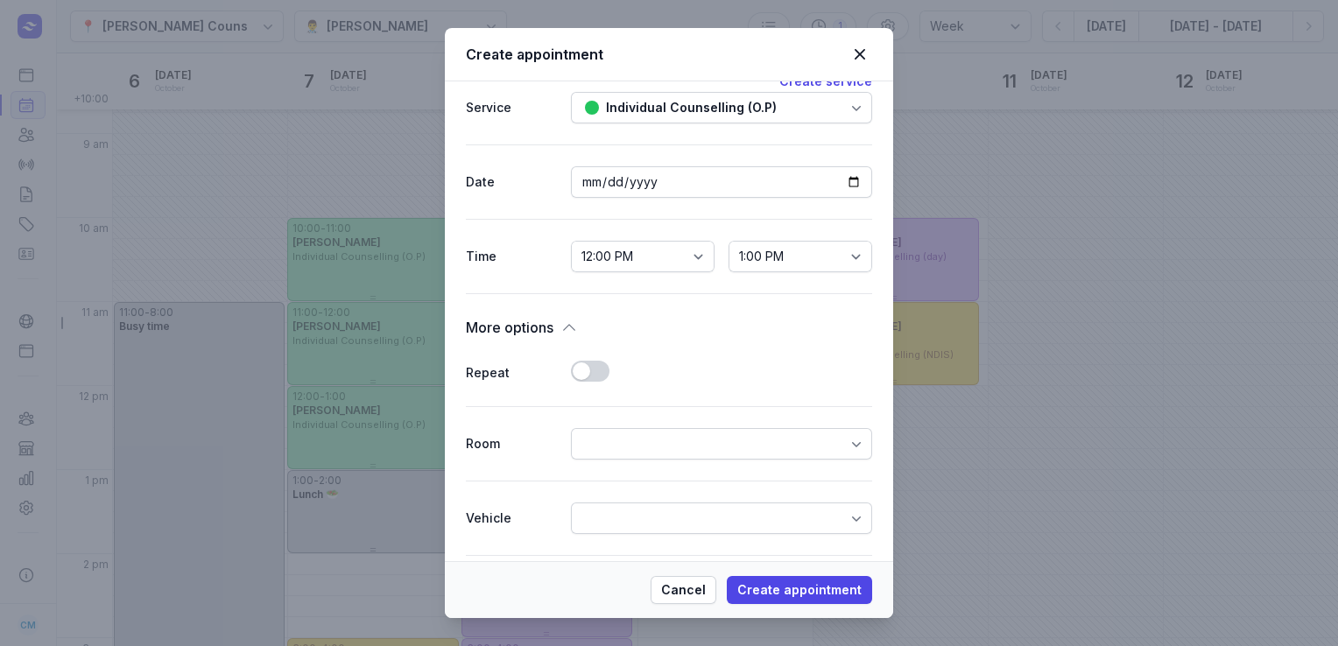
scroll to position [343, 0]
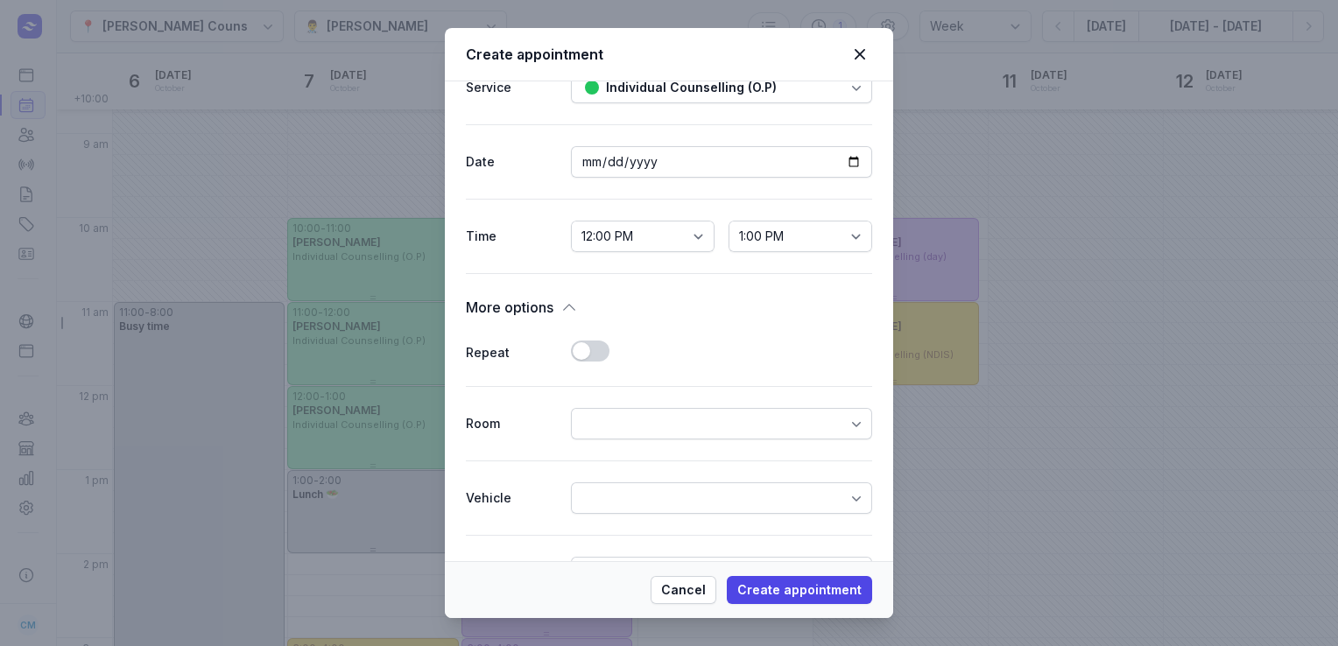
click at [580, 349] on button "Use setting" at bounding box center [590, 351] width 39 height 21
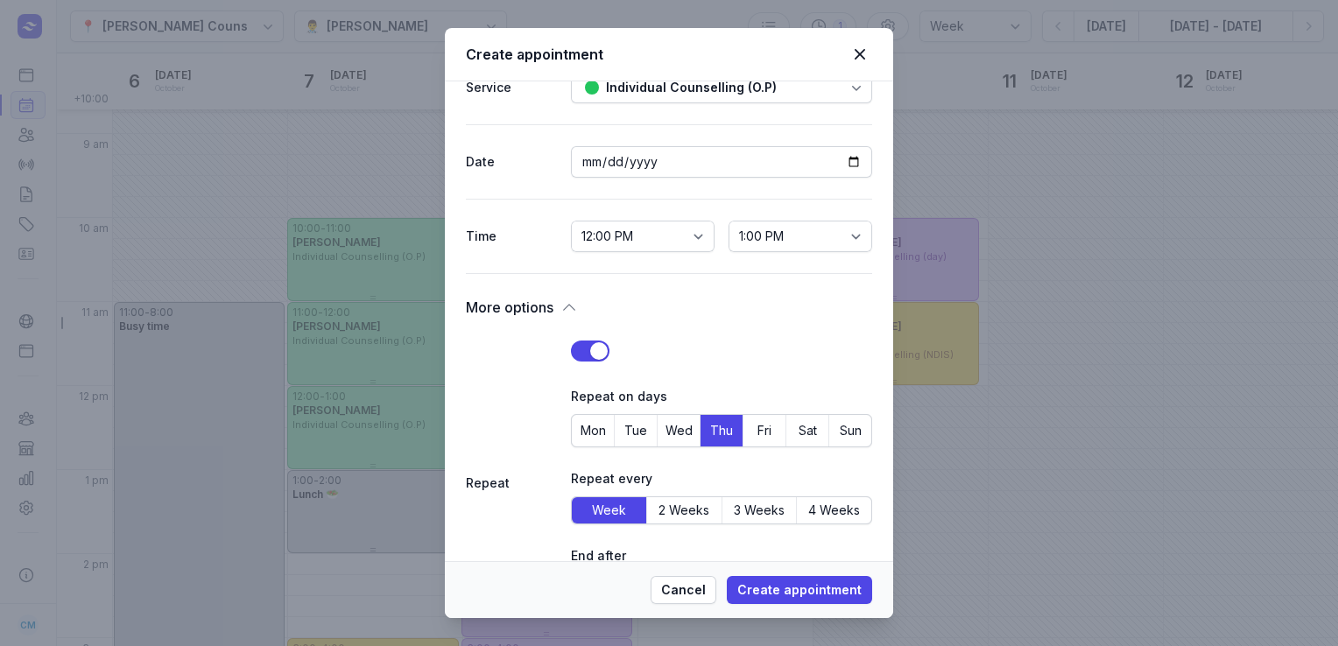
scroll to position [442, 0]
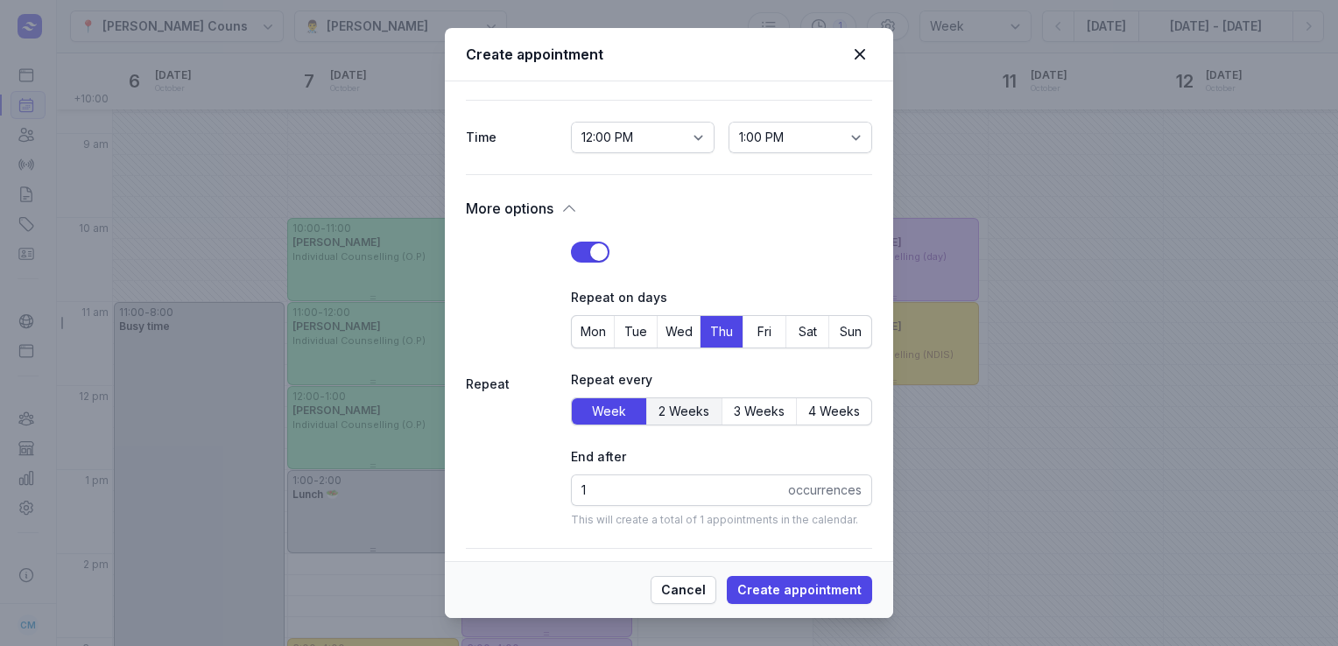
click at [673, 403] on span "2 Weeks" at bounding box center [684, 411] width 51 height 19
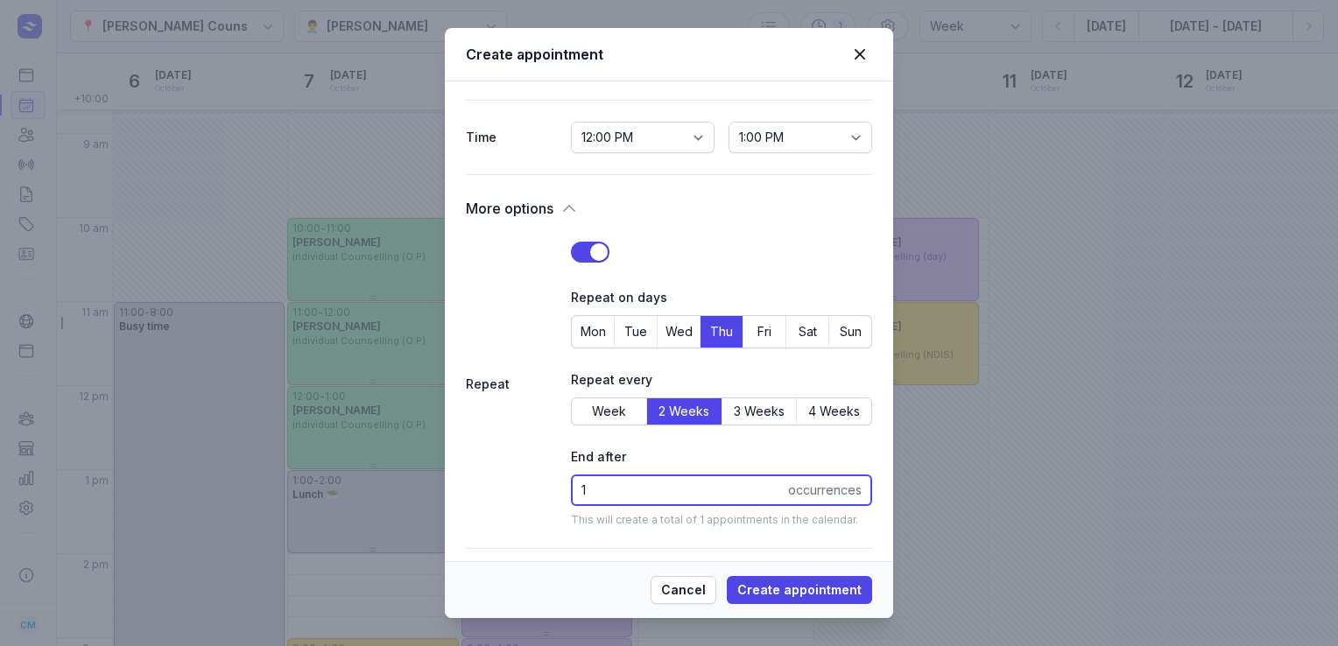
click at [605, 479] on input "1" at bounding box center [721, 491] width 301 height 32
type input "50"
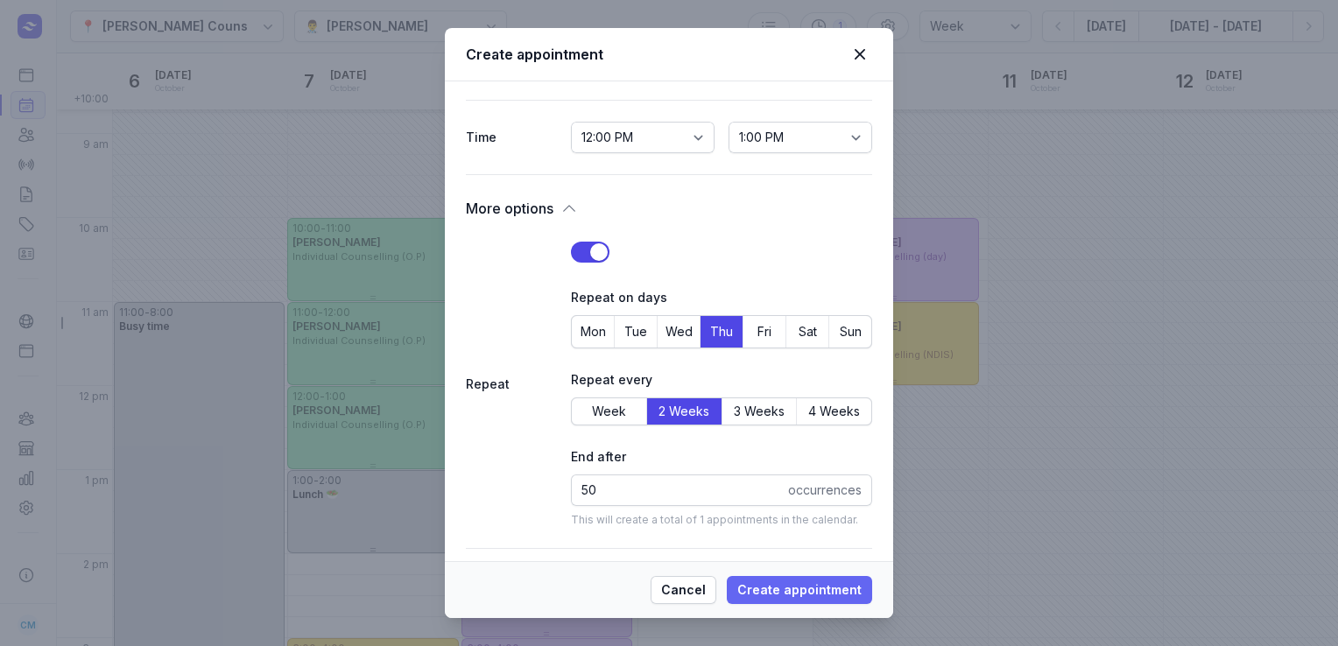
click at [865, 598] on button "Create appointment" at bounding box center [799, 590] width 145 height 28
select select
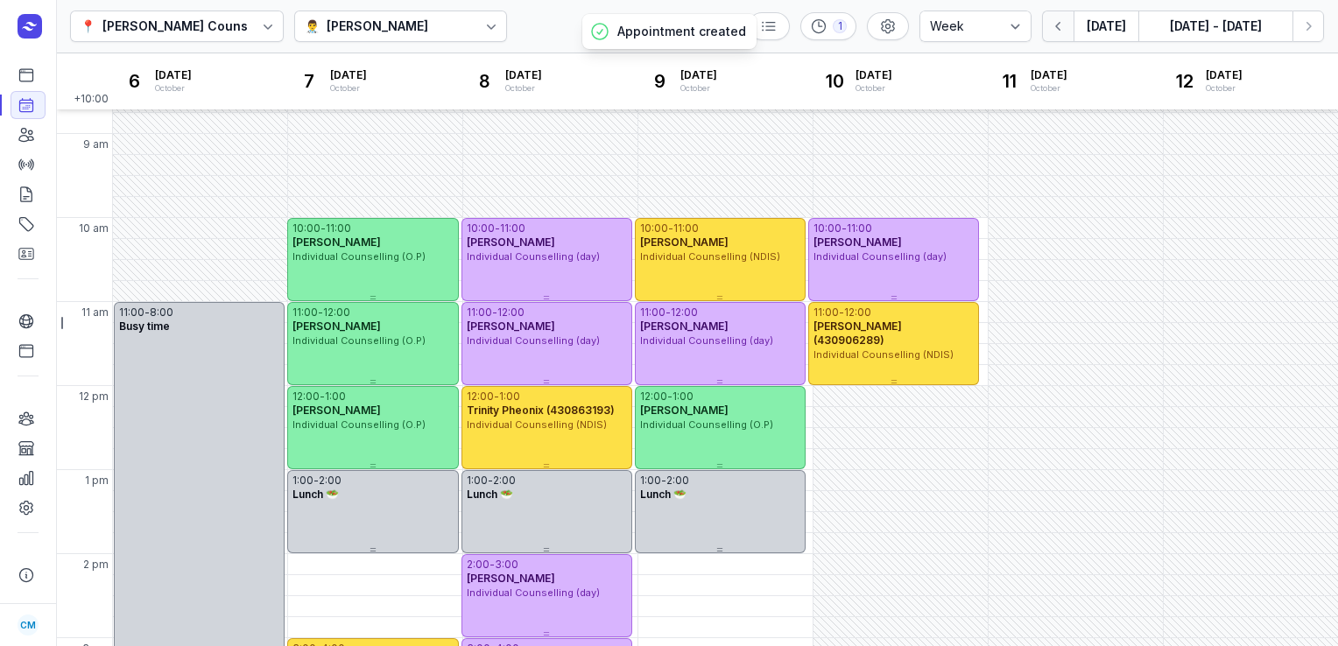
click at [1055, 33] on icon "button" at bounding box center [1059, 27] width 18 height 18
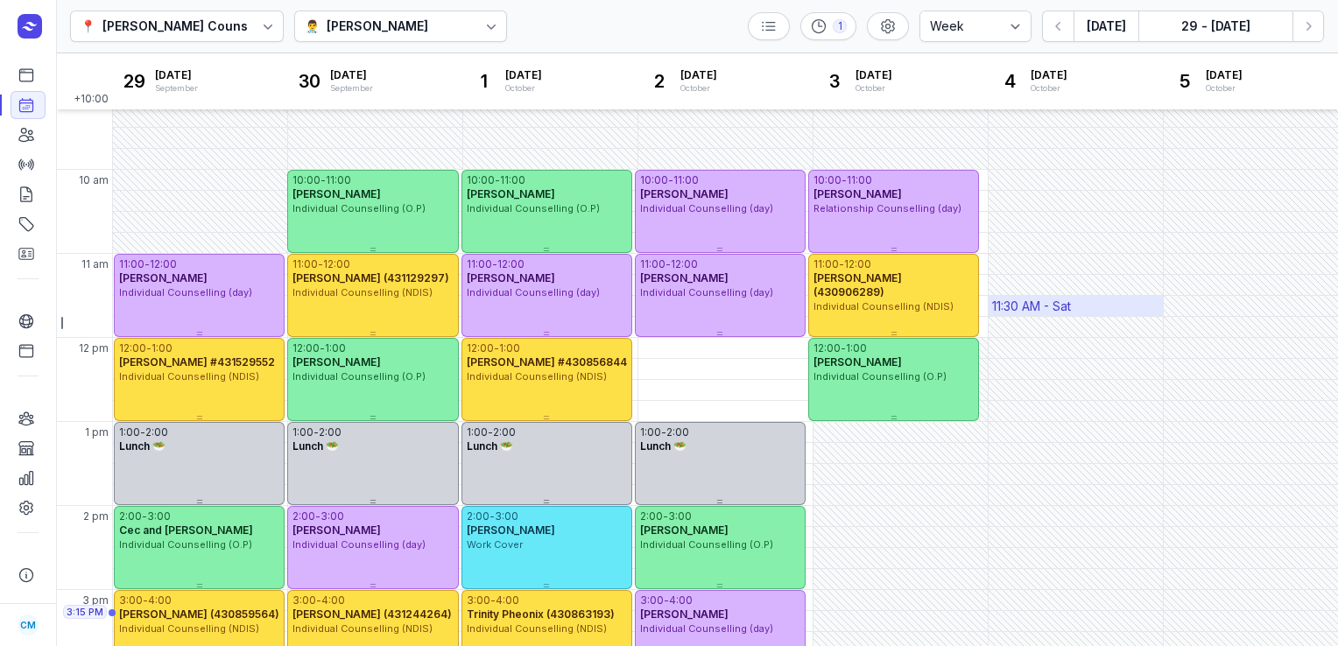
scroll to position [97, 0]
